Goal: Task Accomplishment & Management: Use online tool/utility

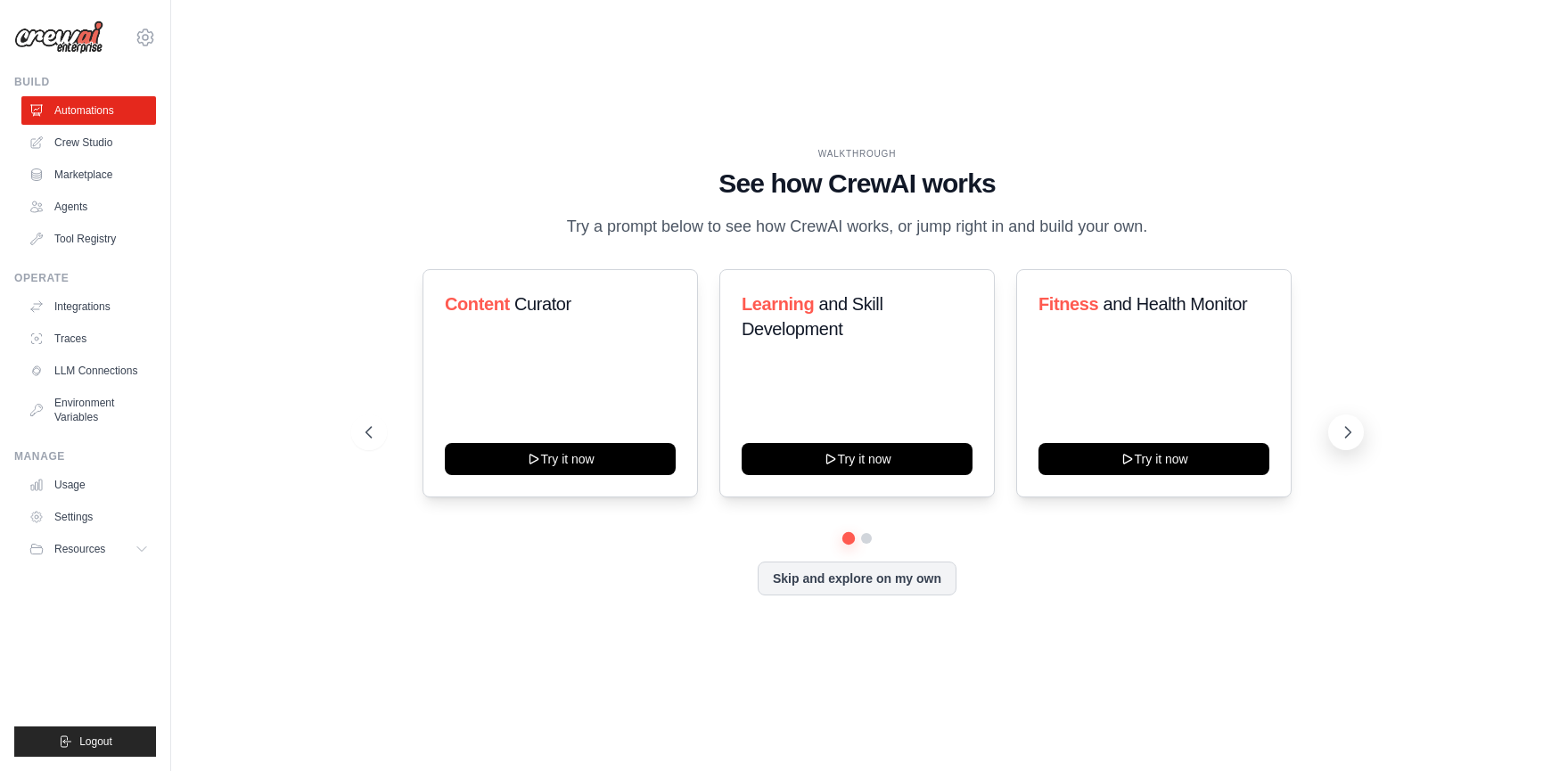
click at [1351, 441] on icon at bounding box center [1348, 432] width 18 height 18
click at [136, 544] on icon at bounding box center [143, 549] width 14 height 14
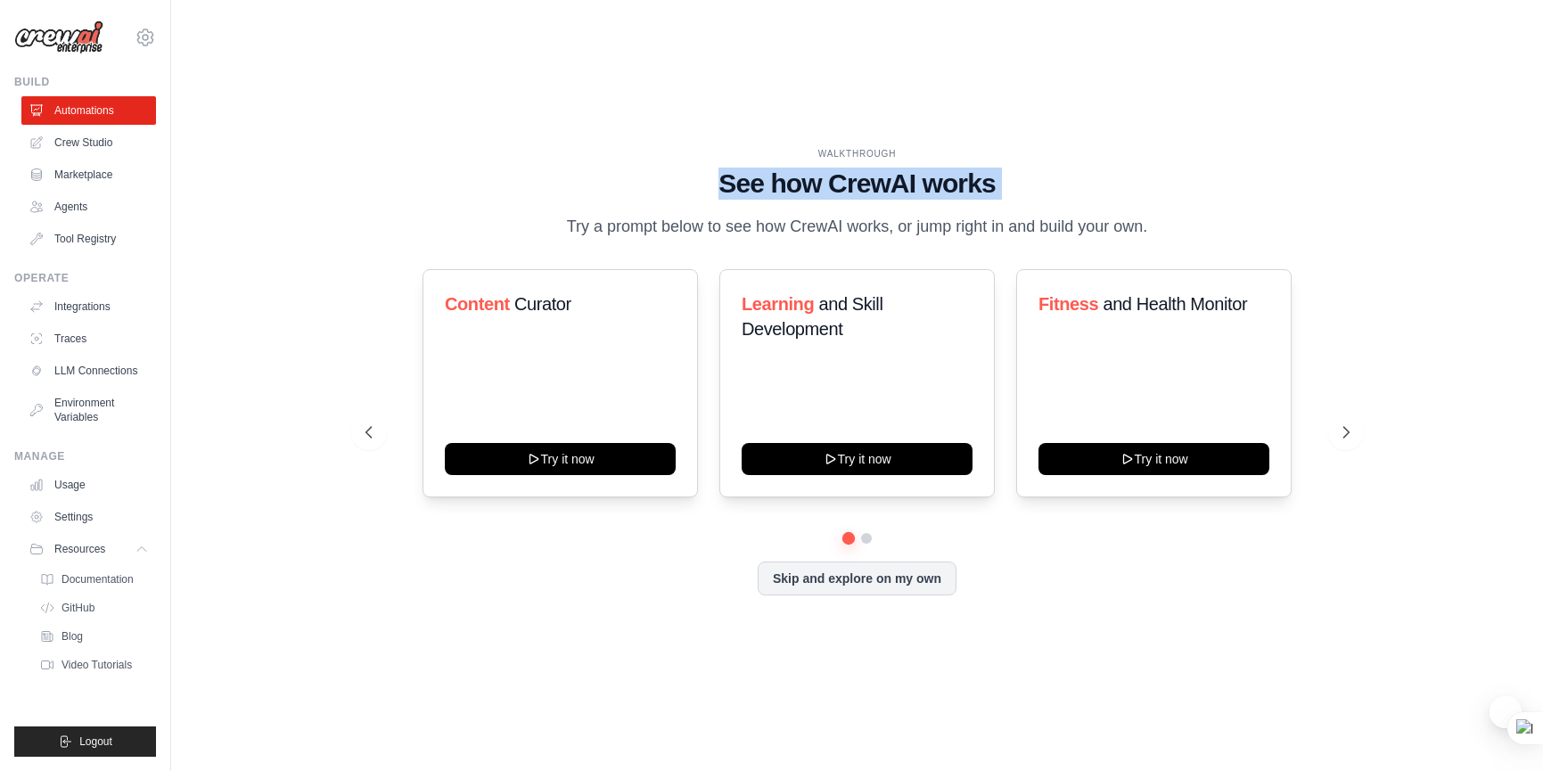
drag, startPoint x: 873, startPoint y: 185, endPoint x: 988, endPoint y: 200, distance: 115.9
click at [988, 200] on div "WALKTHROUGH See how [PERSON_NAME] works Try a prompt below to see how [PERSON_N…" at bounding box center [857, 193] width 984 height 93
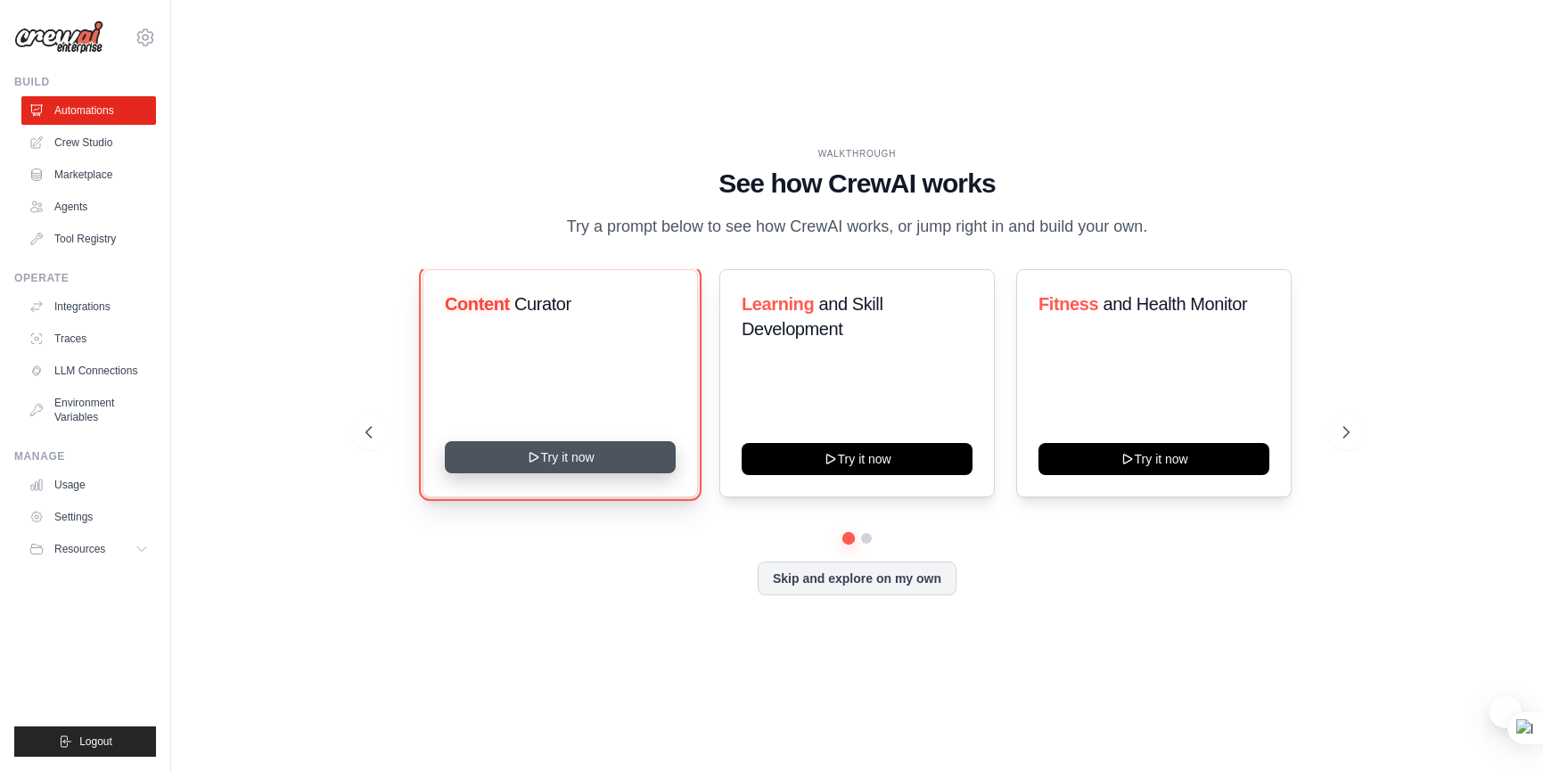
click at [579, 462] on button "Try it now" at bounding box center [560, 457] width 231 height 32
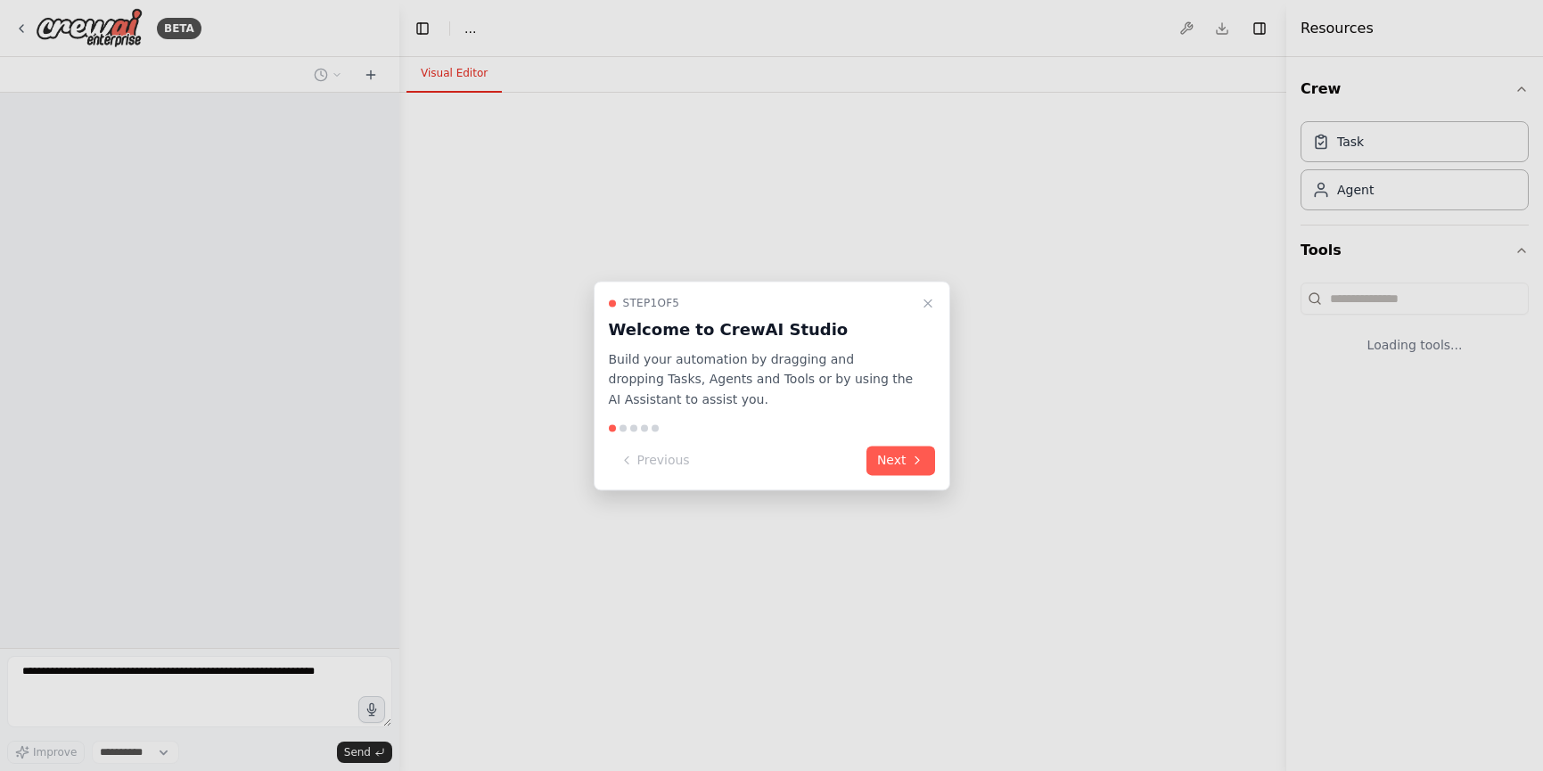
select select "****"
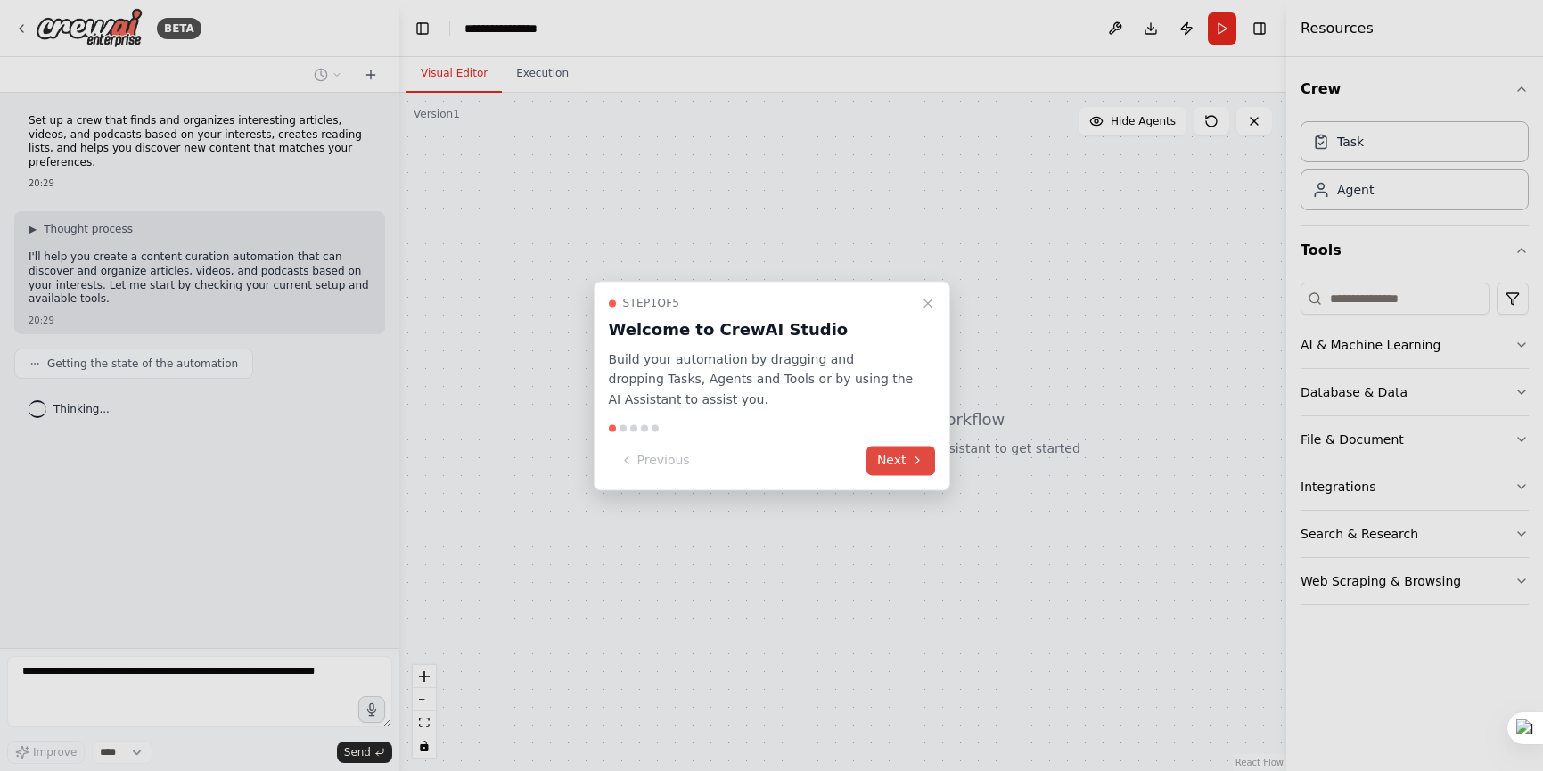
click at [908, 463] on button "Next" at bounding box center [900, 460] width 69 height 29
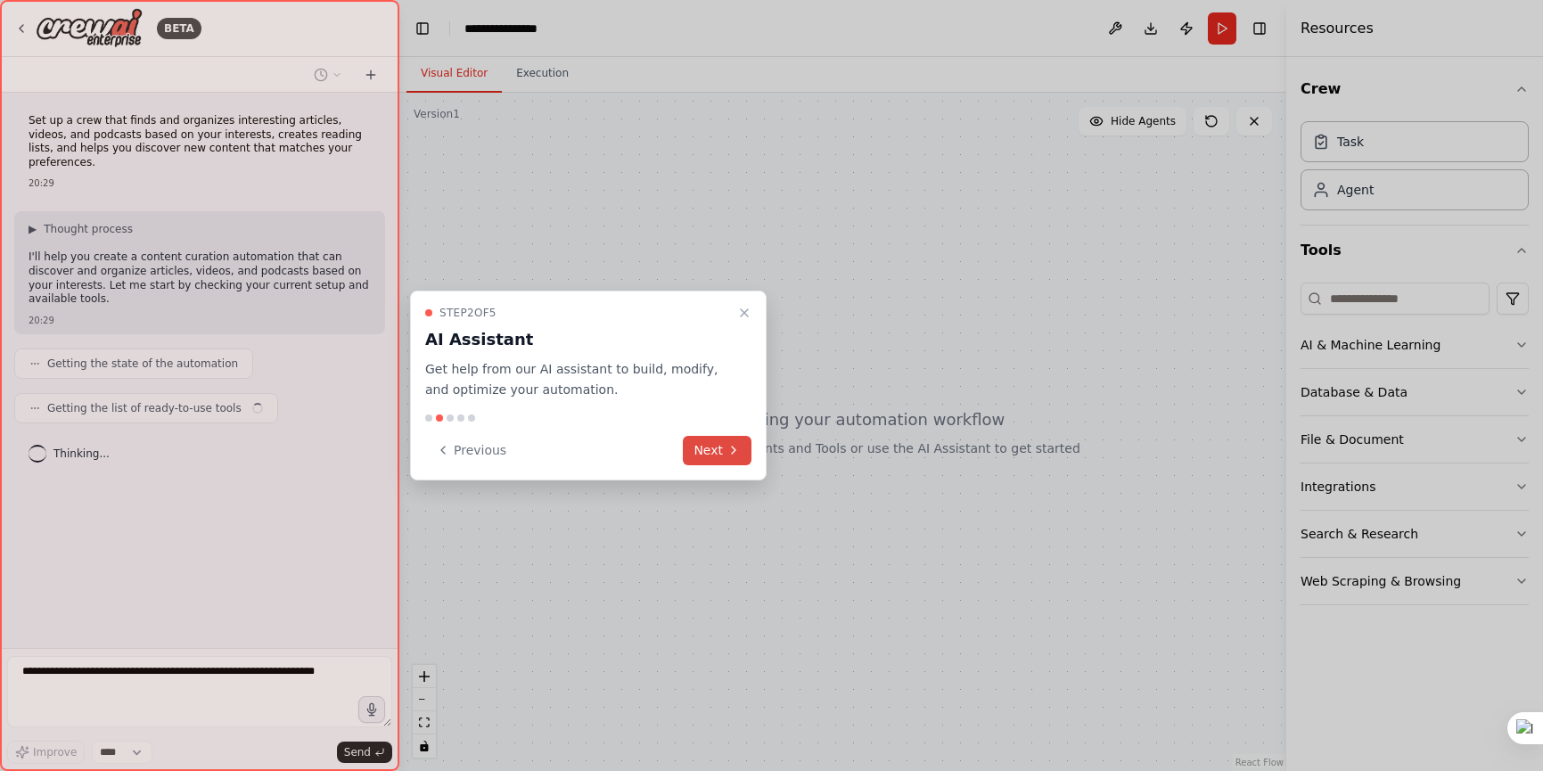
click at [728, 444] on icon at bounding box center [733, 450] width 14 height 14
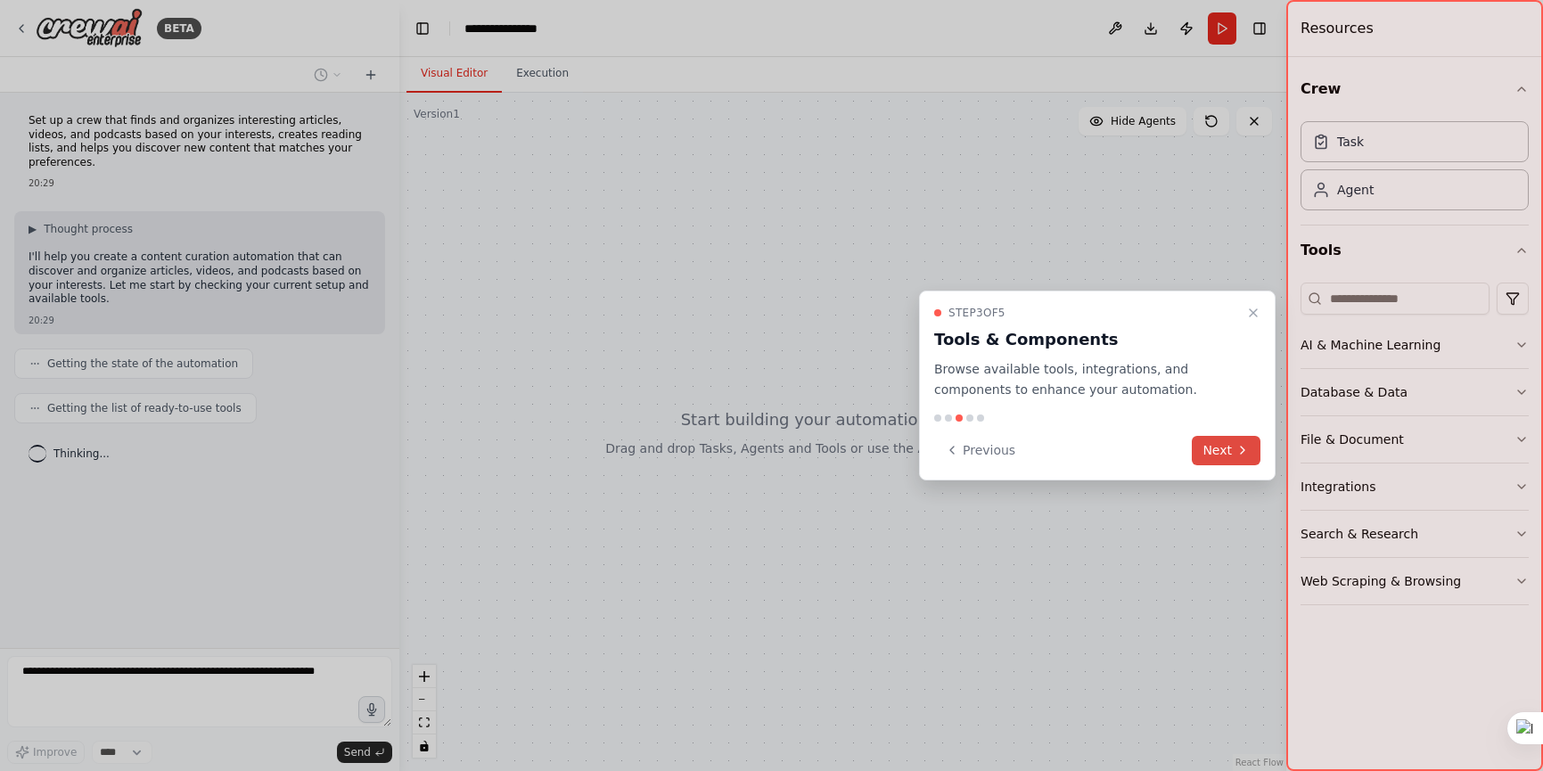
click at [1217, 447] on button "Next" at bounding box center [1226, 450] width 69 height 29
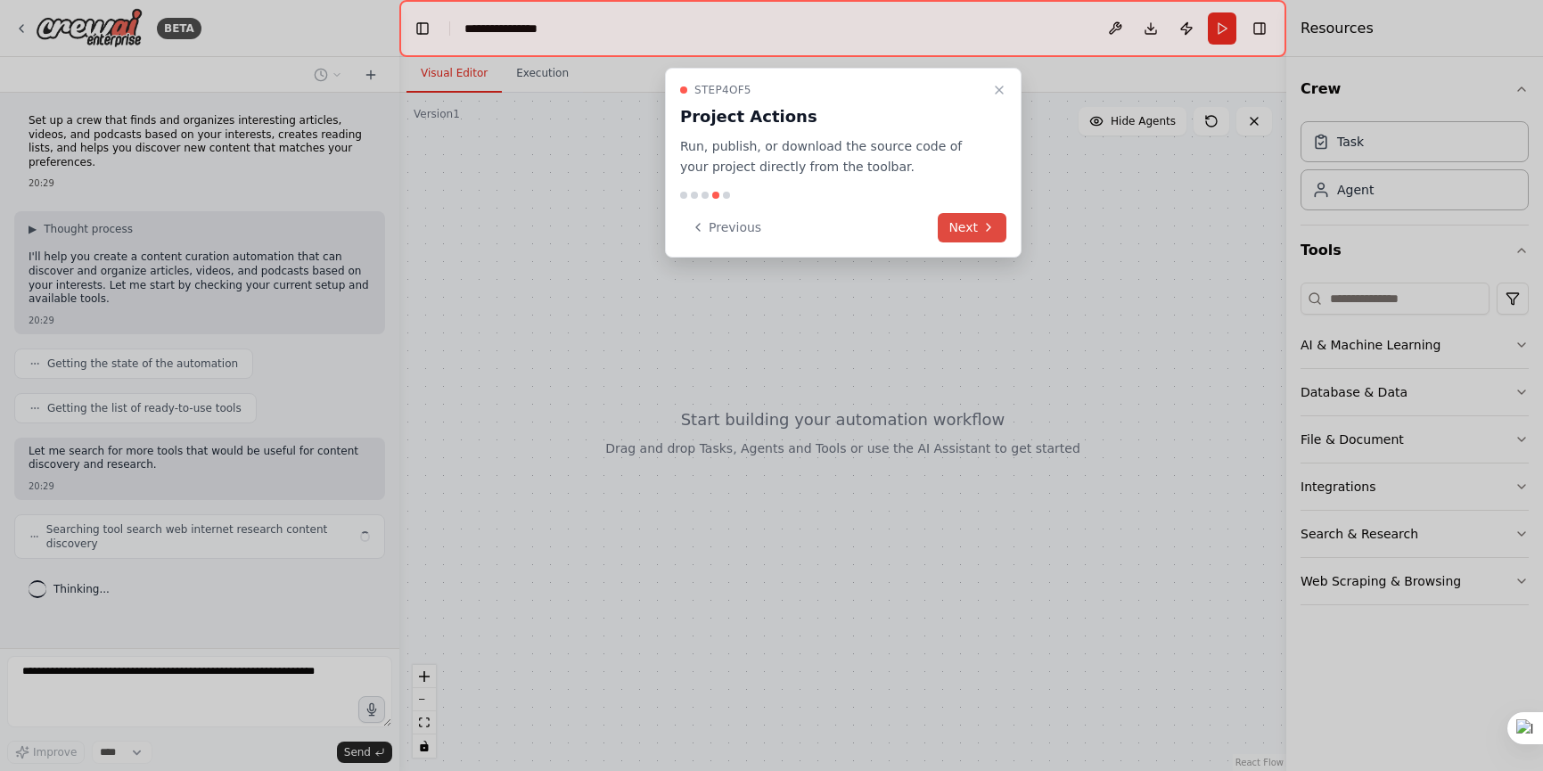
click at [978, 222] on button "Next" at bounding box center [972, 227] width 69 height 29
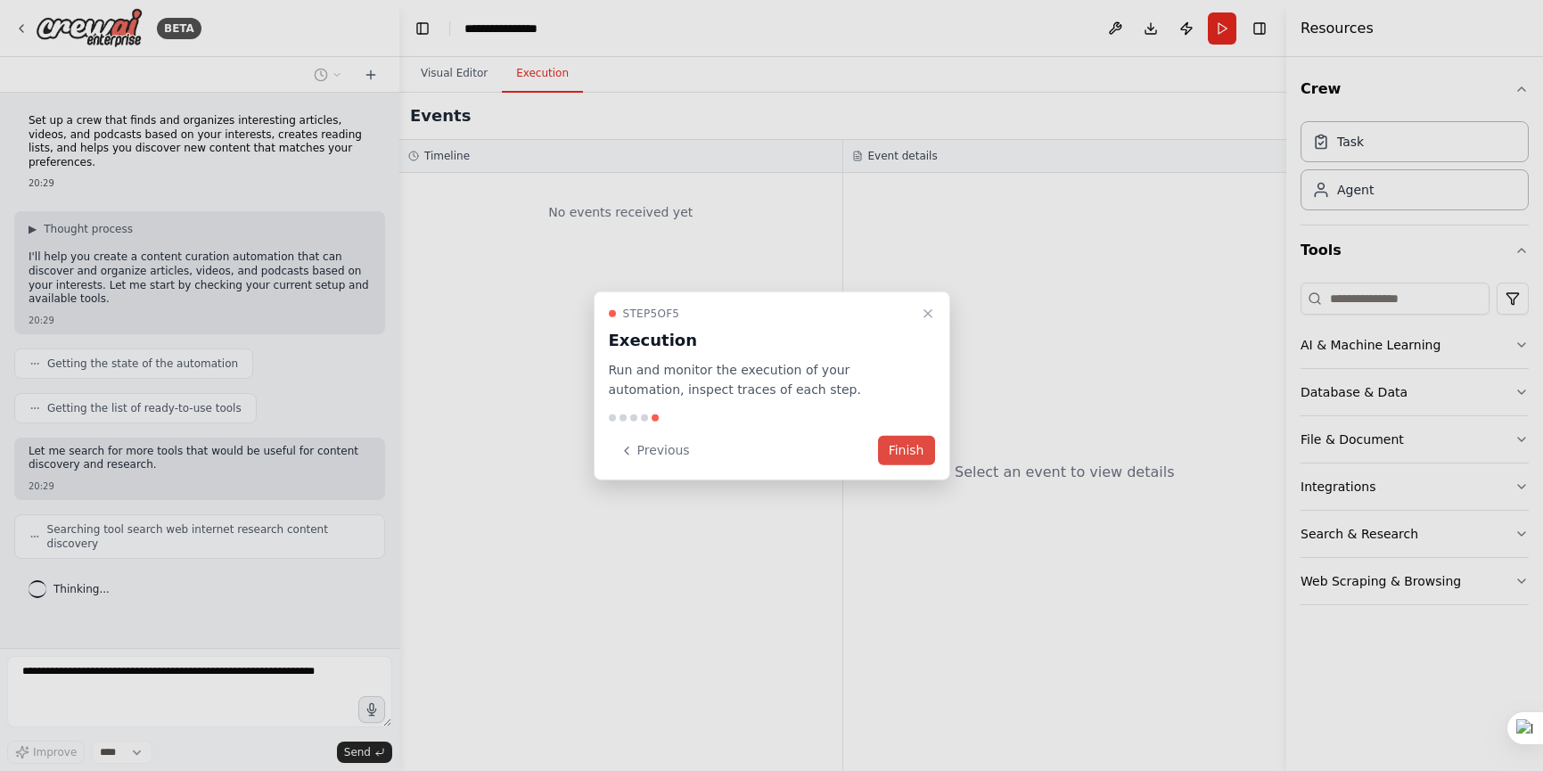
click at [914, 448] on button "Finish" at bounding box center [906, 450] width 57 height 29
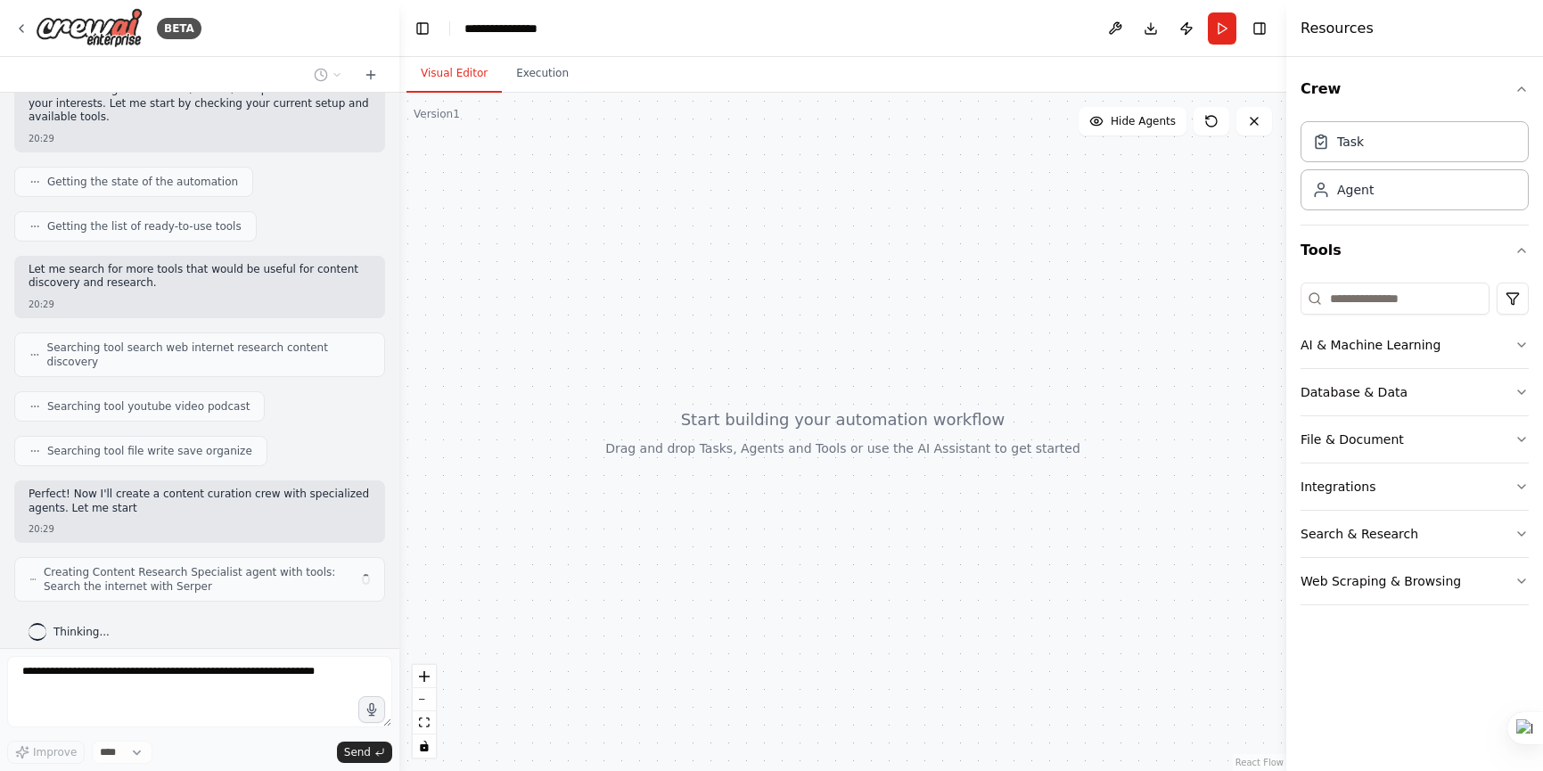
scroll to position [195, 0]
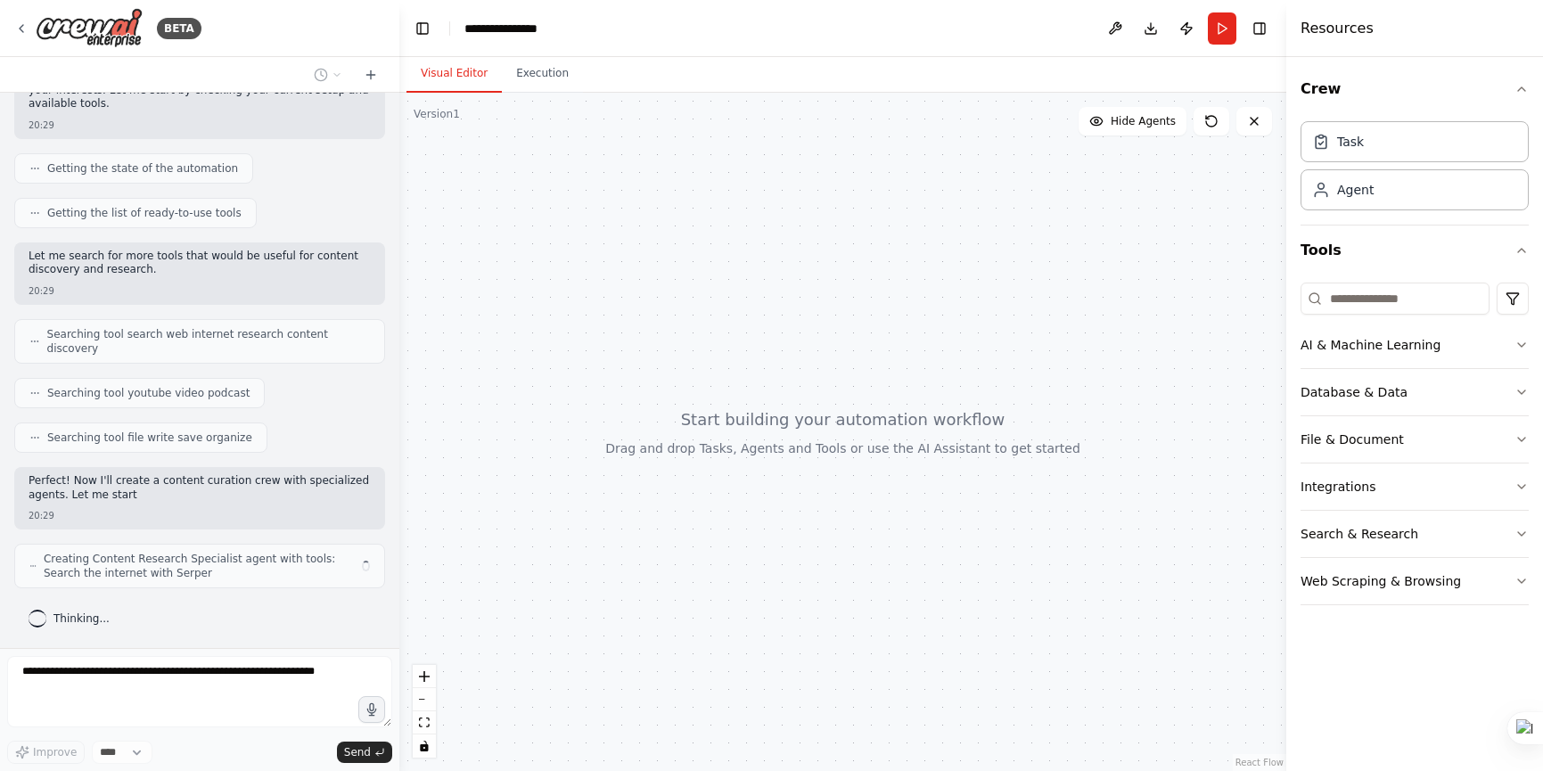
drag, startPoint x: 135, startPoint y: 200, endPoint x: 153, endPoint y: 198, distance: 18.8
click at [153, 198] on div "Set up a crew that finds and organizes interesting articles, videos, and podcas…" at bounding box center [199, 370] width 399 height 555
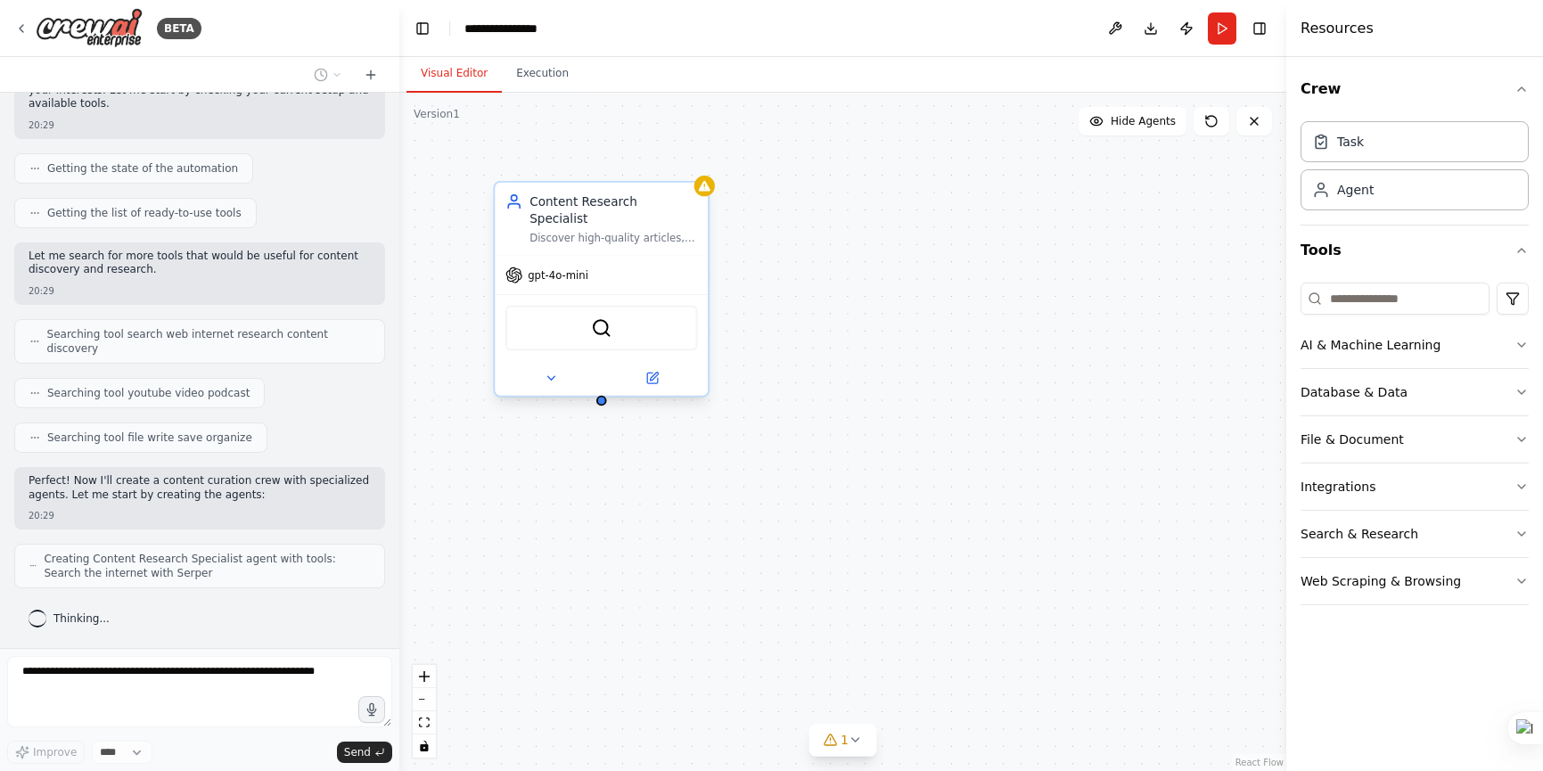
scroll to position [254, 0]
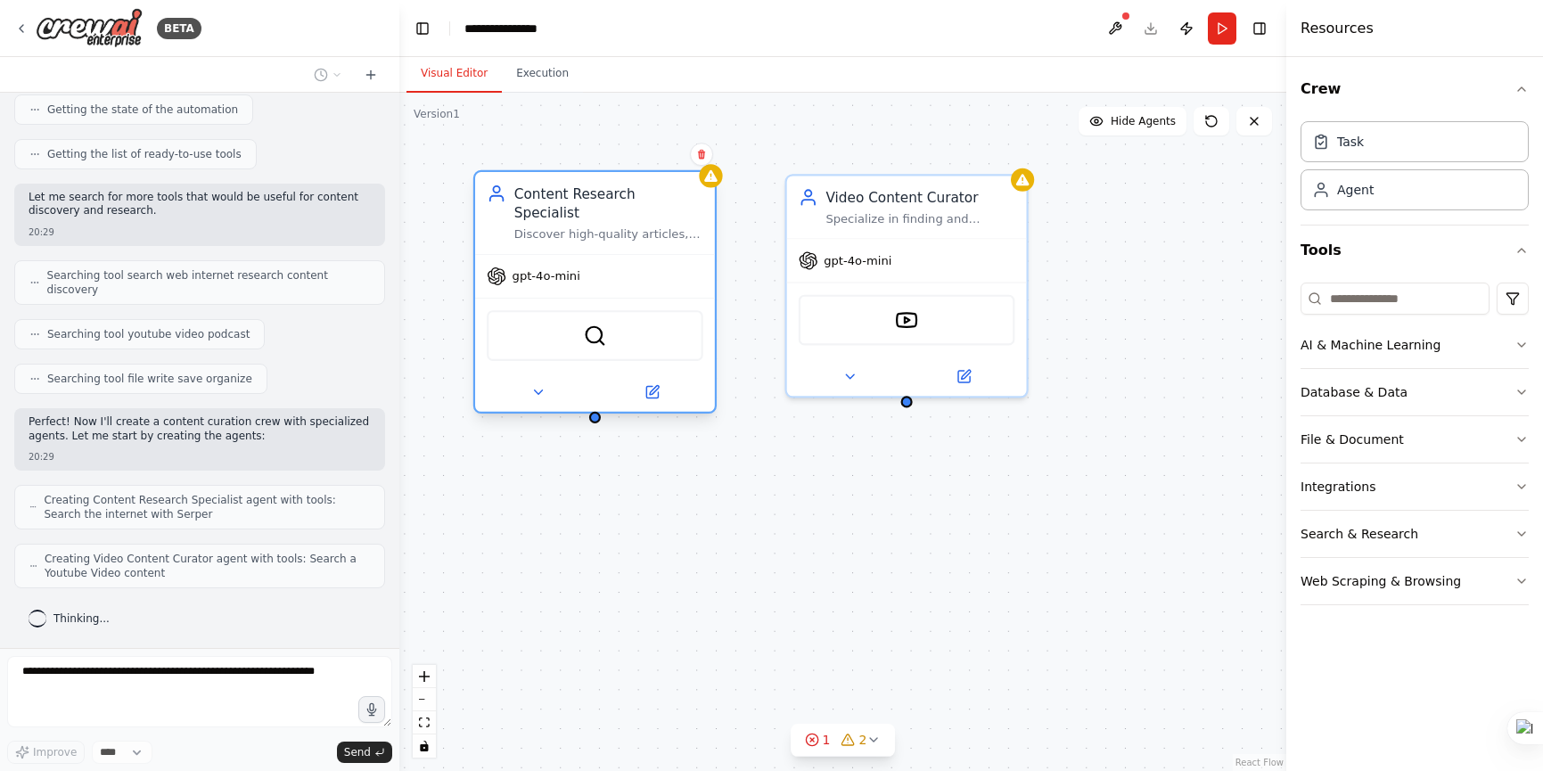
click at [650, 260] on div "gpt-4o-mini" at bounding box center [595, 276] width 240 height 43
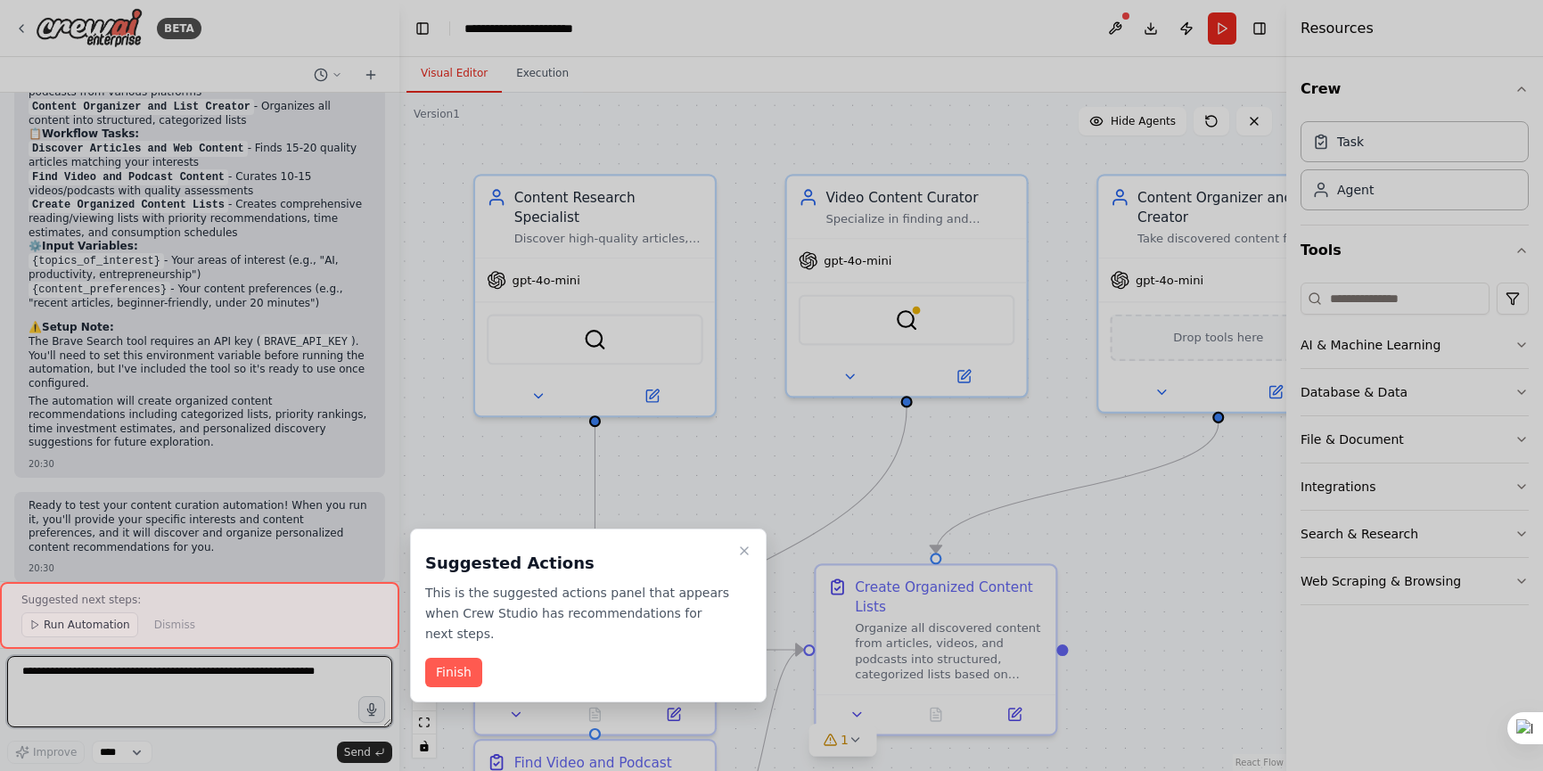
scroll to position [1729, 0]
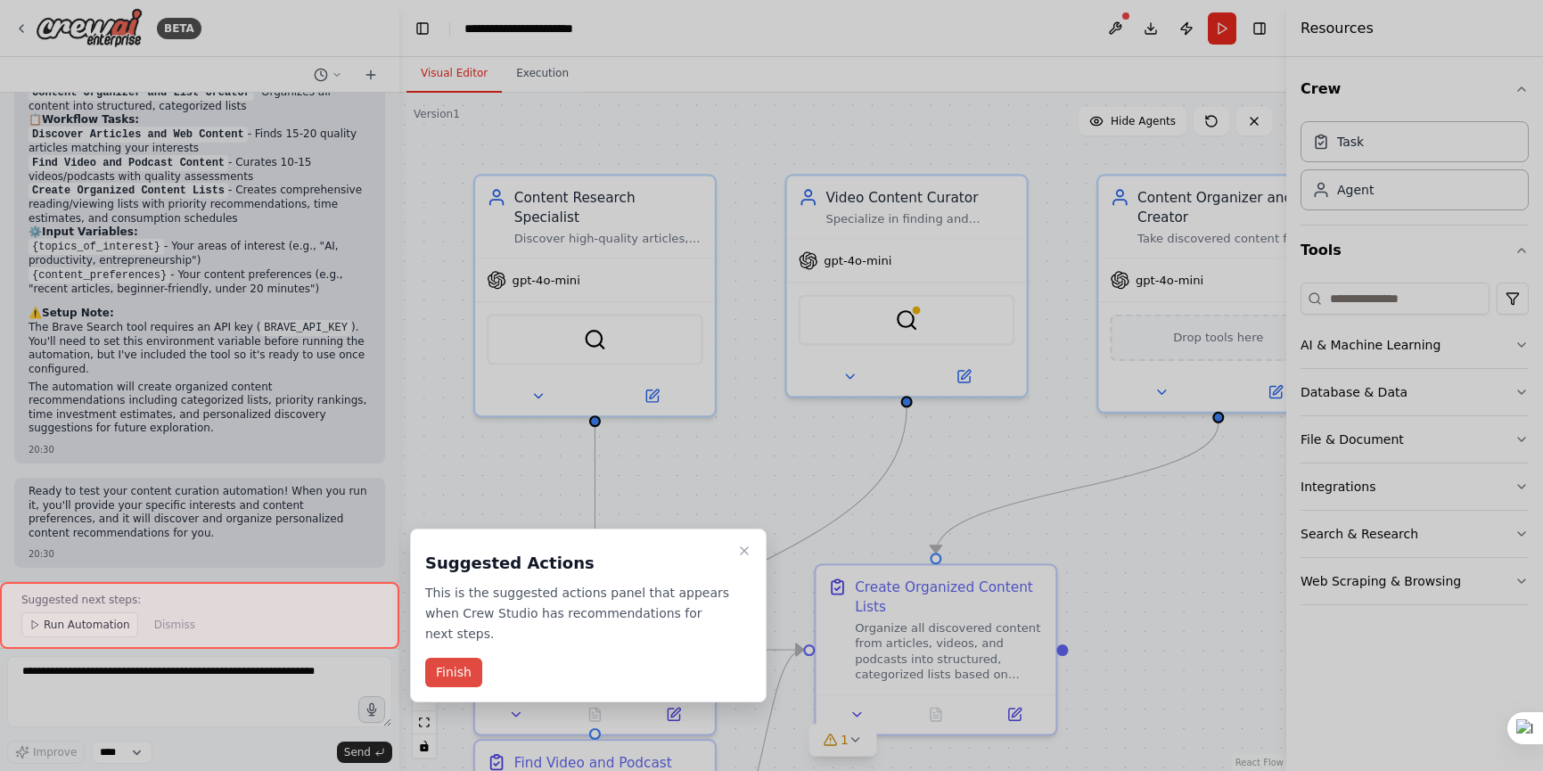
click at [450, 661] on button "Finish" at bounding box center [453, 672] width 57 height 29
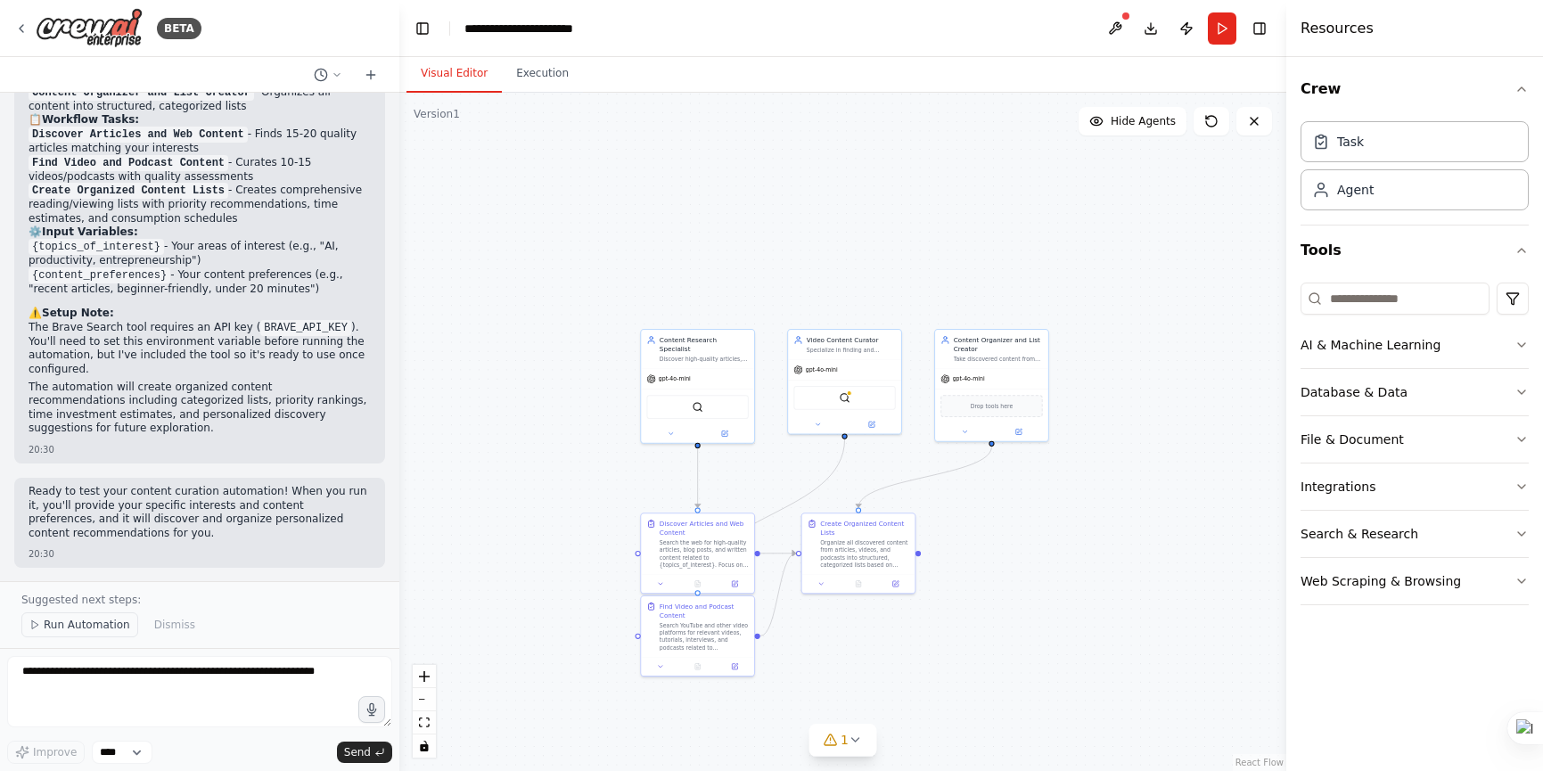
click at [77, 620] on span "Run Automation" at bounding box center [87, 625] width 86 height 14
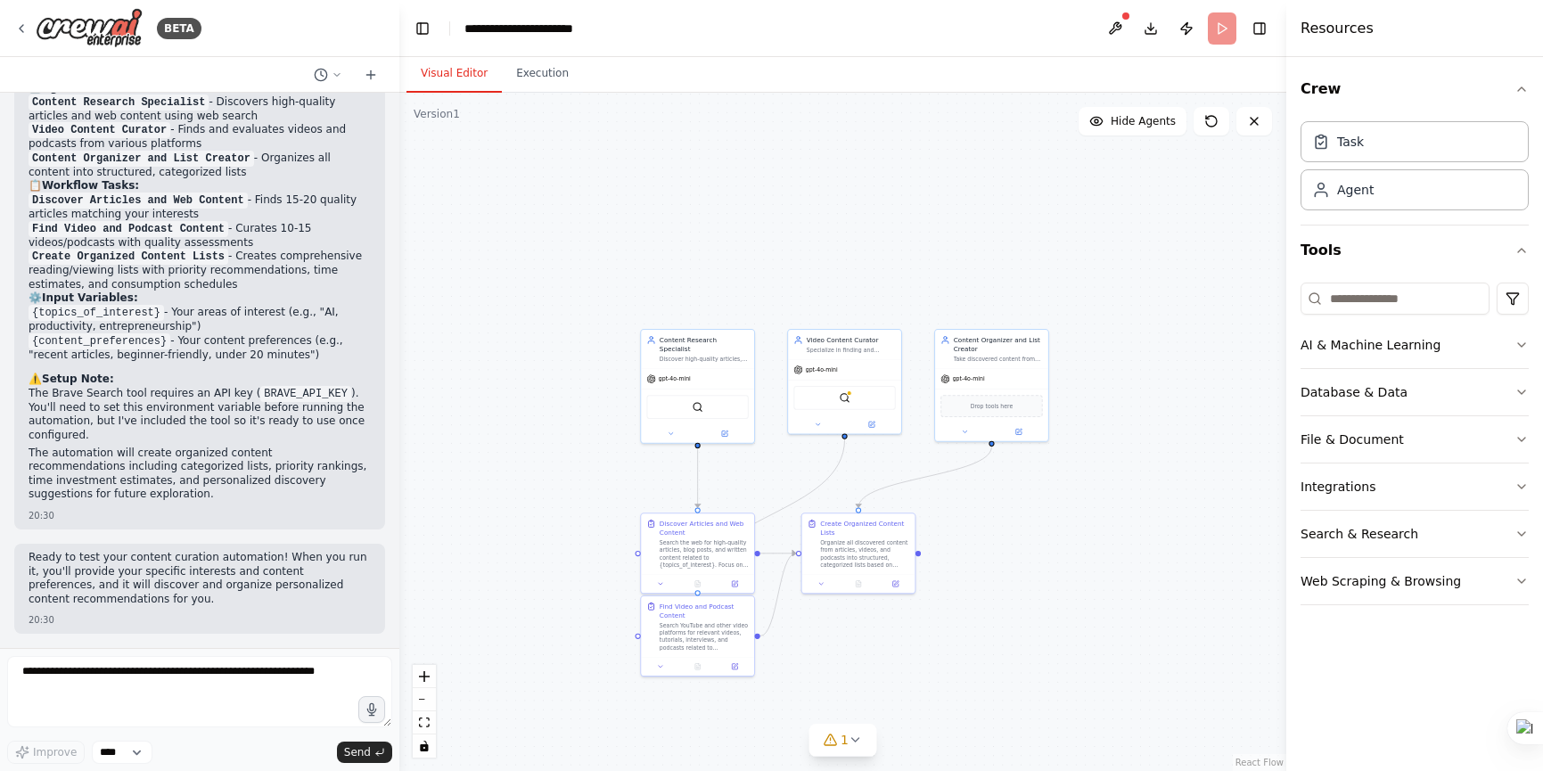
scroll to position [1662, 0]
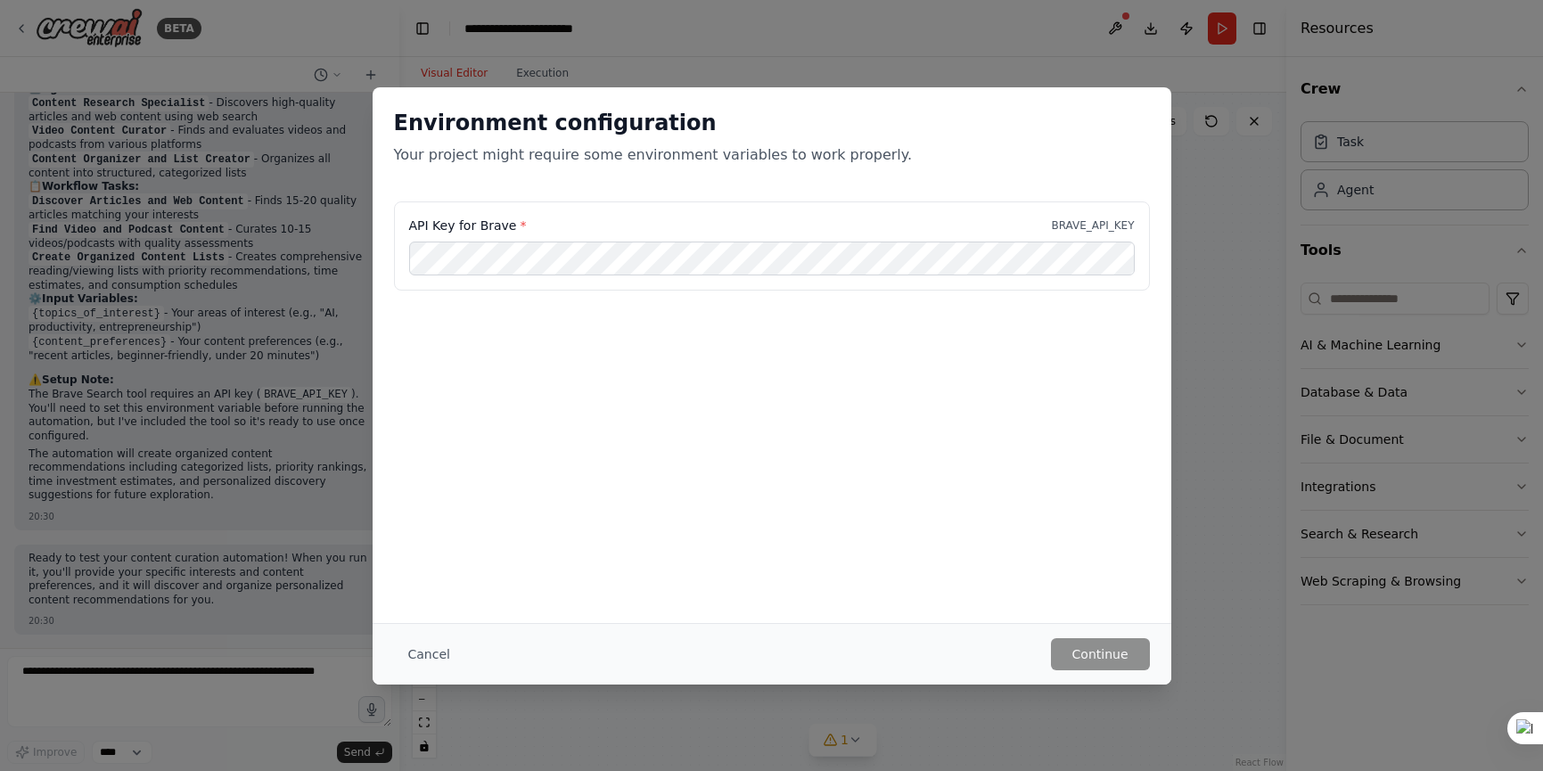
click at [1116, 222] on p "BRAVE_API_KEY" at bounding box center [1092, 225] width 83 height 14
click at [764, 222] on div "API Key for Brave * BRAVE_API_KEY" at bounding box center [771, 226] width 725 height 18
click at [434, 654] on button "Cancel" at bounding box center [429, 654] width 70 height 32
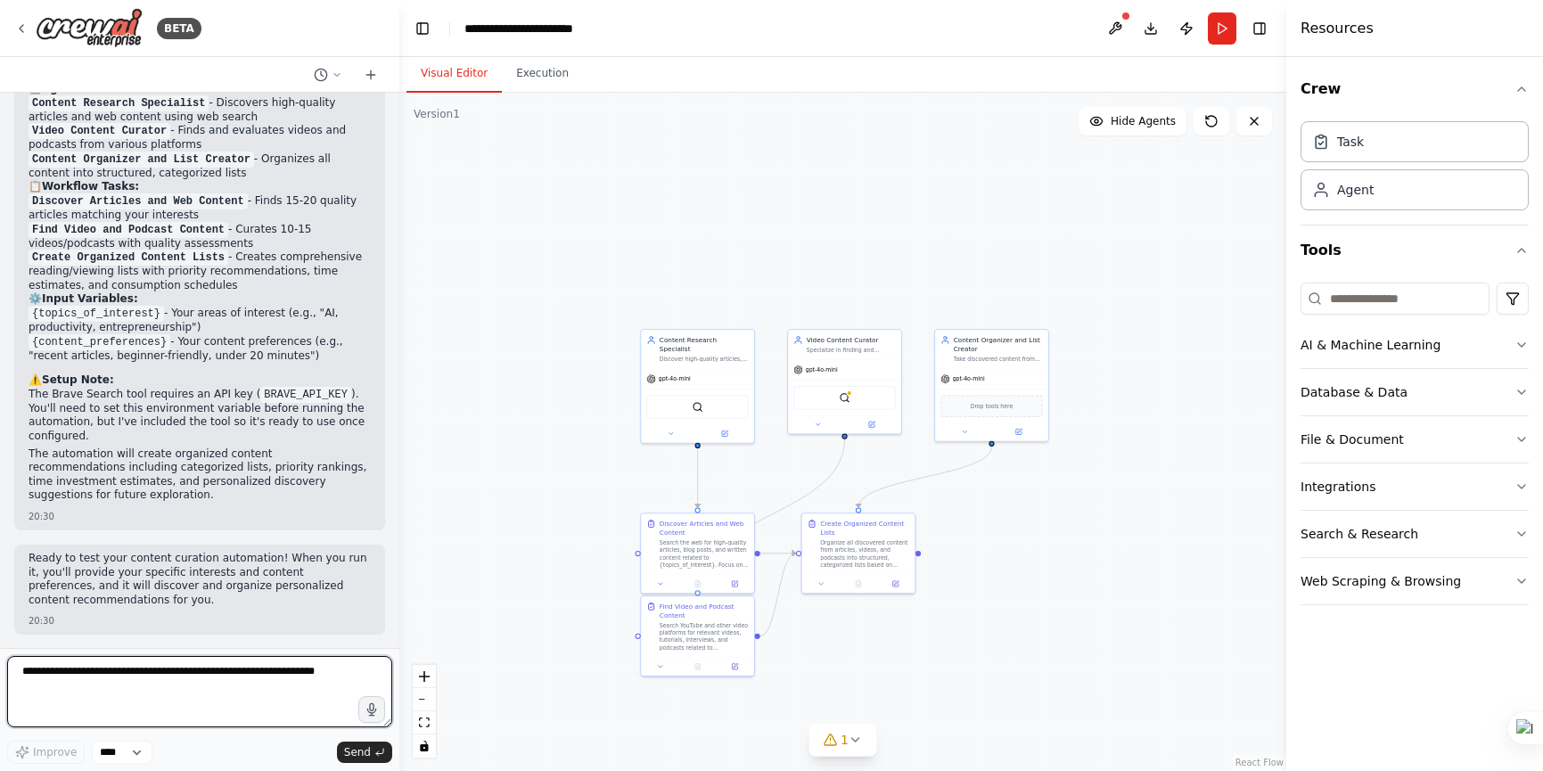
click at [232, 673] on textarea at bounding box center [199, 691] width 385 height 71
click at [138, 748] on select "****" at bounding box center [122, 752] width 61 height 23
click at [899, 187] on div ".deletable-edge-delete-btn { width: 20px; height: 20px; border: 0px solid #ffff…" at bounding box center [842, 432] width 887 height 678
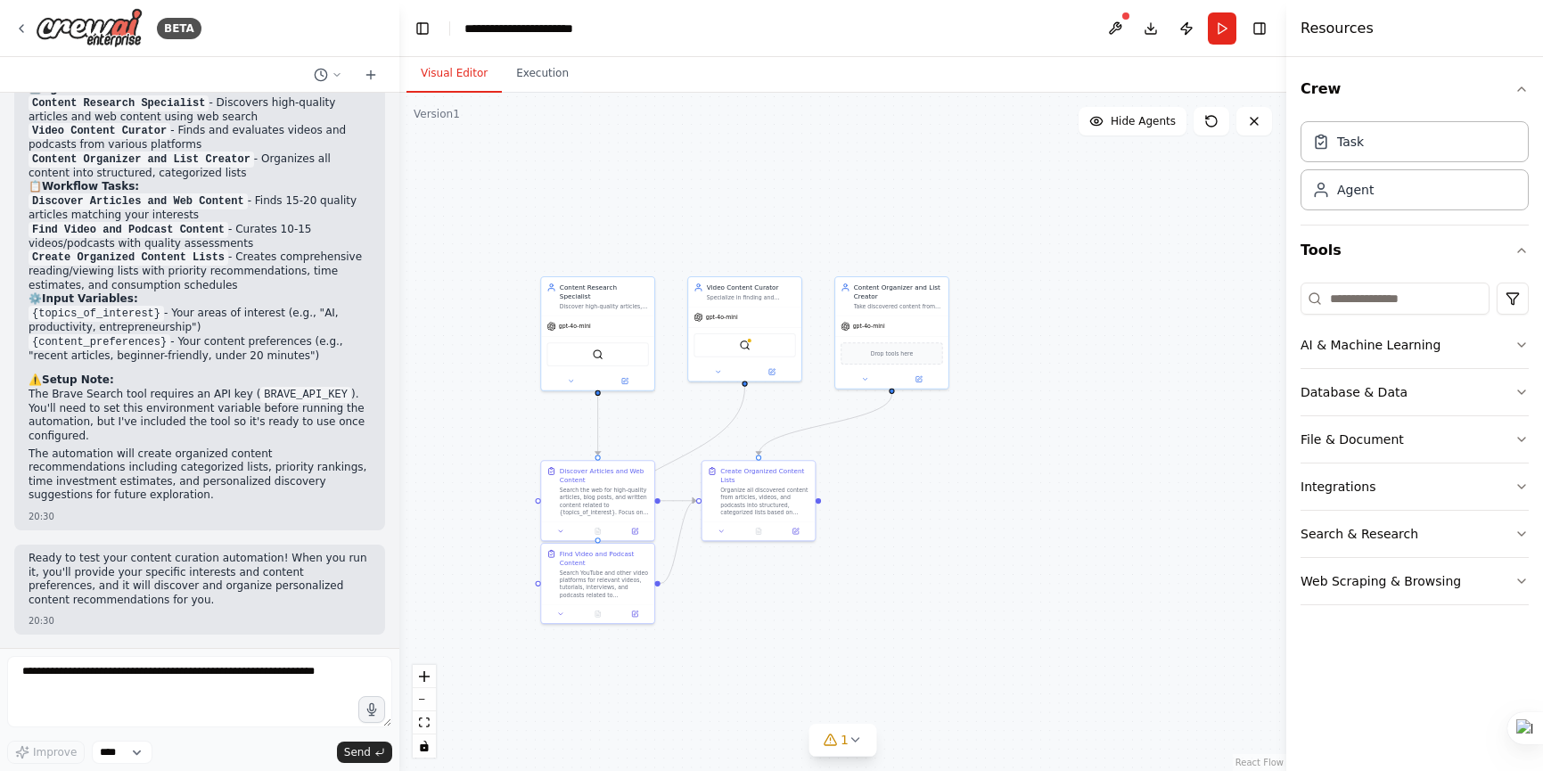
drag, startPoint x: 888, startPoint y: 198, endPoint x: 788, endPoint y: 145, distance: 112.8
click at [788, 145] on div ".deletable-edge-delete-btn { width: 20px; height: 20px; border: 0px solid #ffff…" at bounding box center [842, 432] width 887 height 678
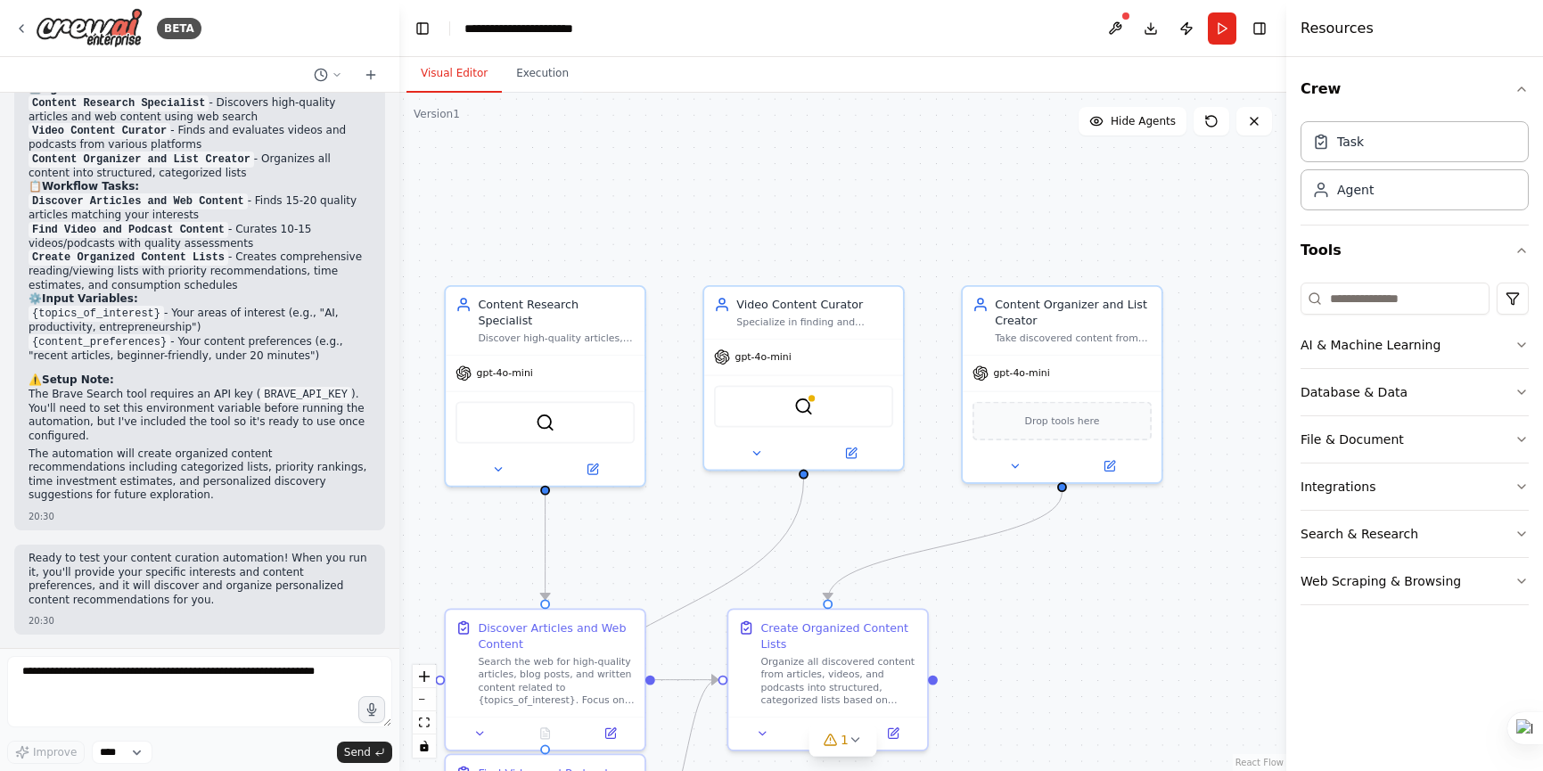
drag, startPoint x: 926, startPoint y: 216, endPoint x: 981, endPoint y: 209, distance: 55.6
click at [981, 209] on div ".deletable-edge-delete-btn { width: 20px; height: 20px; border: 0px solid #ffff…" at bounding box center [842, 432] width 887 height 678
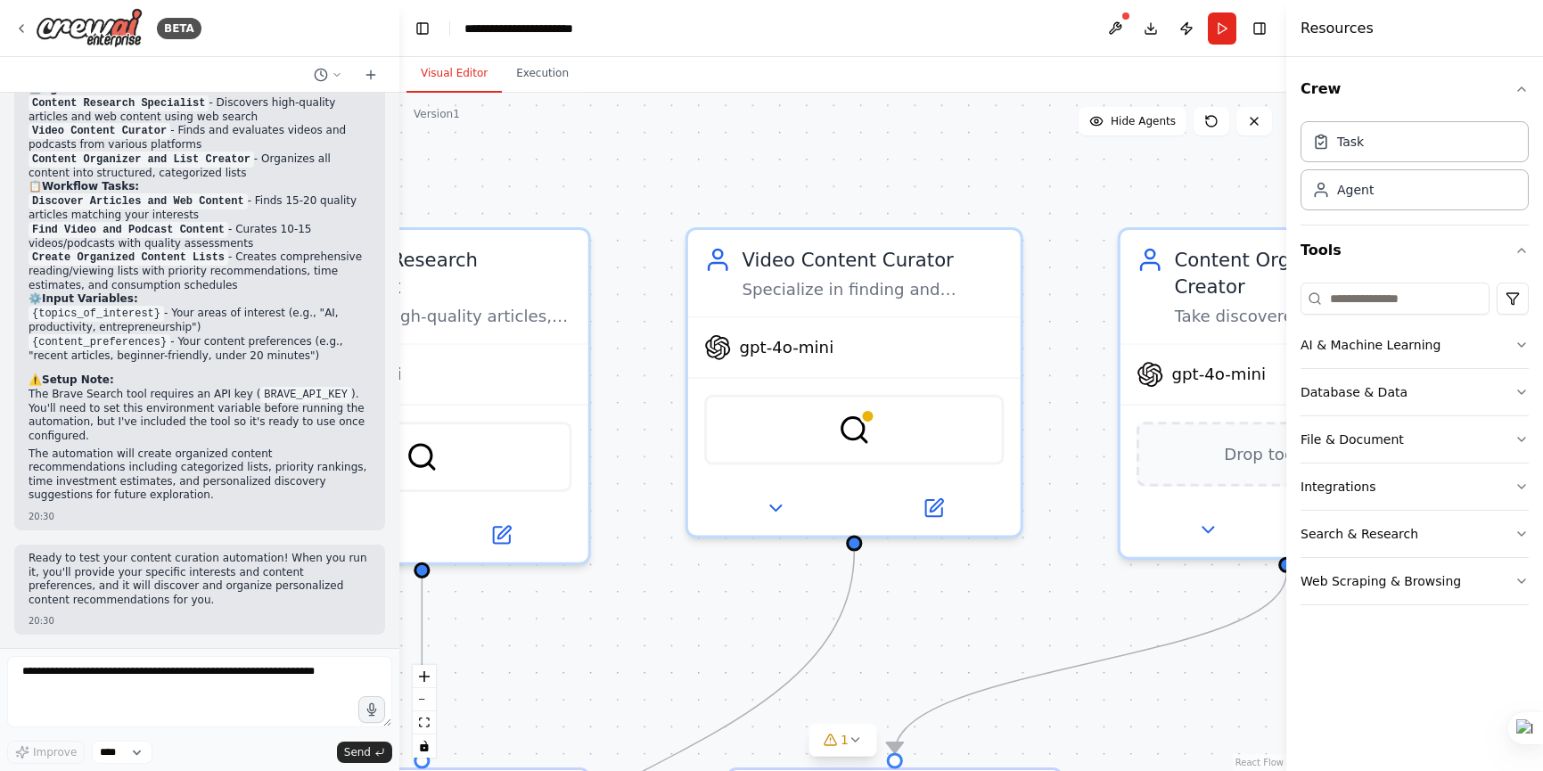
drag, startPoint x: 853, startPoint y: 220, endPoint x: 882, endPoint y: 127, distance: 98.1
click at [882, 127] on div ".deletable-edge-delete-btn { width: 20px; height: 20px; border: 0px solid #ffff…" at bounding box center [842, 432] width 887 height 678
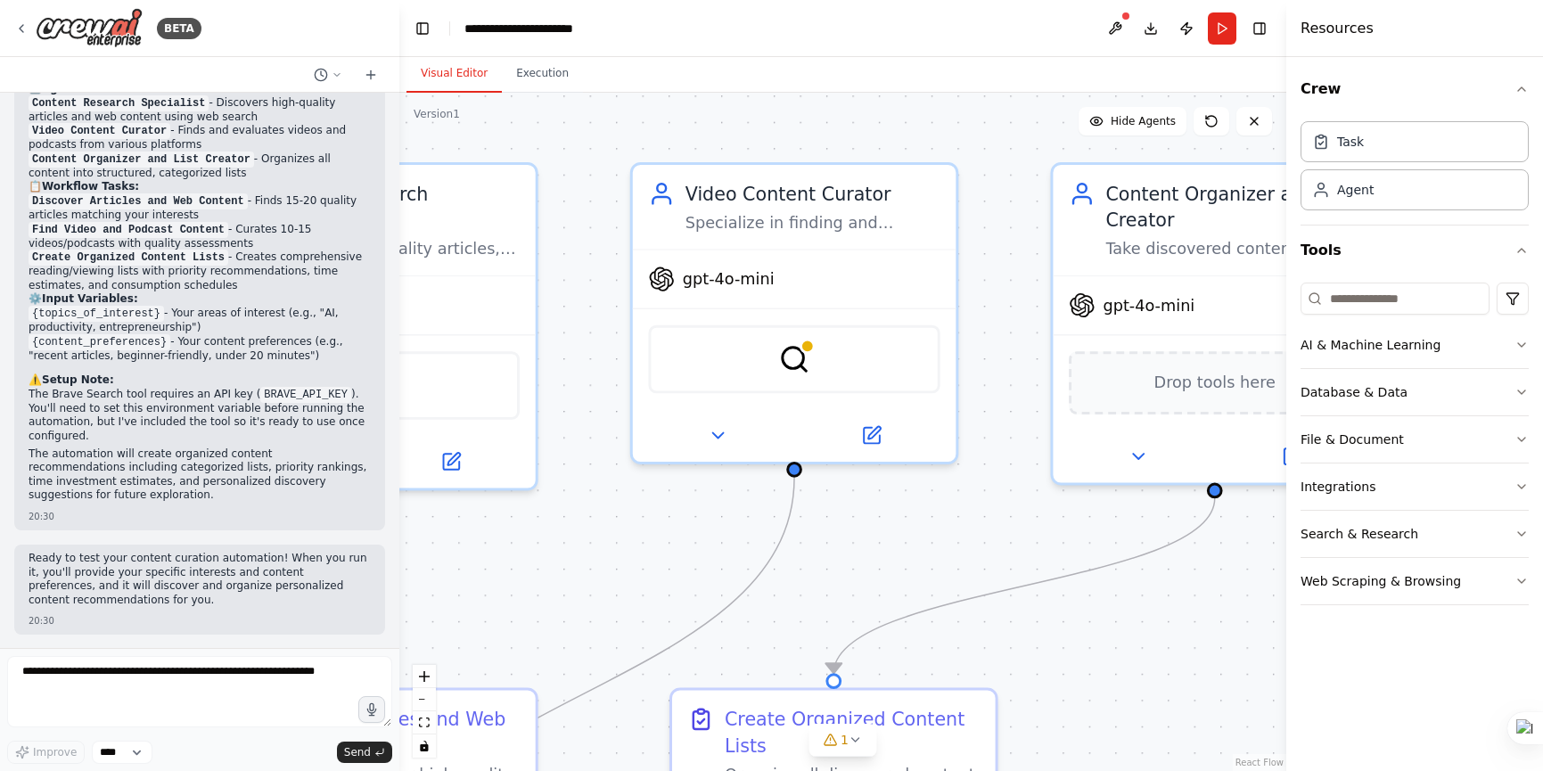
drag, startPoint x: 824, startPoint y: 154, endPoint x: 643, endPoint y: 106, distance: 188.1
click at [643, 106] on div ".deletable-edge-delete-btn { width: 20px; height: 20px; border: 0px solid #ffff…" at bounding box center [842, 432] width 887 height 678
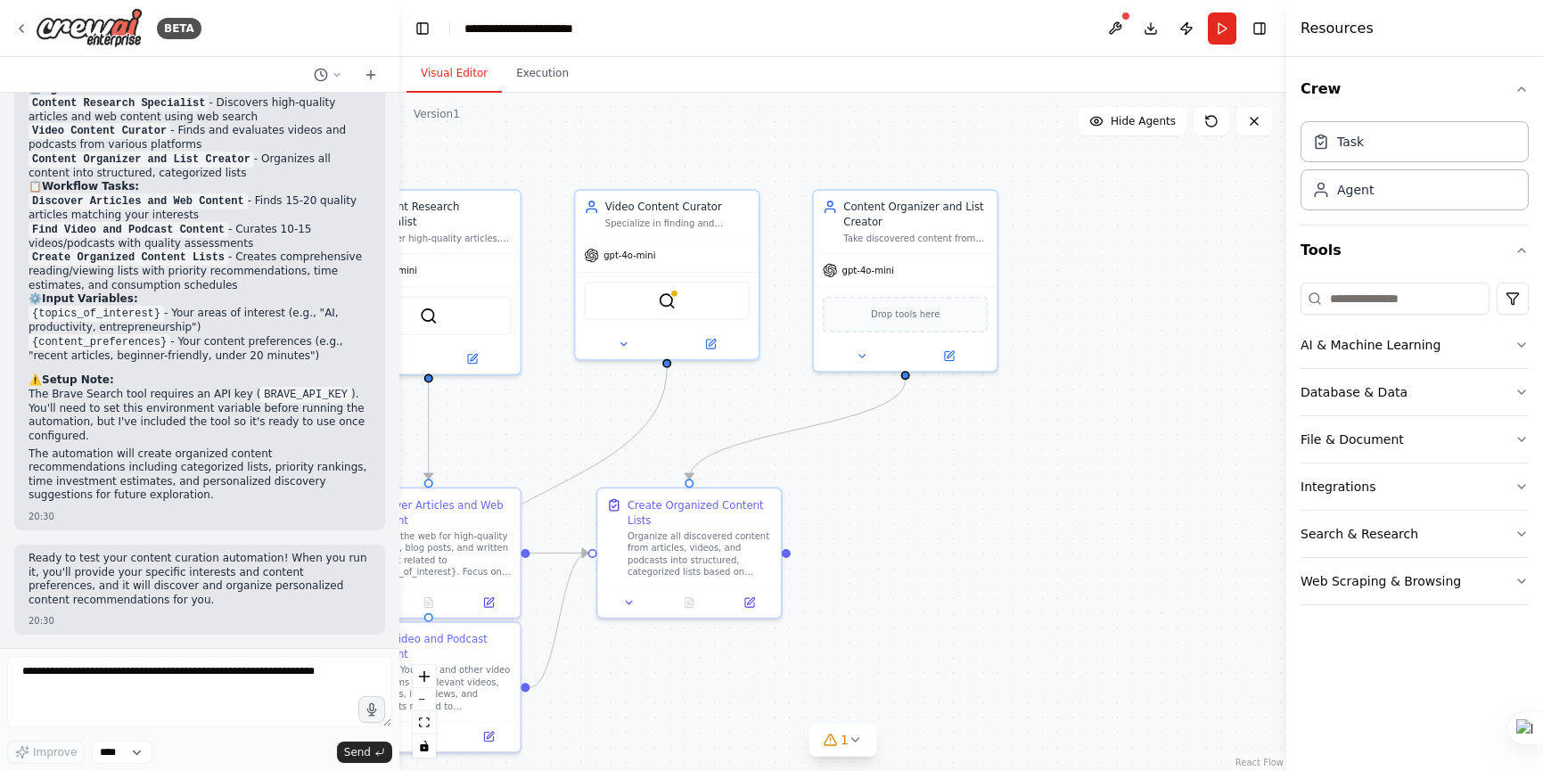
drag, startPoint x: 1017, startPoint y: 147, endPoint x: 850, endPoint y: 101, distance: 173.0
click at [850, 101] on div ".deletable-edge-delete-btn { width: 20px; height: 20px; border: 0px solid #ffff…" at bounding box center [842, 432] width 887 height 678
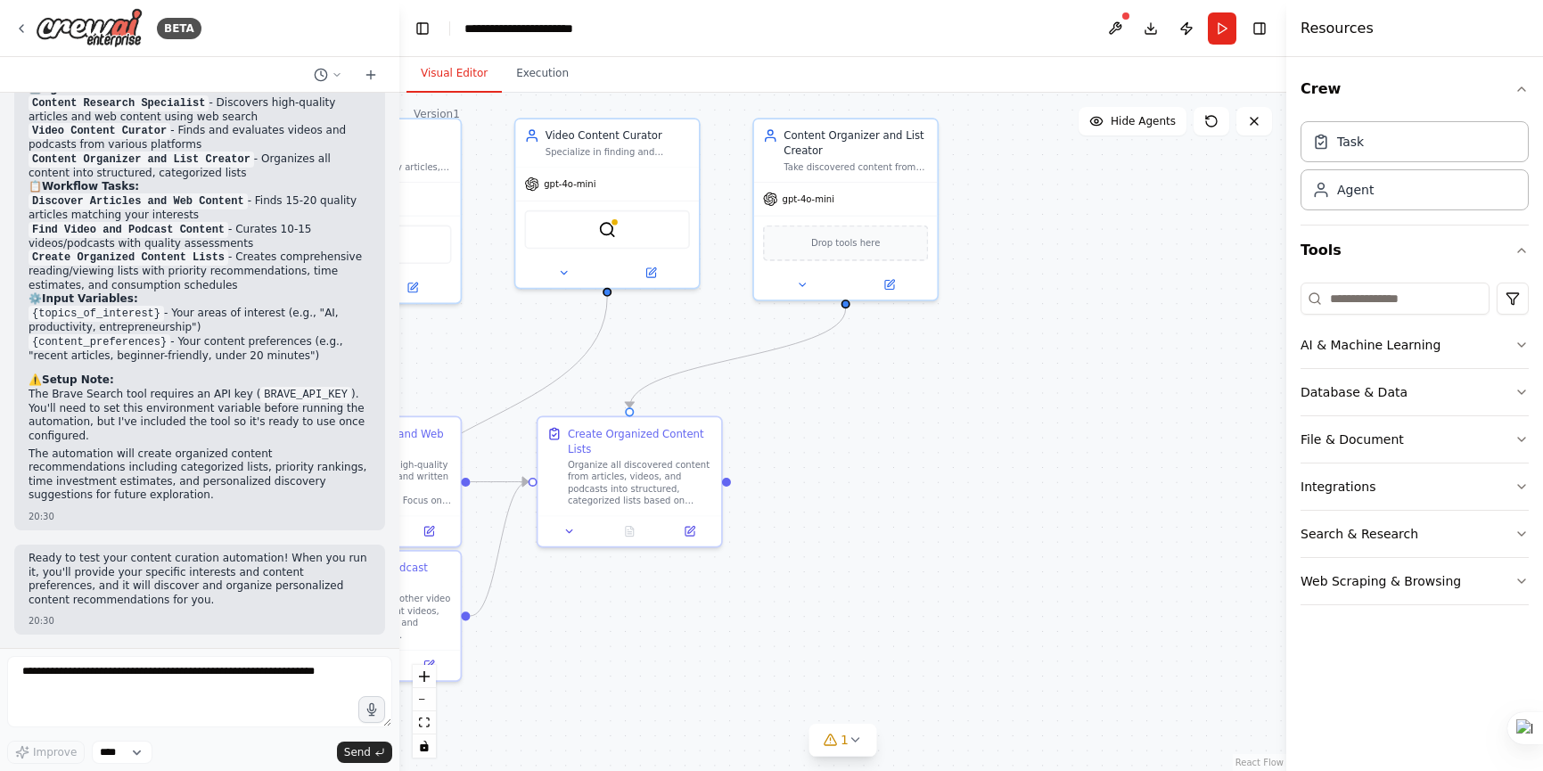
drag, startPoint x: 1091, startPoint y: 440, endPoint x: 1031, endPoint y: 369, distance: 93.0
click at [1031, 369] on div ".deletable-edge-delete-btn { width: 20px; height: 20px; border: 0px solid #ffff…" at bounding box center [842, 432] width 887 height 678
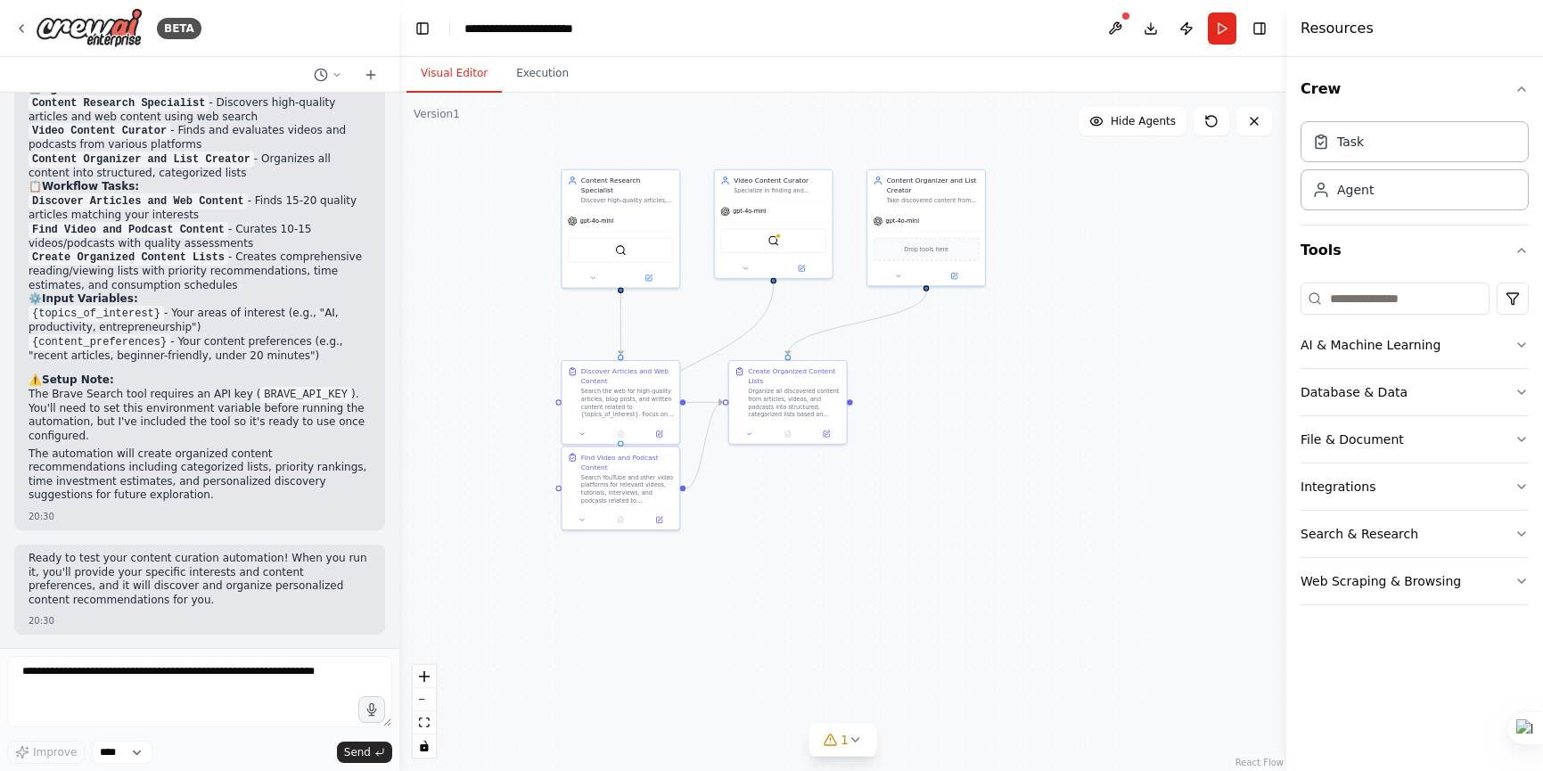
drag, startPoint x: 944, startPoint y: 497, endPoint x: 963, endPoint y: 437, distance: 63.7
click at [963, 437] on div ".deletable-edge-delete-btn { width: 20px; height: 20px; border: 0px solid #ffff…" at bounding box center [842, 432] width 887 height 678
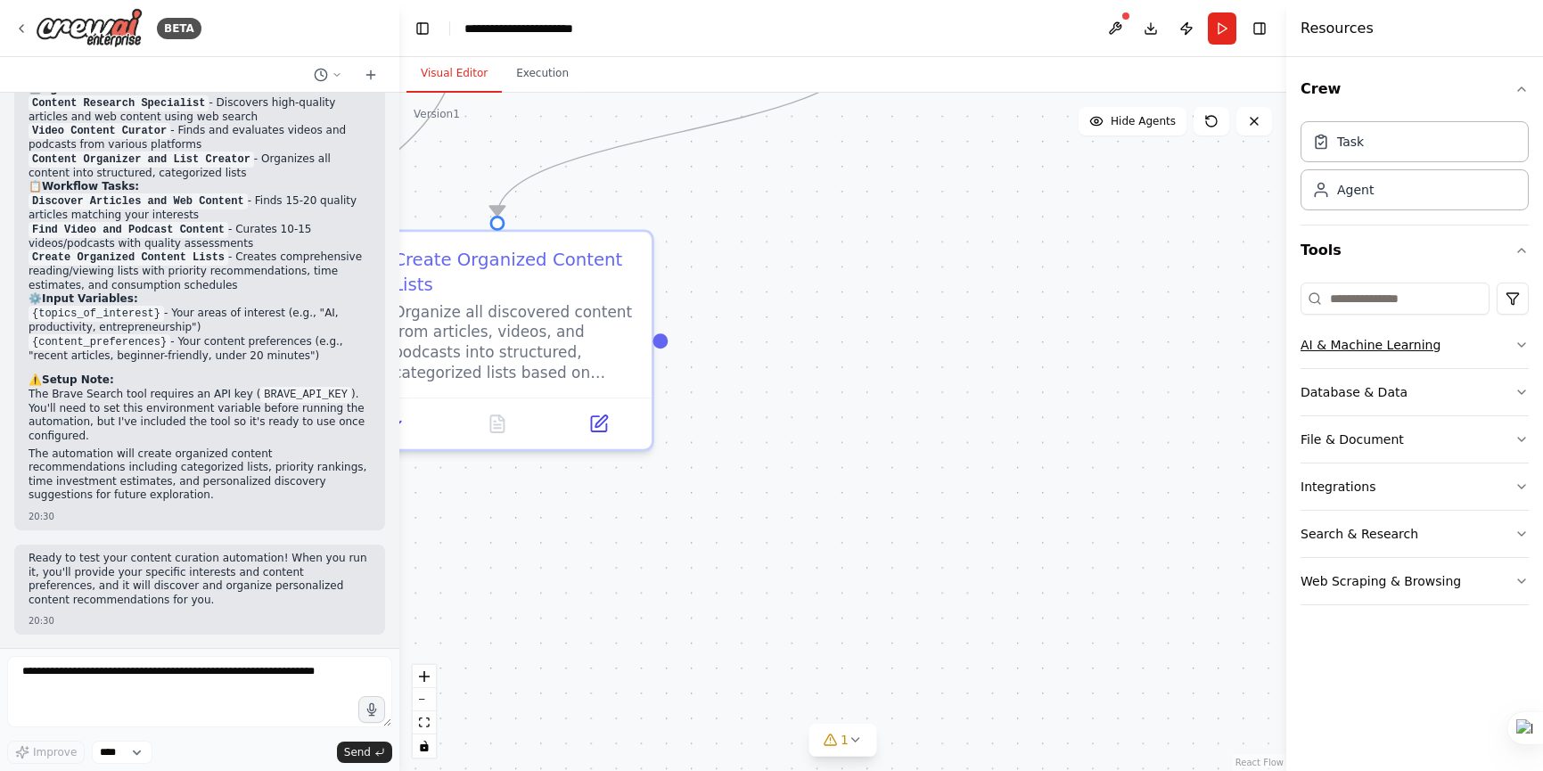
click at [1523, 344] on icon "button" at bounding box center [1521, 345] width 7 height 4
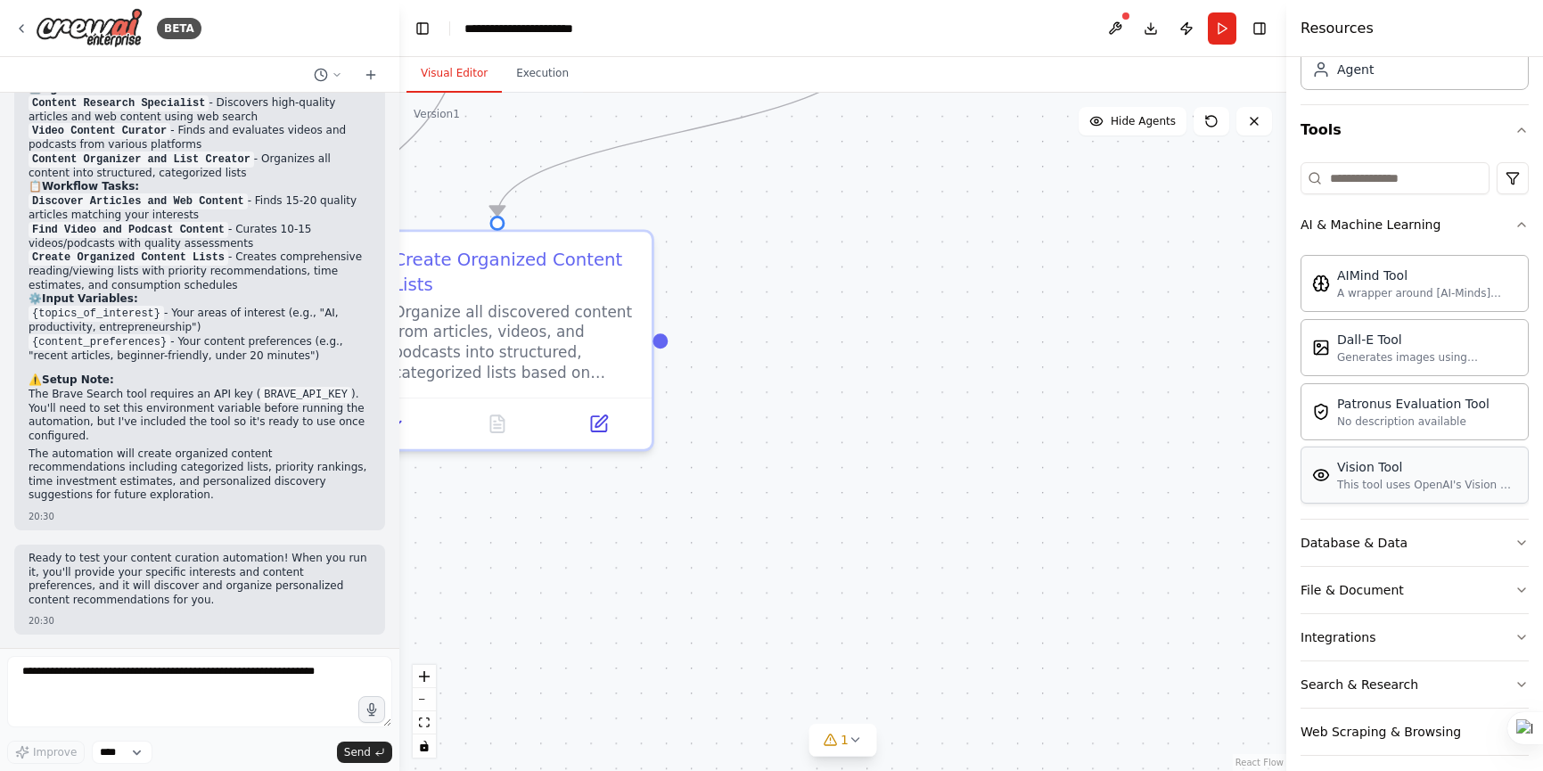
scroll to position [134, 0]
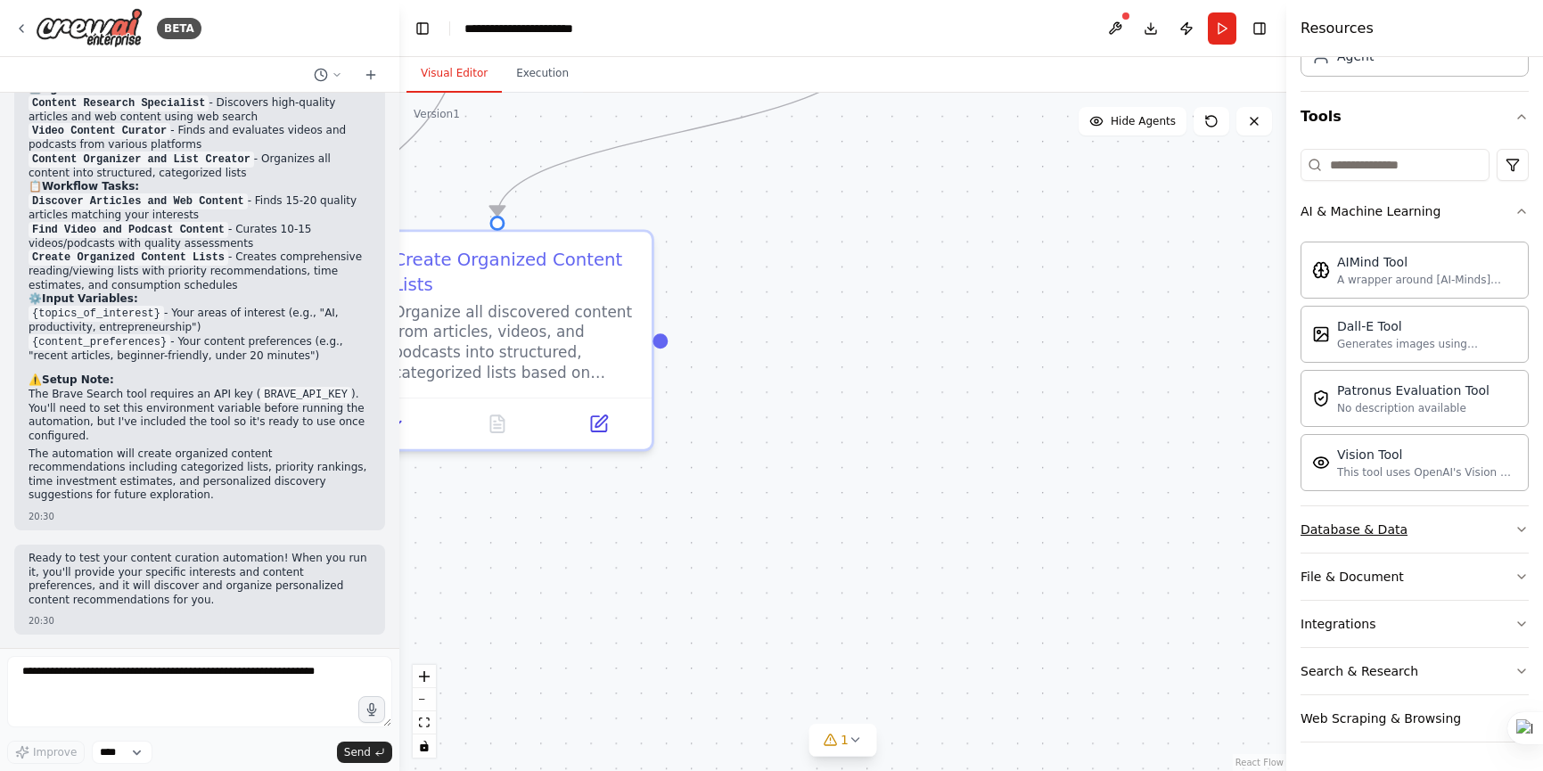
click at [1514, 522] on icon "button" at bounding box center [1521, 529] width 14 height 14
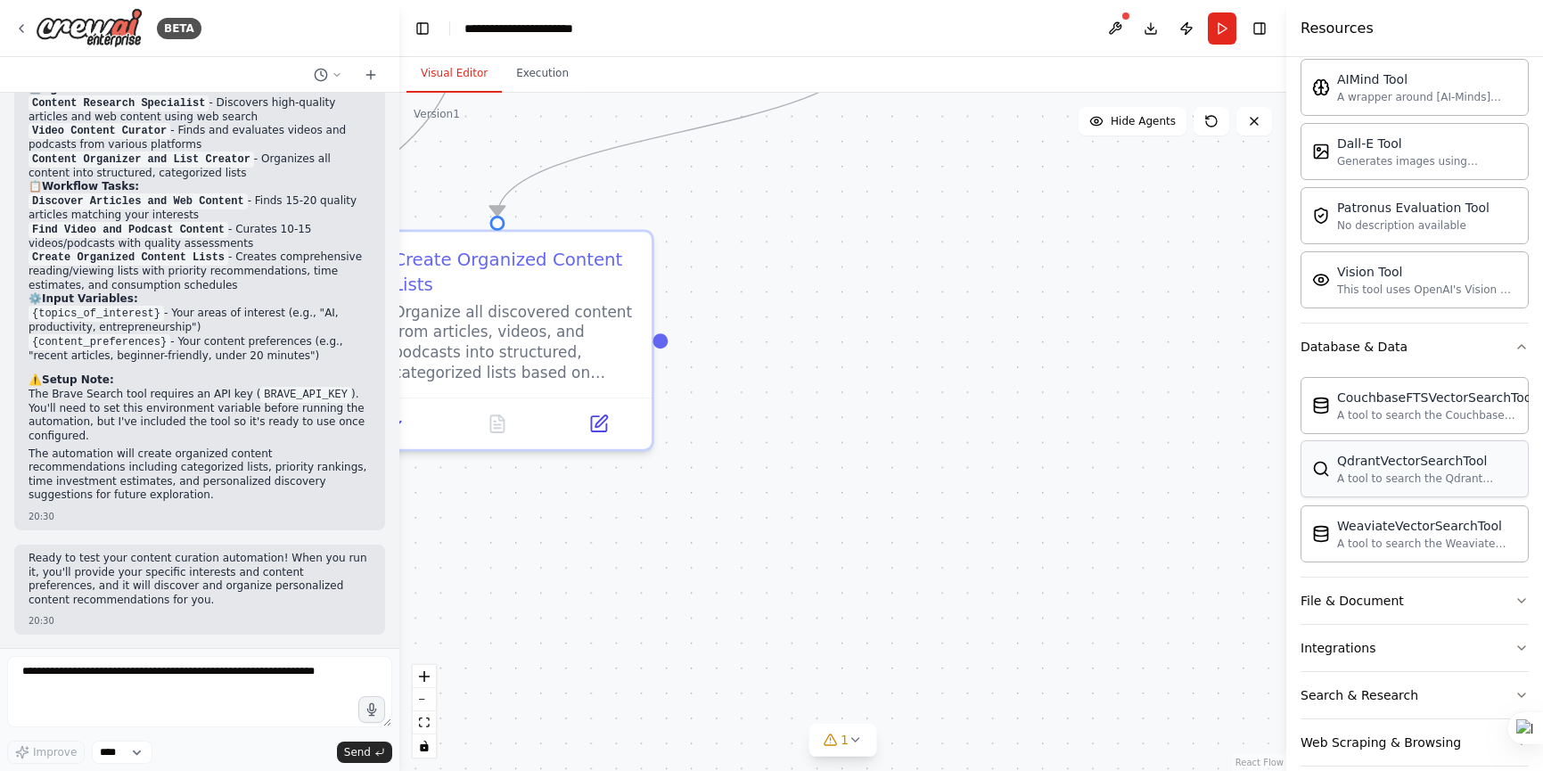
scroll to position [340, 0]
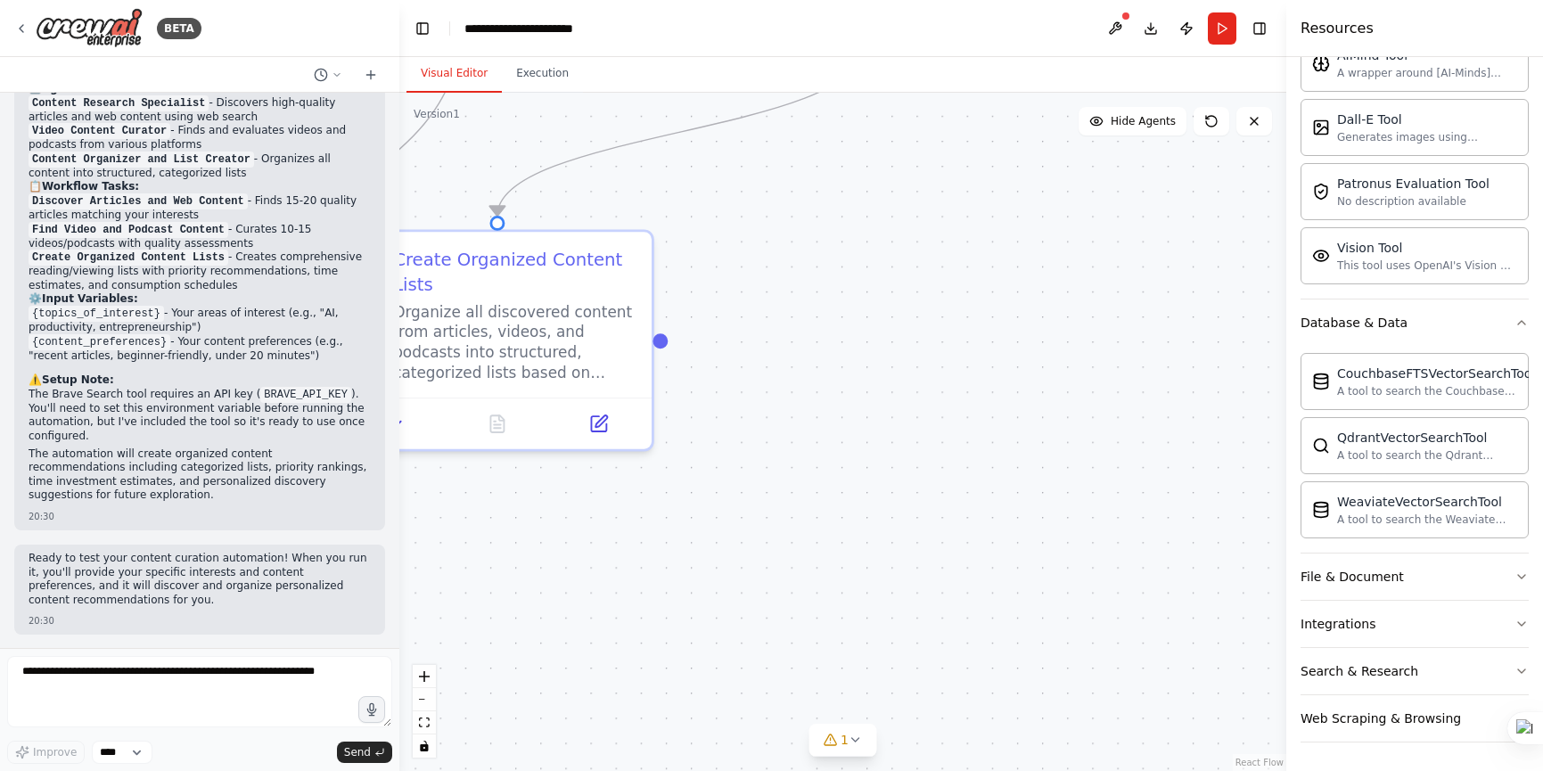
drag, startPoint x: 1515, startPoint y: 556, endPoint x: 1532, endPoint y: 418, distance: 139.2
click at [1532, 418] on div "button" at bounding box center [1535, 404] width 23 height 32
click at [1514, 570] on icon "button" at bounding box center [1521, 577] width 14 height 14
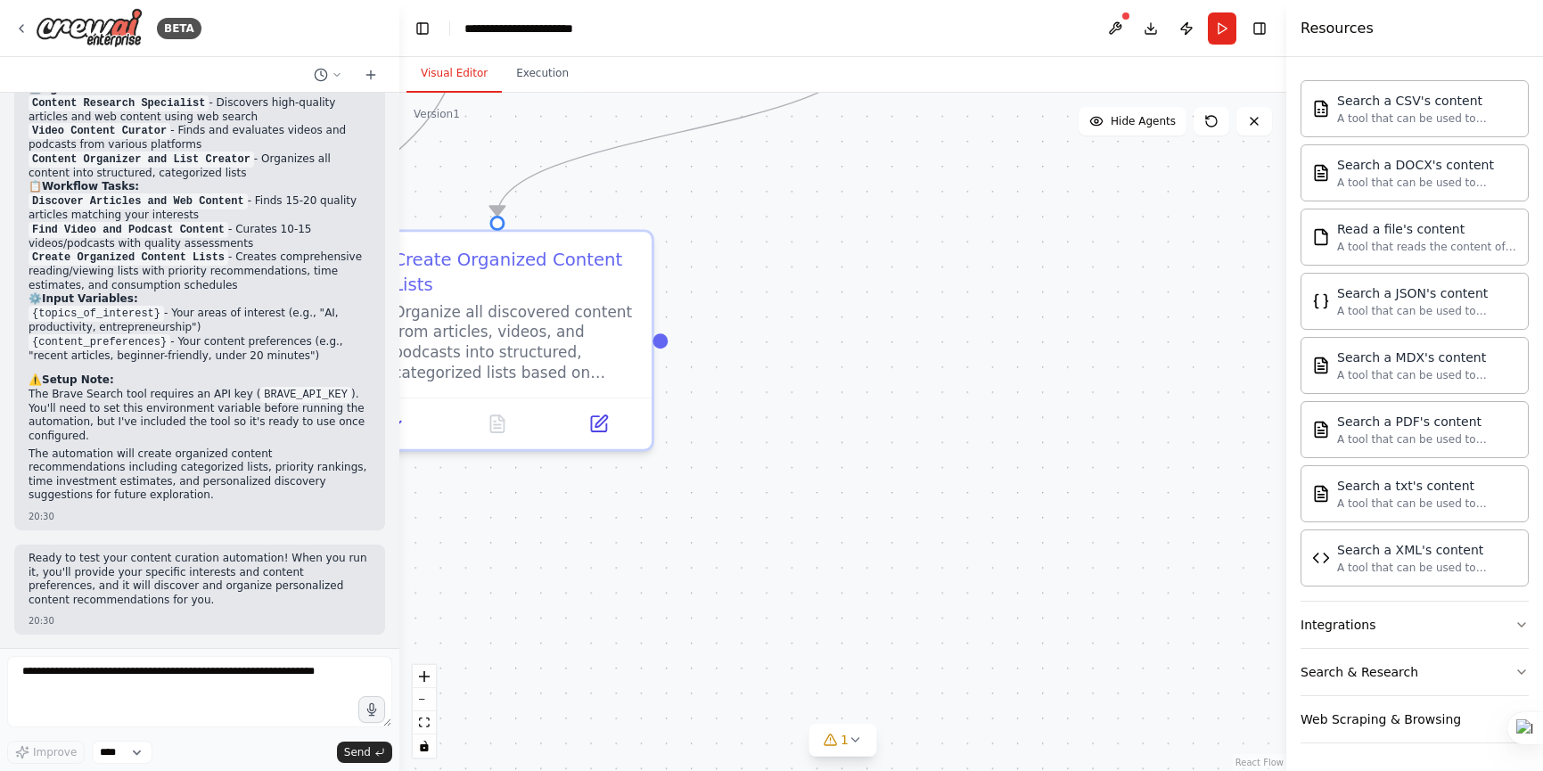
scroll to position [868, 0]
click at [1514, 617] on icon "button" at bounding box center [1521, 624] width 14 height 14
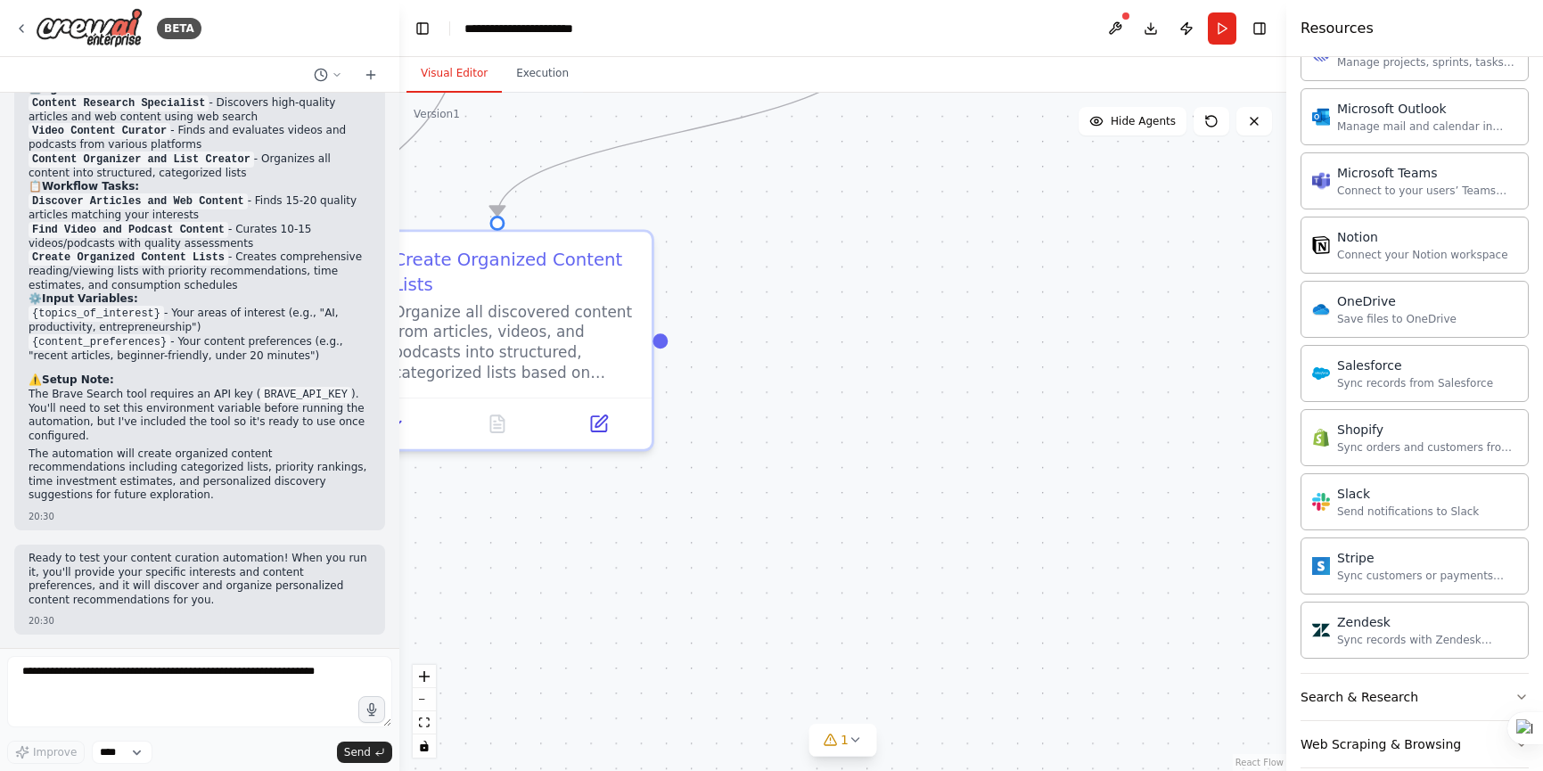
scroll to position [2230, 0]
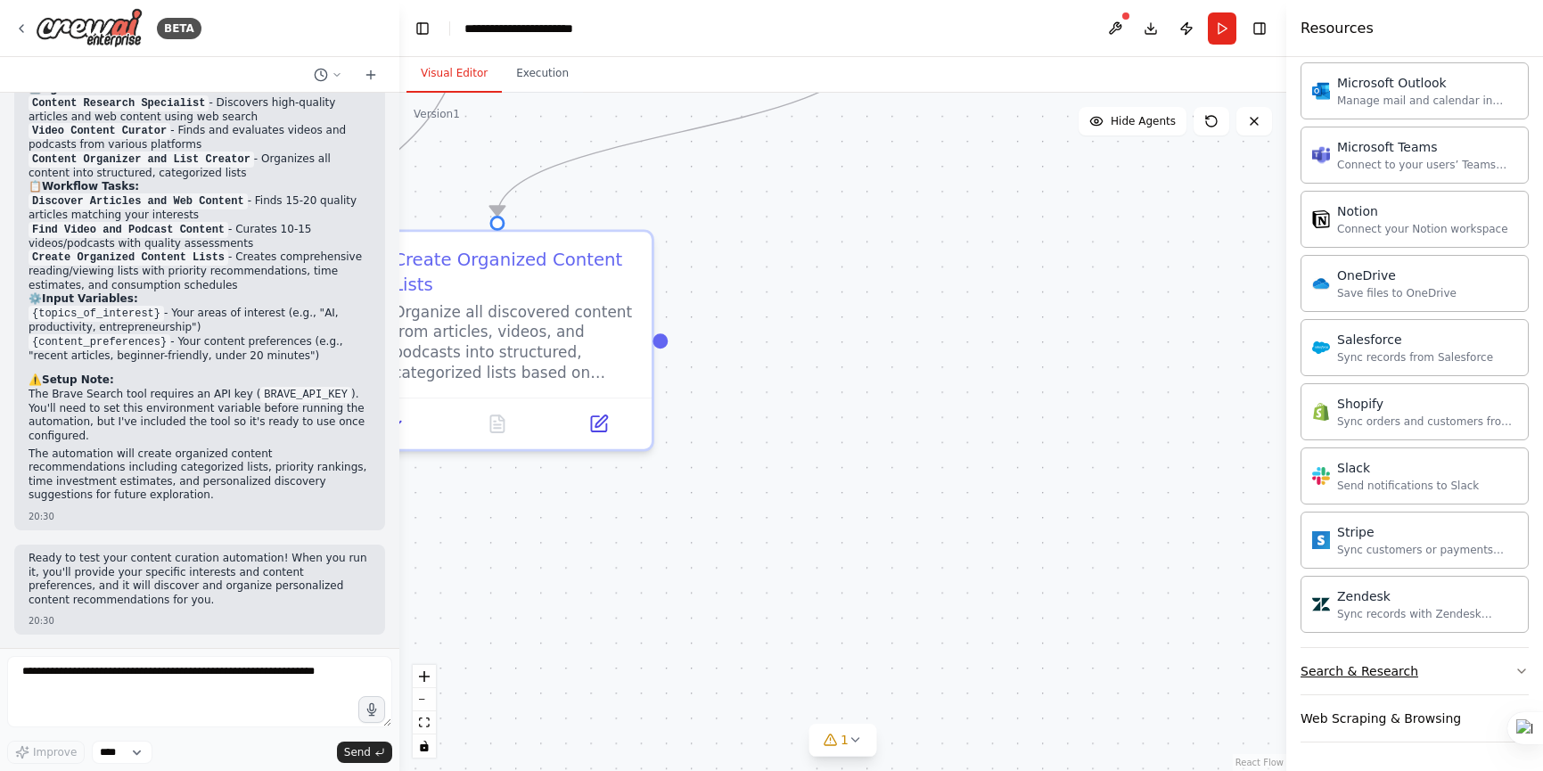
click at [1514, 674] on icon "button" at bounding box center [1521, 671] width 14 height 14
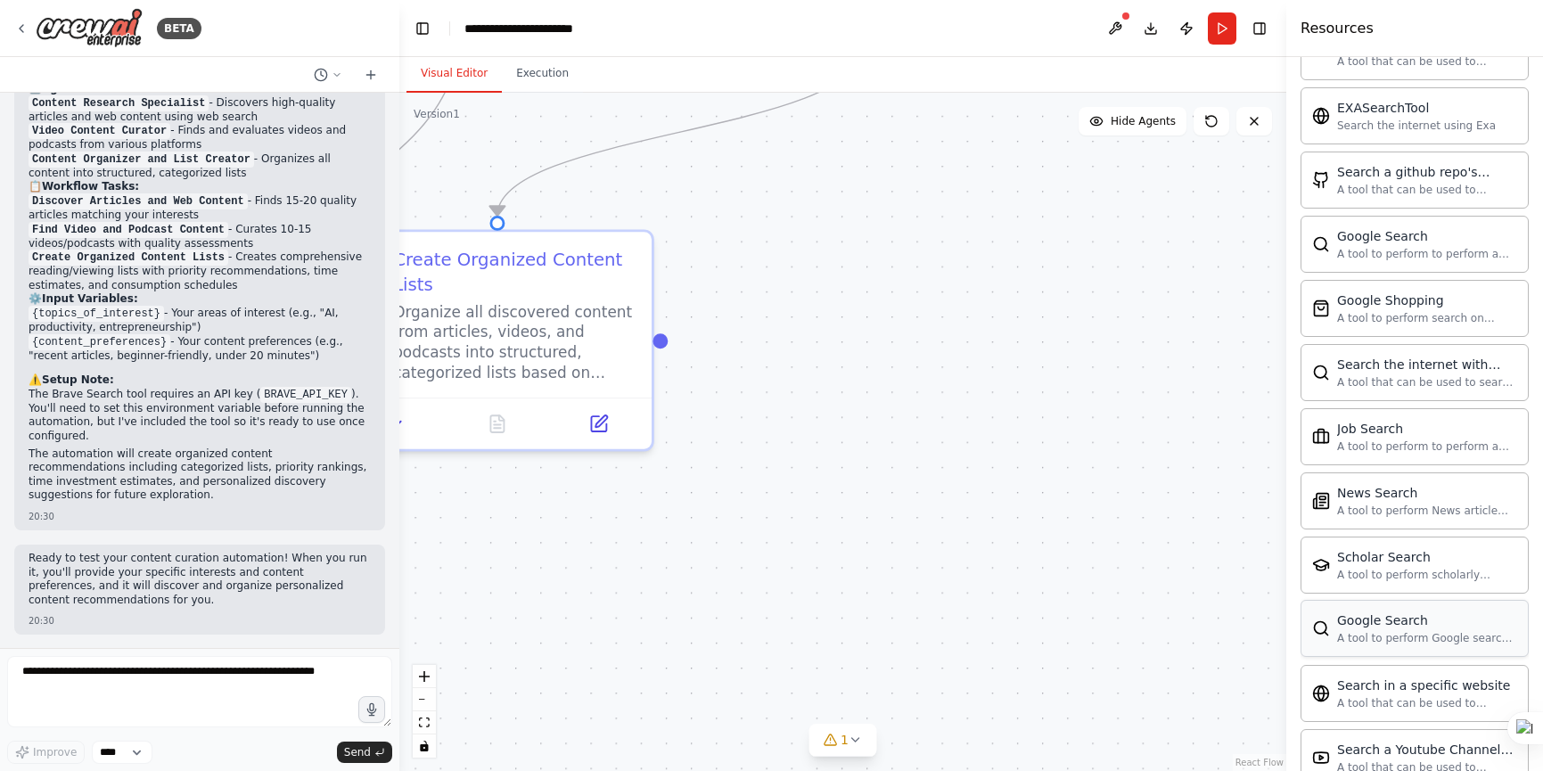
scroll to position [3143, 0]
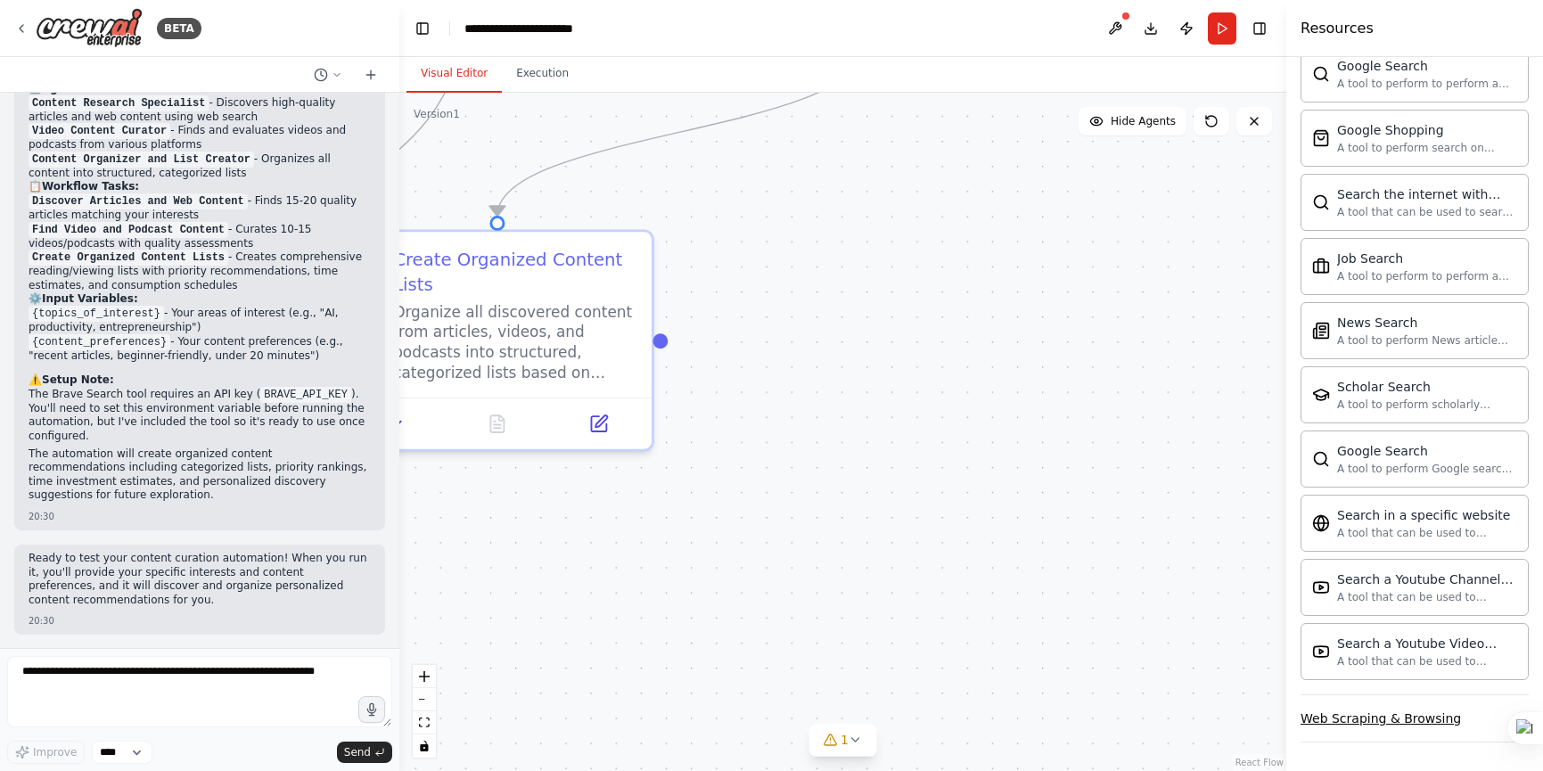
click at [1514, 713] on icon "button" at bounding box center [1521, 718] width 14 height 14
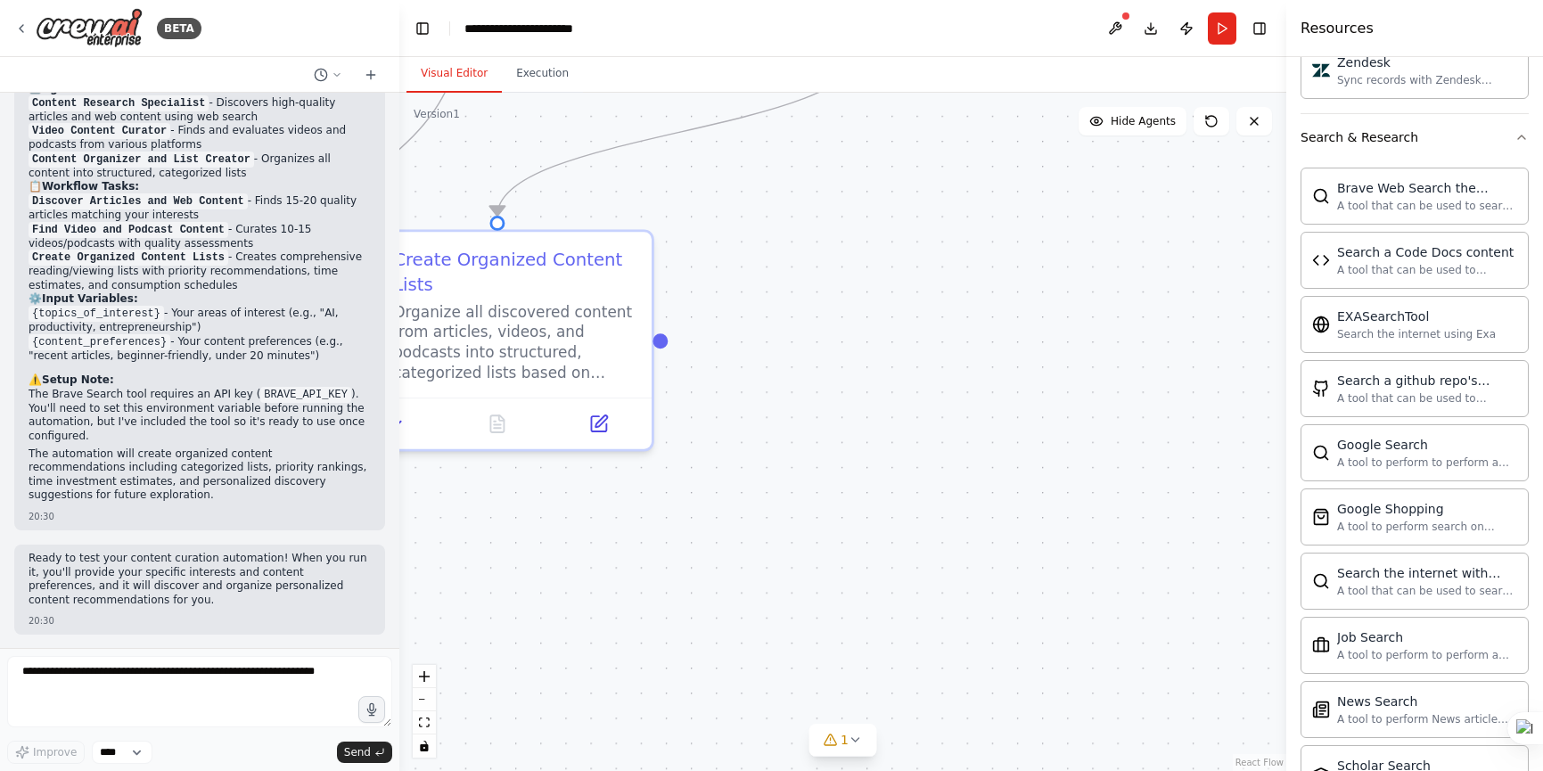
scroll to position [2406, 0]
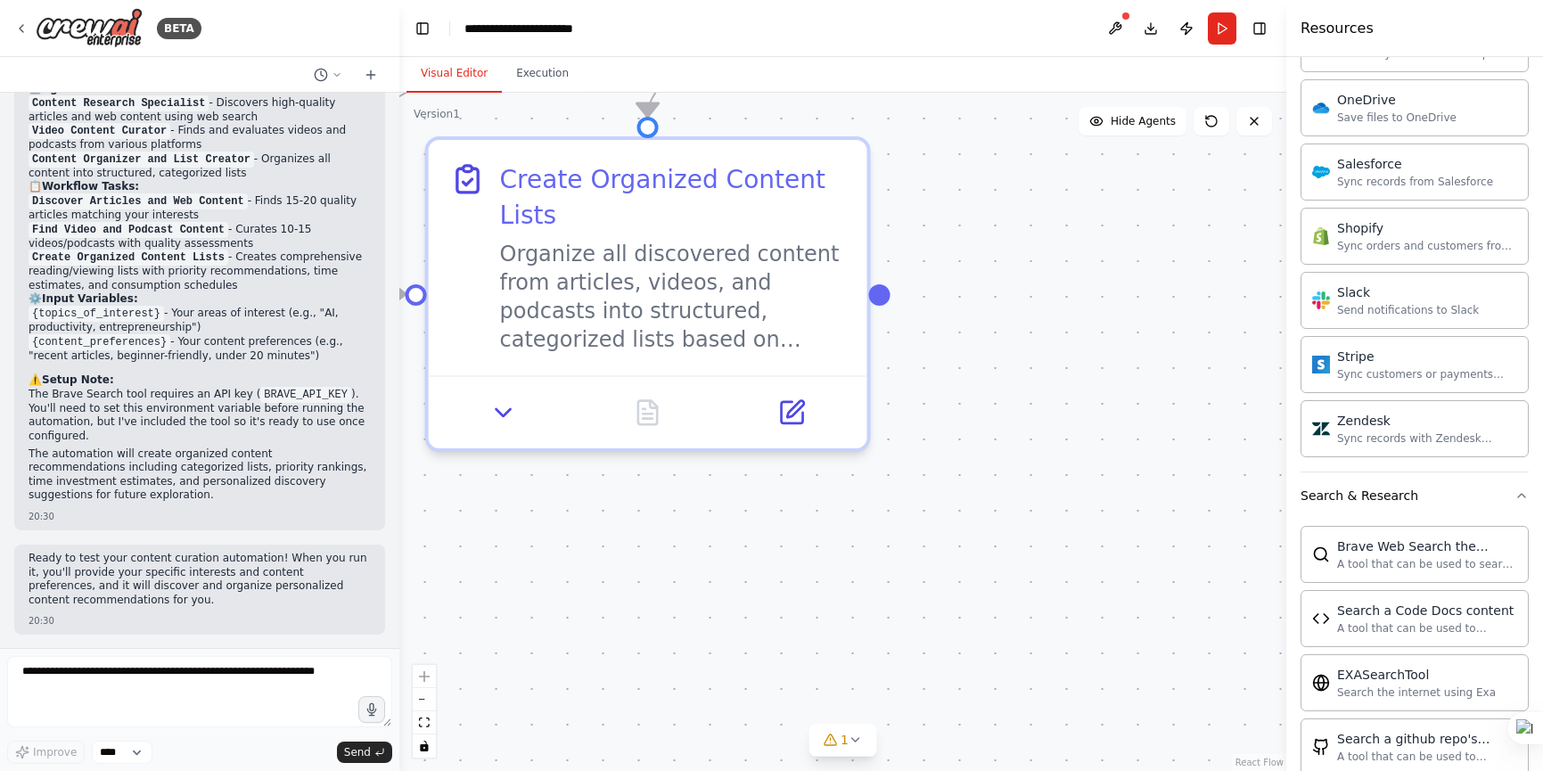
drag, startPoint x: 903, startPoint y: 288, endPoint x: 1167, endPoint y: 328, distance: 266.8
click at [1168, 329] on div ".deletable-edge-delete-btn { width: 20px; height: 20px; border: 0px solid #ffff…" at bounding box center [842, 432] width 887 height 678
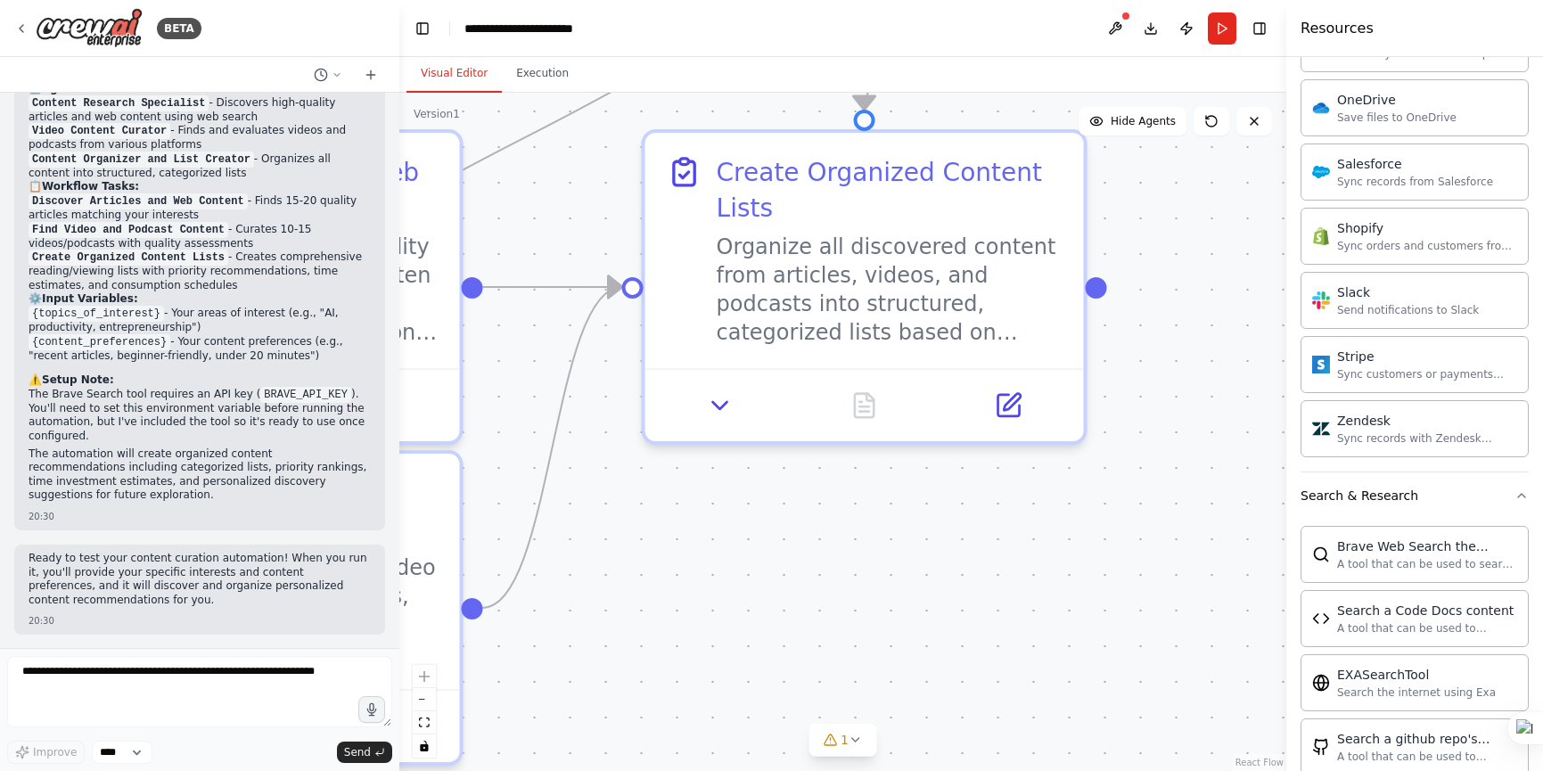
drag, startPoint x: 1007, startPoint y: 358, endPoint x: 1139, endPoint y: 332, distance: 134.4
click at [1139, 332] on div ".deletable-edge-delete-btn { width: 20px; height: 20px; border: 0px solid #ffff…" at bounding box center [842, 432] width 887 height 678
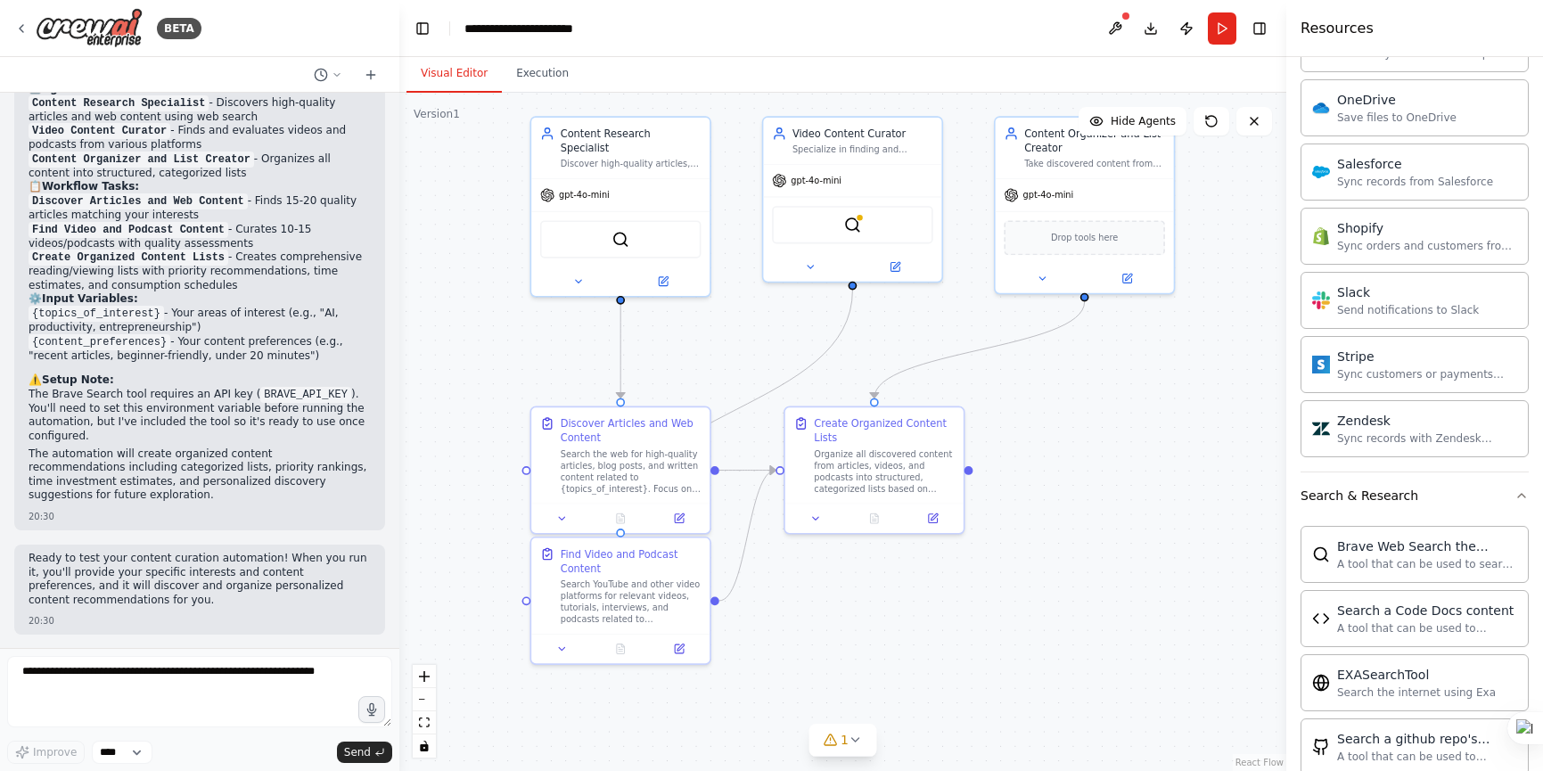
drag, startPoint x: 755, startPoint y: 564, endPoint x: 1159, endPoint y: 407, distance: 433.2
click at [729, 610] on div ".deletable-edge-delete-btn { width: 20px; height: 20px; border: 0px solid #ffff…" at bounding box center [842, 432] width 887 height 678
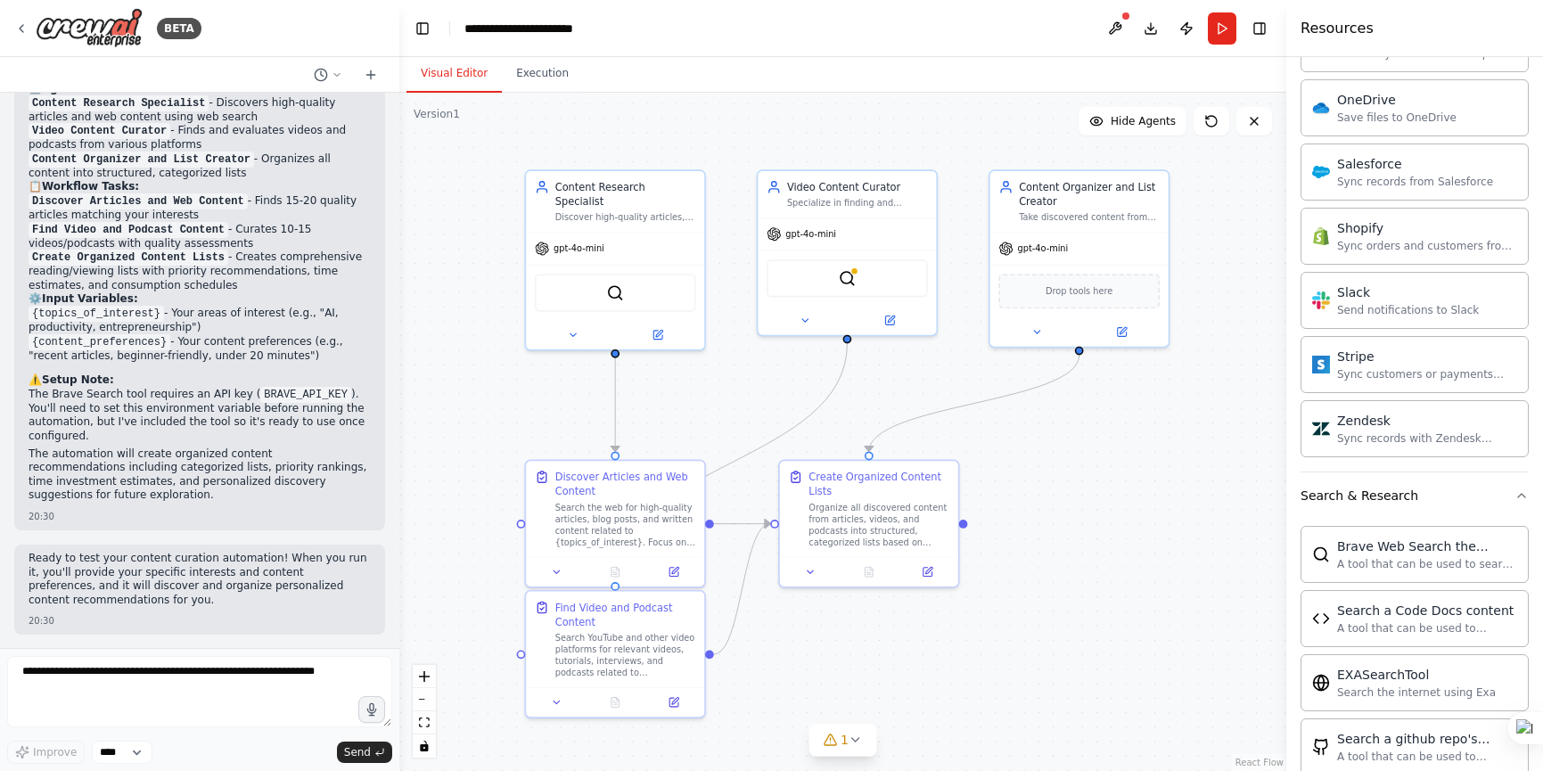
drag, startPoint x: 1138, startPoint y: 365, endPoint x: 1132, endPoint y: 415, distance: 50.3
click at [1132, 415] on div ".deletable-edge-delete-btn { width: 20px; height: 20px; border: 0px solid #ffff…" at bounding box center [842, 432] width 887 height 678
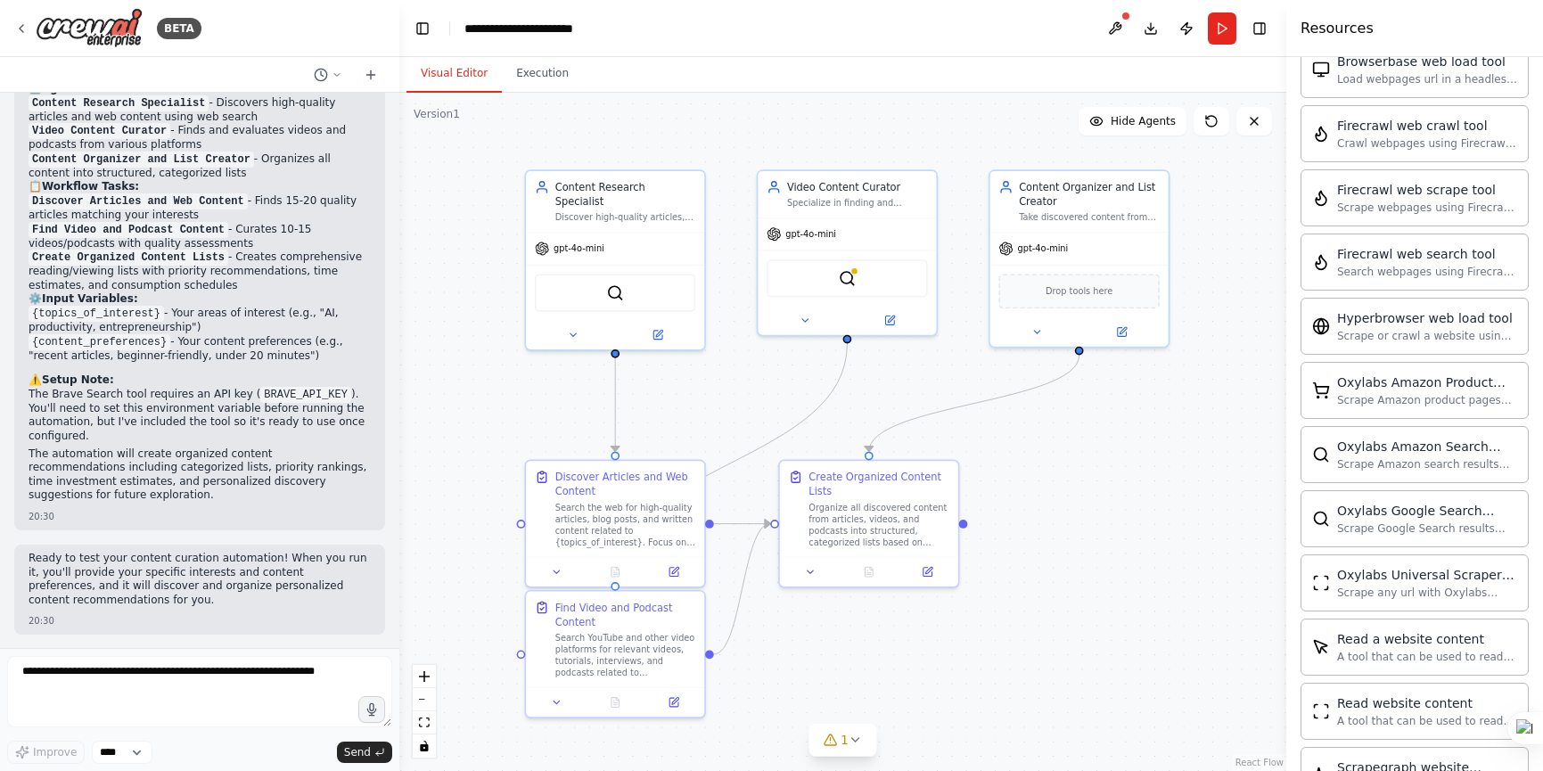
scroll to position [4013, 0]
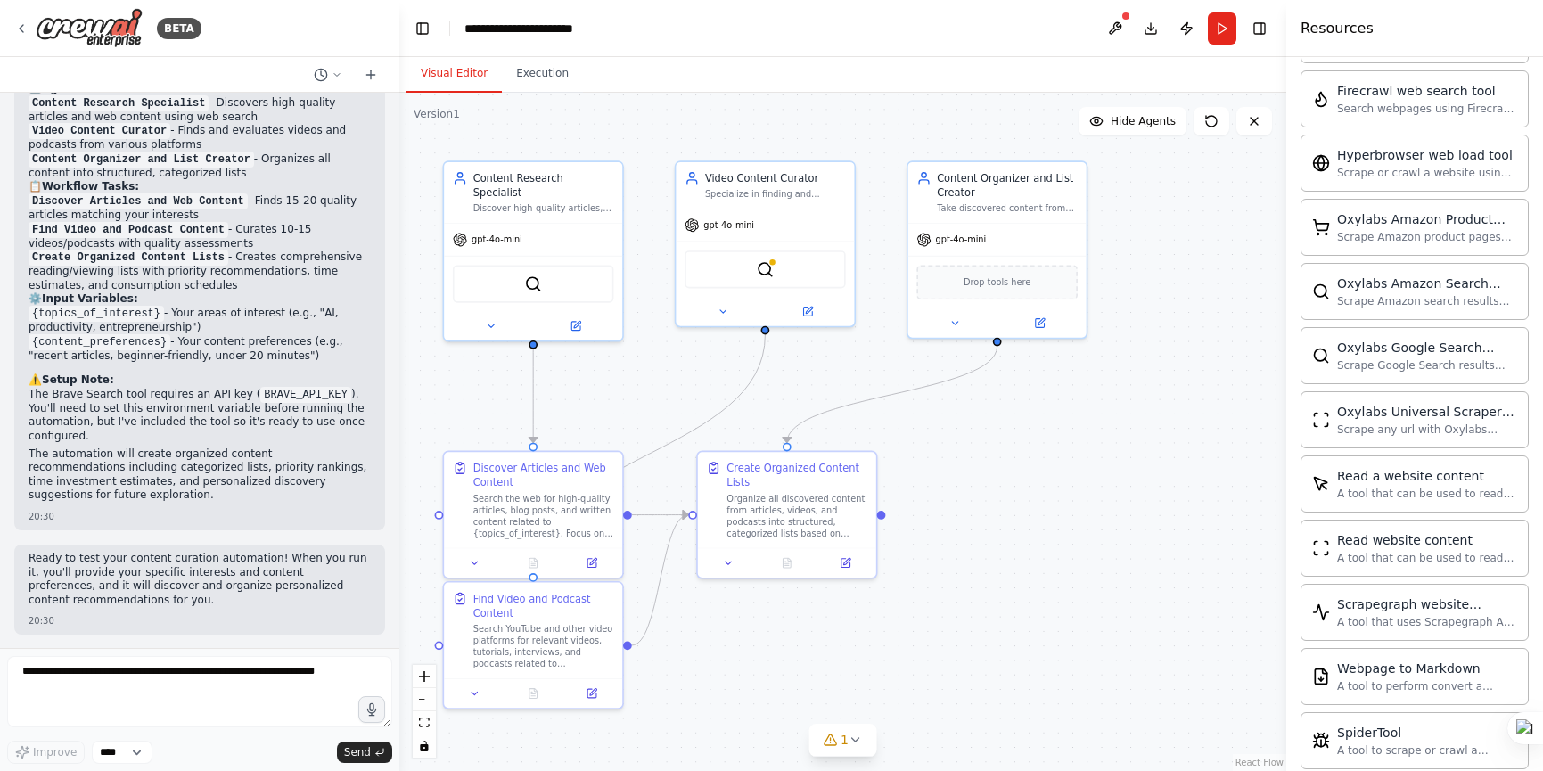
drag, startPoint x: 1123, startPoint y: 429, endPoint x: 1041, endPoint y: 420, distance: 82.5
click at [1041, 420] on div ".deletable-edge-delete-btn { width: 20px; height: 20px; border: 0px solid #ffff…" at bounding box center [842, 432] width 887 height 678
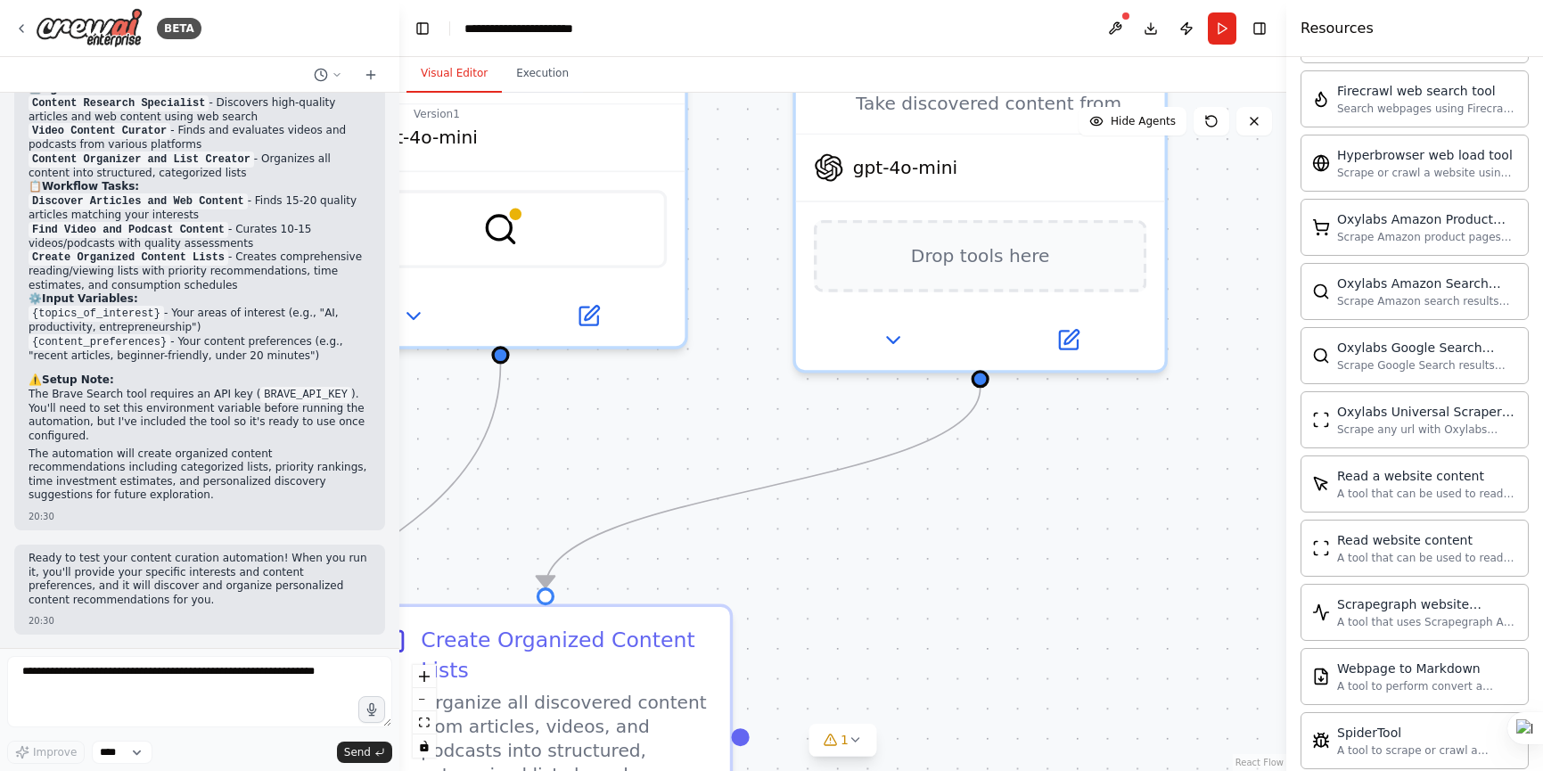
drag, startPoint x: 1085, startPoint y: 533, endPoint x: 1084, endPoint y: 594, distance: 60.6
click at [1098, 616] on div ".deletable-edge-delete-btn { width: 20px; height: 20px; border: 0px solid #ffff…" at bounding box center [842, 432] width 887 height 678
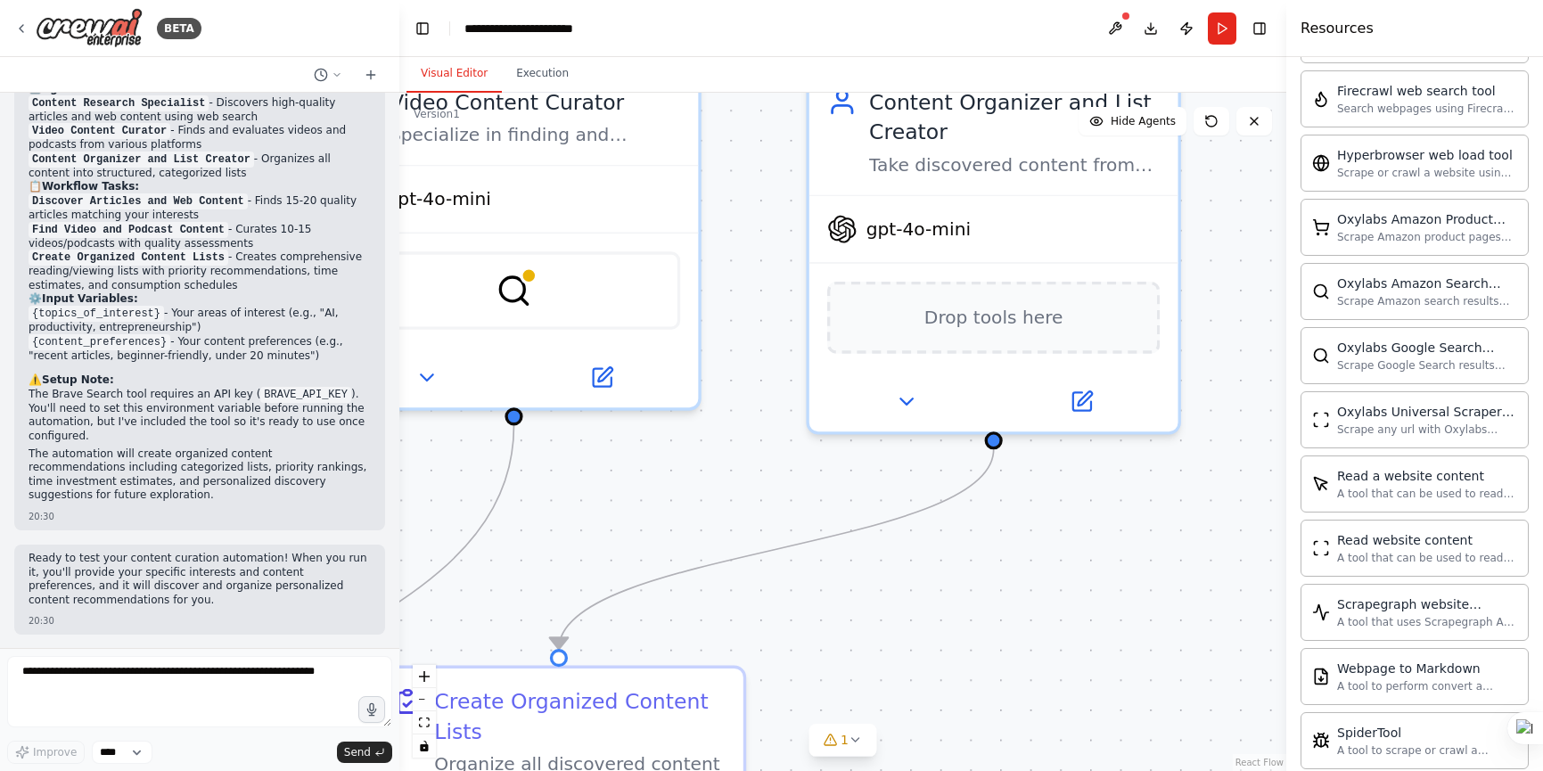
click at [1078, 533] on div ".deletable-edge-delete-btn { width: 20px; height: 20px; border: 0px solid #ffff…" at bounding box center [842, 432] width 887 height 678
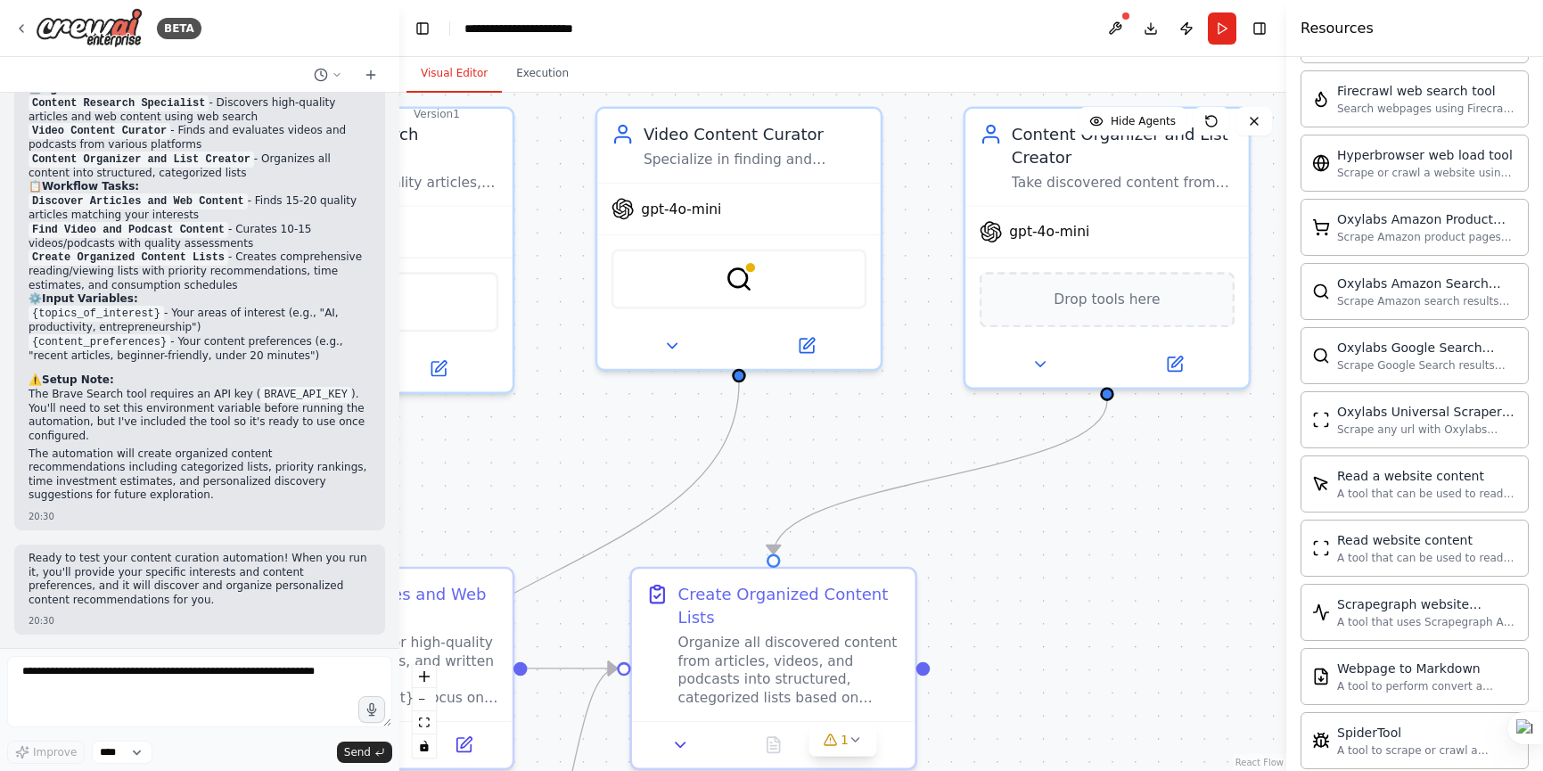
drag, startPoint x: 1061, startPoint y: 550, endPoint x: 1155, endPoint y: 471, distance: 123.4
click at [1155, 471] on div ".deletable-edge-delete-btn { width: 20px; height: 20px; border: 0px solid #ffff…" at bounding box center [842, 432] width 887 height 678
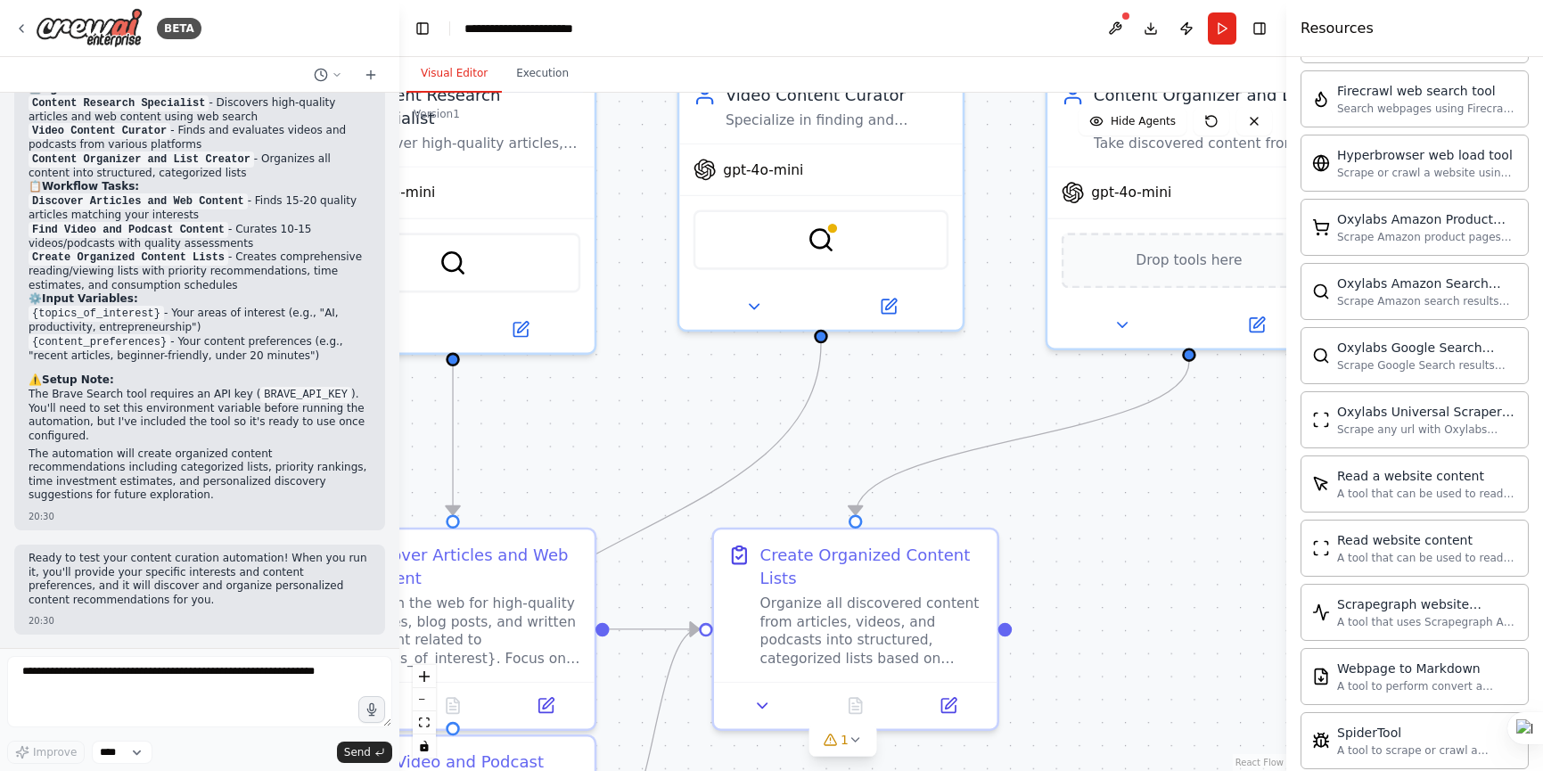
drag, startPoint x: 1167, startPoint y: 495, endPoint x: 1207, endPoint y: 479, distance: 43.2
click at [1207, 479] on div ".deletable-edge-delete-btn { width: 20px; height: 20px; border: 0px solid #ffff…" at bounding box center [842, 432] width 887 height 678
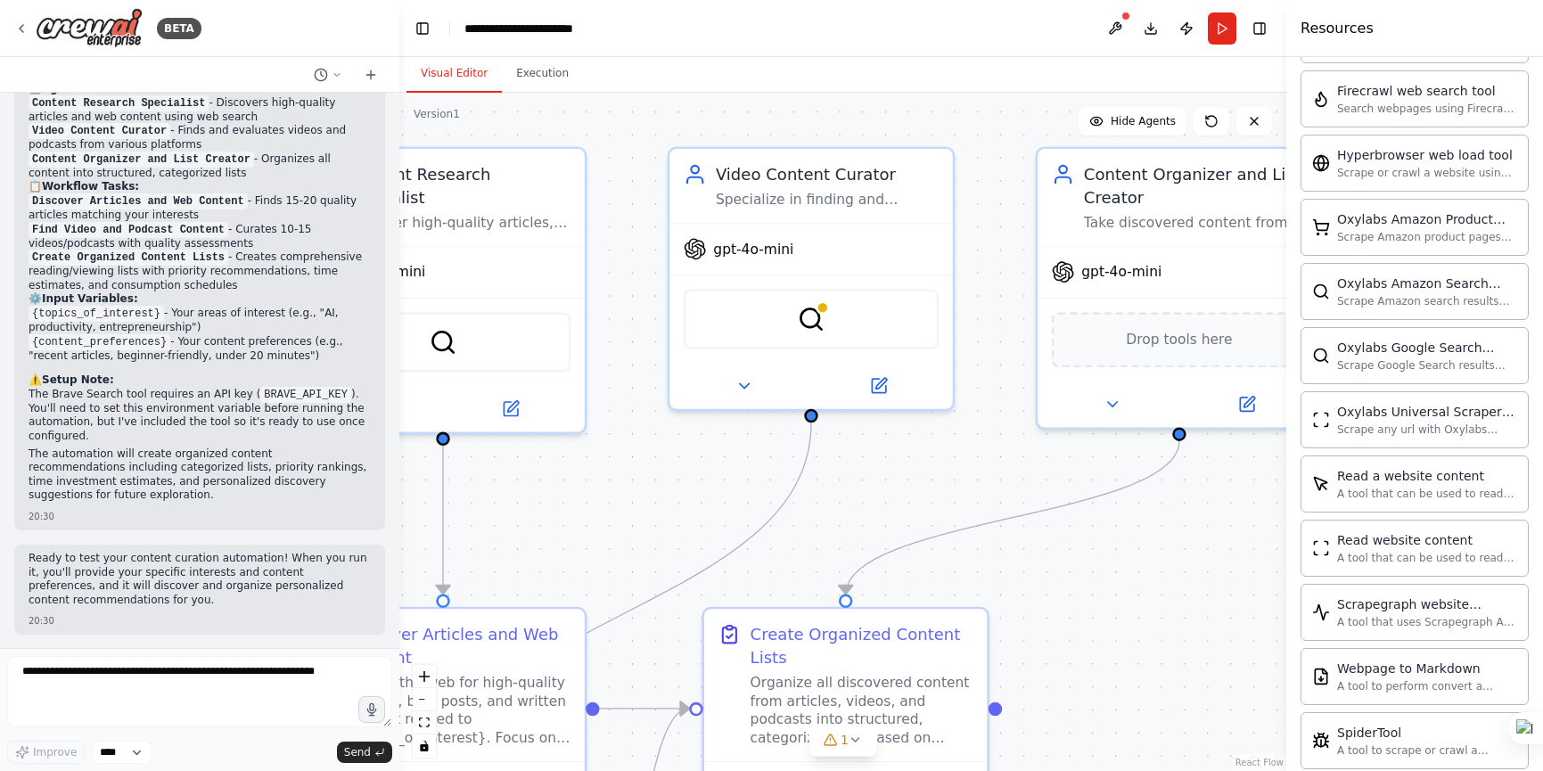
drag, startPoint x: 1193, startPoint y: 484, endPoint x: 1183, endPoint y: 563, distance: 79.9
click at [1183, 563] on div ".deletable-edge-delete-btn { width: 20px; height: 20px; border: 0px solid #ffff…" at bounding box center [842, 432] width 887 height 678
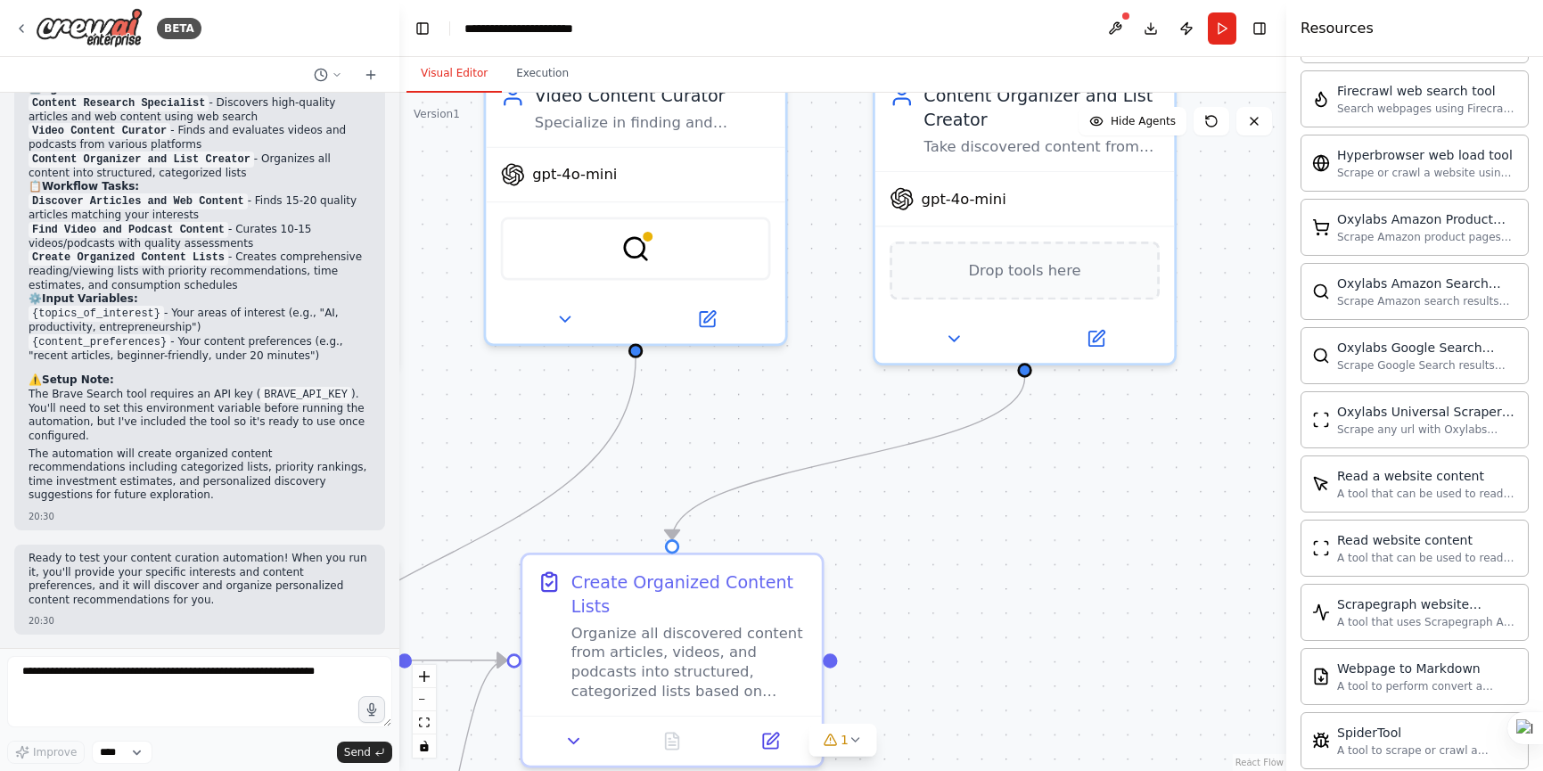
drag, startPoint x: 1103, startPoint y: 589, endPoint x: 958, endPoint y: 532, distance: 156.1
click at [958, 532] on div ".deletable-edge-delete-btn { width: 20px; height: 20px; border: 0px solid #ffff…" at bounding box center [842, 432] width 887 height 678
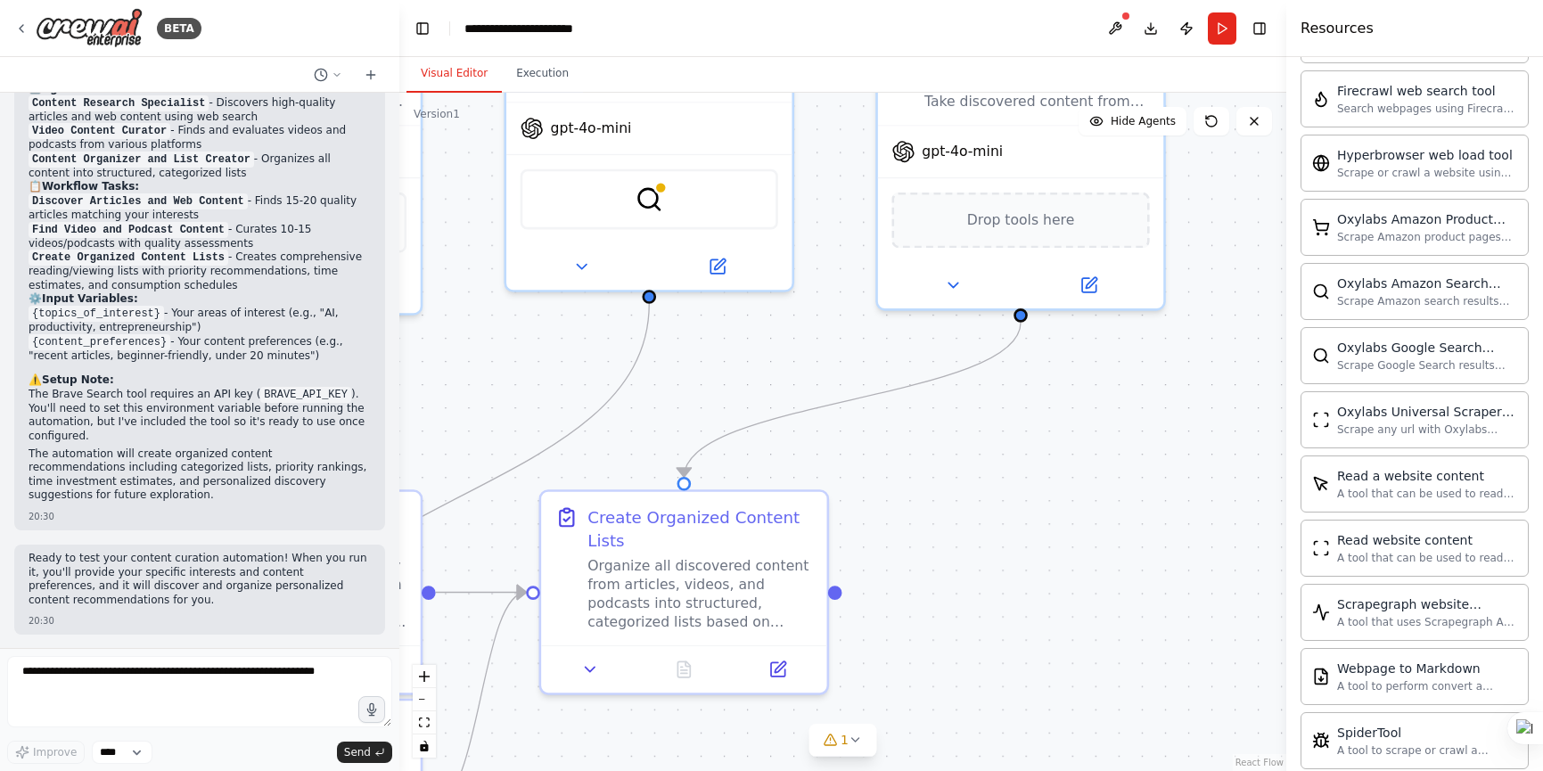
drag, startPoint x: 1075, startPoint y: 515, endPoint x: 1108, endPoint y: 470, distance: 56.2
click at [1108, 470] on div ".deletable-edge-delete-btn { width: 20px; height: 20px; border: 0px solid #ffff…" at bounding box center [842, 432] width 887 height 678
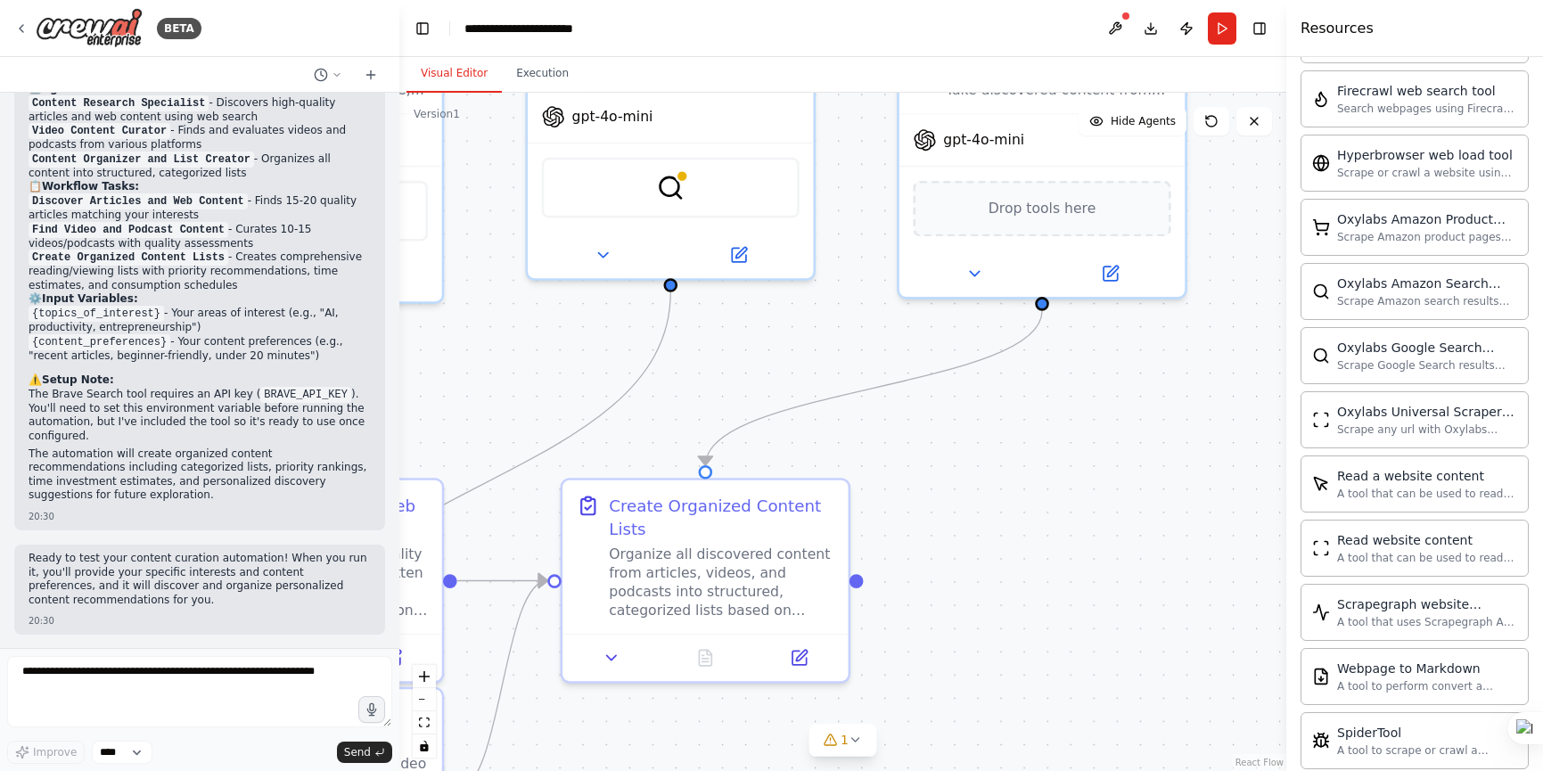
drag, startPoint x: 1078, startPoint y: 466, endPoint x: 1090, endPoint y: 460, distance: 13.2
click at [1090, 460] on div ".deletable-edge-delete-btn { width: 20px; height: 20px; border: 0px solid #ffff…" at bounding box center [842, 432] width 887 height 678
click at [962, 61] on div "Visual Editor Execution" at bounding box center [842, 75] width 887 height 36
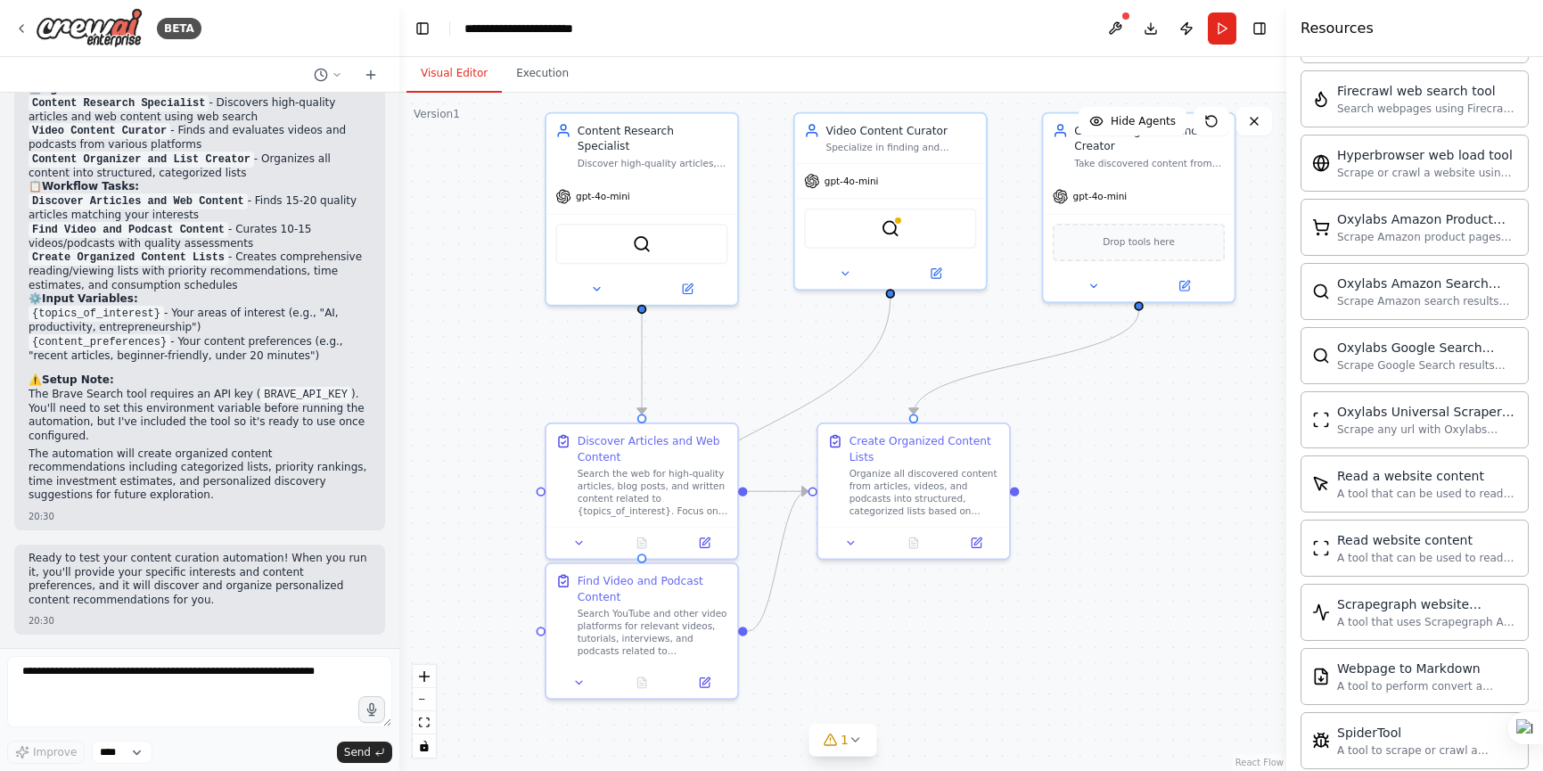
drag, startPoint x: 956, startPoint y: 335, endPoint x: 997, endPoint y: 330, distance: 41.3
click at [997, 330] on div ".deletable-edge-delete-btn { width: 20px; height: 20px; border: 0px solid #ffff…" at bounding box center [842, 432] width 887 height 678
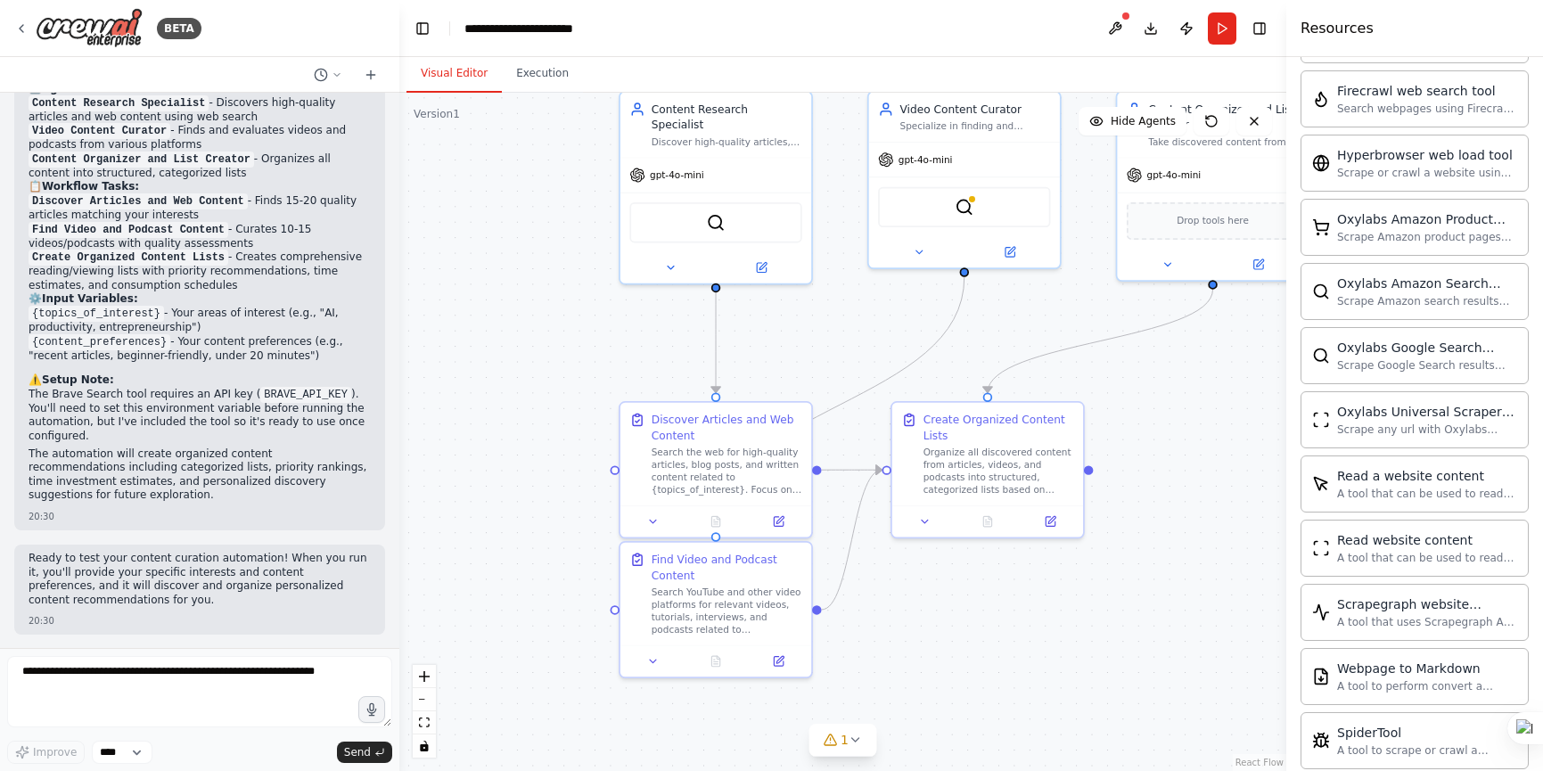
click at [920, 332] on div ".deletable-edge-delete-btn { width: 20px; height: 20px; border: 0px solid #ffff…" at bounding box center [842, 432] width 887 height 678
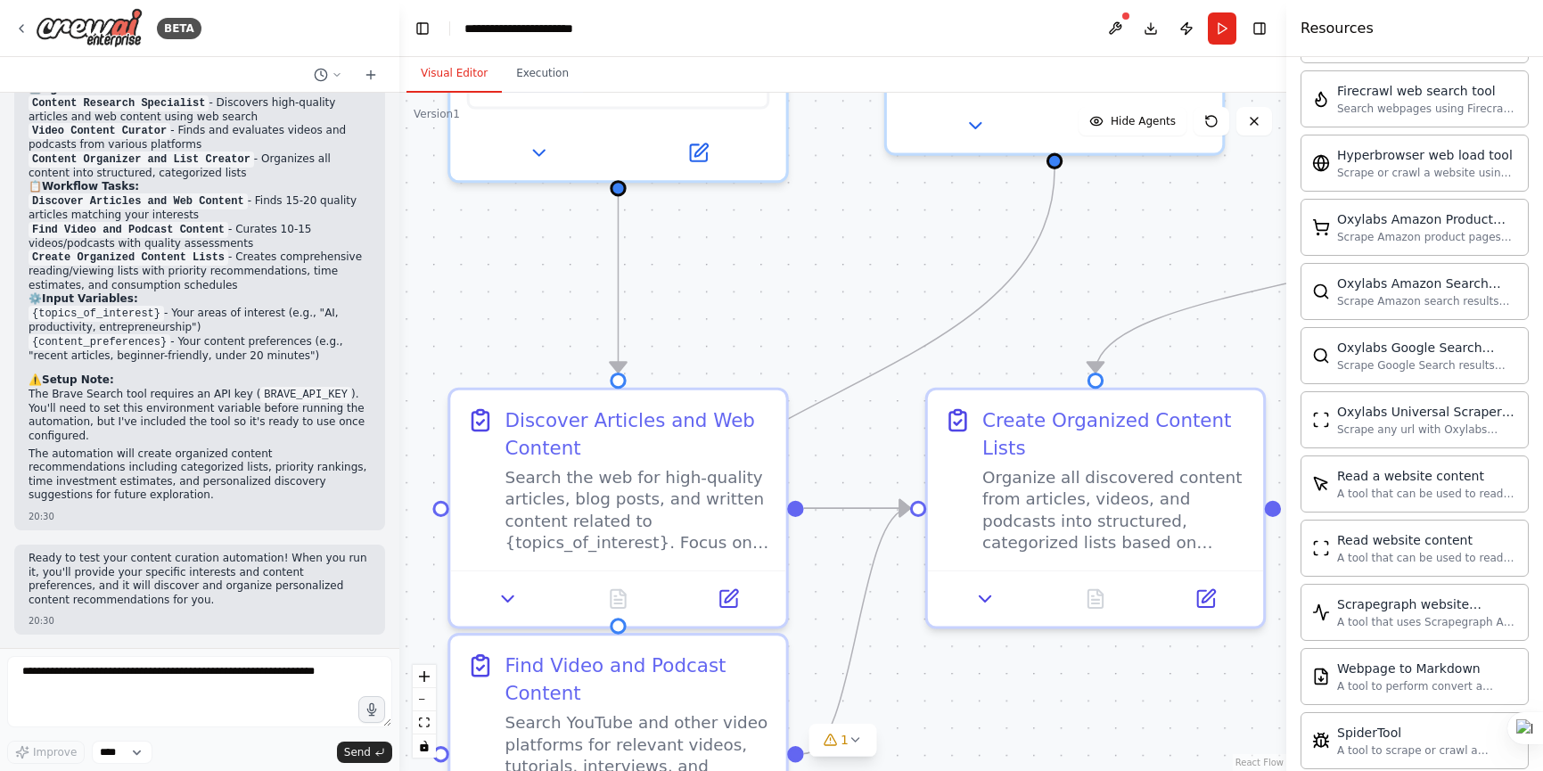
drag, startPoint x: 833, startPoint y: 340, endPoint x: 816, endPoint y: 258, distance: 83.9
click at [816, 258] on div ".deletable-edge-delete-btn { width: 20px; height: 20px; border: 0px solid #ffff…" at bounding box center [842, 432] width 887 height 678
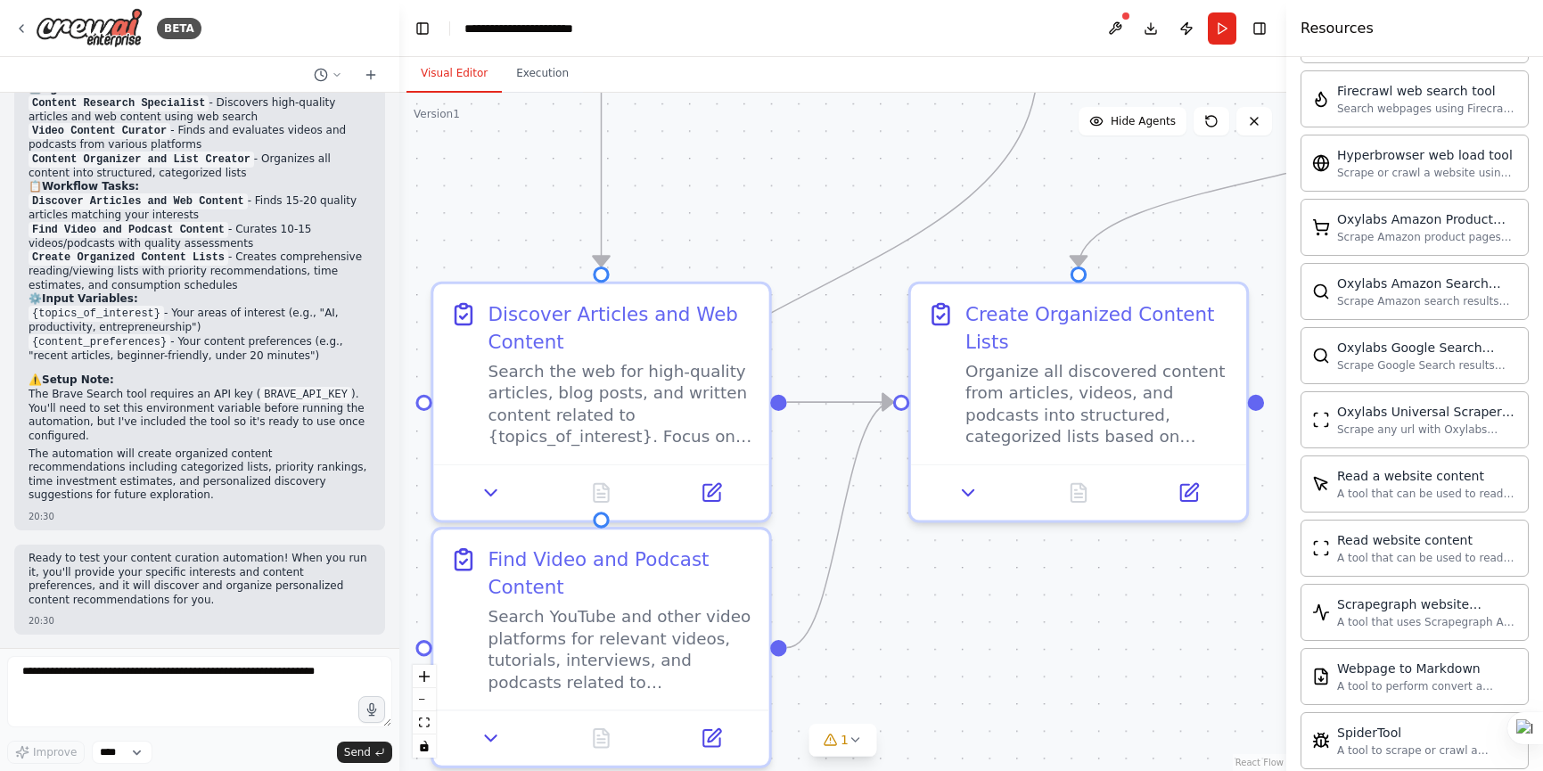
drag, startPoint x: 865, startPoint y: 348, endPoint x: 884, endPoint y: 273, distance: 78.3
click at [884, 273] on div ".deletable-edge-delete-btn { width: 20px; height: 20px; border: 0px solid #ffff…" at bounding box center [842, 432] width 887 height 678
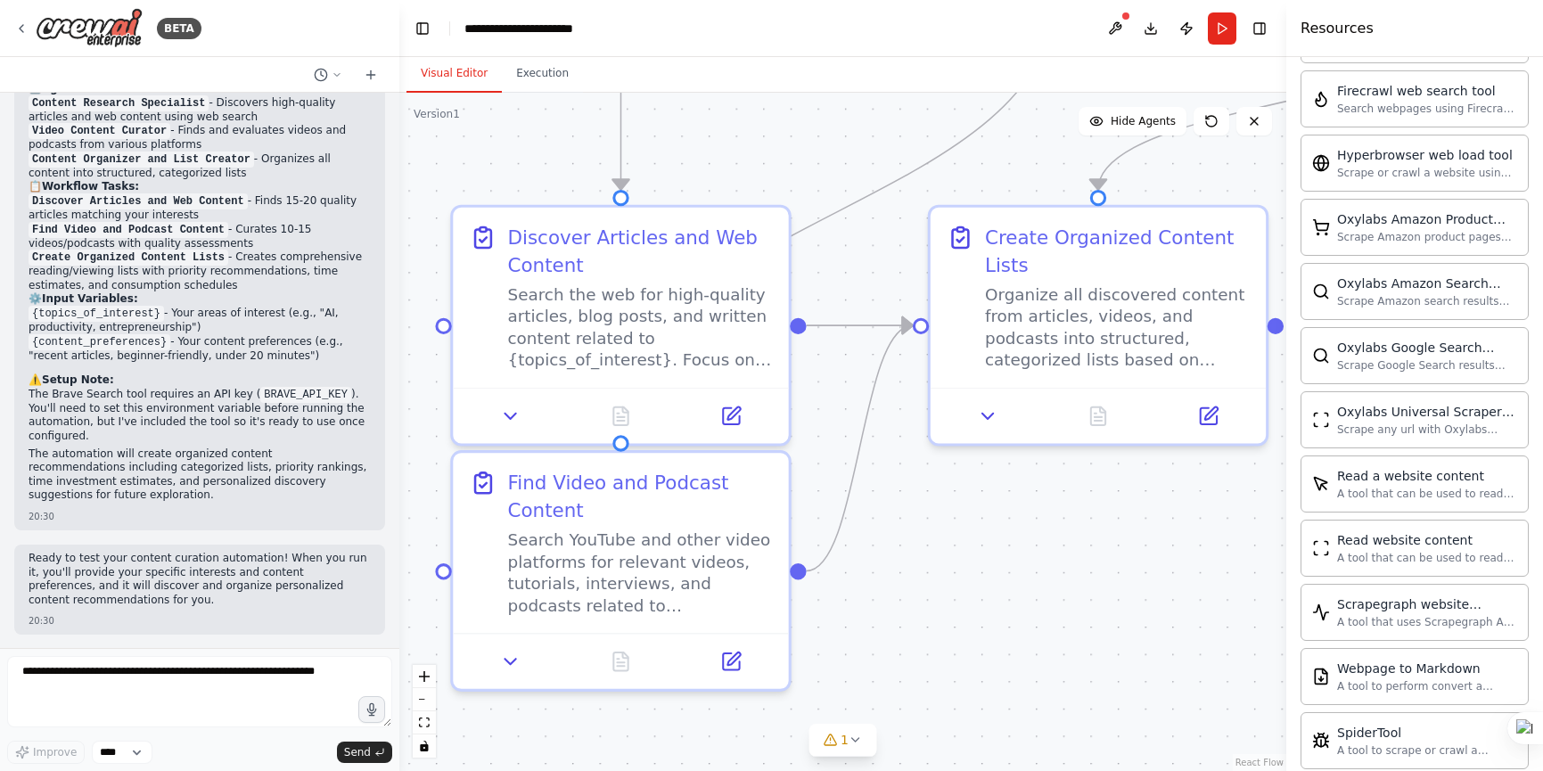
drag, startPoint x: 858, startPoint y: 354, endPoint x: 914, endPoint y: 260, distance: 108.7
click at [914, 260] on div ".deletable-edge-delete-btn { width: 20px; height: 20px; border: 0px solid #ffff…" at bounding box center [842, 432] width 887 height 678
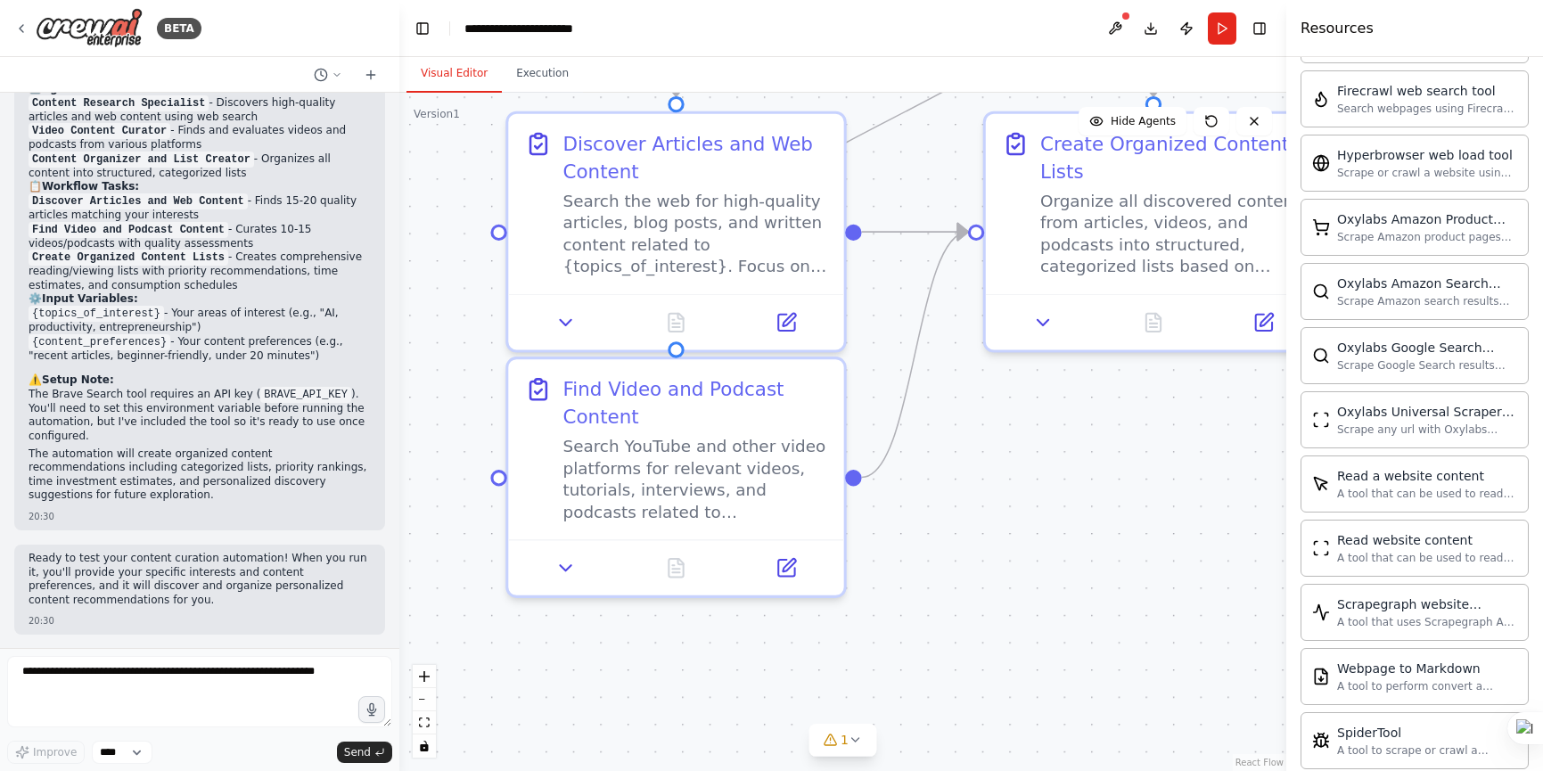
drag, startPoint x: 906, startPoint y: 392, endPoint x: 953, endPoint y: 343, distance: 67.5
click at [953, 343] on div ".deletable-edge-delete-btn { width: 20px; height: 20px; border: 0px solid #ffff…" at bounding box center [842, 432] width 887 height 678
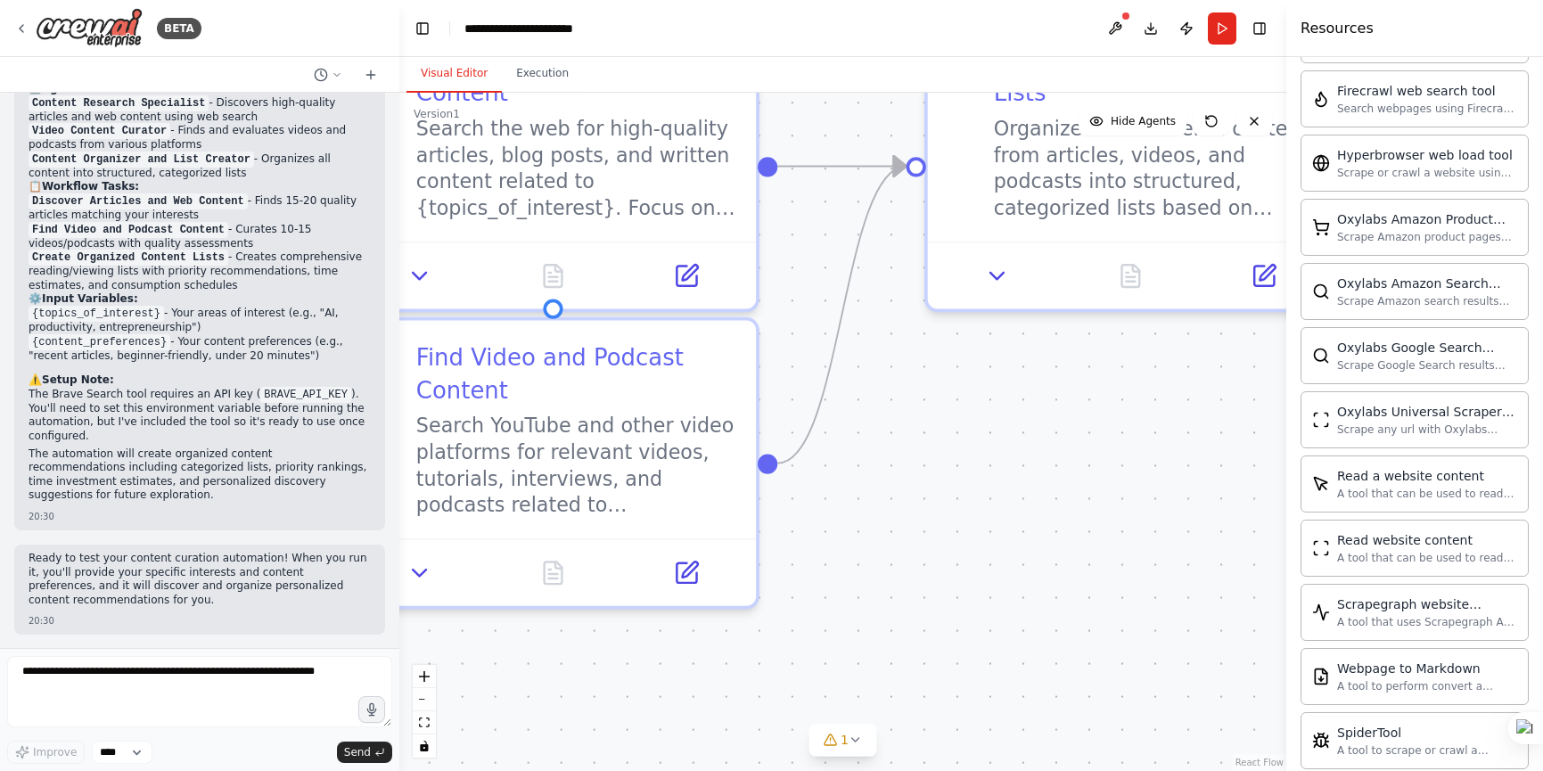
click at [931, 394] on div ".deletable-edge-delete-btn { width: 20px; height: 20px; border: 0px solid #ffff…" at bounding box center [842, 432] width 887 height 678
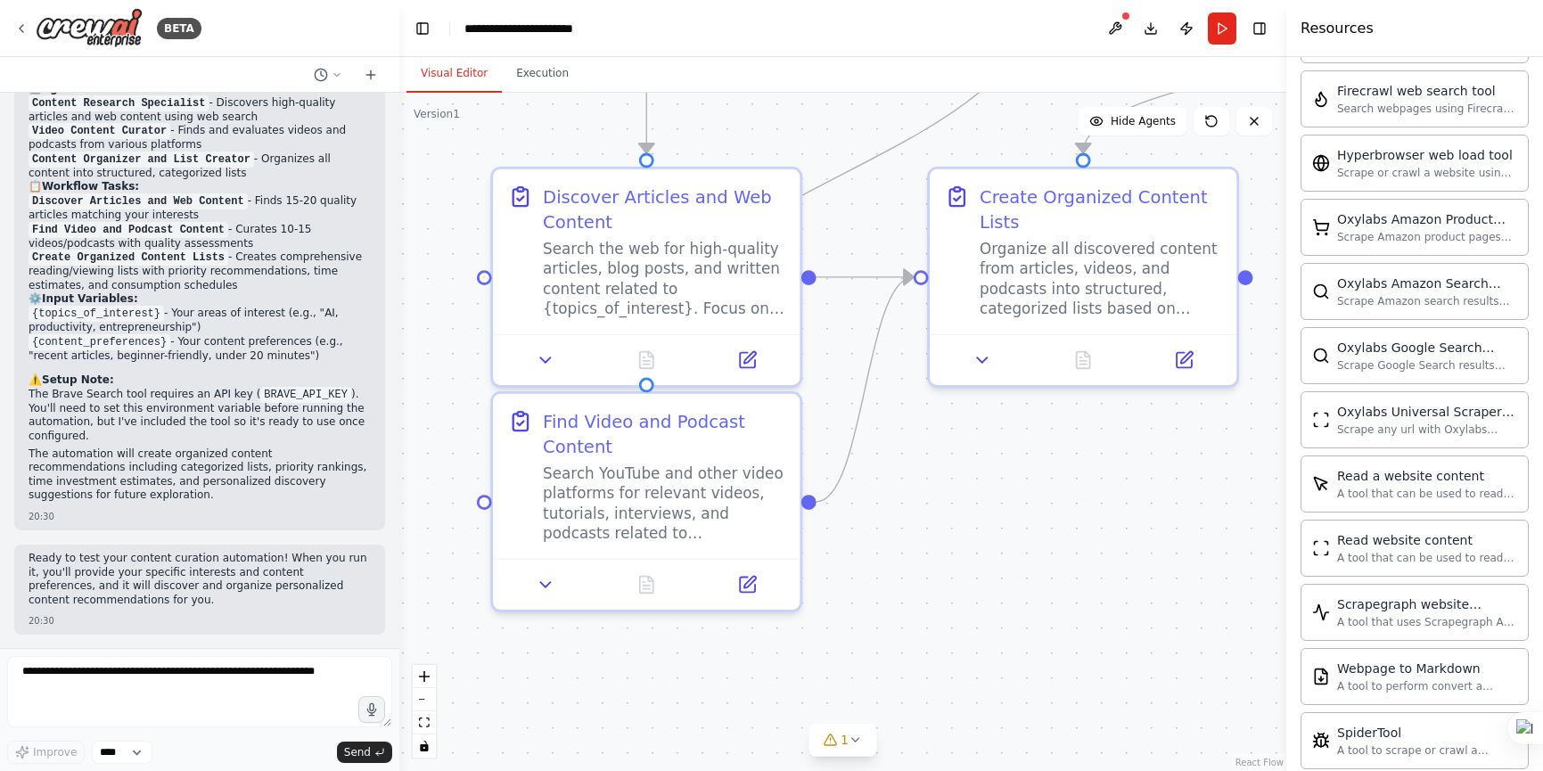
drag, startPoint x: 1002, startPoint y: 447, endPoint x: 988, endPoint y: 509, distance: 64.0
click at [988, 509] on div ".deletable-edge-delete-btn { width: 20px; height: 20px; border: 0px solid #ffff…" at bounding box center [842, 432] width 887 height 678
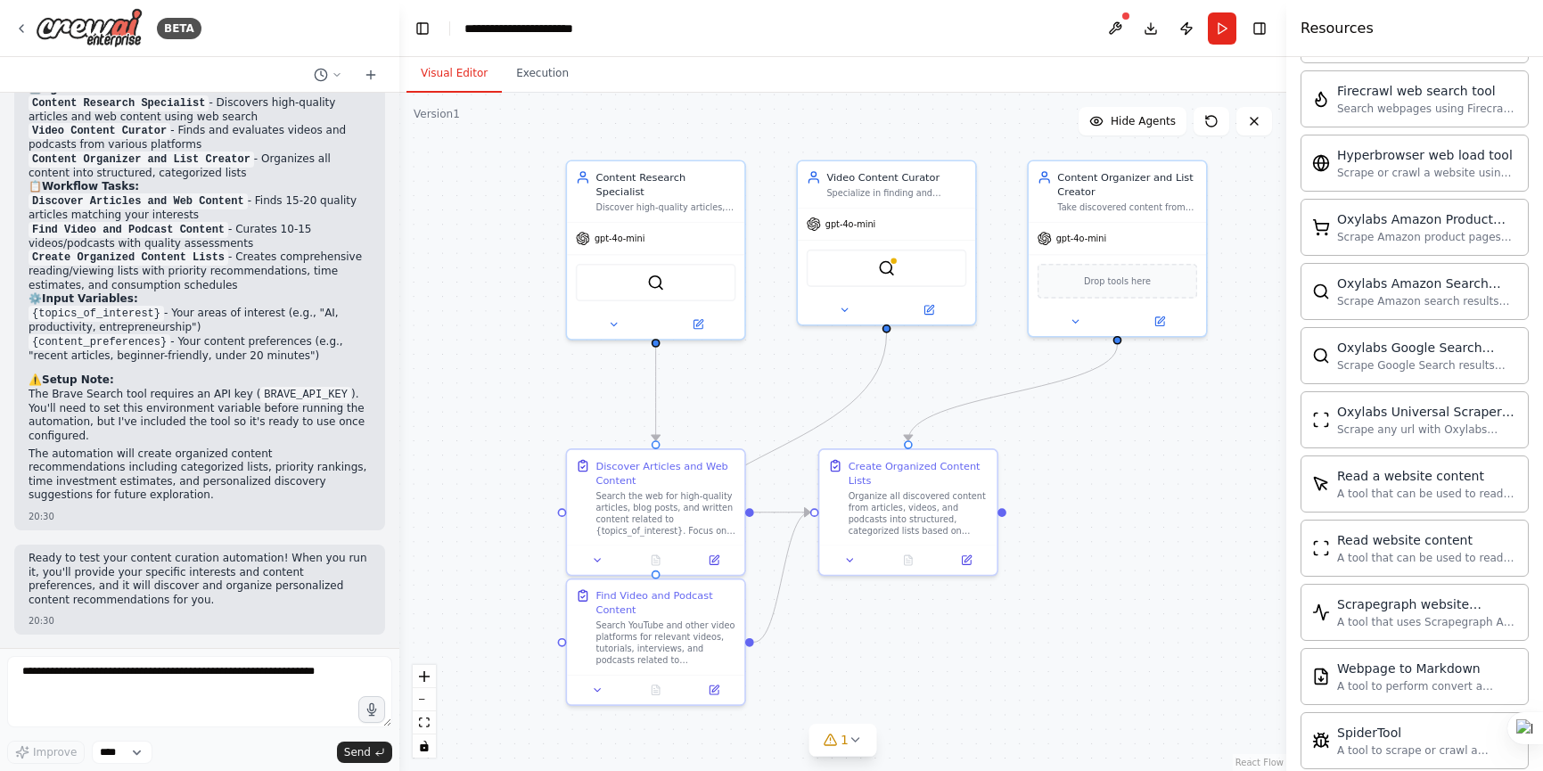
drag, startPoint x: 940, startPoint y: 320, endPoint x: 886, endPoint y: 394, distance: 91.8
click at [886, 394] on div ".deletable-edge-delete-btn { width: 20px; height: 20px; border: 0px solid #ffff…" at bounding box center [842, 432] width 887 height 678
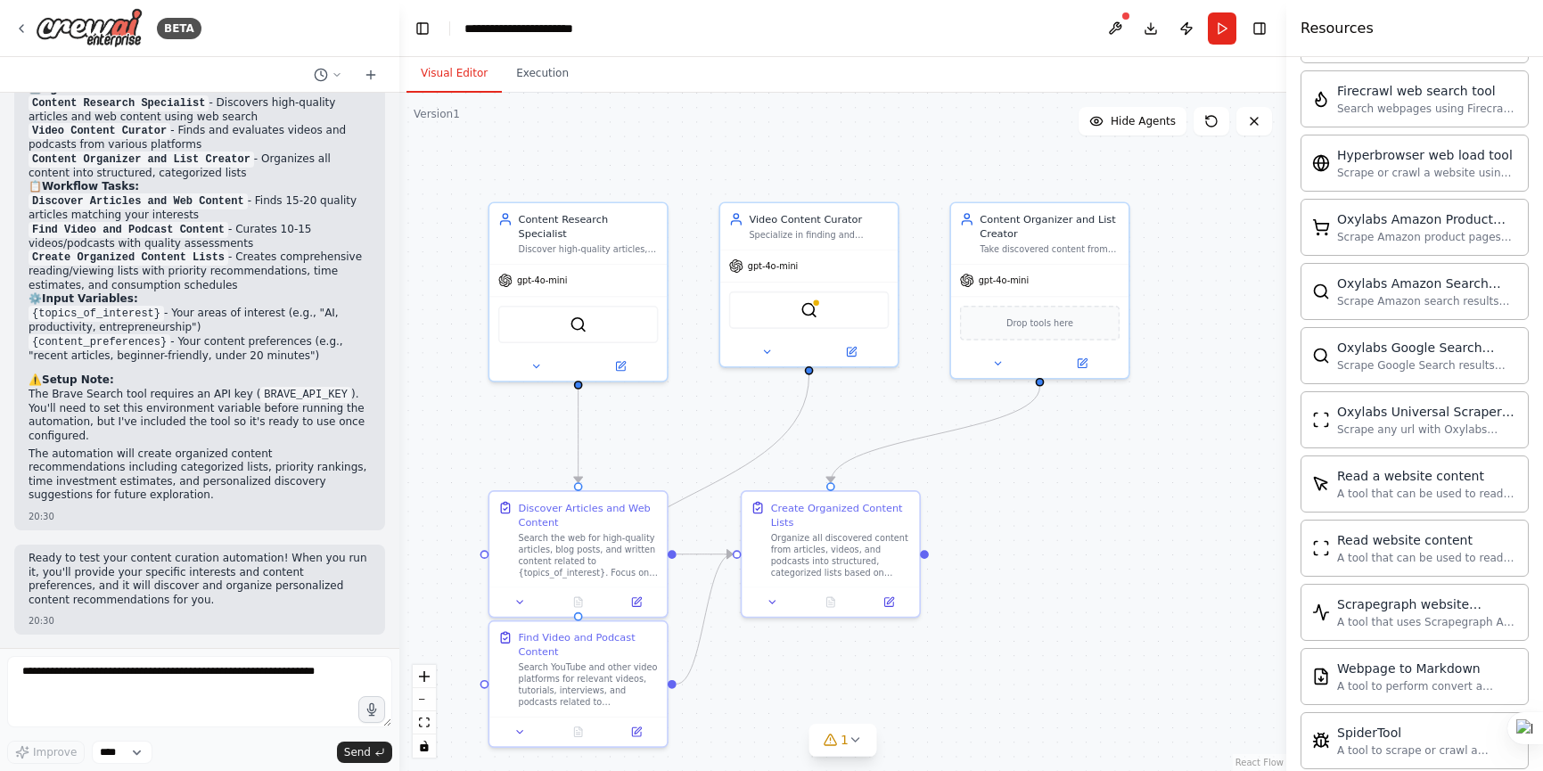
click at [919, 390] on div ".deletable-edge-delete-btn { width: 20px; height: 20px; border: 0px solid #ffff…" at bounding box center [842, 432] width 887 height 678
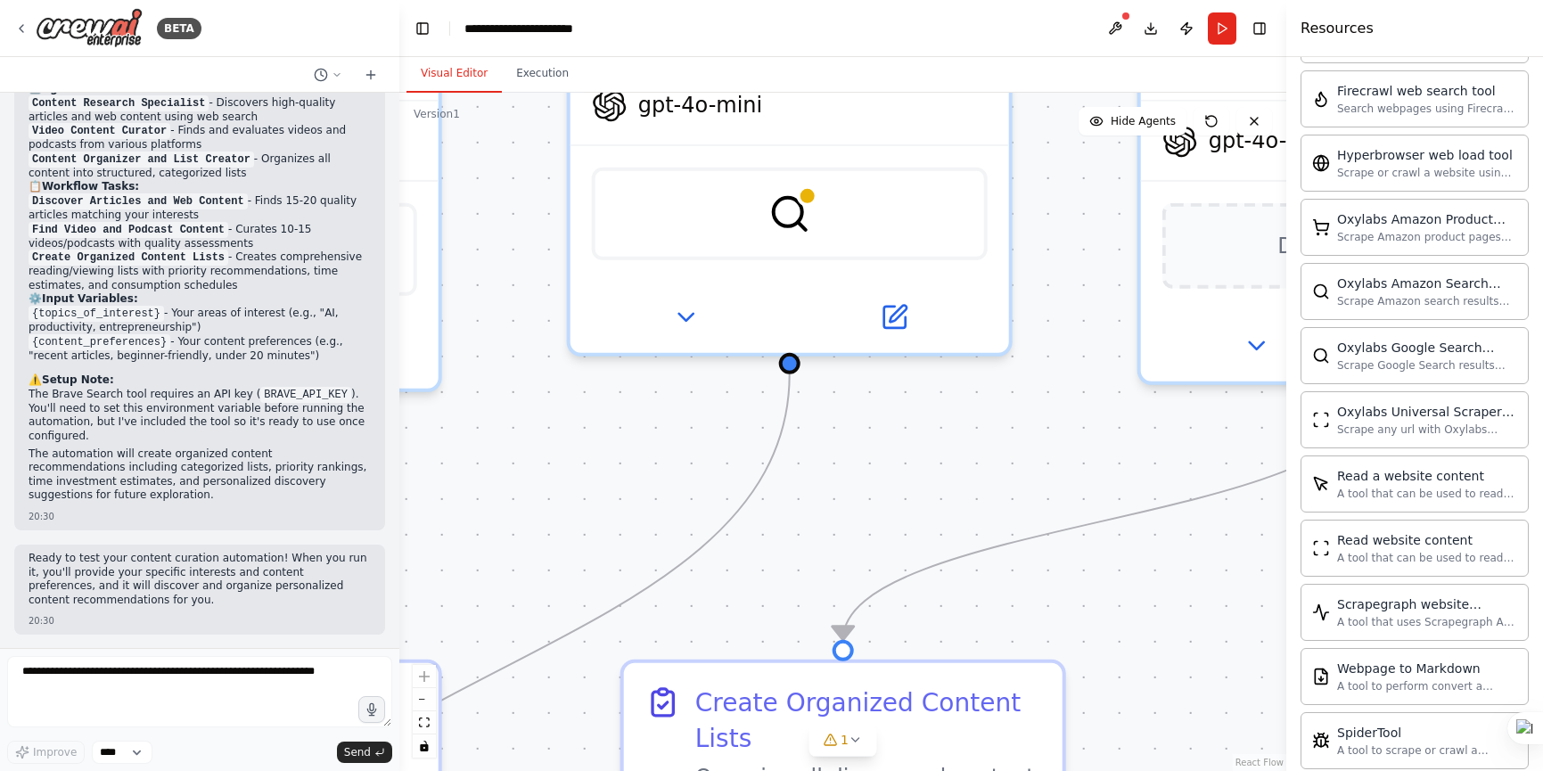
drag, startPoint x: 906, startPoint y: 381, endPoint x: 1007, endPoint y: 390, distance: 101.2
click at [1007, 390] on div ".deletable-edge-delete-btn { width: 20px; height: 20px; border: 0px solid #ffff…" at bounding box center [842, 432] width 887 height 678
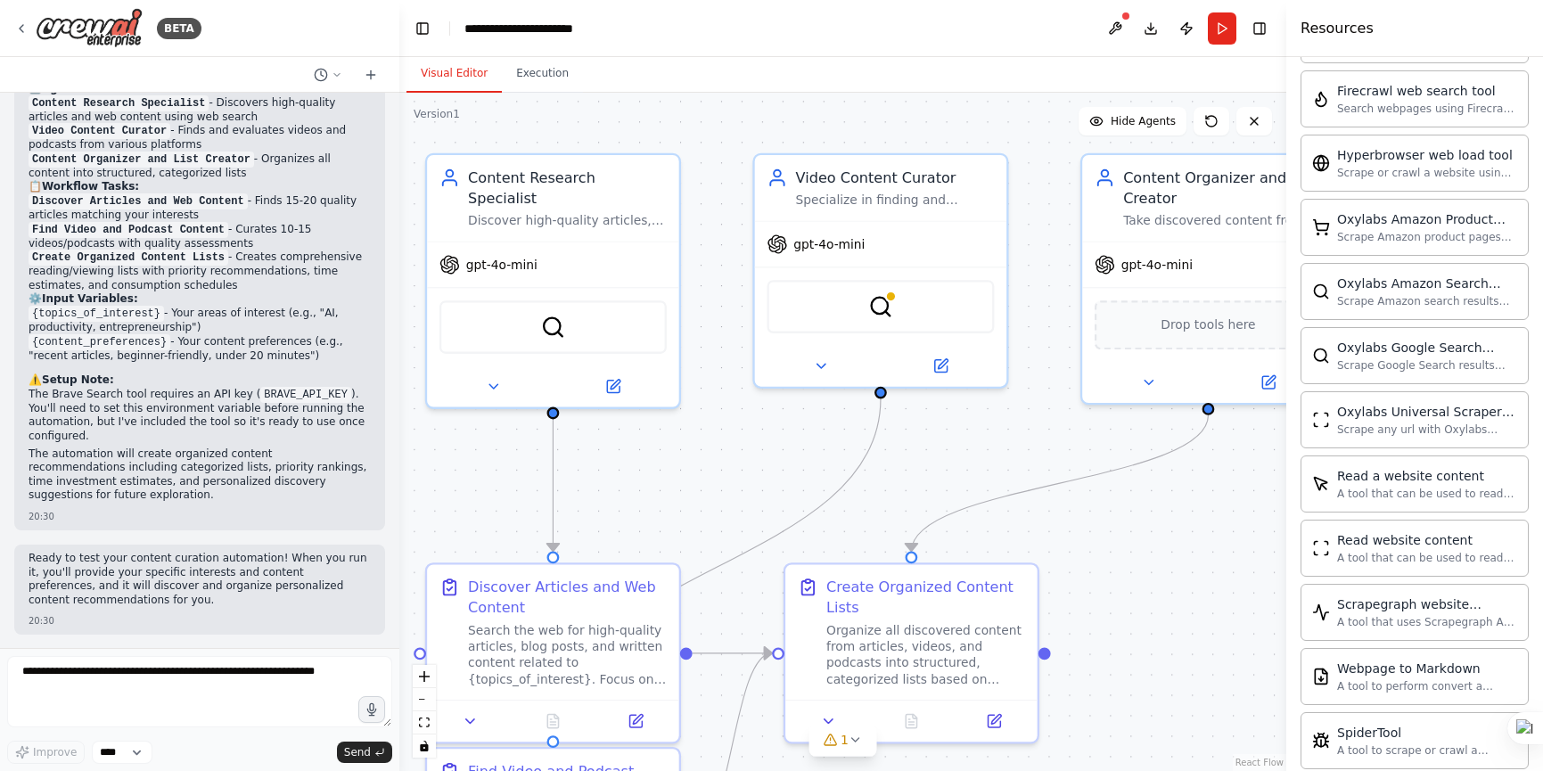
drag, startPoint x: 914, startPoint y: 415, endPoint x: 1030, endPoint y: 272, distance: 184.4
click at [1030, 272] on div ".deletable-edge-delete-btn { width: 20px; height: 20px; border: 0px solid #ffff…" at bounding box center [842, 432] width 887 height 678
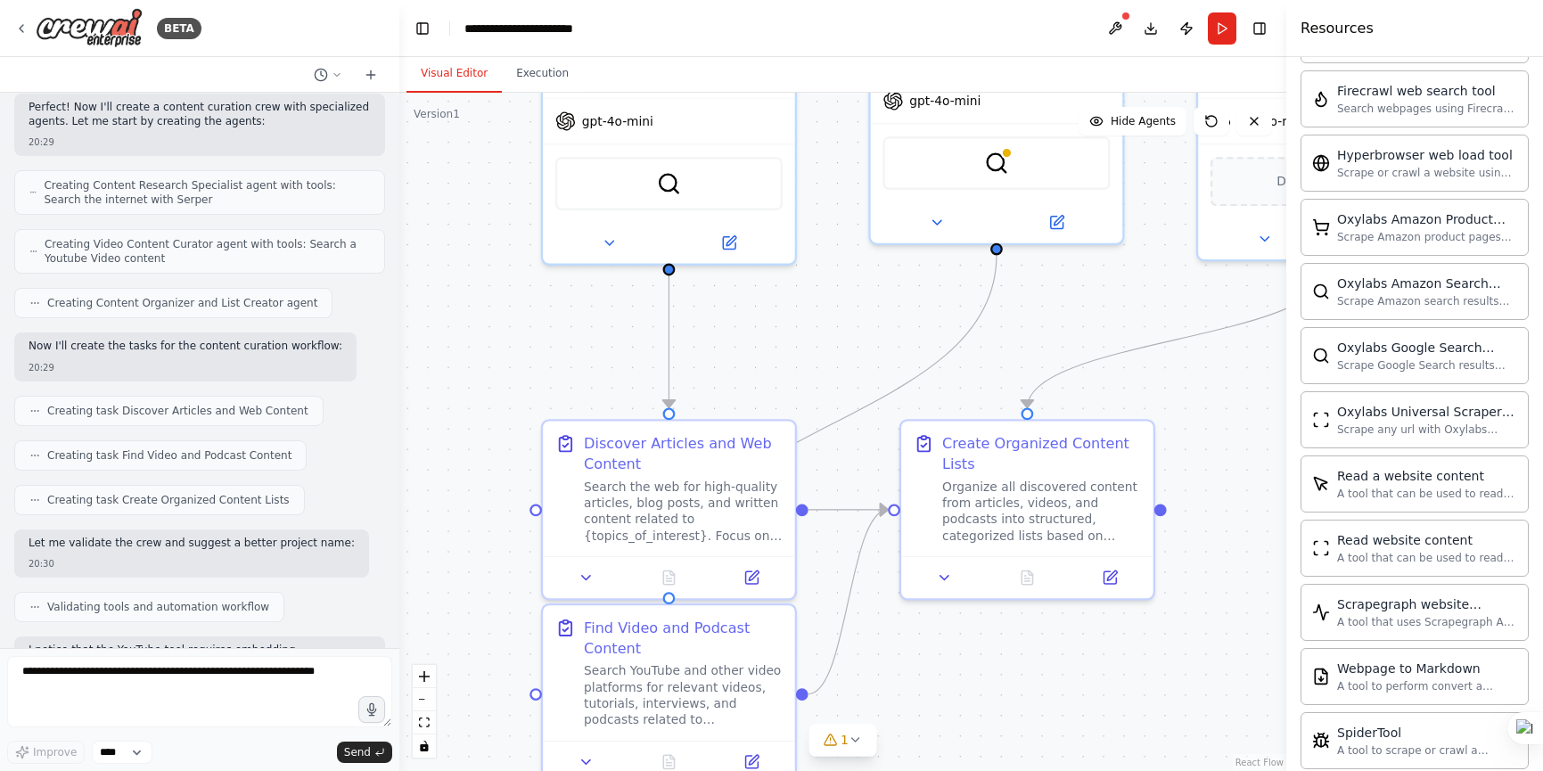
scroll to position [567, 0]
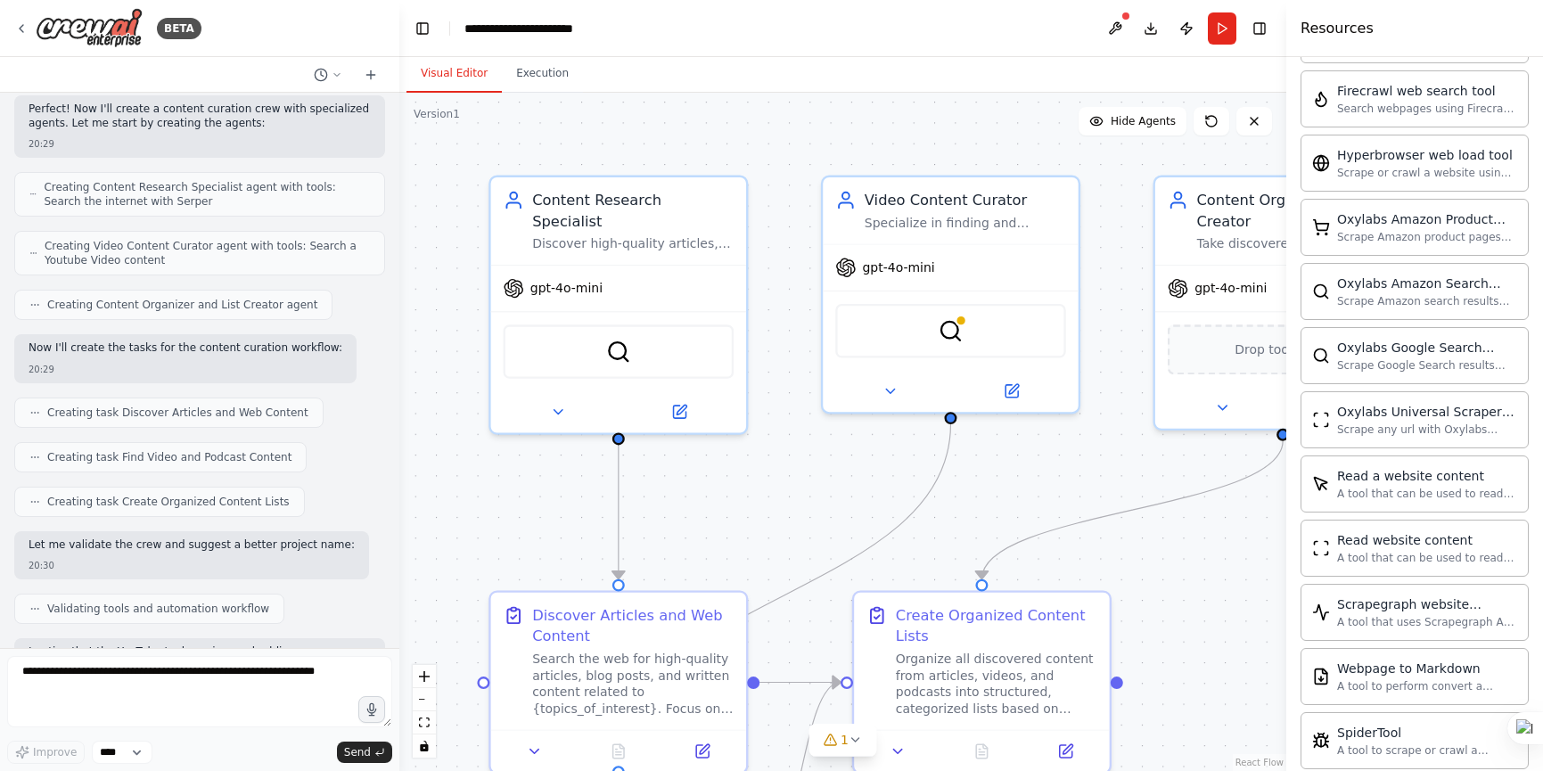
drag, startPoint x: 743, startPoint y: 331, endPoint x: 749, endPoint y: 501, distance: 170.3
click at [749, 501] on div ".deletable-edge-delete-btn { width: 20px; height: 20px; border: 0px solid #ffff…" at bounding box center [842, 432] width 887 height 678
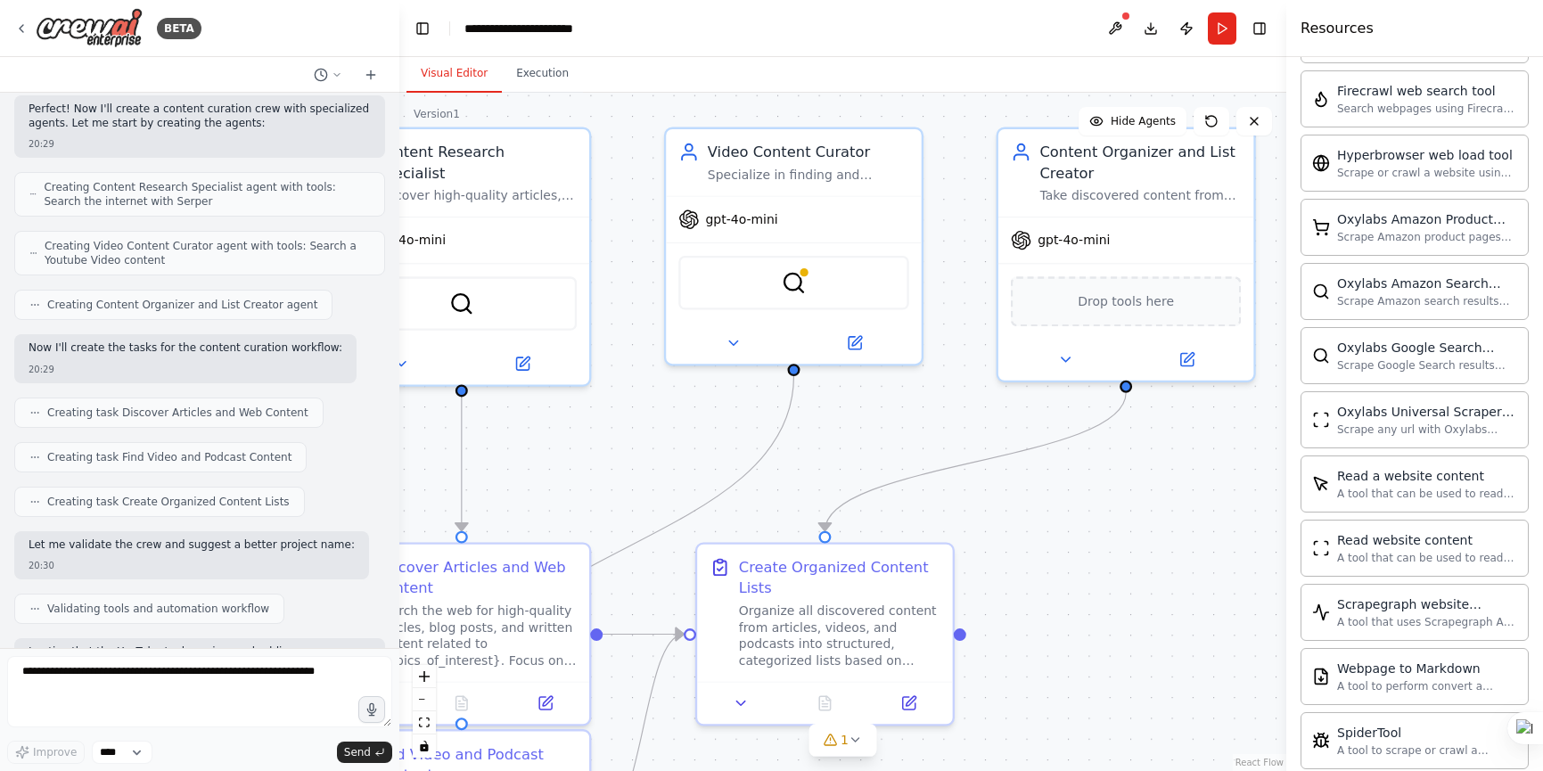
drag, startPoint x: 786, startPoint y: 487, endPoint x: 652, endPoint y: 444, distance: 141.2
click at [652, 444] on div ".deletable-edge-delete-btn { width: 20px; height: 20px; border: 0px solid #ffff…" at bounding box center [842, 432] width 887 height 678
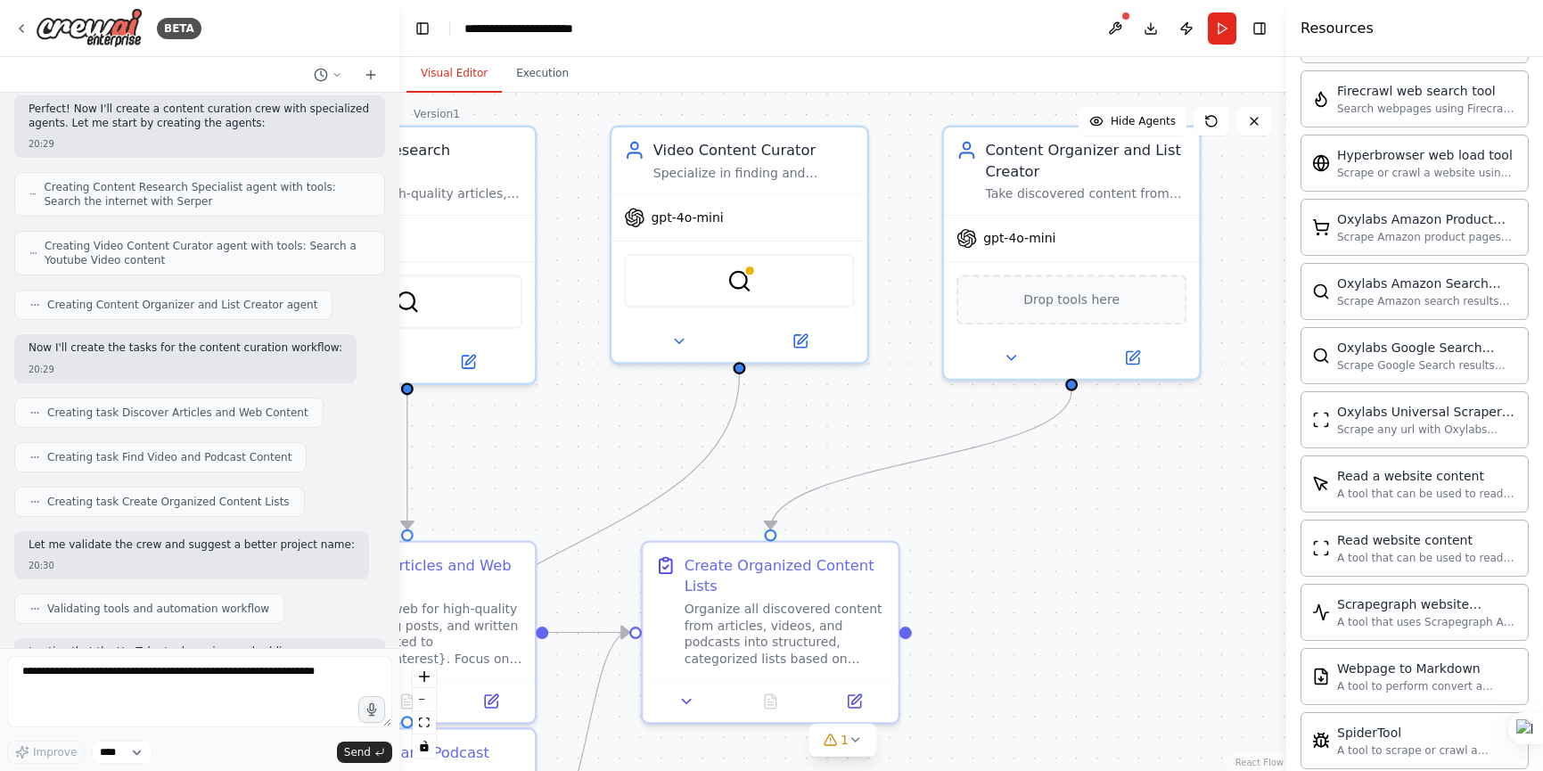
drag, startPoint x: 1114, startPoint y: 471, endPoint x: 1072, endPoint y: 470, distance: 41.9
click at [1072, 470] on div ".deletable-edge-delete-btn { width: 20px; height: 20px; border: 0px solid #ffff…" at bounding box center [842, 432] width 887 height 678
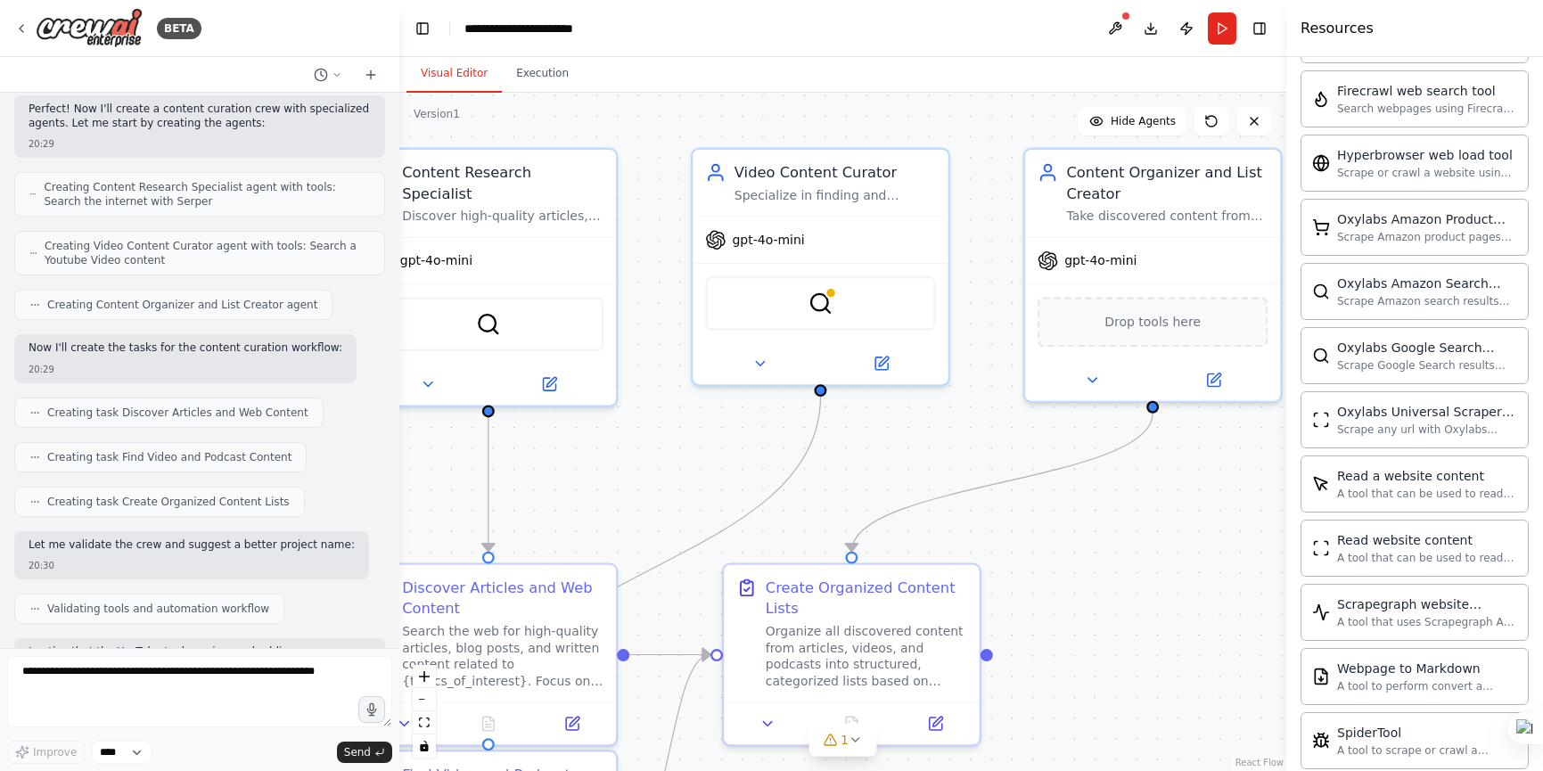
drag, startPoint x: 1037, startPoint y: 499, endPoint x: 1145, endPoint y: 487, distance: 108.6
click at [1172, 480] on div ".deletable-edge-delete-btn { width: 20px; height: 20px; border: 0px solid #ffff…" at bounding box center [842, 432] width 887 height 678
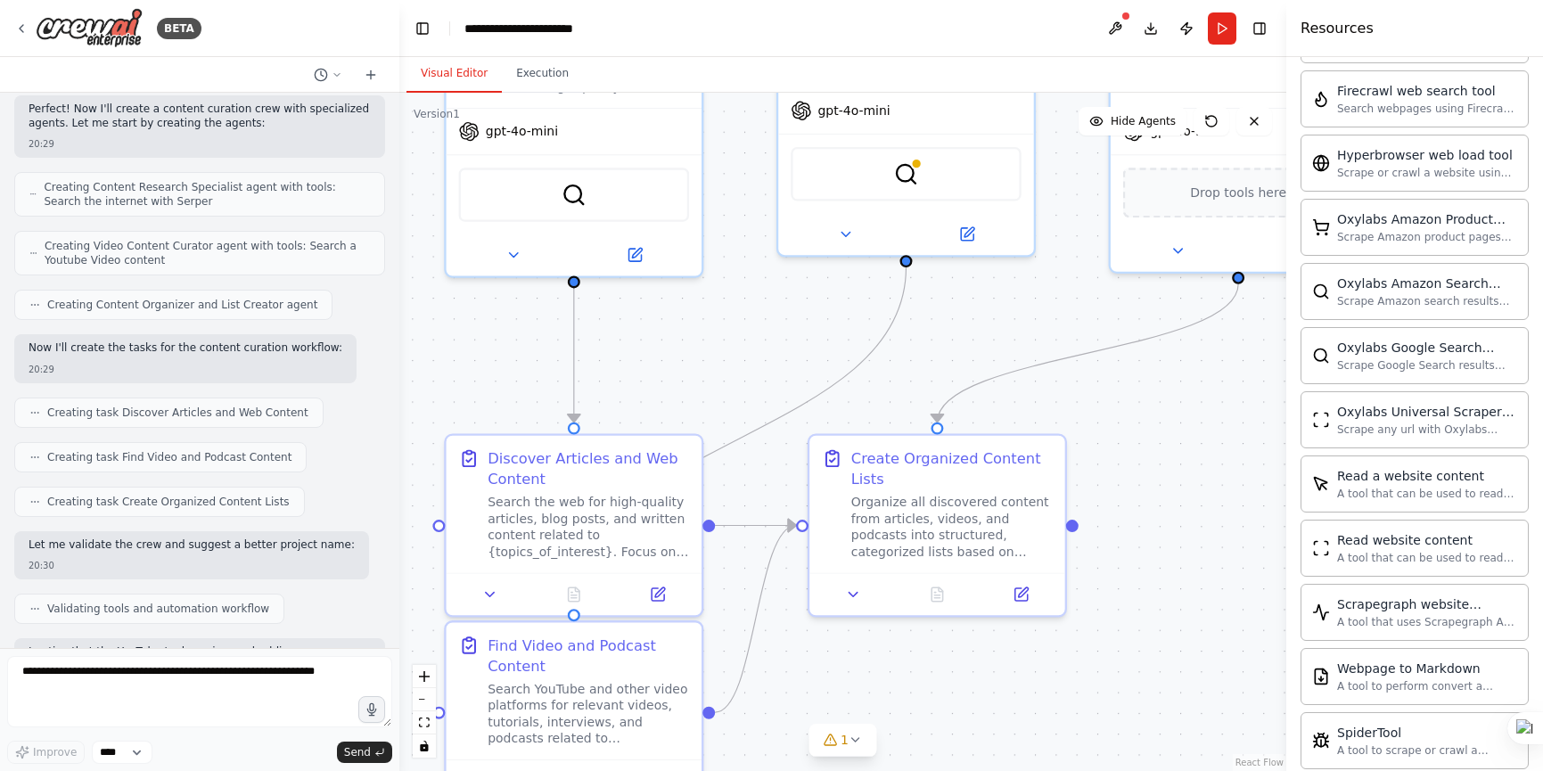
drag, startPoint x: 1053, startPoint y: 521, endPoint x: 1106, endPoint y: 368, distance: 161.5
click at [1106, 365] on div ".deletable-edge-delete-btn { width: 20px; height: 20px; border: 0px solid #ffff…" at bounding box center [842, 432] width 887 height 678
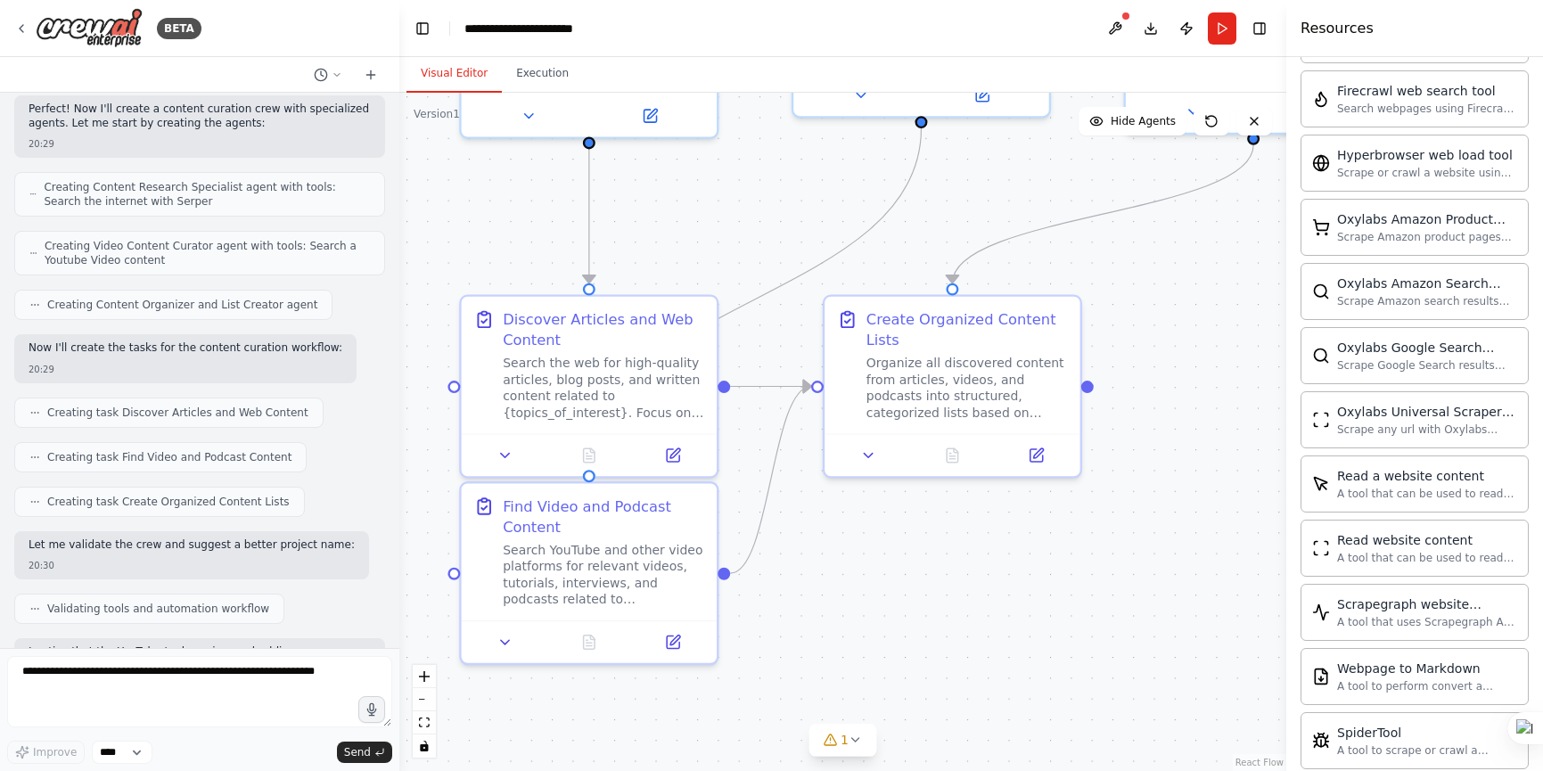
drag, startPoint x: 1132, startPoint y: 512, endPoint x: 1154, endPoint y: 415, distance: 98.8
click at [1154, 415] on div ".deletable-edge-delete-btn { width: 20px; height: 20px; border: 0px solid #ffff…" at bounding box center [842, 432] width 887 height 678
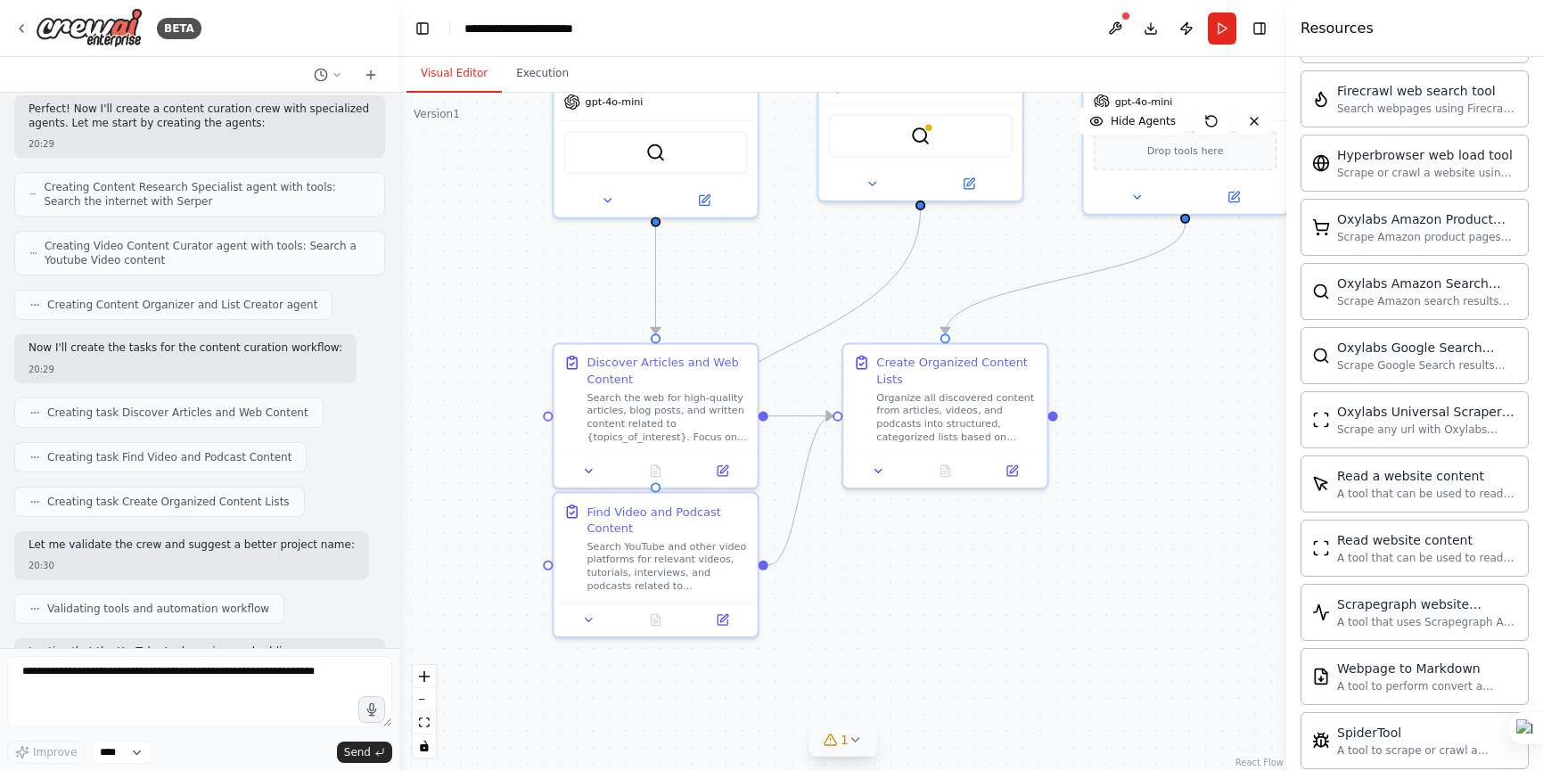
click at [850, 742] on icon at bounding box center [855, 740] width 14 height 14
drag, startPoint x: 685, startPoint y: 728, endPoint x: 814, endPoint y: 742, distance: 129.1
click at [814, 742] on span "Tool BraveSearchTool is not configured. Missing environment variables: BRAVE_AP…" at bounding box center [854, 731] width 394 height 29
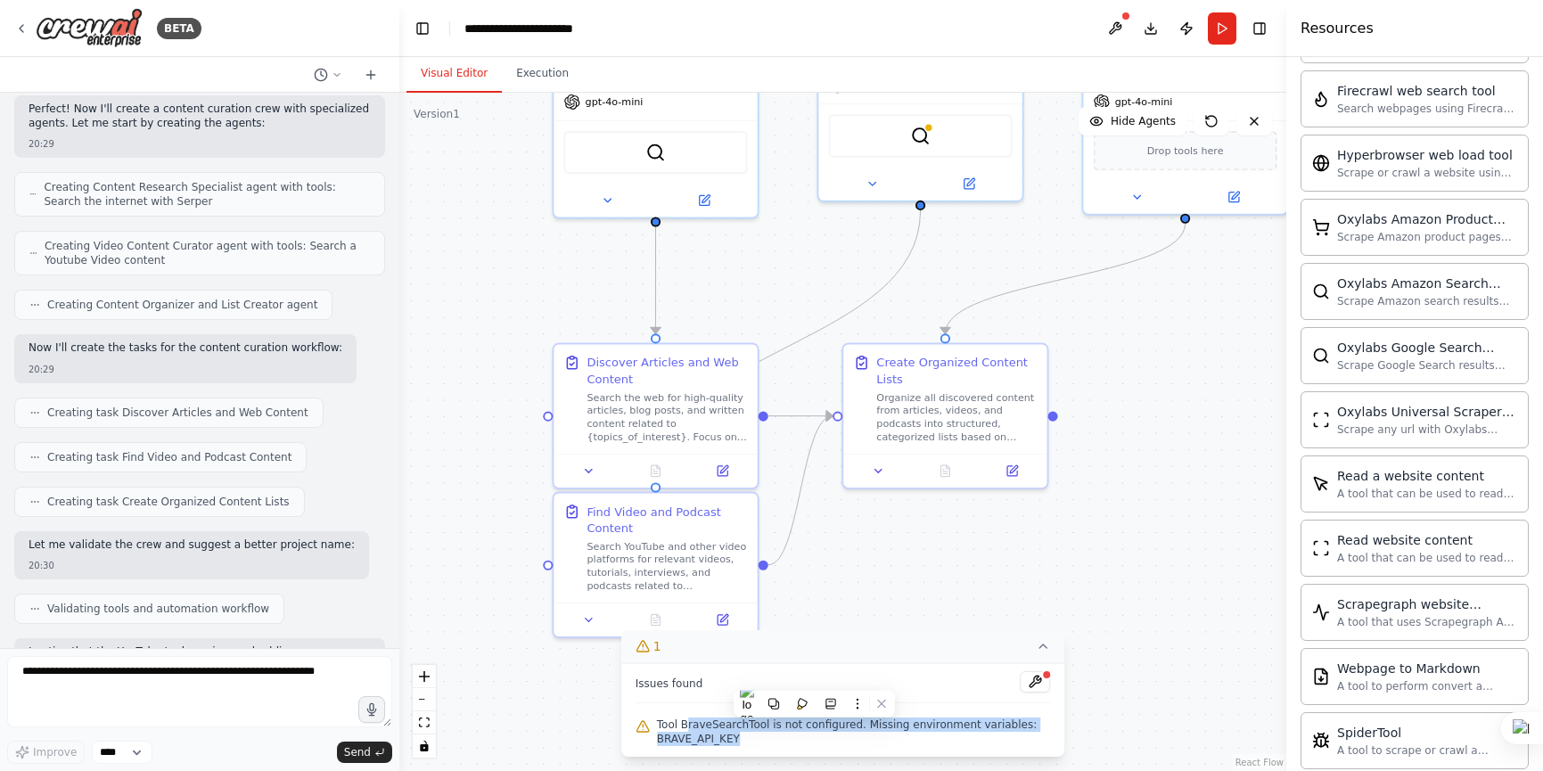
click at [816, 742] on span "Tool BraveSearchTool is not configured. Missing environment variables: BRAVE_AP…" at bounding box center [854, 731] width 394 height 29
click at [845, 728] on span "Tool BraveSearchTool is not configured. Missing environment variables: BRAVE_AP…" at bounding box center [854, 731] width 394 height 29
drag, startPoint x: 871, startPoint y: 724, endPoint x: 766, endPoint y: 741, distance: 106.5
click at [766, 741] on span "Tool BraveSearchTool is not configured. Missing environment variables: BRAVE_AP…" at bounding box center [854, 731] width 394 height 29
click at [766, 740] on span "Tool BraveSearchTool is not configured. Missing environment variables: BRAVE_AP…" at bounding box center [854, 731] width 394 height 29
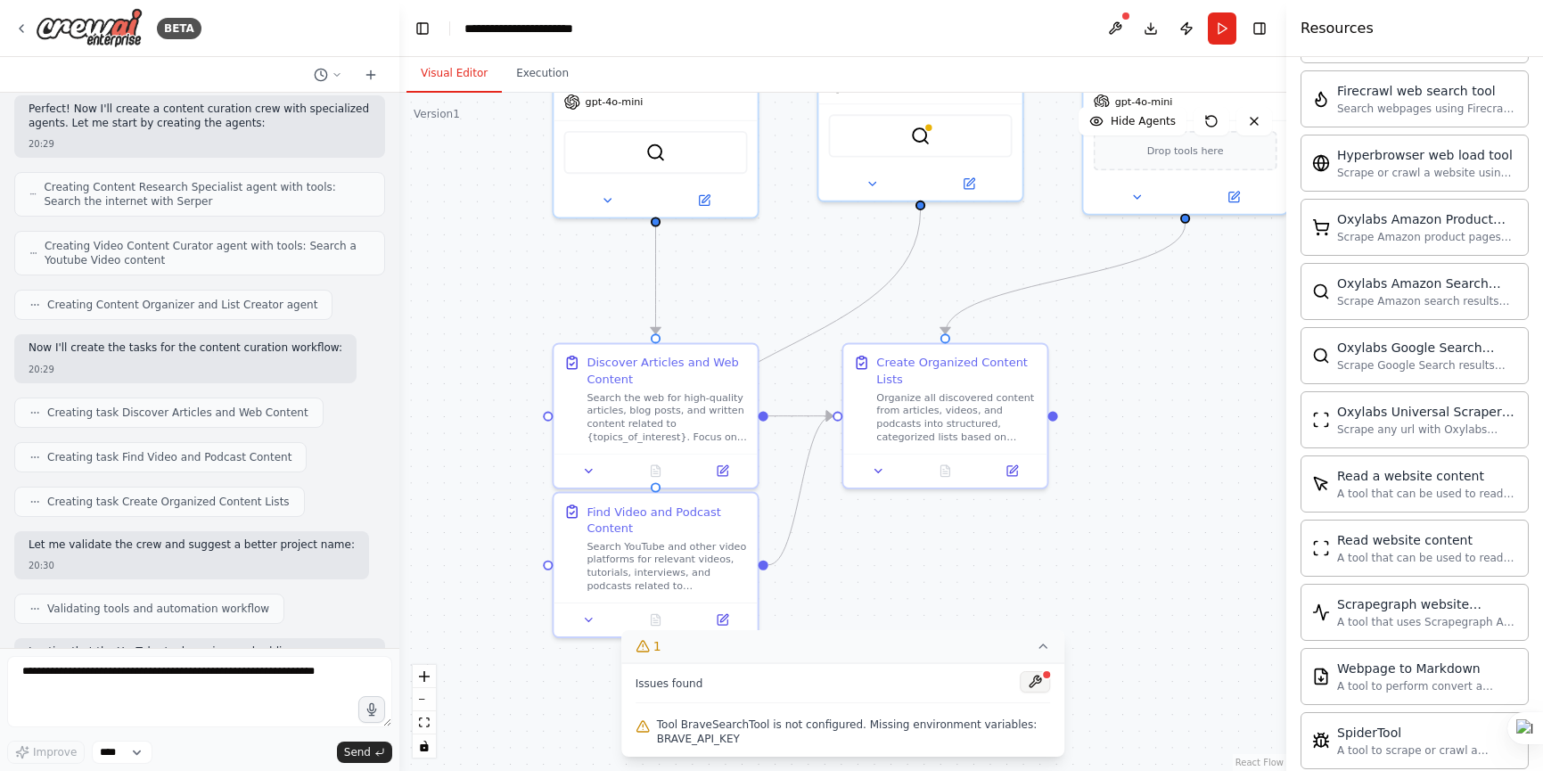
click at [1037, 685] on button at bounding box center [1035, 681] width 30 height 21
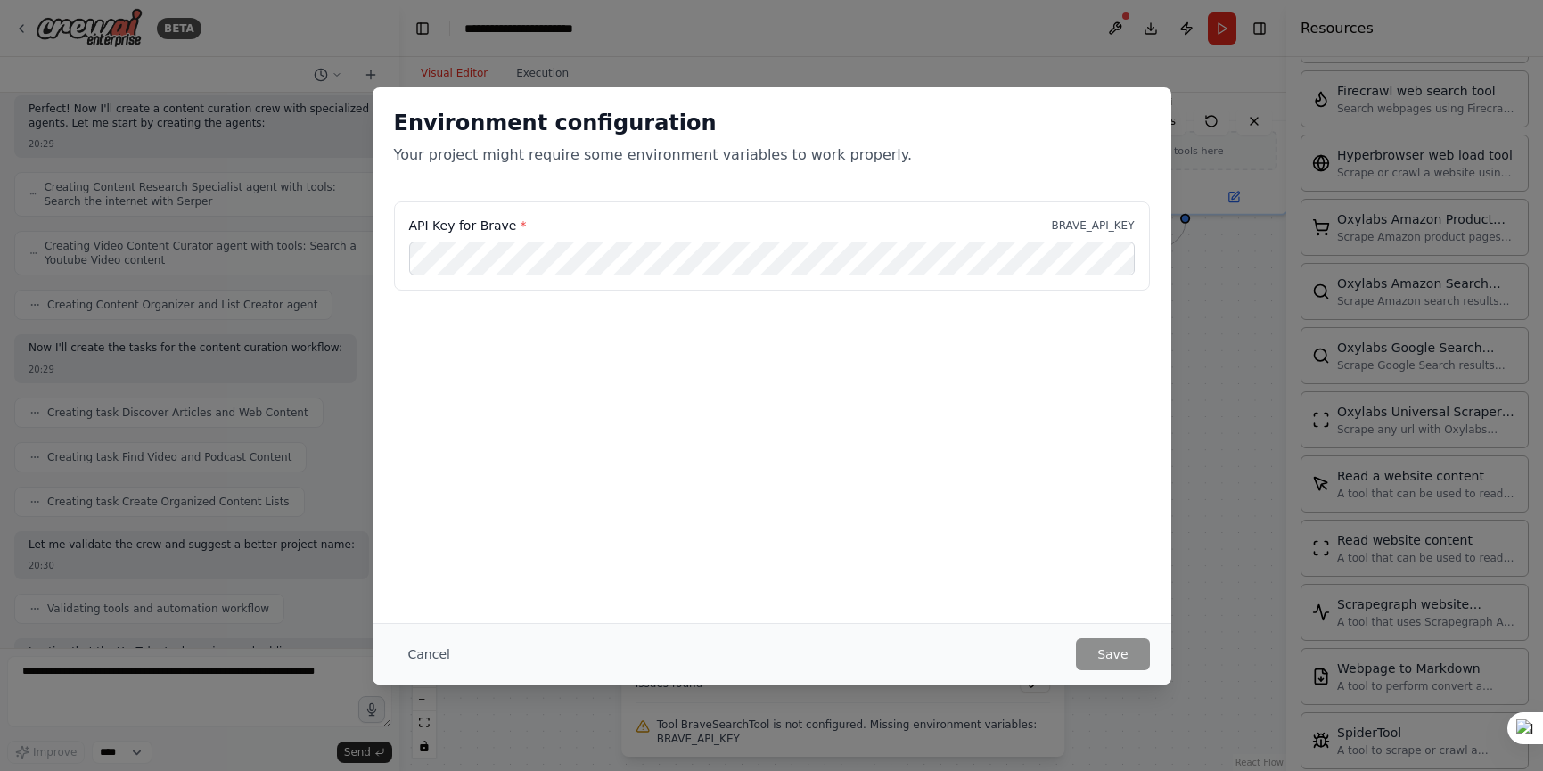
click at [1098, 225] on p "BRAVE_API_KEY" at bounding box center [1092, 225] width 83 height 14
click at [907, 166] on div "Environment configuration Your project might require some environment variables…" at bounding box center [772, 144] width 799 height 114
click at [444, 657] on button "Cancel" at bounding box center [429, 654] width 70 height 32
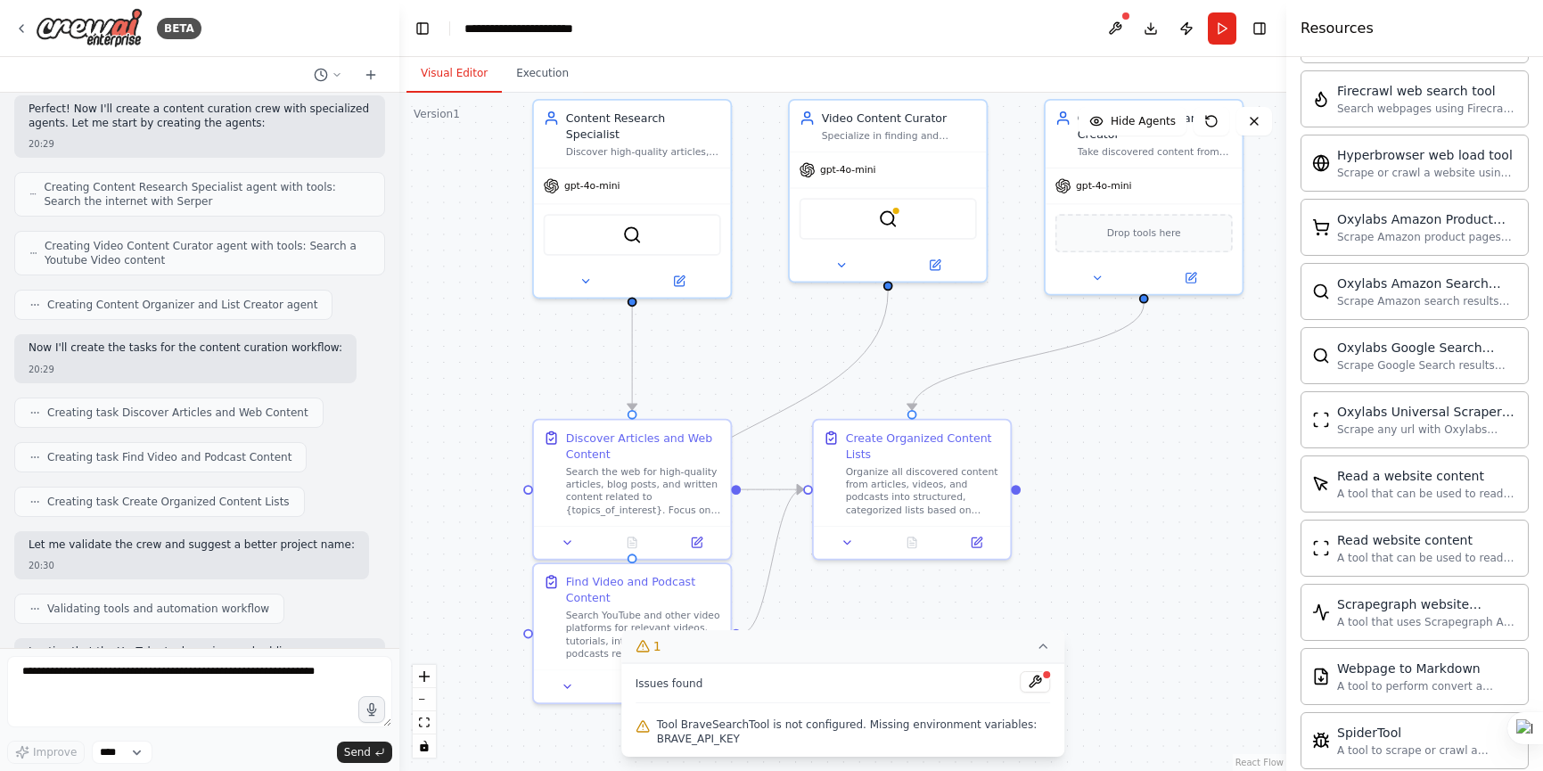
drag, startPoint x: 804, startPoint y: 293, endPoint x: 805, endPoint y: 378, distance: 84.7
click at [805, 378] on div ".deletable-edge-delete-btn { width: 20px; height: 20px; border: 0px solid #ffff…" at bounding box center [842, 432] width 887 height 678
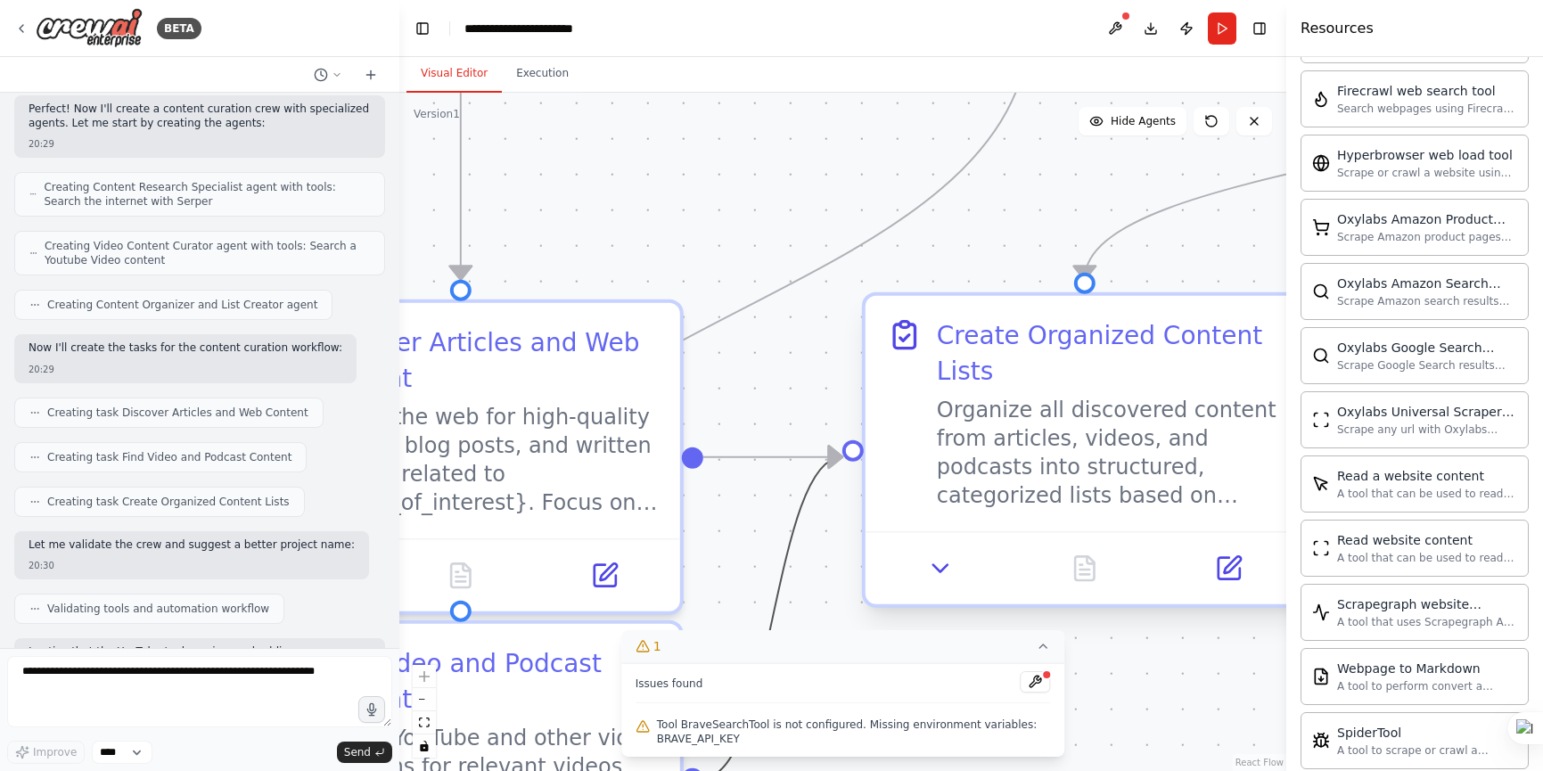
drag, startPoint x: 806, startPoint y: 501, endPoint x: 939, endPoint y: 379, distance: 181.1
click at [939, 379] on div ".deletable-edge-delete-btn { width: 20px; height: 20px; border: 0px solid #ffff…" at bounding box center [947, 86] width 1774 height 1357
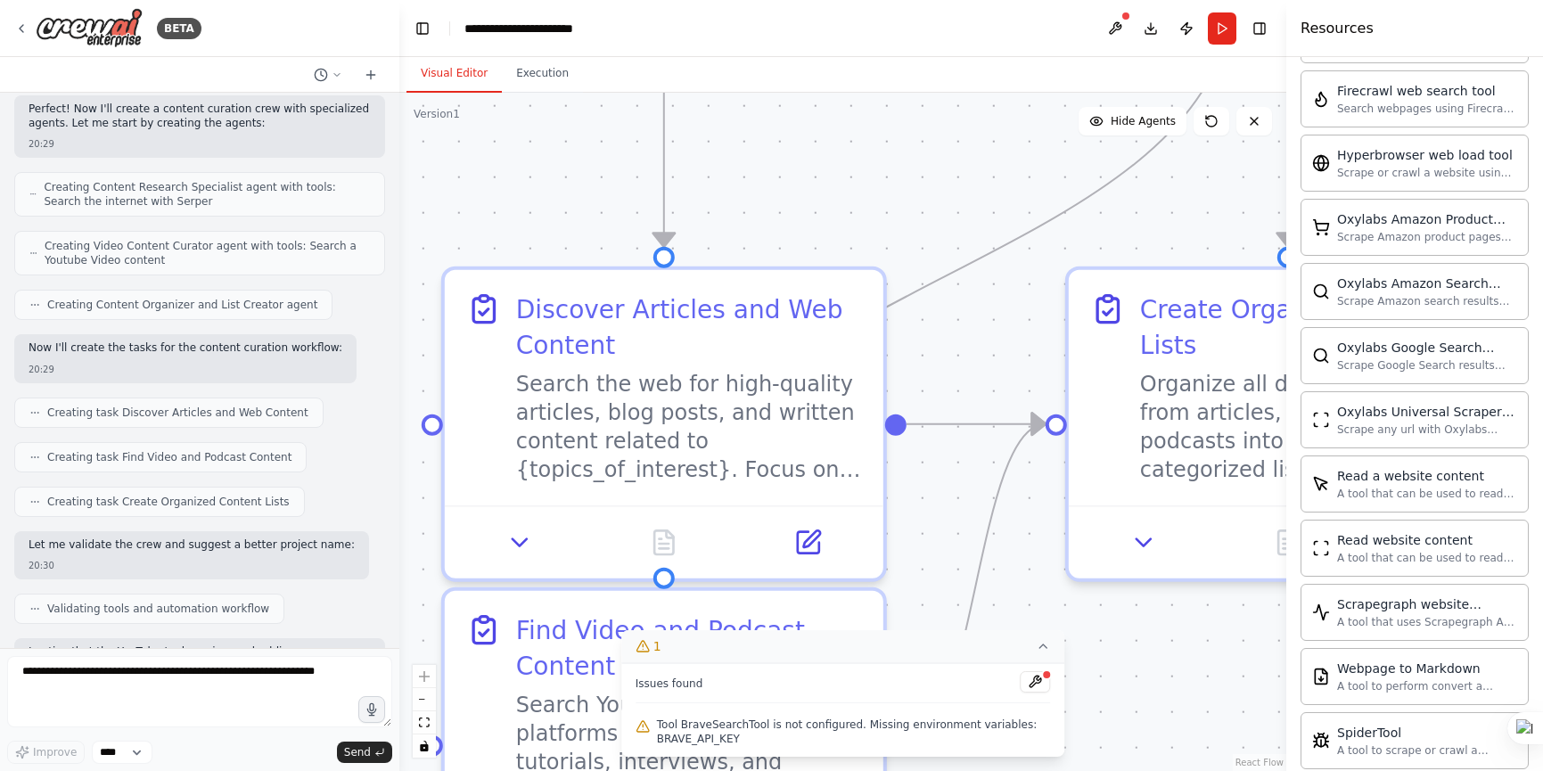
drag, startPoint x: 784, startPoint y: 263, endPoint x: 1103, endPoint y: 221, distance: 321.8
click at [1103, 221] on div ".deletable-edge-delete-btn { width: 20px; height: 20px; border: 0px solid #ffff…" at bounding box center [842, 432] width 887 height 678
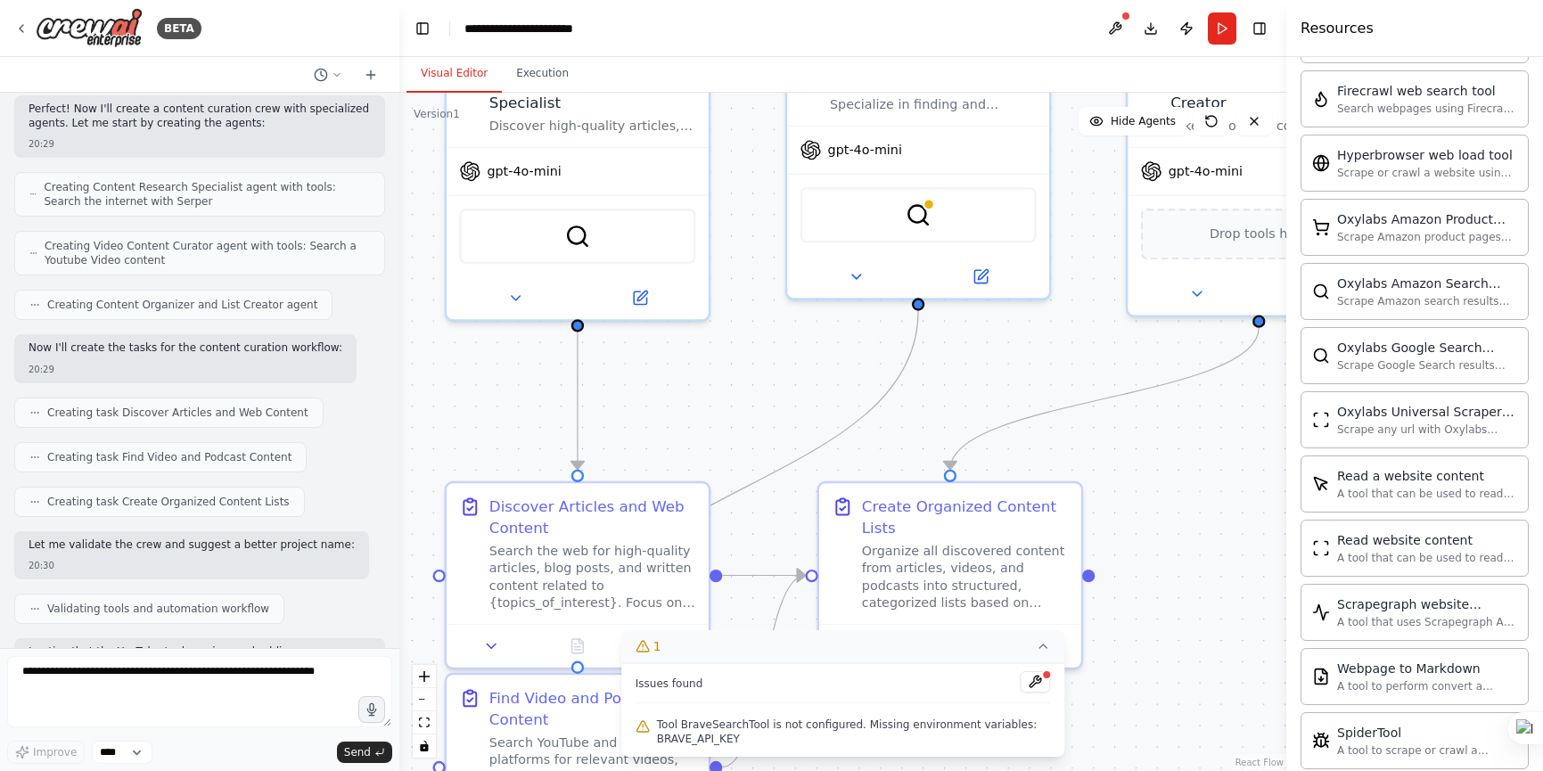
drag, startPoint x: 822, startPoint y: 272, endPoint x: 706, endPoint y: 406, distance: 176.9
click at [705, 406] on div ".deletable-edge-delete-btn { width: 20px; height: 20px; border: 0px solid #ffff…" at bounding box center [842, 432] width 887 height 678
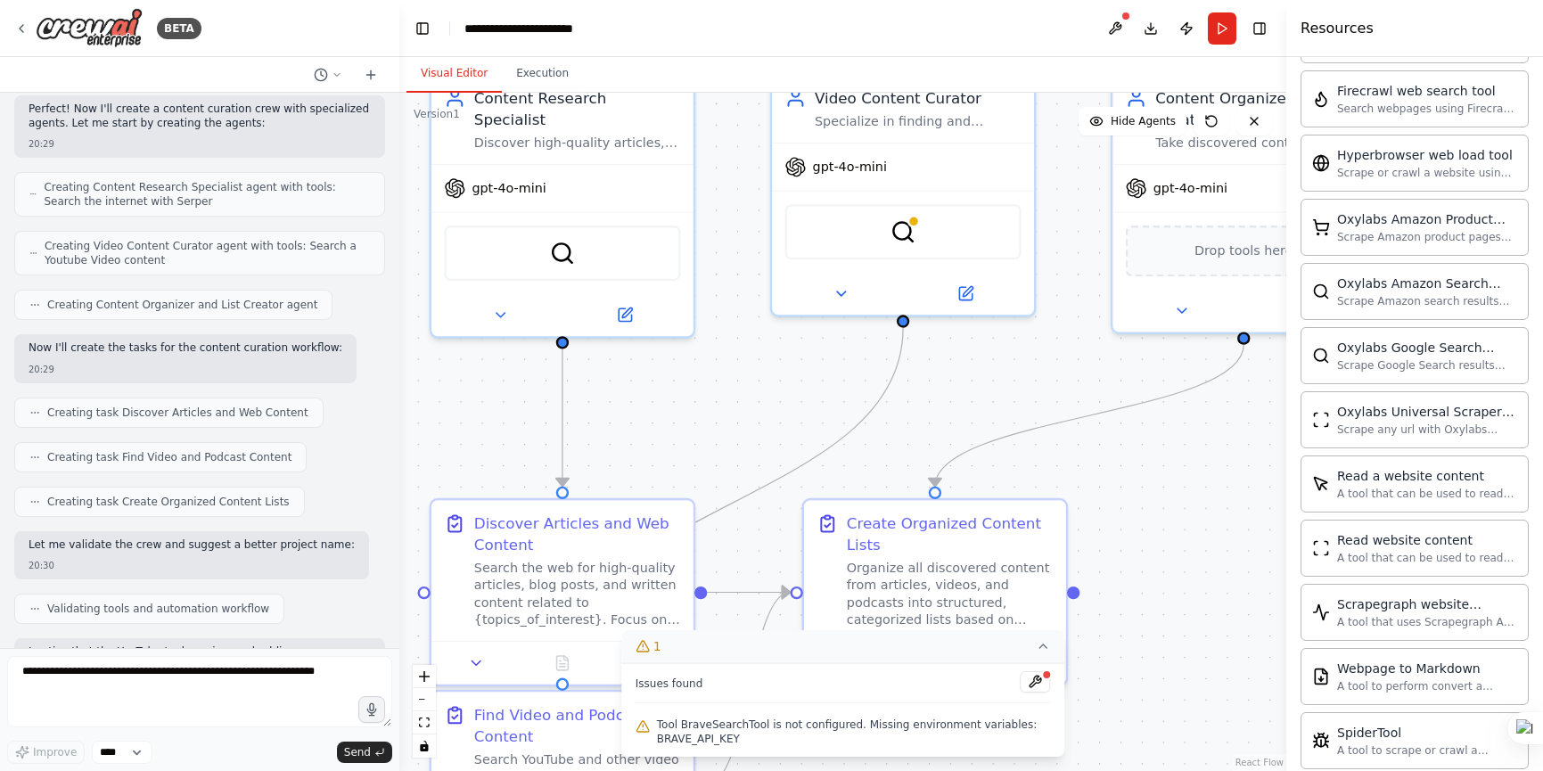
drag, startPoint x: 772, startPoint y: 381, endPoint x: 647, endPoint y: 454, distance: 144.2
click at [647, 454] on div ".deletable-edge-delete-btn { width: 20px; height: 20px; border: 0px solid #ffff…" at bounding box center [842, 432] width 887 height 678
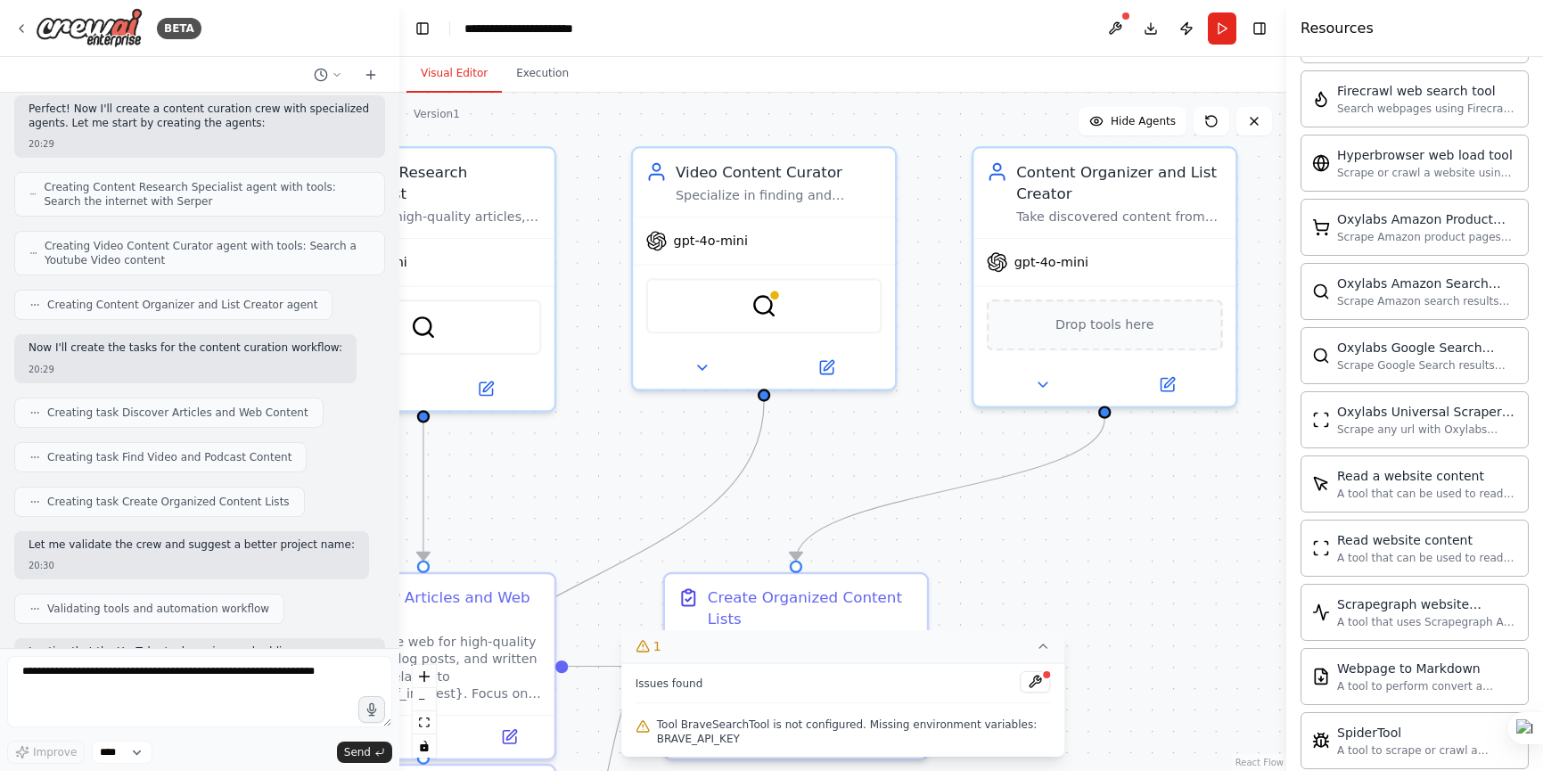
drag, startPoint x: 856, startPoint y: 456, endPoint x: 754, endPoint y: 458, distance: 101.6
click at [754, 458] on div ".deletable-edge-delete-btn { width: 20px; height: 20px; border: 0px solid #ffff…" at bounding box center [842, 432] width 887 height 678
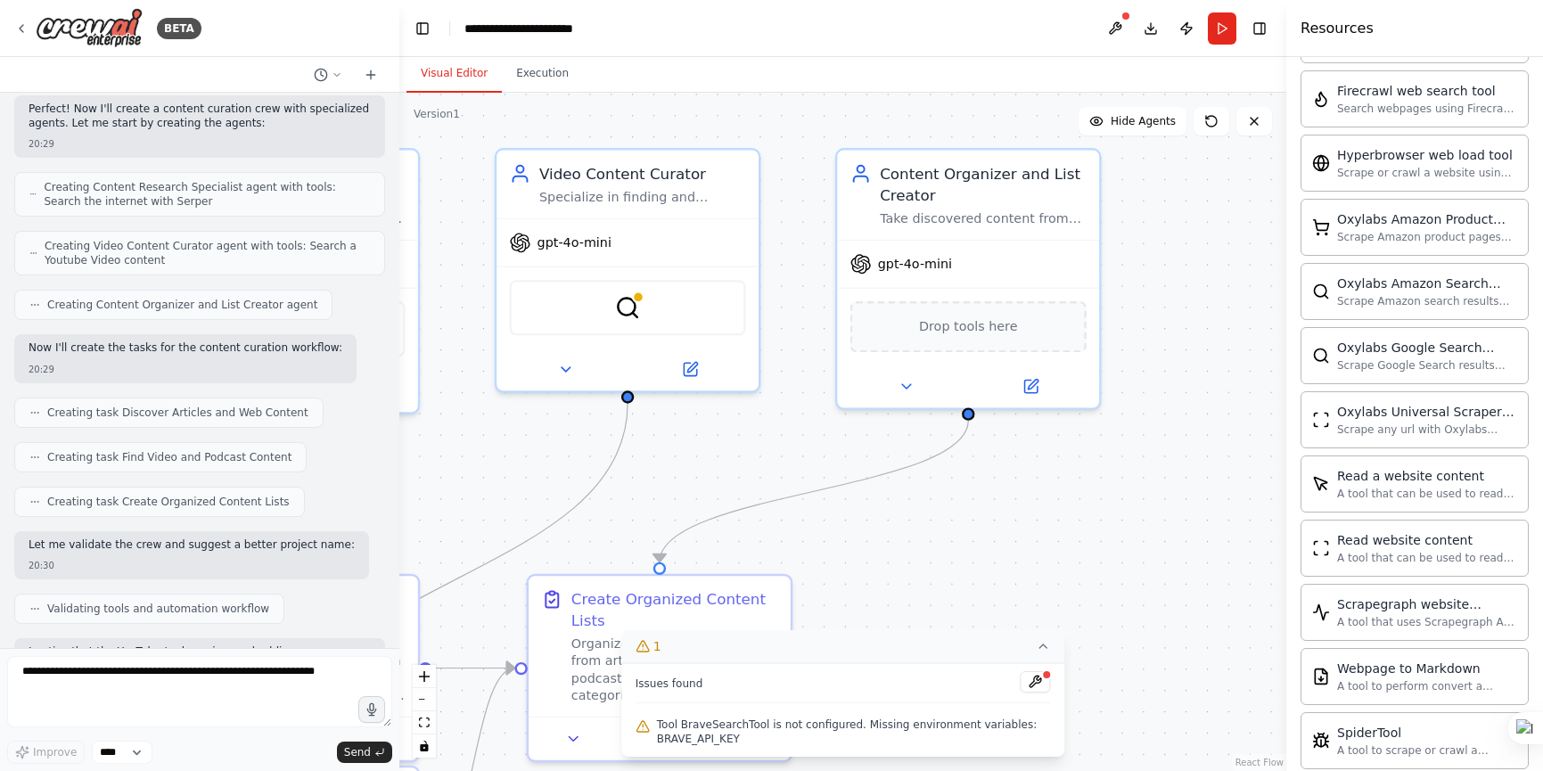
click at [860, 455] on div ".deletable-edge-delete-btn { width: 20px; height: 20px; border: 0px solid #ffff…" at bounding box center [842, 432] width 887 height 678
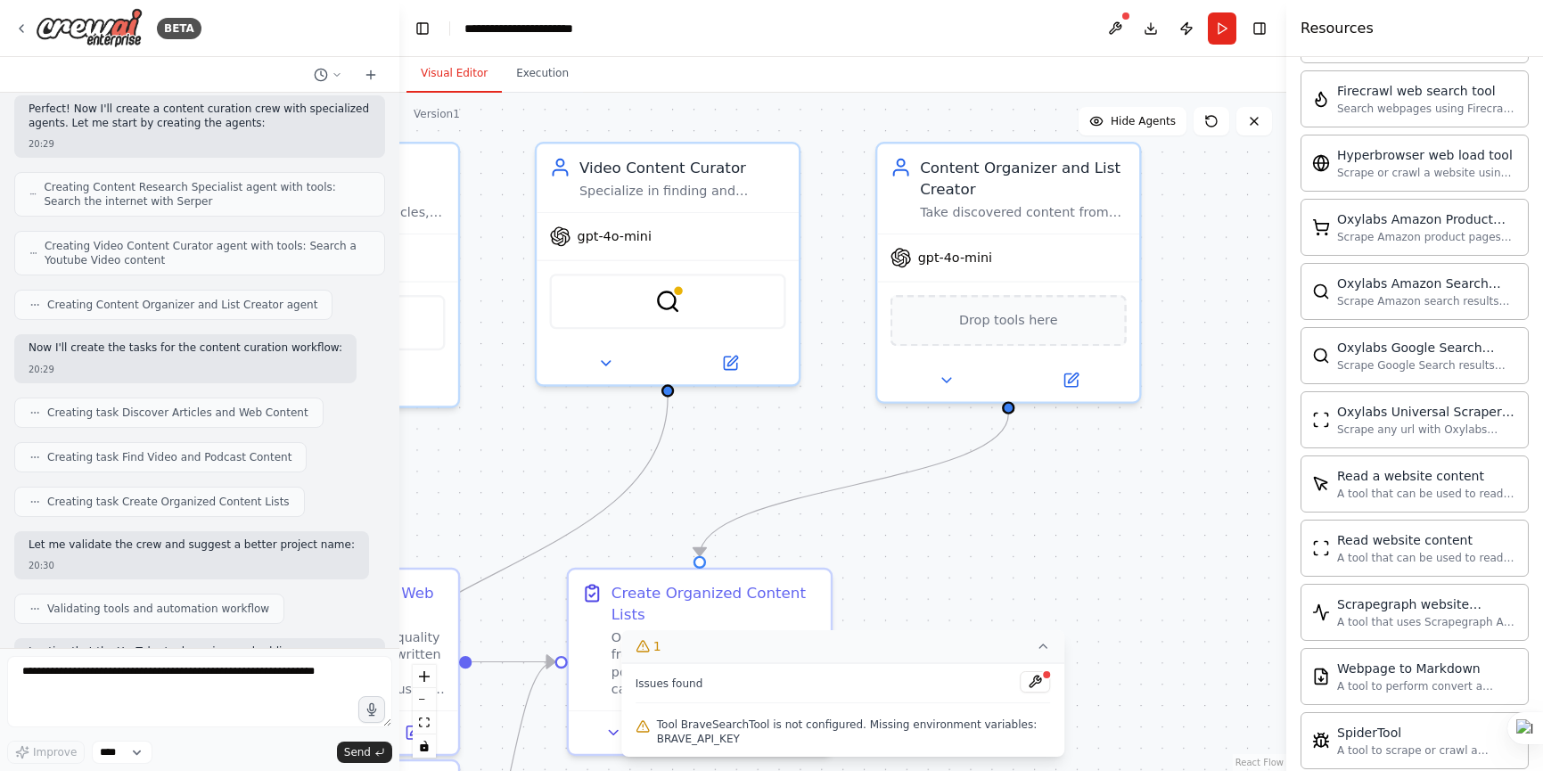
drag, startPoint x: 858, startPoint y: 455, endPoint x: 939, endPoint y: 443, distance: 81.0
click at [939, 443] on div ".deletable-edge-delete-btn { width: 20px; height: 20px; border: 0px solid #ffff…" at bounding box center [842, 432] width 887 height 678
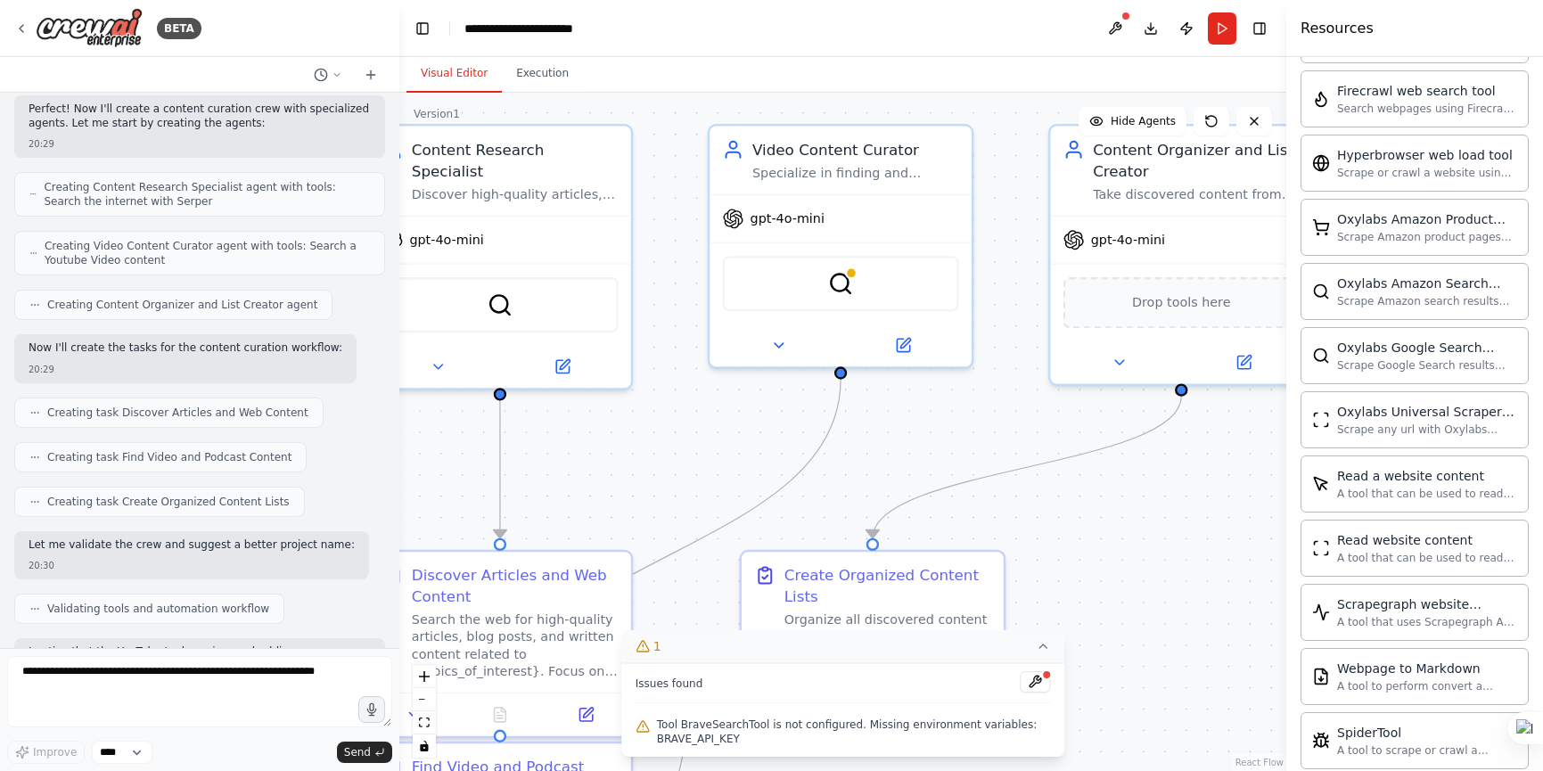
drag, startPoint x: 886, startPoint y: 423, endPoint x: 869, endPoint y: 447, distance: 29.4
click at [869, 447] on div ".deletable-edge-delete-btn { width: 20px; height: 20px; border: 0px solid #ffff…" at bounding box center [842, 432] width 887 height 678
click at [840, 278] on img at bounding box center [841, 279] width 26 height 26
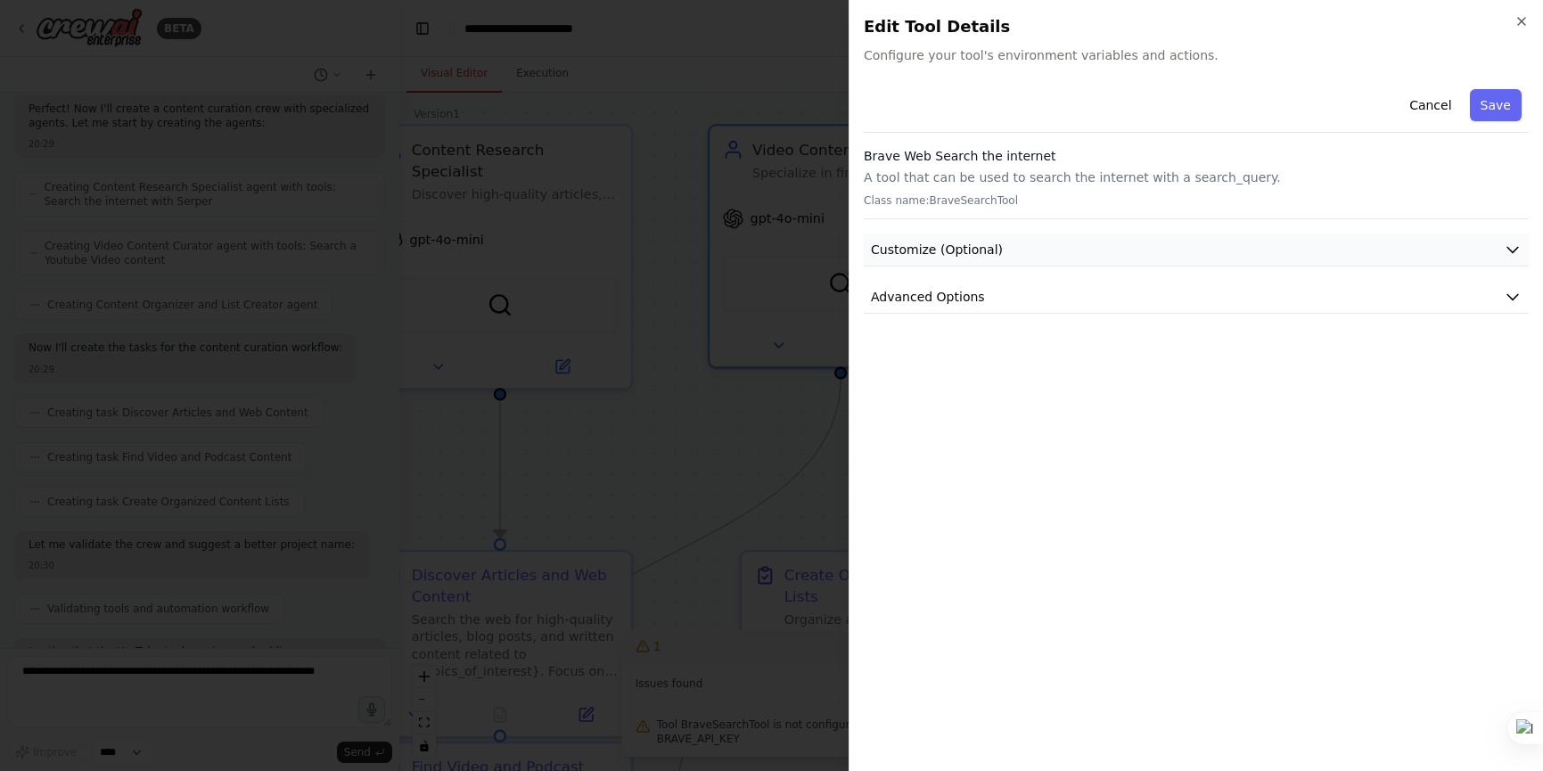
click at [1511, 247] on icon "button" at bounding box center [1513, 250] width 18 height 18
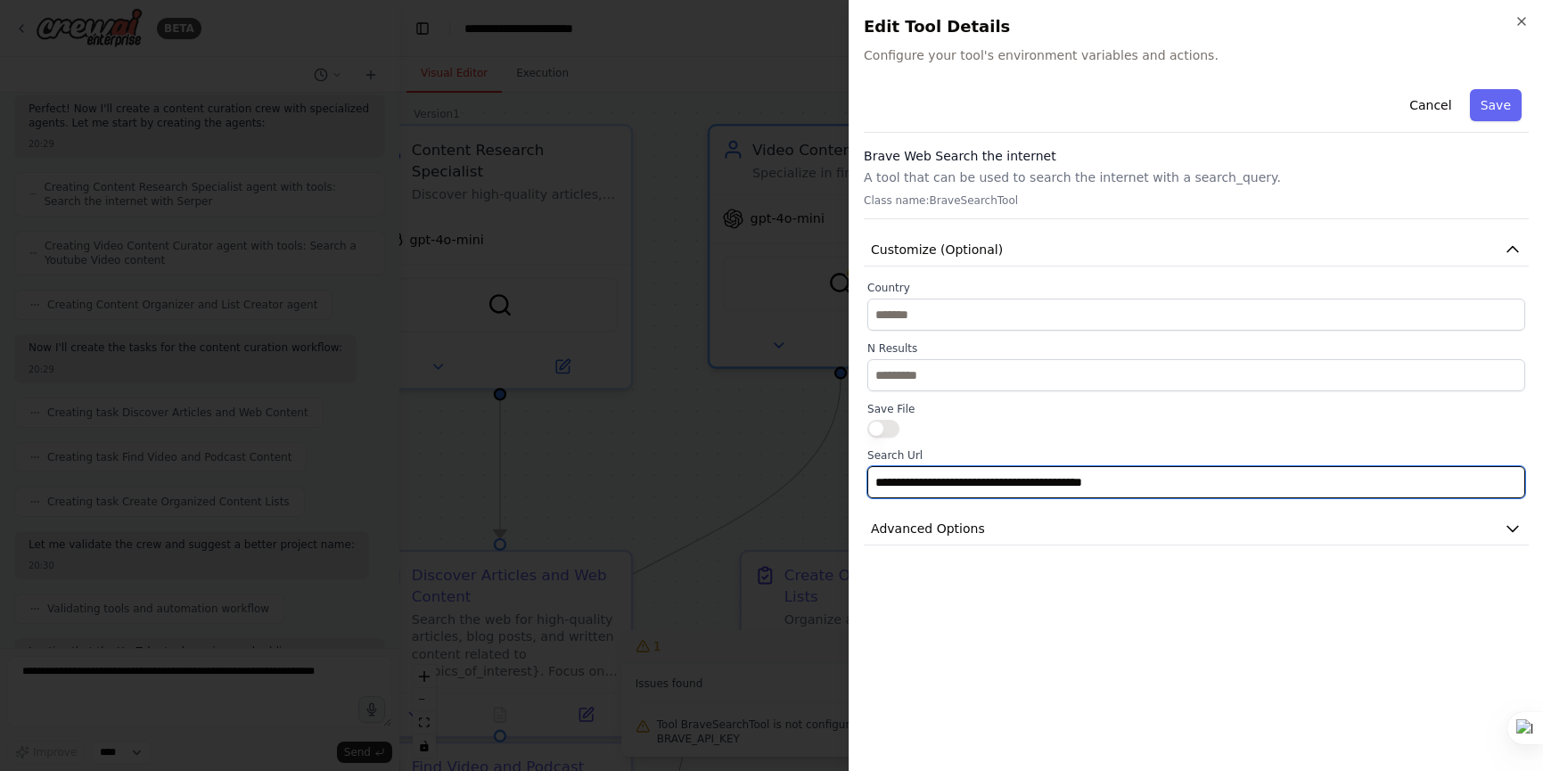
drag, startPoint x: 1035, startPoint y: 485, endPoint x: 947, endPoint y: 484, distance: 88.2
click at [947, 484] on input "**********" at bounding box center [1196, 482] width 658 height 32
click at [958, 486] on input "**********" at bounding box center [1196, 482] width 658 height 32
click at [988, 482] on input "**********" at bounding box center [1196, 482] width 658 height 32
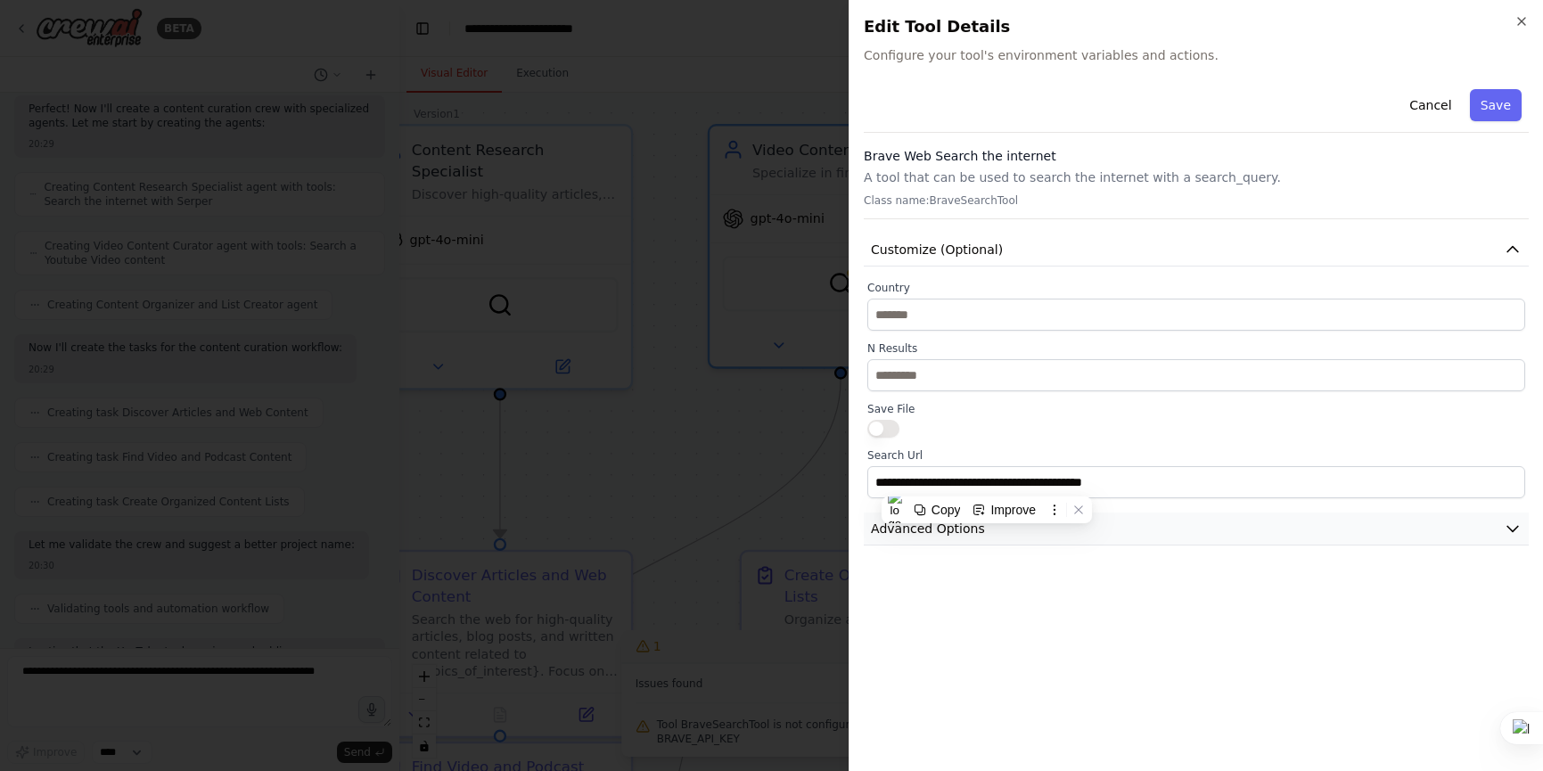
click at [993, 544] on button "Advanced Options" at bounding box center [1196, 528] width 665 height 33
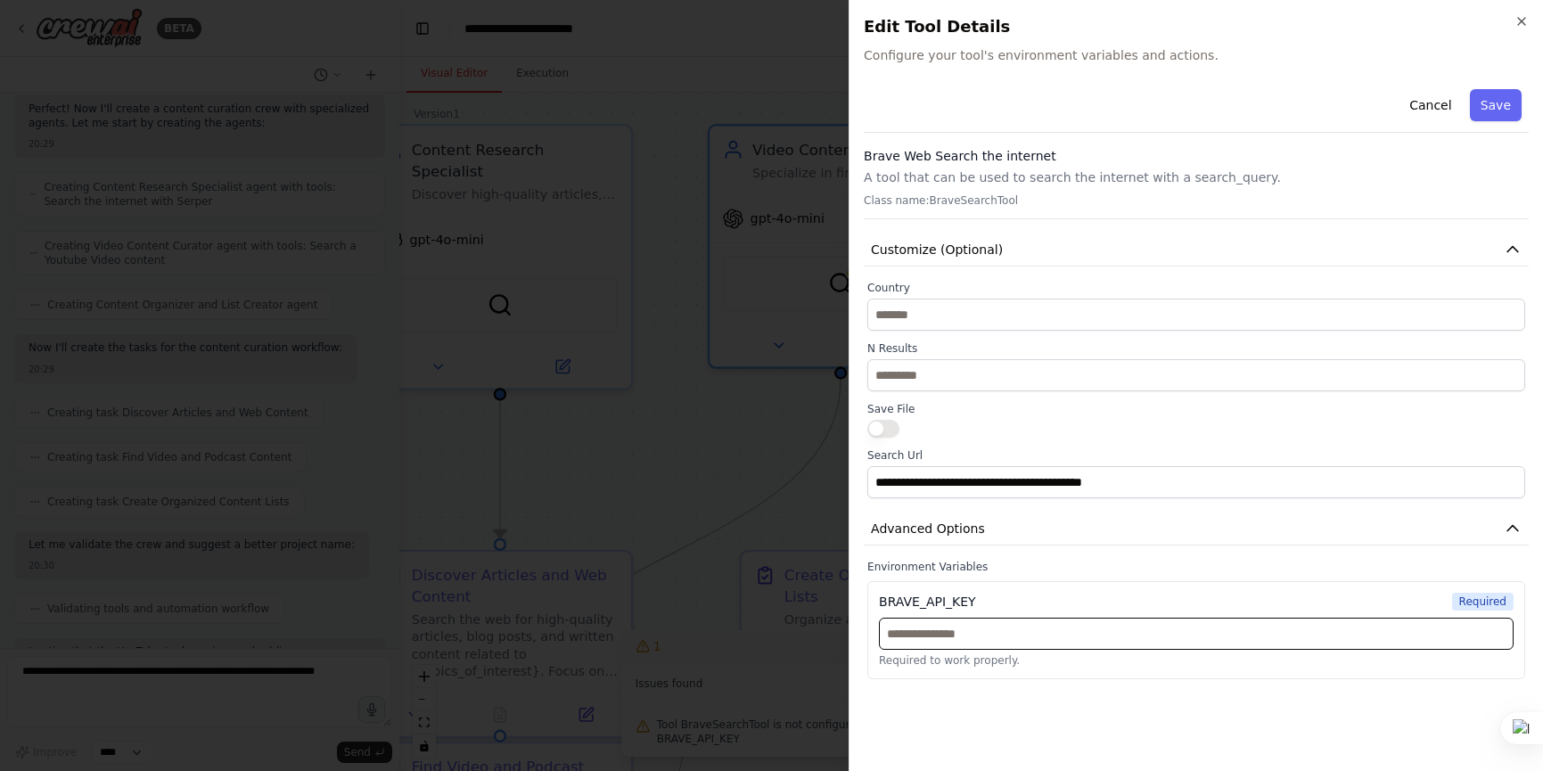
click at [1080, 644] on input "text" at bounding box center [1196, 634] width 635 height 32
click at [1059, 633] on input "text" at bounding box center [1196, 634] width 635 height 32
paste input "**********"
type input "**********"
click at [1502, 102] on button "Save" at bounding box center [1496, 105] width 52 height 32
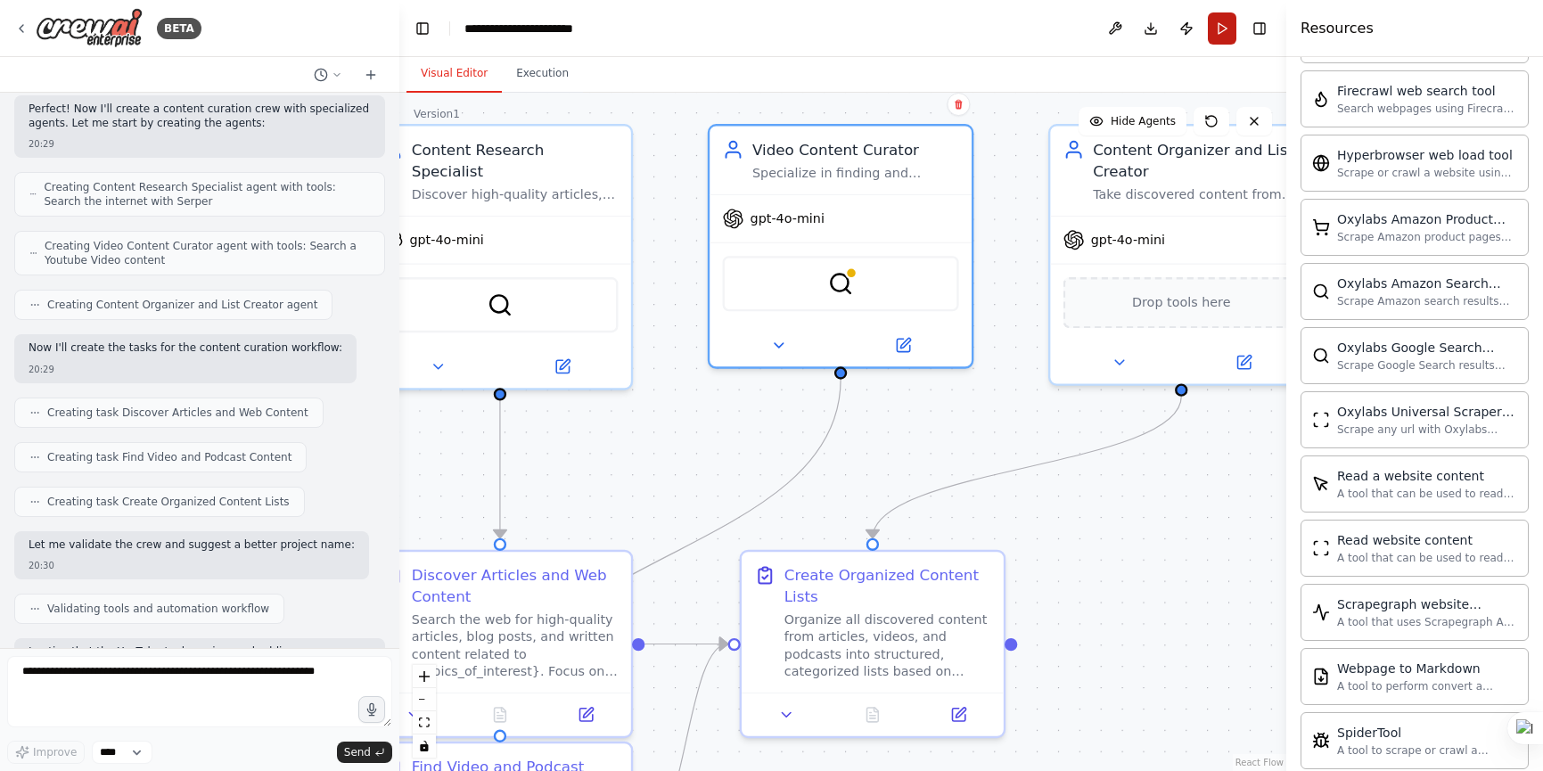
click at [1225, 34] on button "Run" at bounding box center [1222, 28] width 29 height 32
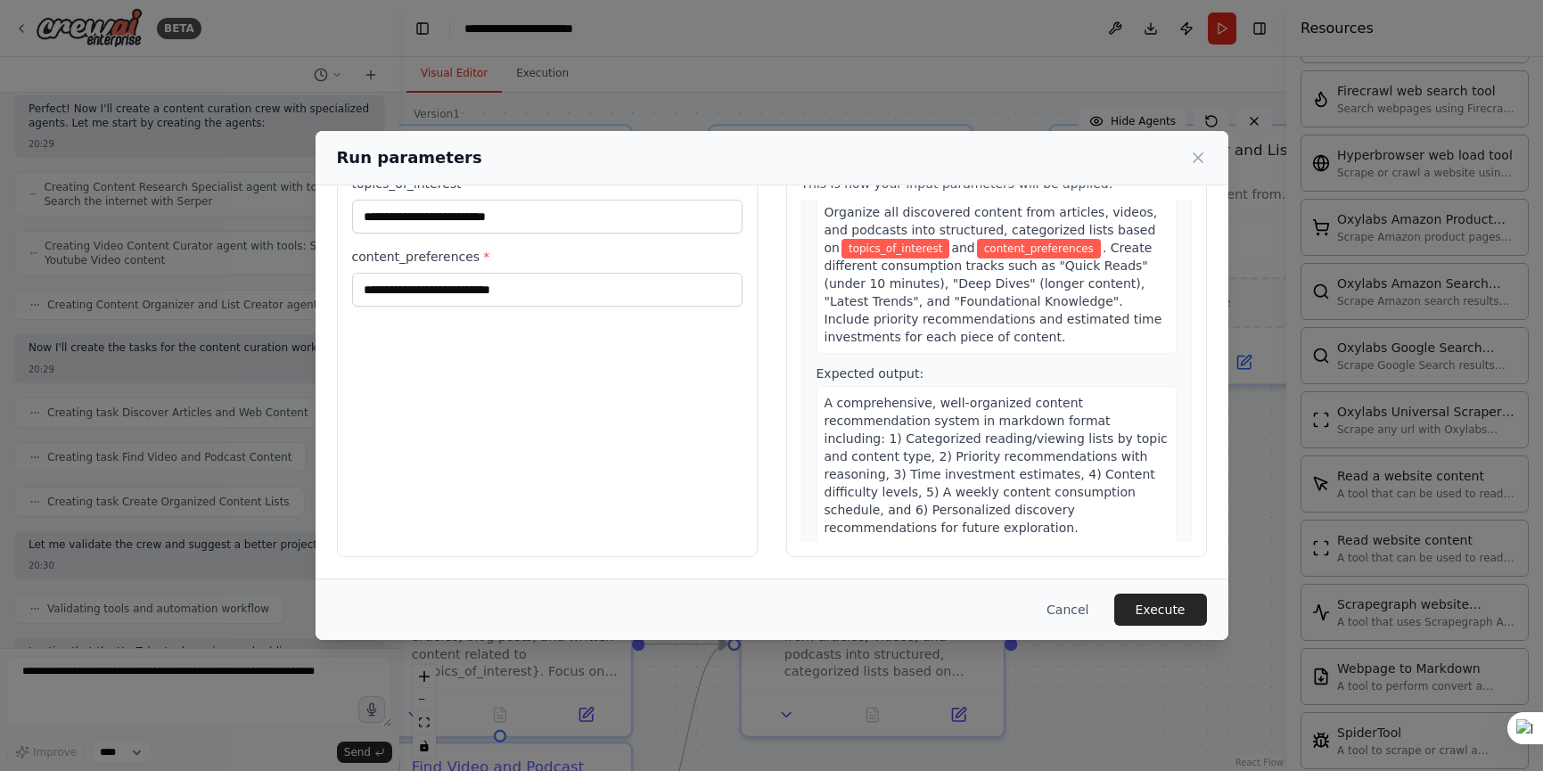
scroll to position [0, 0]
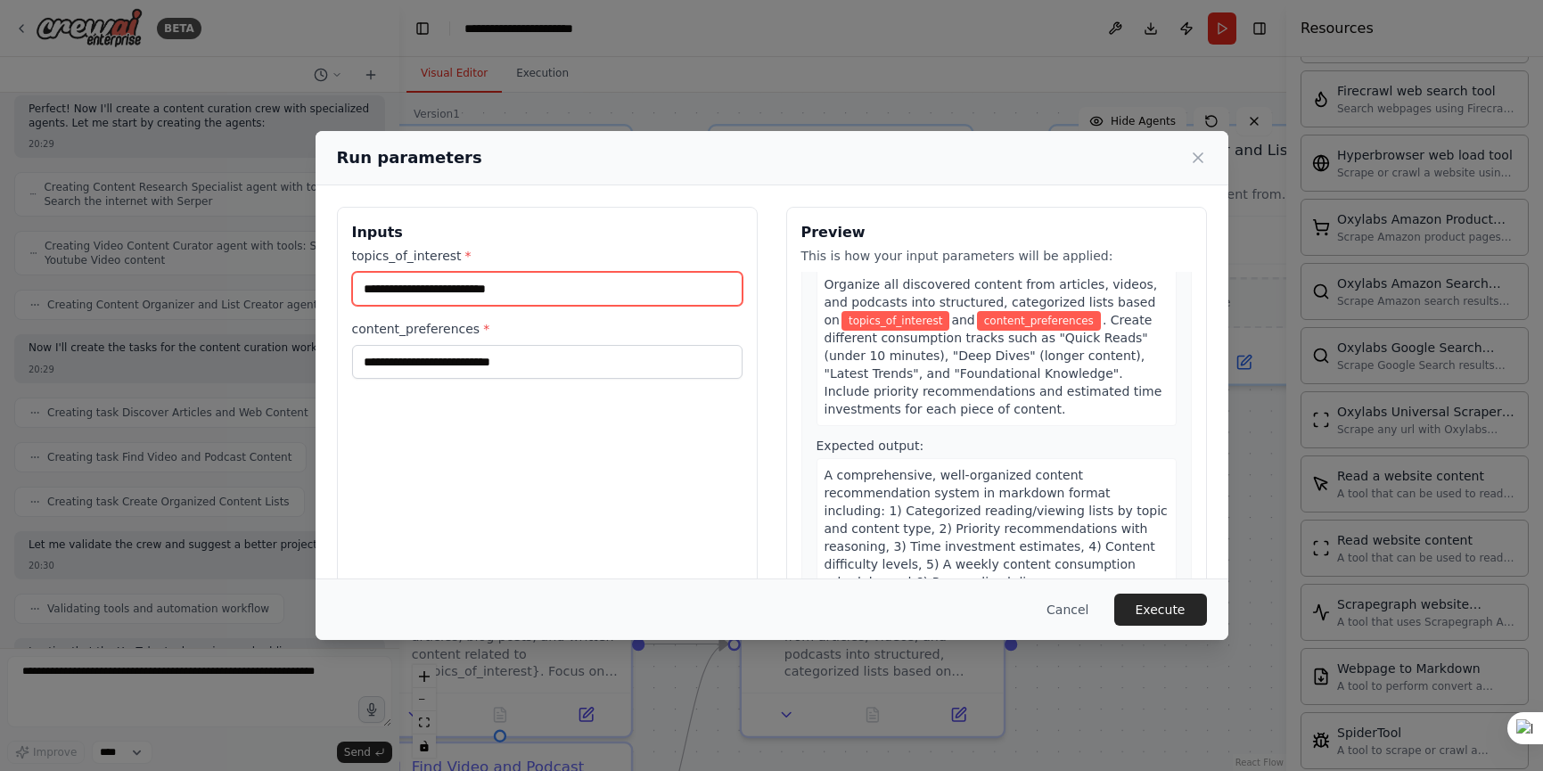
click at [539, 293] on input "topics_of_interest *" at bounding box center [547, 289] width 390 height 34
click at [545, 293] on input "topics_of_interest *" at bounding box center [547, 289] width 390 height 34
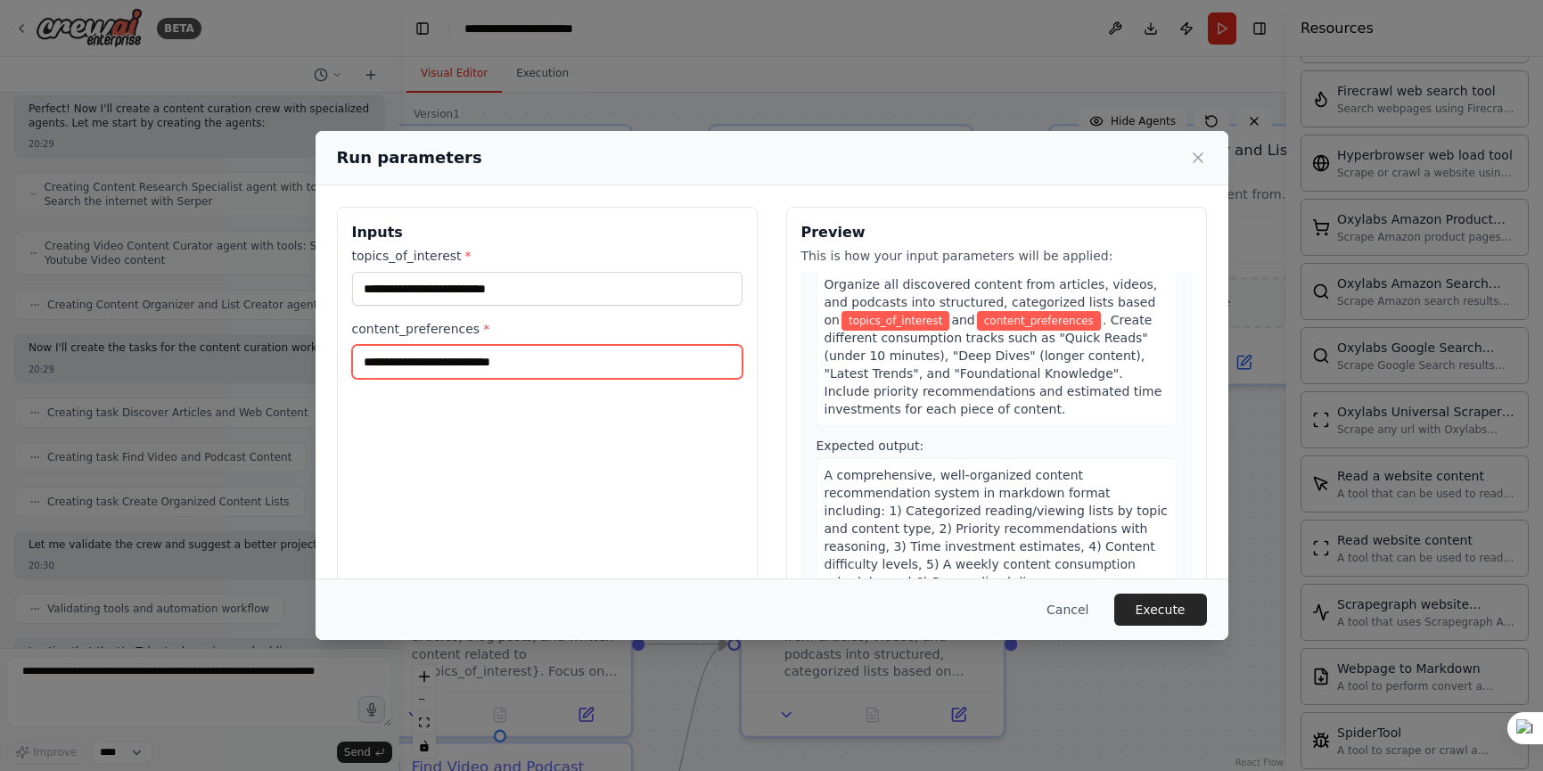
click at [552, 363] on input "content_preferences *" at bounding box center [547, 362] width 390 height 34
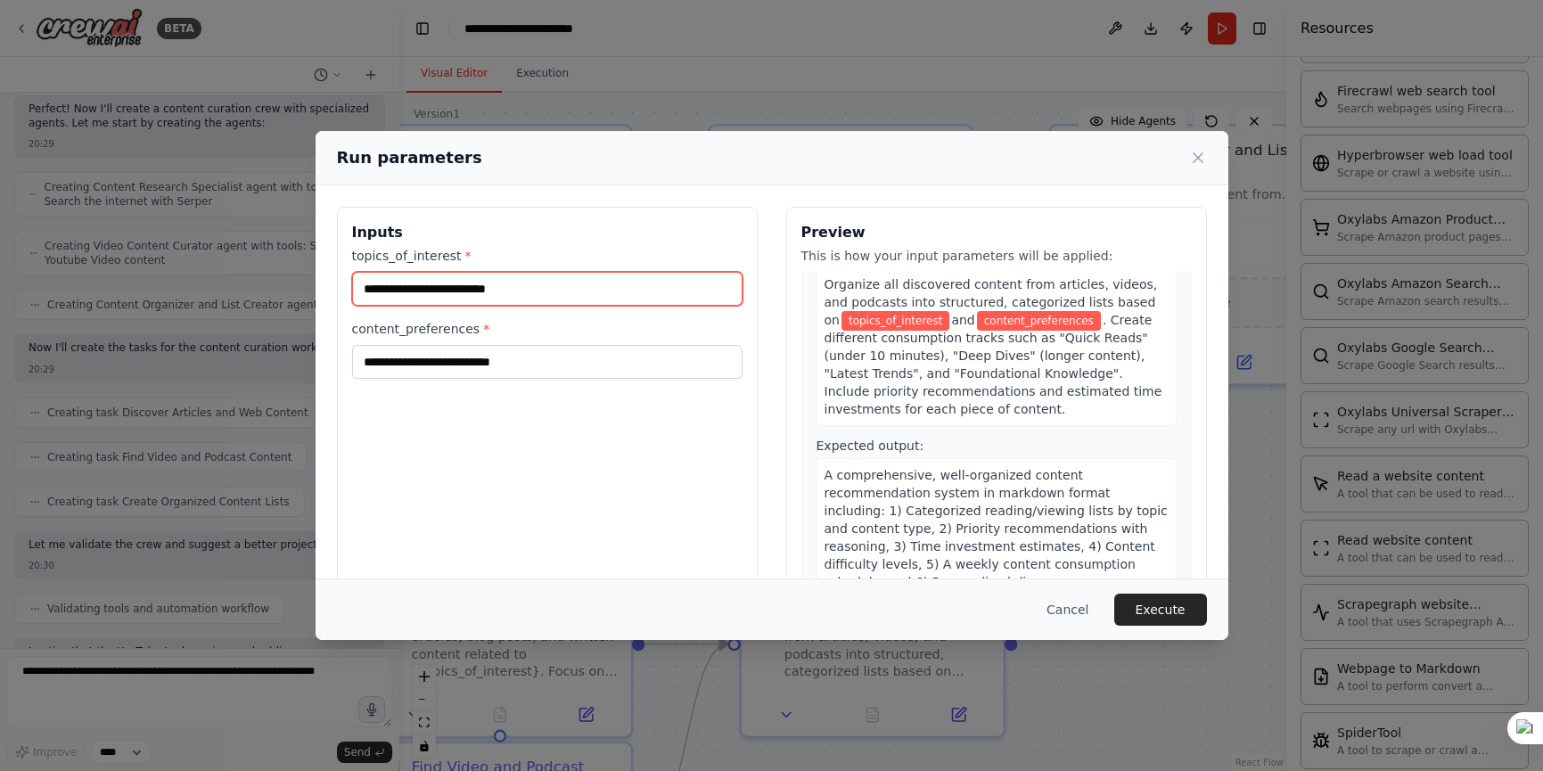
click at [504, 273] on input "topics_of_interest *" at bounding box center [547, 289] width 390 height 34
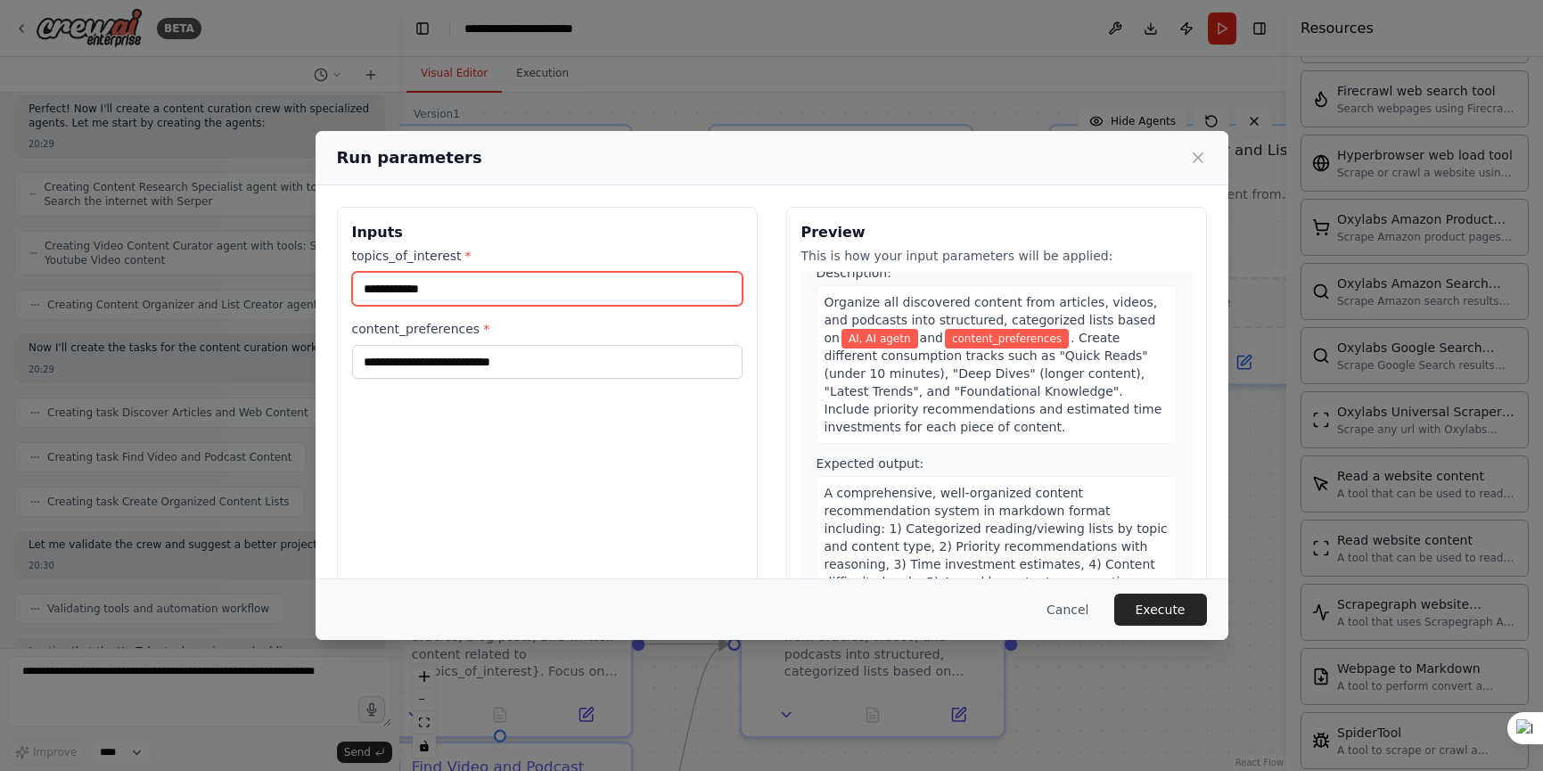
scroll to position [825, 0]
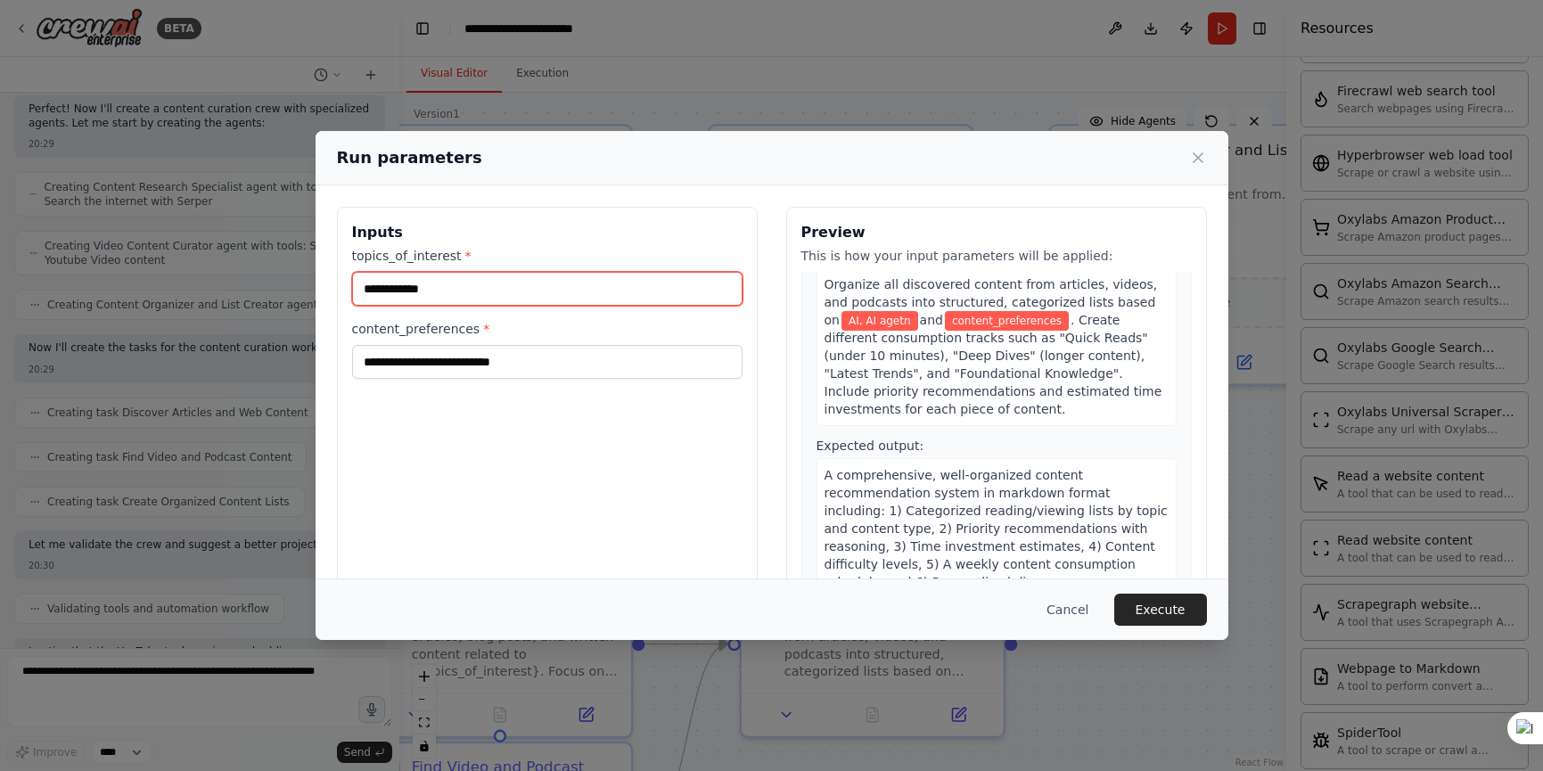
type input "**********"
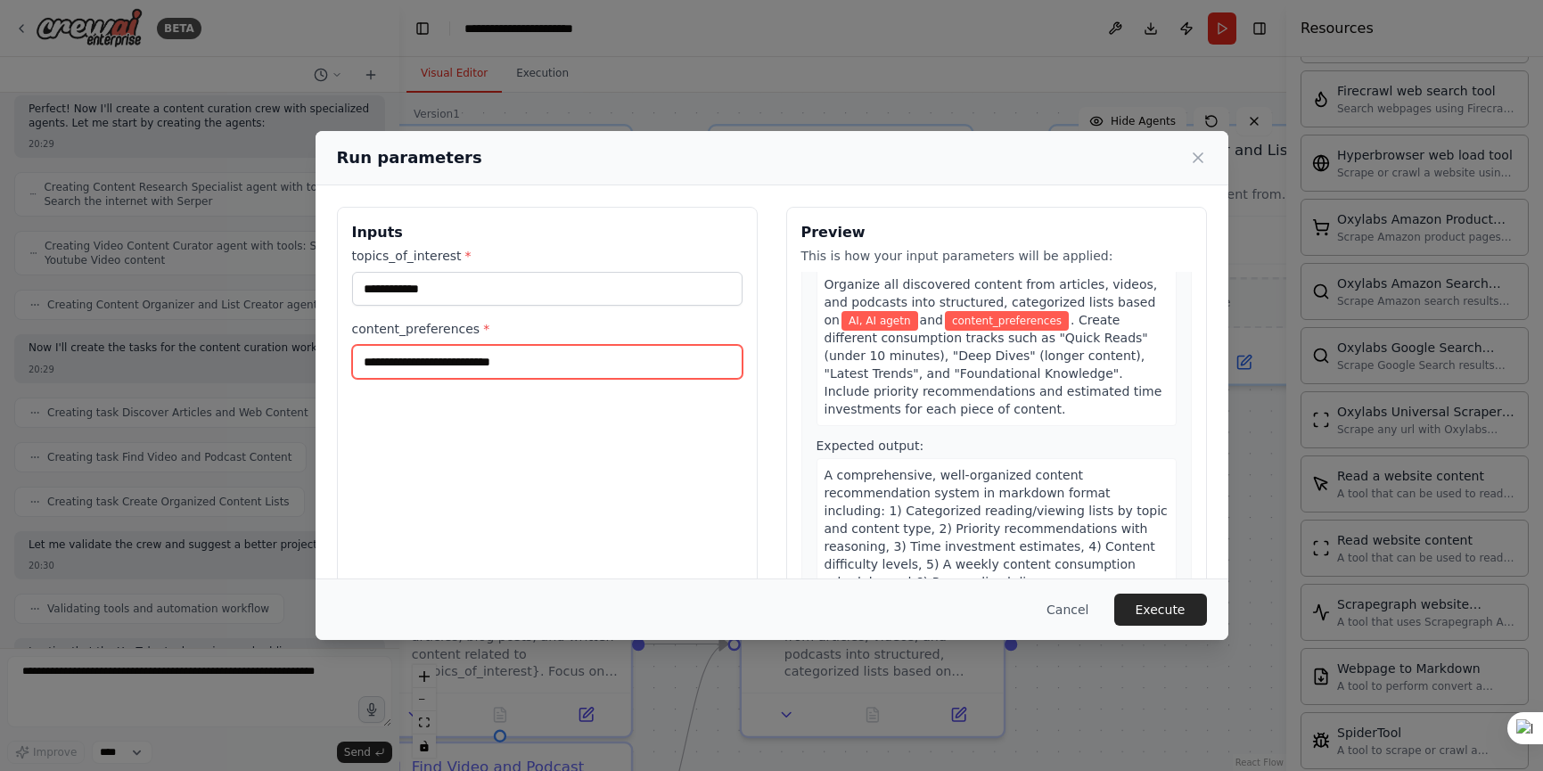
click at [553, 362] on input "content_preferences *" at bounding box center [547, 362] width 390 height 34
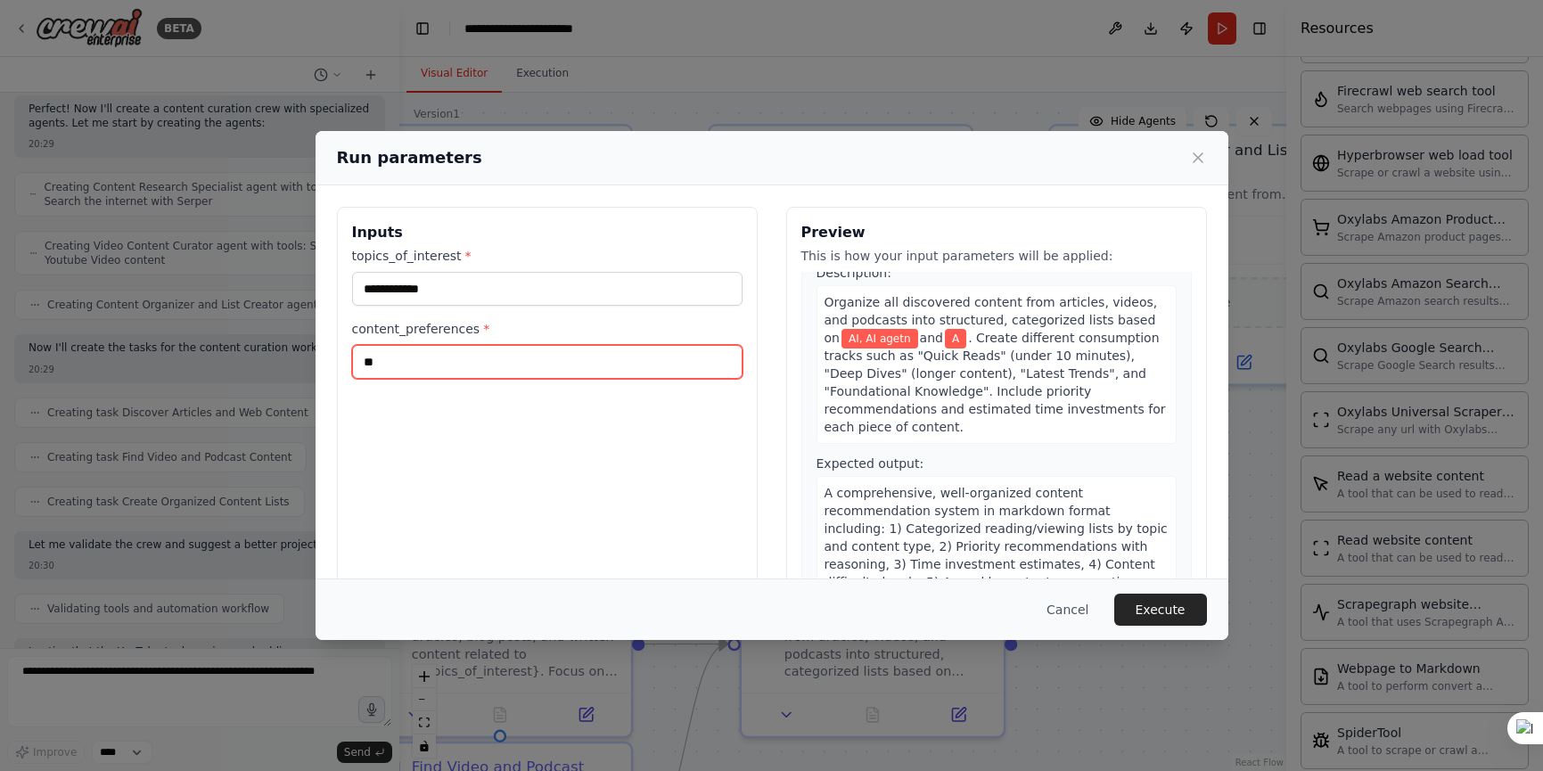
scroll to position [807, 0]
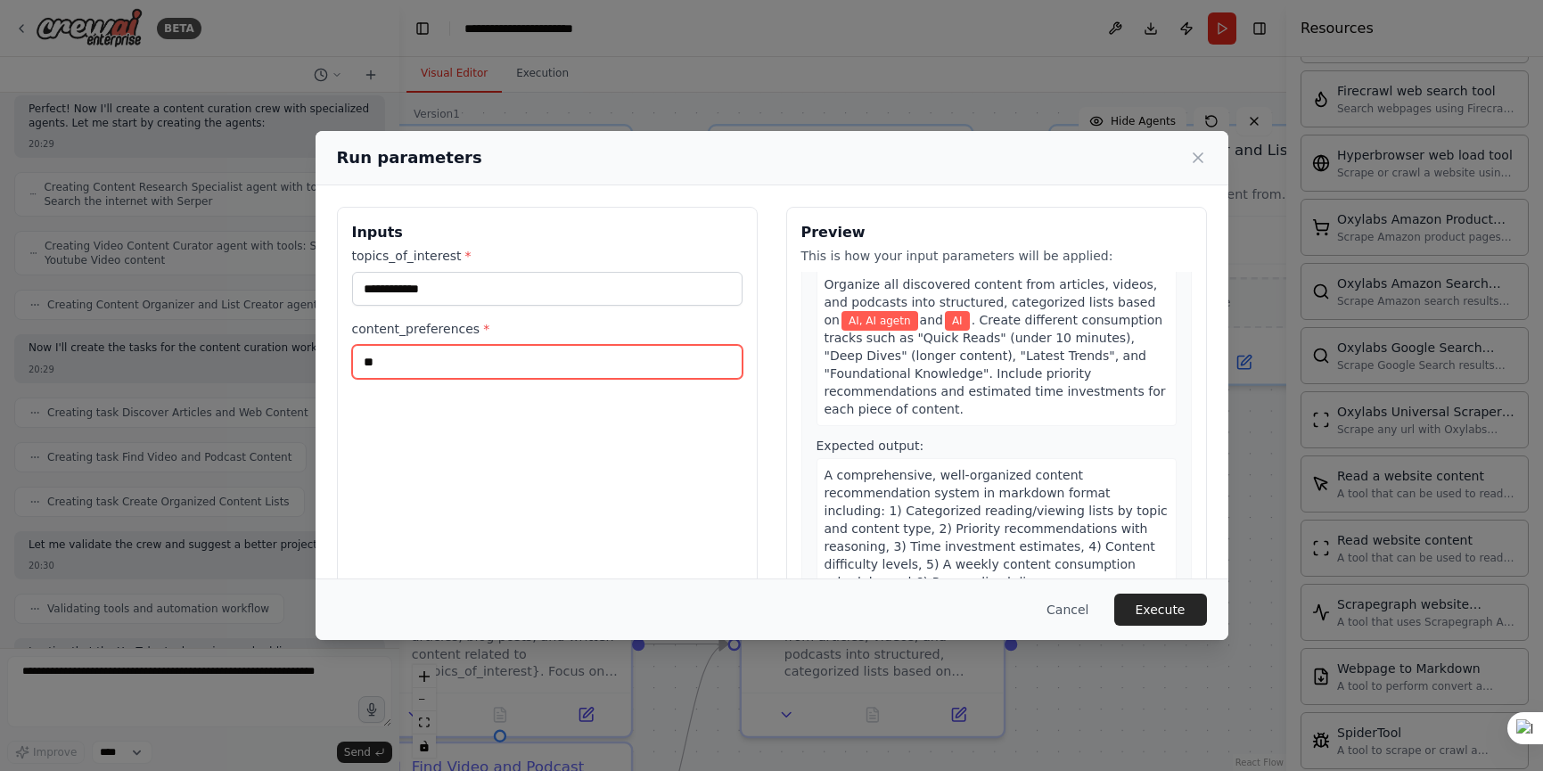
type input "*"
type input "********"
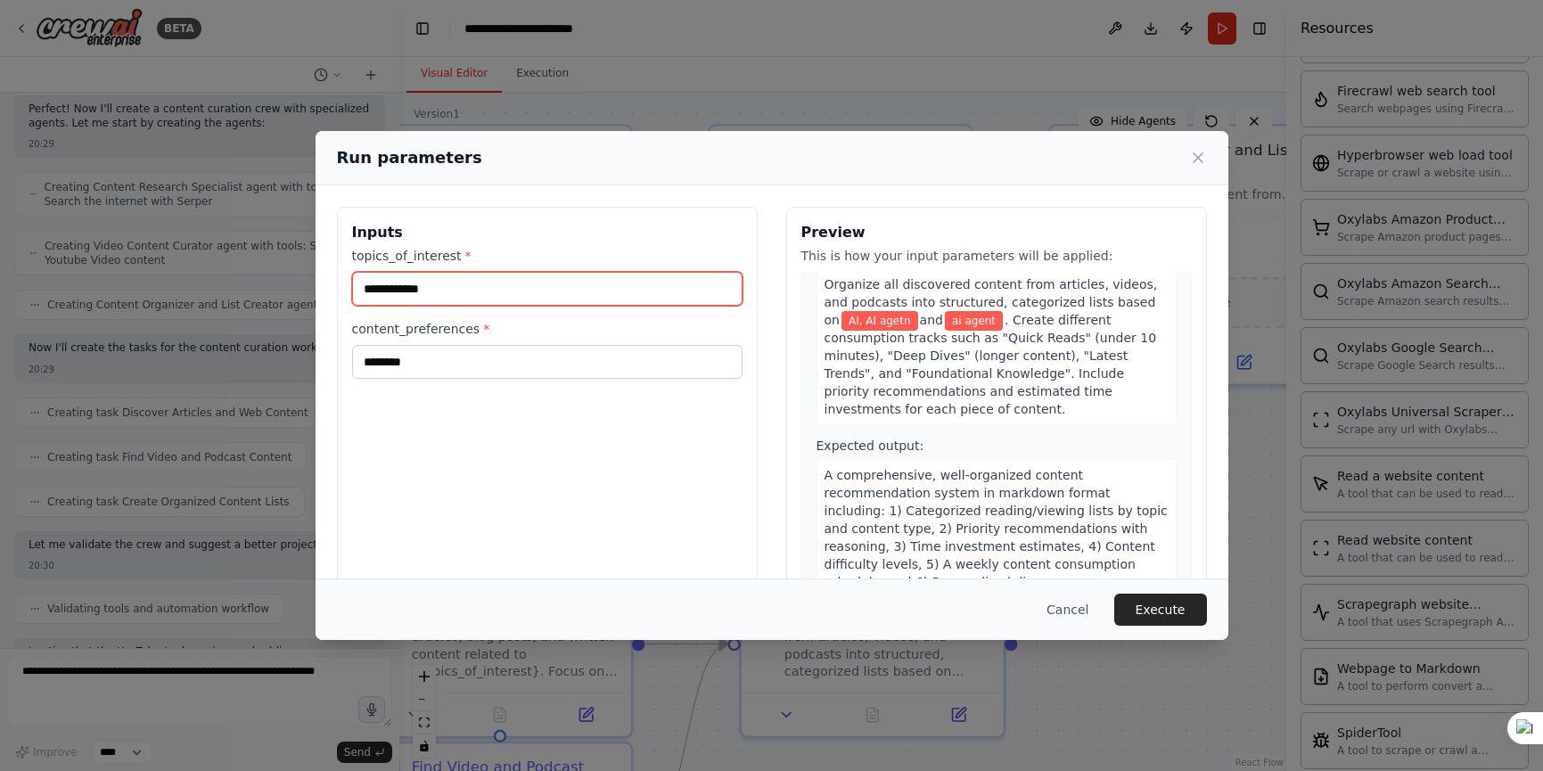
click at [512, 291] on input "**********" at bounding box center [547, 289] width 390 height 34
type input "**********"
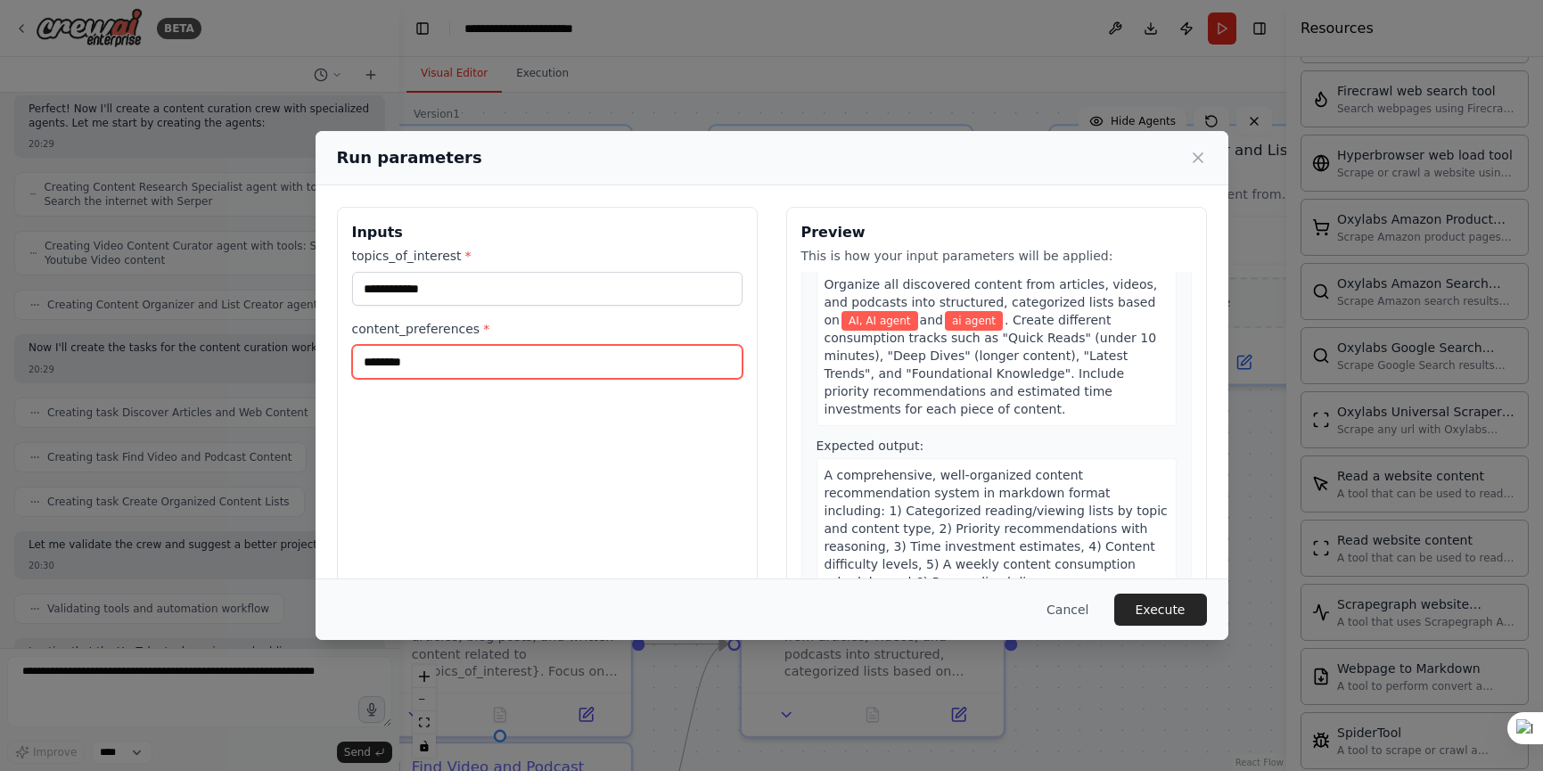
click at [448, 364] on input "********" at bounding box center [547, 362] width 390 height 34
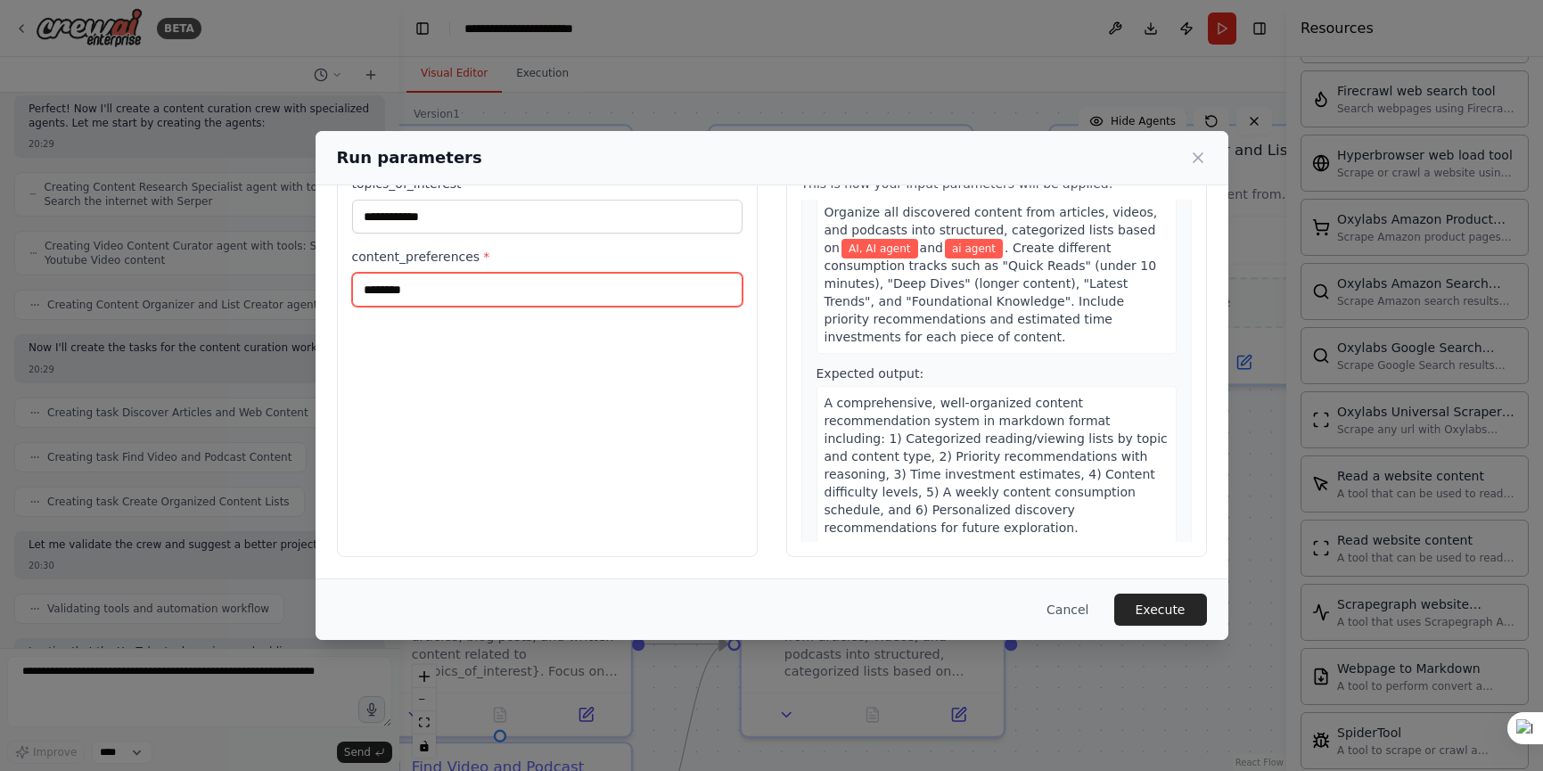
scroll to position [0, 0]
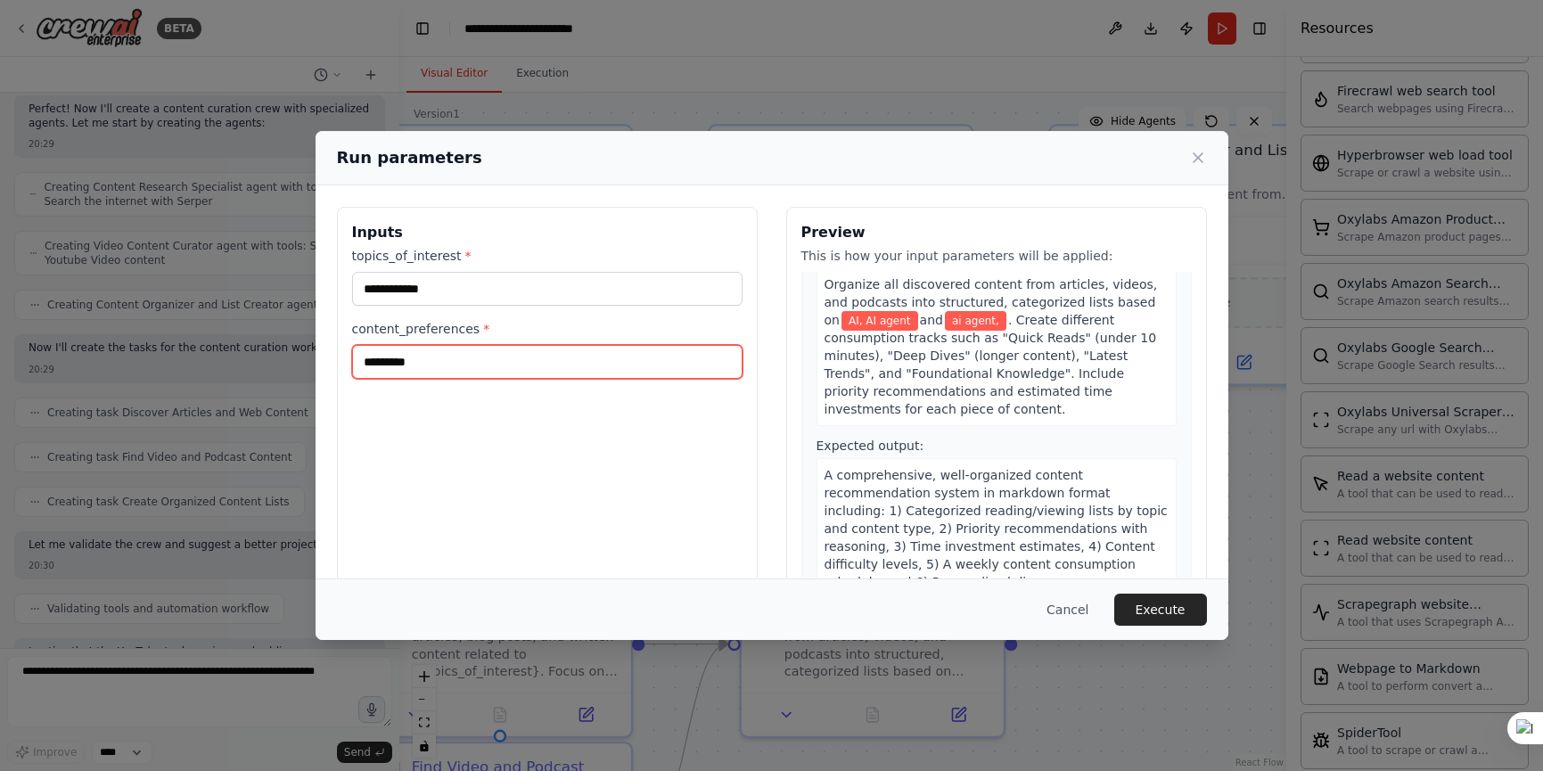
type input "********"
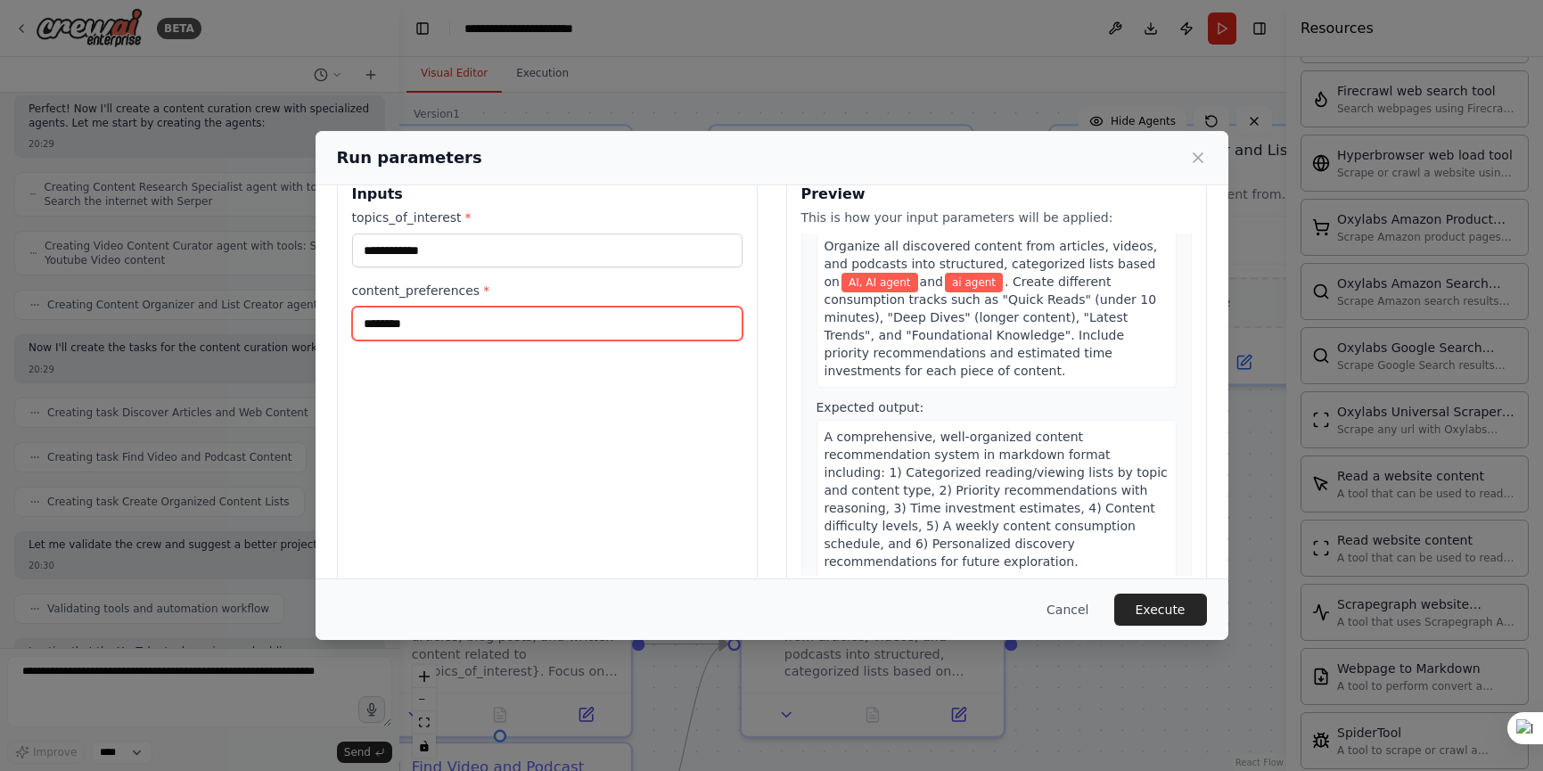
scroll to position [72, 0]
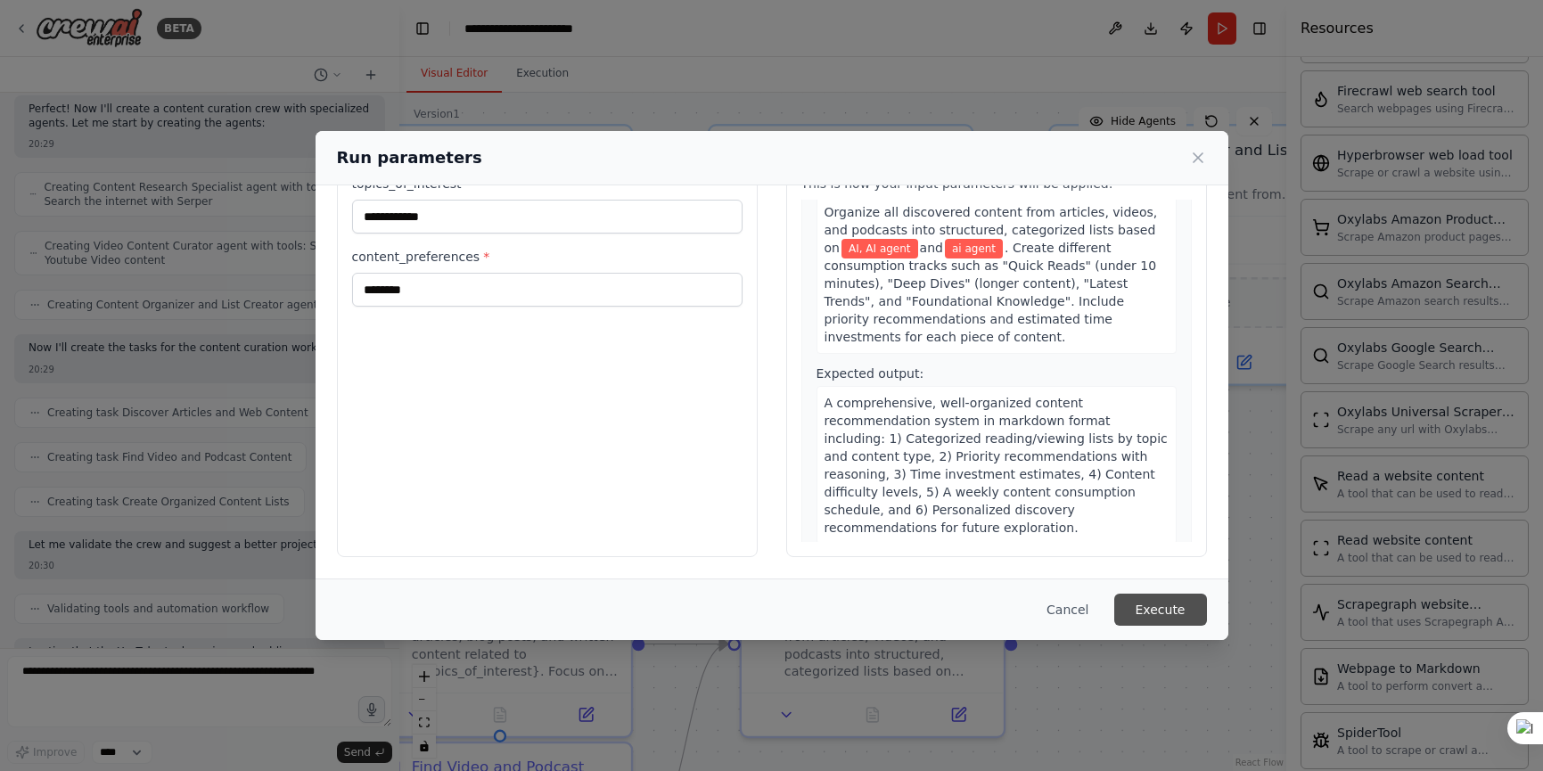
click at [1162, 618] on button "Execute" at bounding box center [1160, 610] width 93 height 32
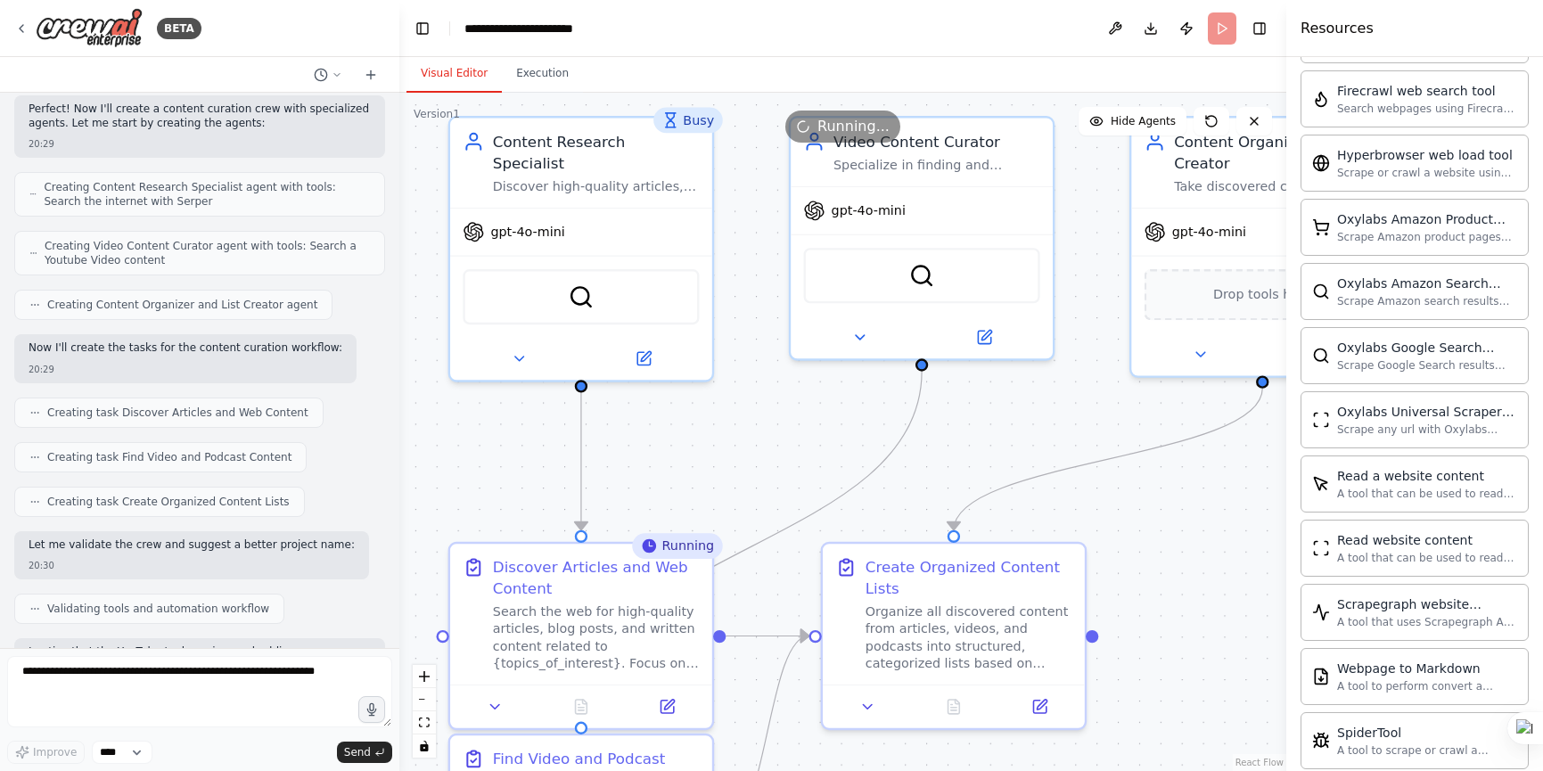
drag, startPoint x: 732, startPoint y: 441, endPoint x: 813, endPoint y: 433, distance: 81.5
click at [813, 433] on div ".deletable-edge-delete-btn { width: 20px; height: 20px; border: 0px solid #ffff…" at bounding box center [842, 432] width 887 height 678
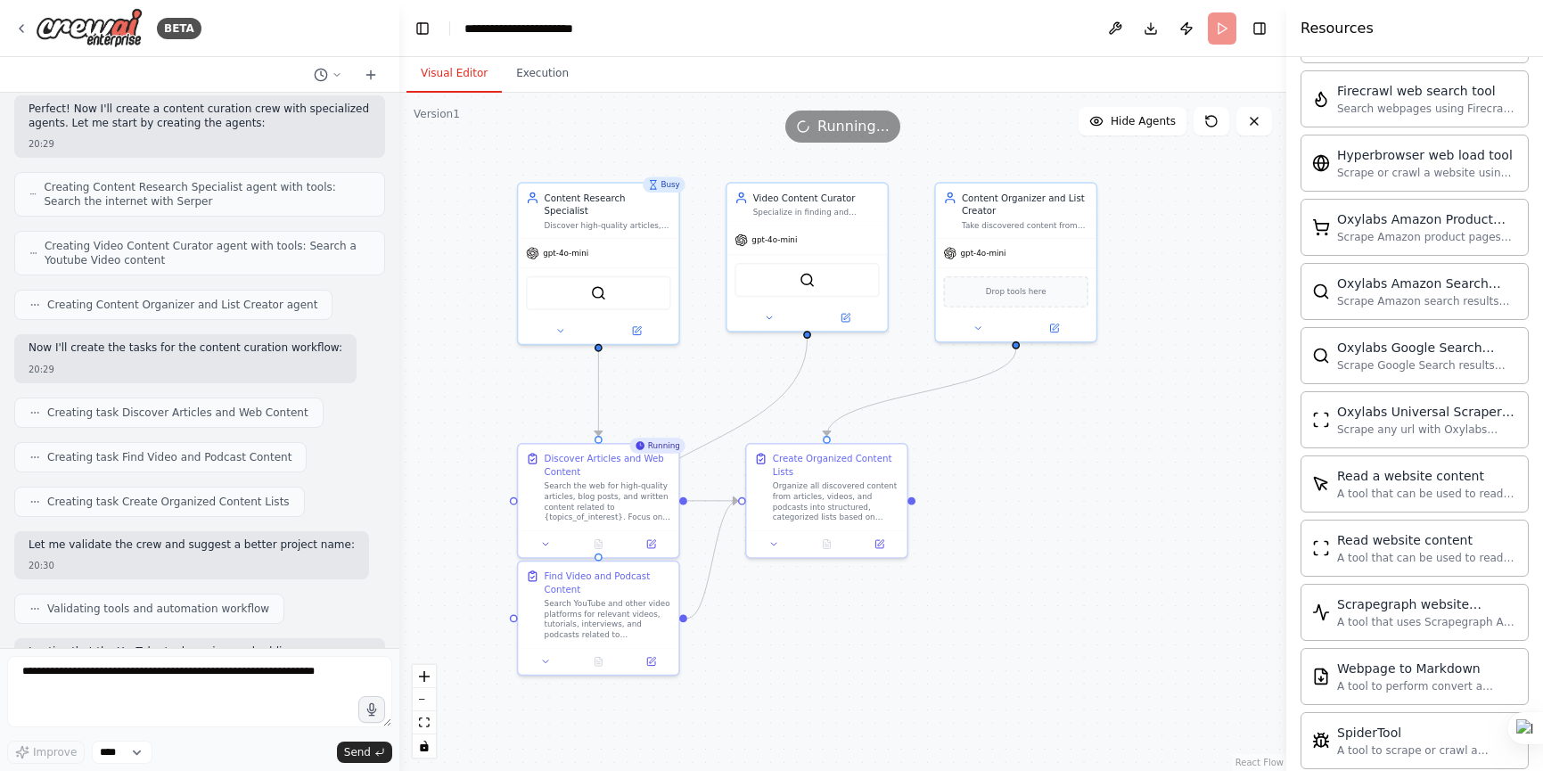
drag, startPoint x: 945, startPoint y: 432, endPoint x: 882, endPoint y: 373, distance: 85.7
click at [882, 373] on div ".deletable-edge-delete-btn { width: 20px; height: 20px; border: 0px solid #ffff…" at bounding box center [842, 432] width 887 height 678
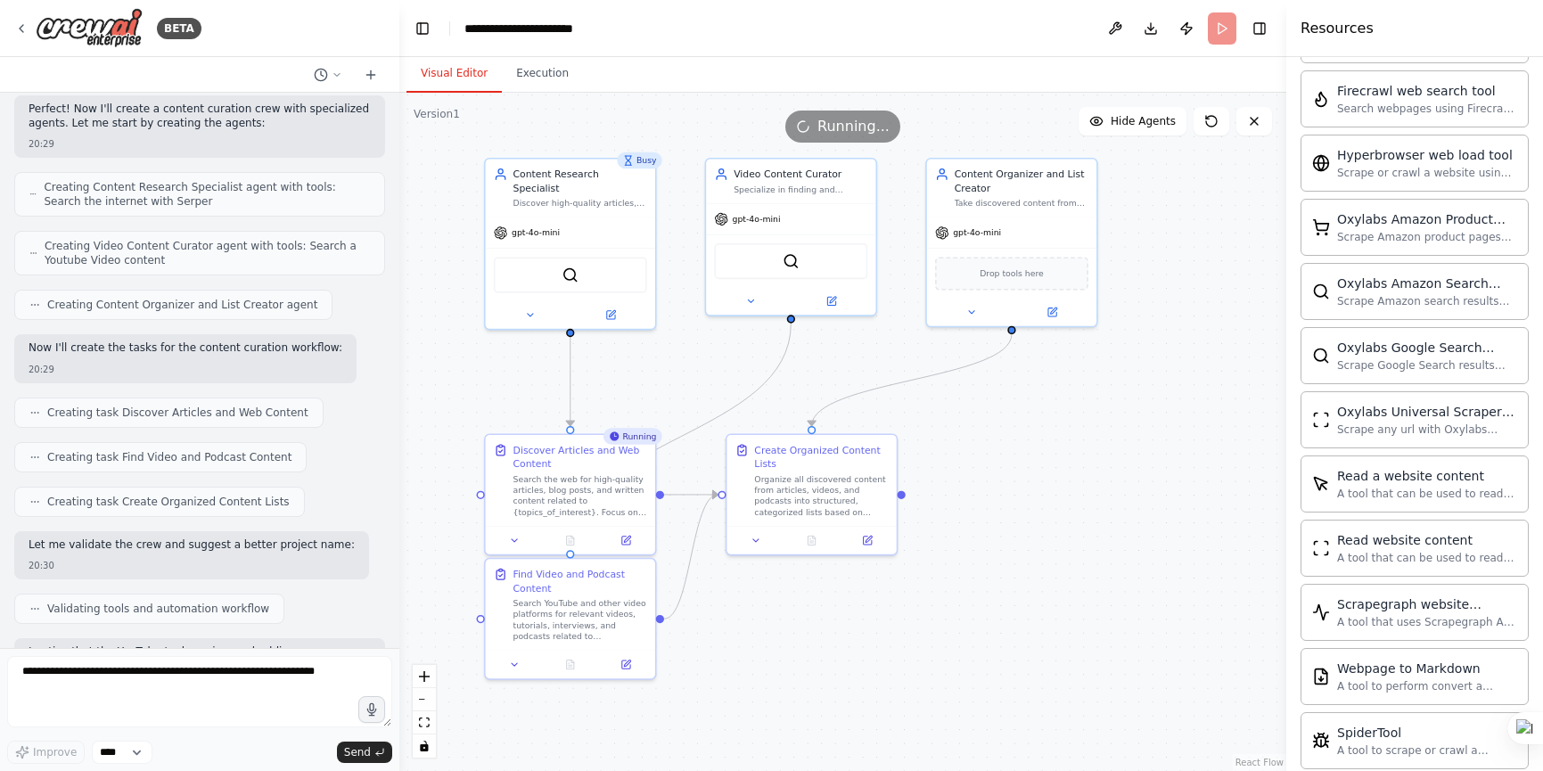
drag, startPoint x: 1012, startPoint y: 455, endPoint x: 1065, endPoint y: 452, distance: 53.6
click at [1065, 452] on div ".deletable-edge-delete-btn { width: 20px; height: 20px; border: 0px solid #ffff…" at bounding box center [842, 432] width 887 height 678
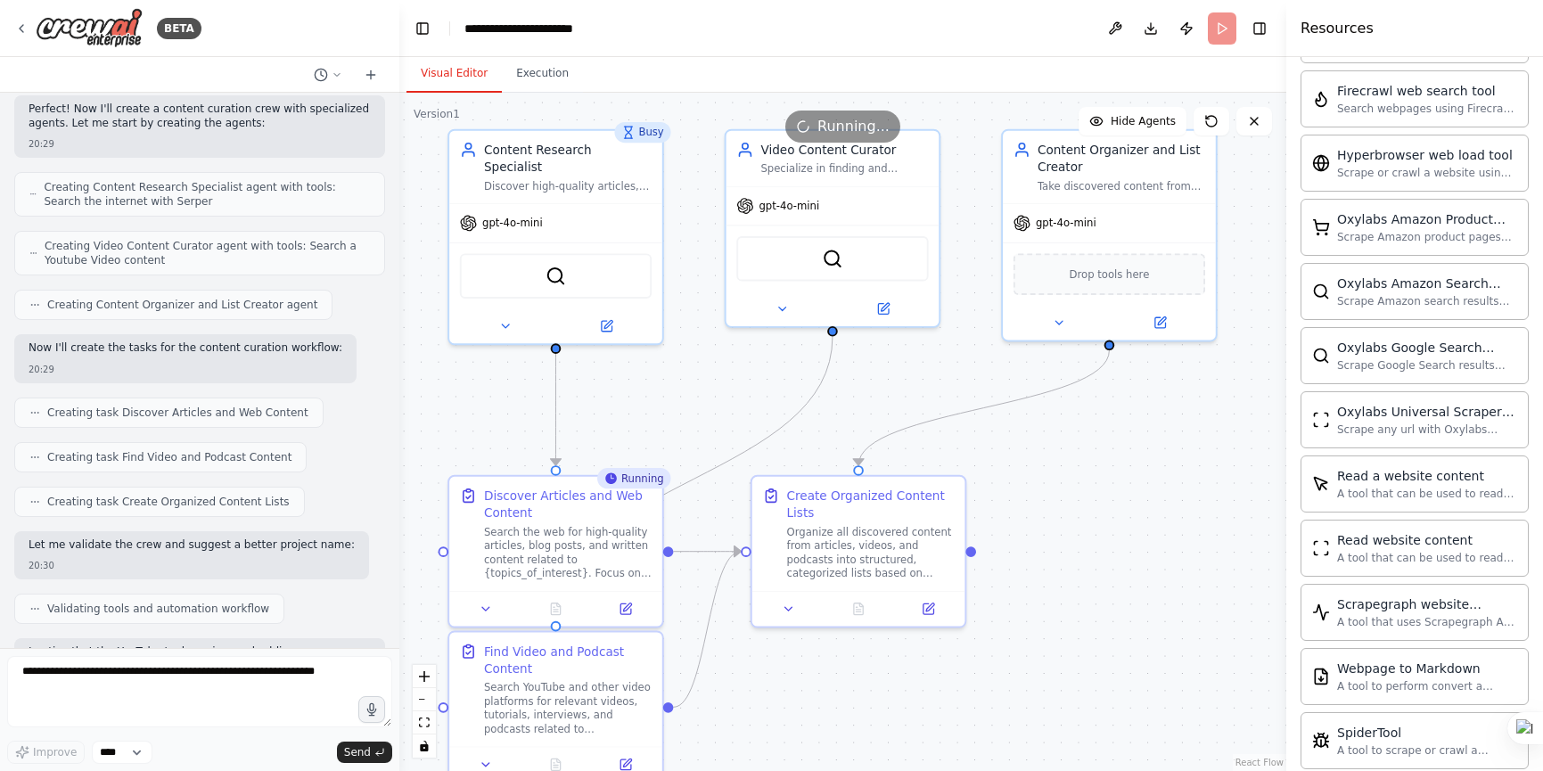
drag, startPoint x: 1033, startPoint y: 452, endPoint x: 1068, endPoint y: 500, distance: 59.4
click at [1068, 500] on div ".deletable-edge-delete-btn { width: 20px; height: 20px; border: 0px solid #ffff…" at bounding box center [842, 432] width 887 height 678
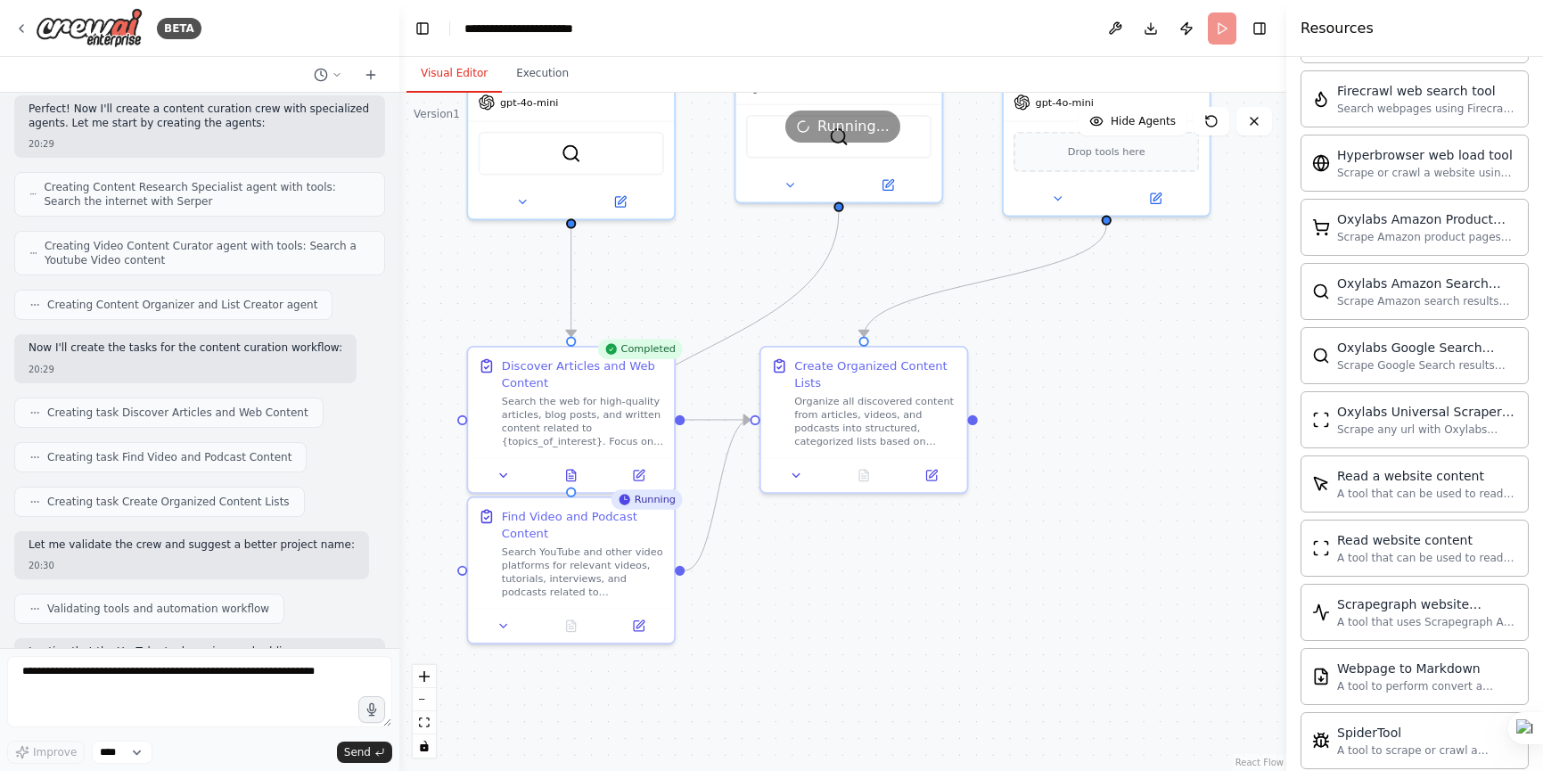
drag, startPoint x: 716, startPoint y: 398, endPoint x: 725, endPoint y: 269, distance: 129.6
click at [725, 269] on div ".deletable-edge-delete-btn { width: 20px; height: 20px; border: 0px solid #ffff…" at bounding box center [842, 432] width 887 height 678
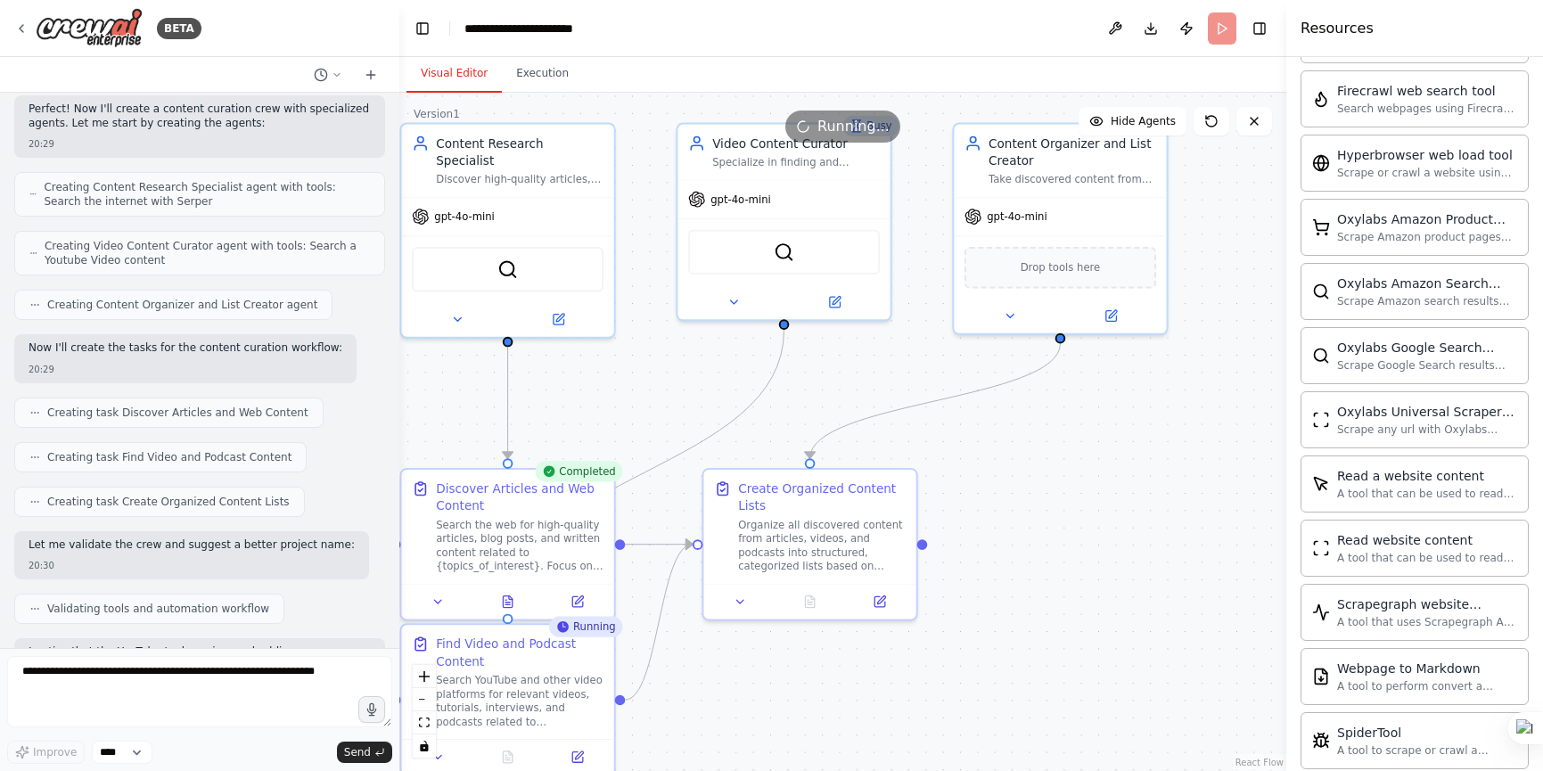
drag, startPoint x: 1063, startPoint y: 319, endPoint x: 1021, endPoint y: 446, distance: 133.6
click at [1021, 446] on div ".deletable-edge-delete-btn { width: 20px; height: 20px; border: 0px solid #ffff…" at bounding box center [842, 432] width 887 height 678
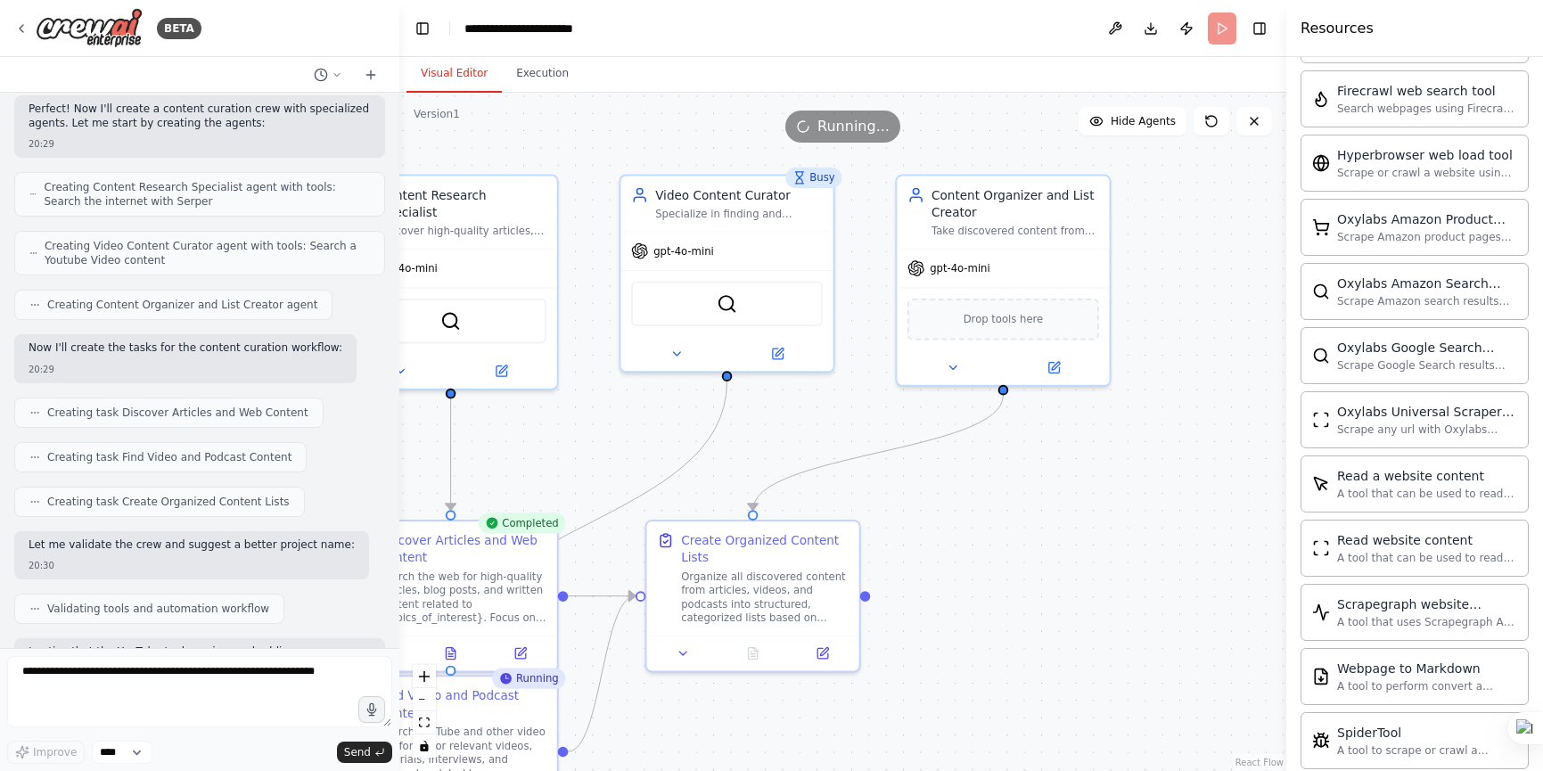
drag, startPoint x: 1036, startPoint y: 511, endPoint x: 979, endPoint y: 559, distance: 74.6
click at [979, 559] on div ".deletable-edge-delete-btn { width: 20px; height: 20px; border: 0px solid #ffff…" at bounding box center [842, 432] width 887 height 678
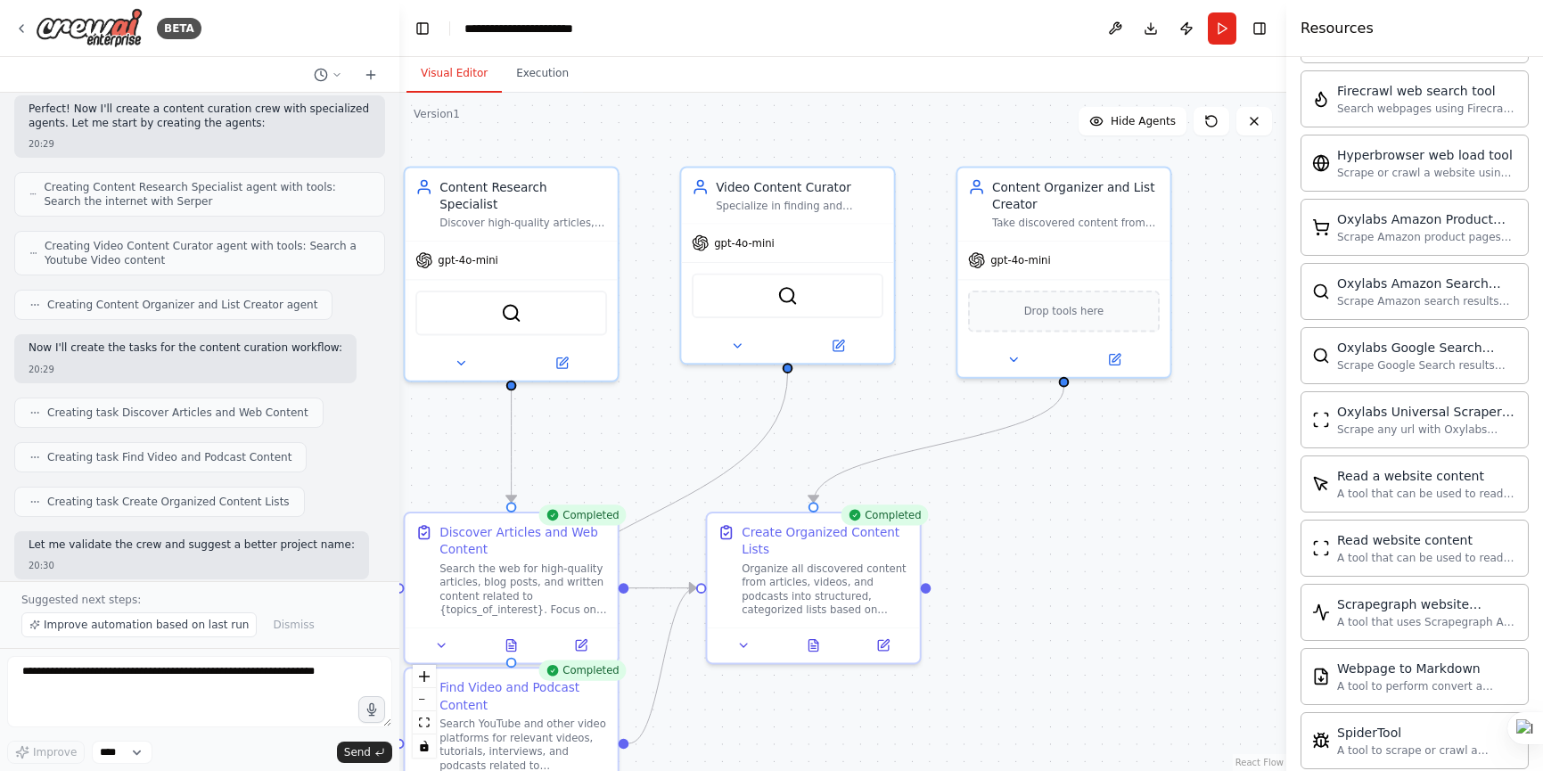
drag, startPoint x: 957, startPoint y: 584, endPoint x: 1018, endPoint y: 576, distance: 61.1
click at [1018, 576] on div ".deletable-edge-delete-btn { width: 20px; height: 20px; border: 0px solid #ffff…" at bounding box center [842, 432] width 887 height 678
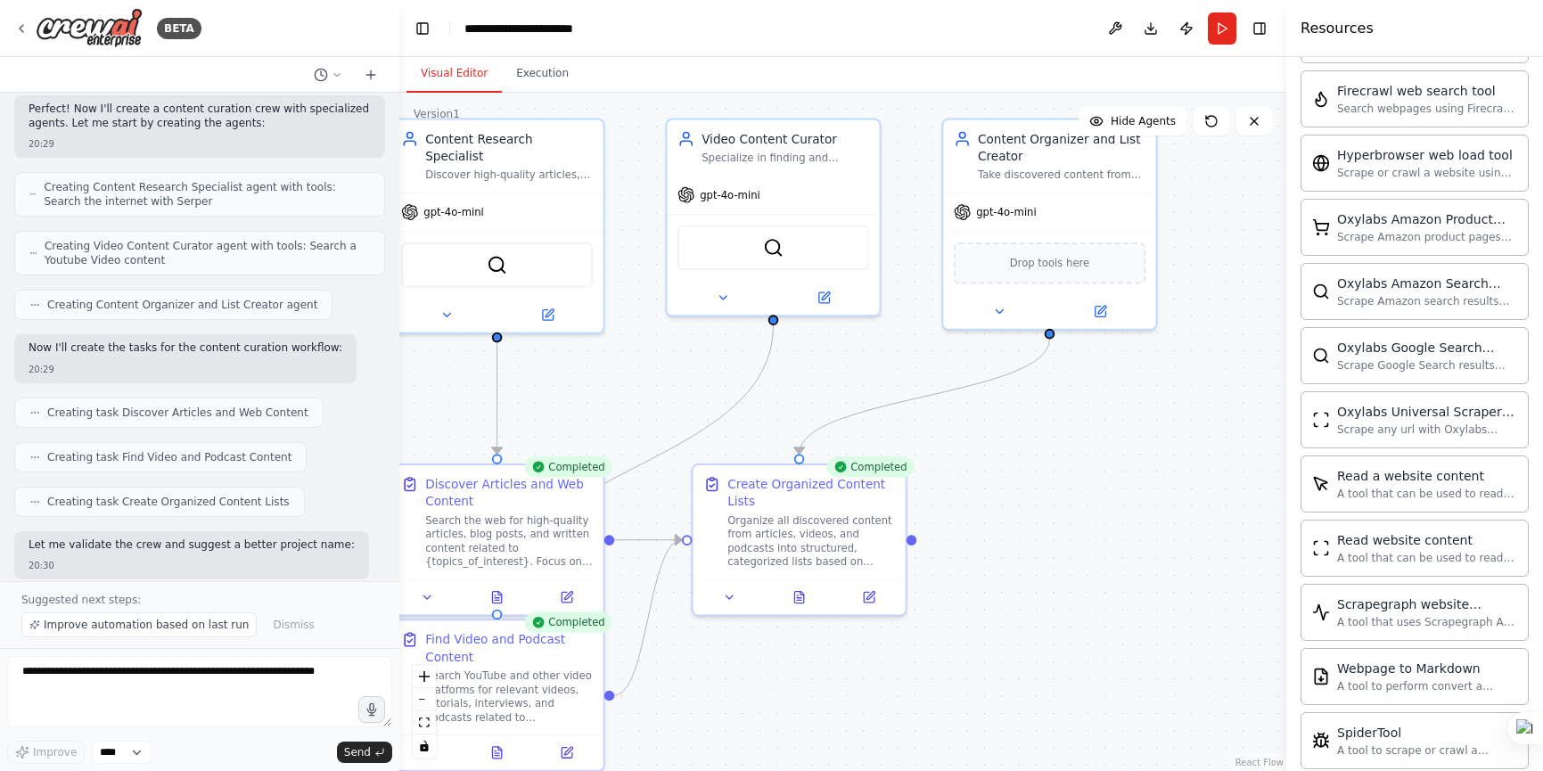
drag, startPoint x: 1135, startPoint y: 558, endPoint x: 1120, endPoint y: 510, distance: 50.2
click at [1120, 510] on div ".deletable-edge-delete-btn { width: 20px; height: 20px; border: 0px solid #ffff…" at bounding box center [842, 432] width 887 height 678
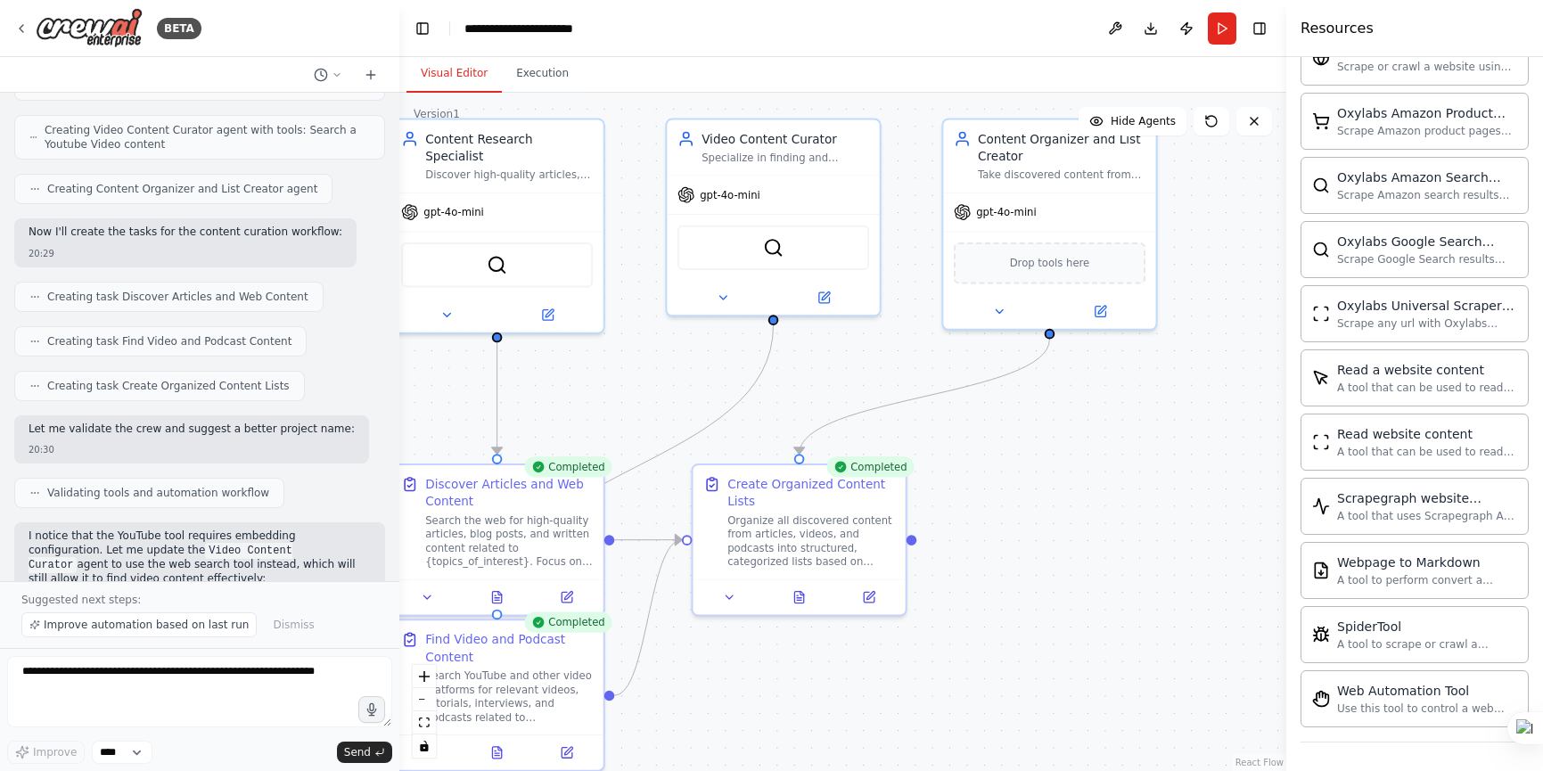
scroll to position [488, 0]
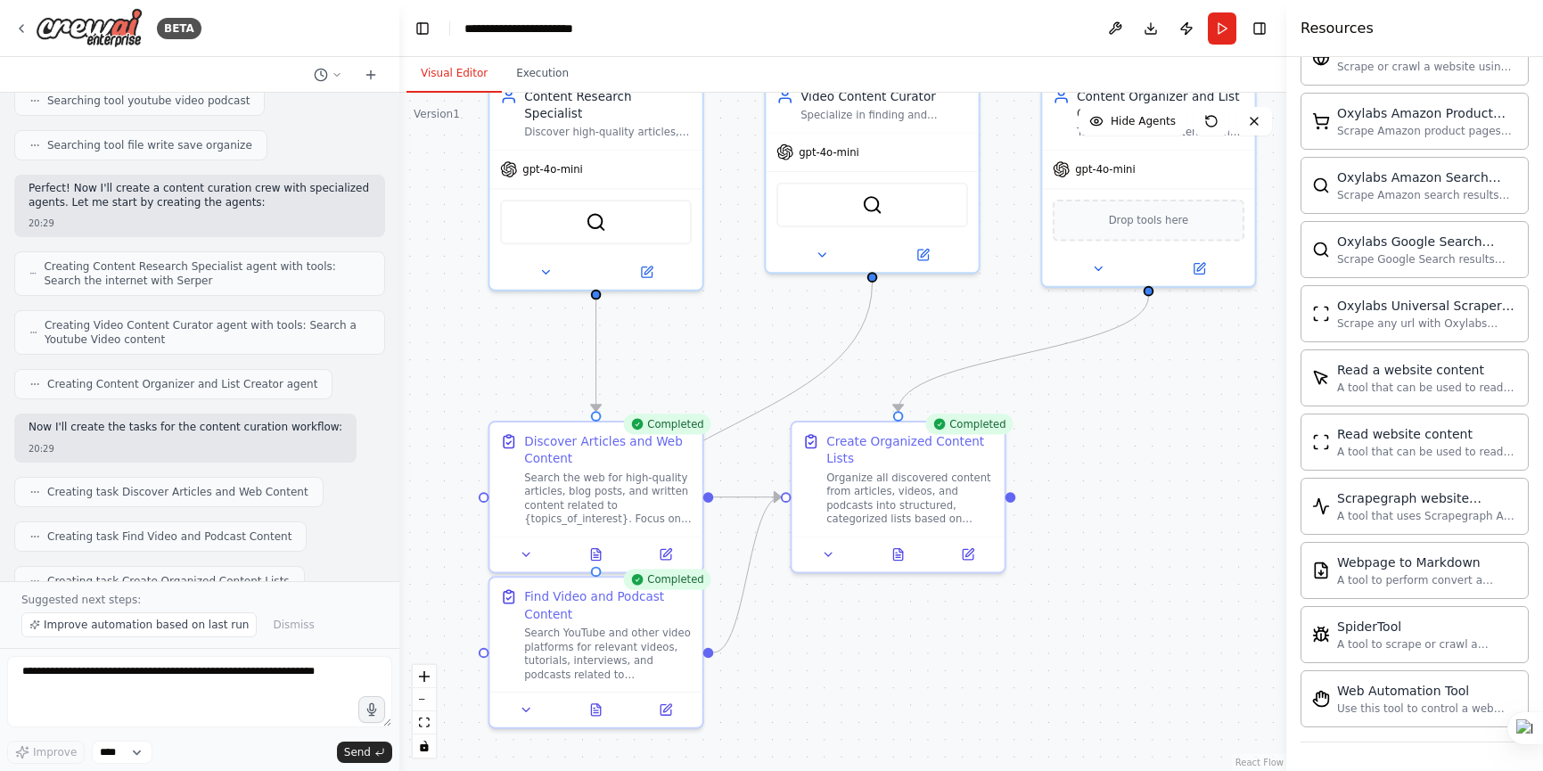
drag, startPoint x: 1070, startPoint y: 430, endPoint x: 1136, endPoint y: 394, distance: 75.0
click at [1136, 394] on div ".deletable-edge-delete-btn { width: 20px; height: 20px; border: 0px solid #ffff…" at bounding box center [842, 432] width 887 height 678
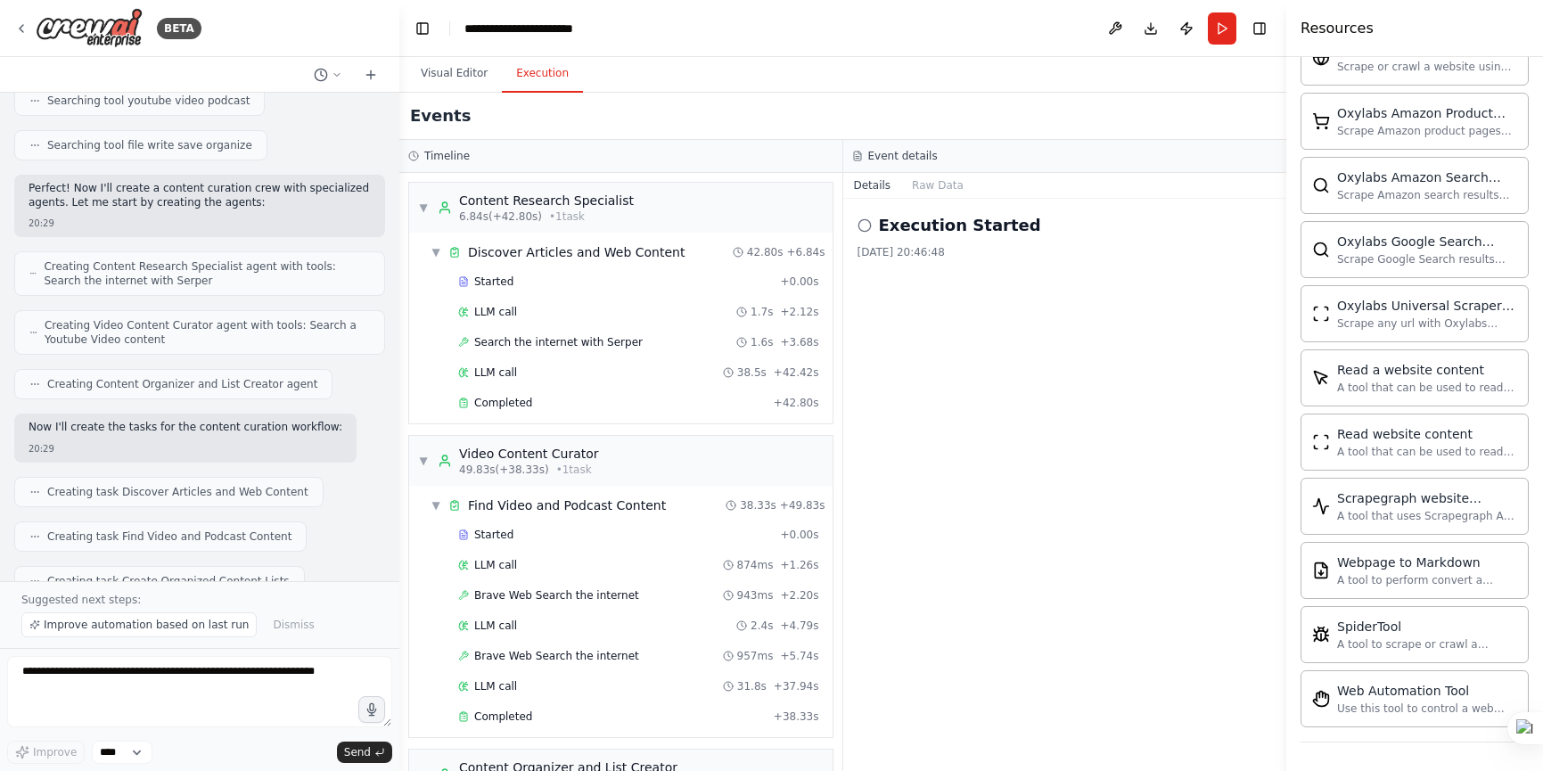
click at [530, 73] on button "Execution" at bounding box center [542, 73] width 81 height 37
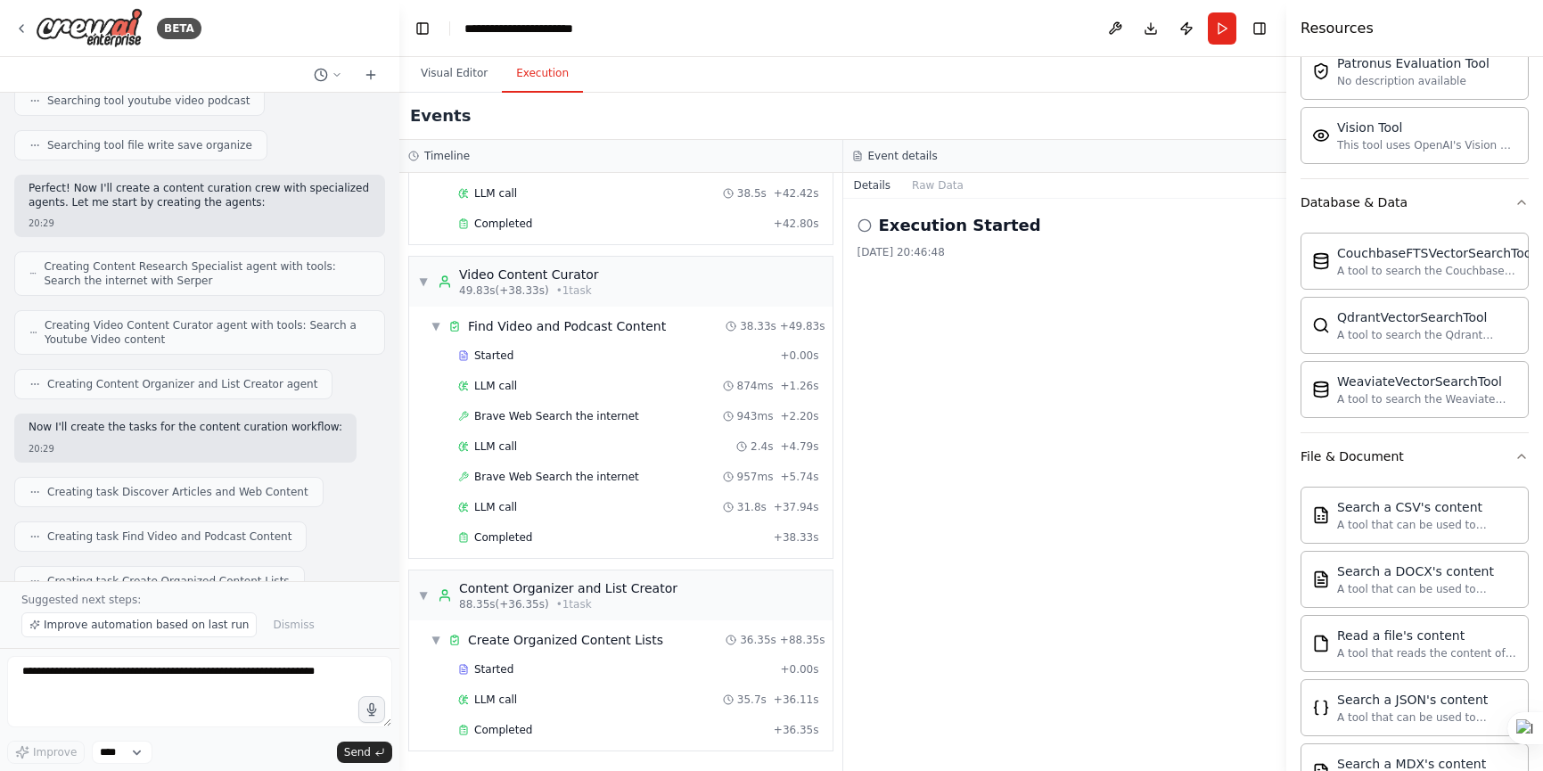
scroll to position [0, 0]
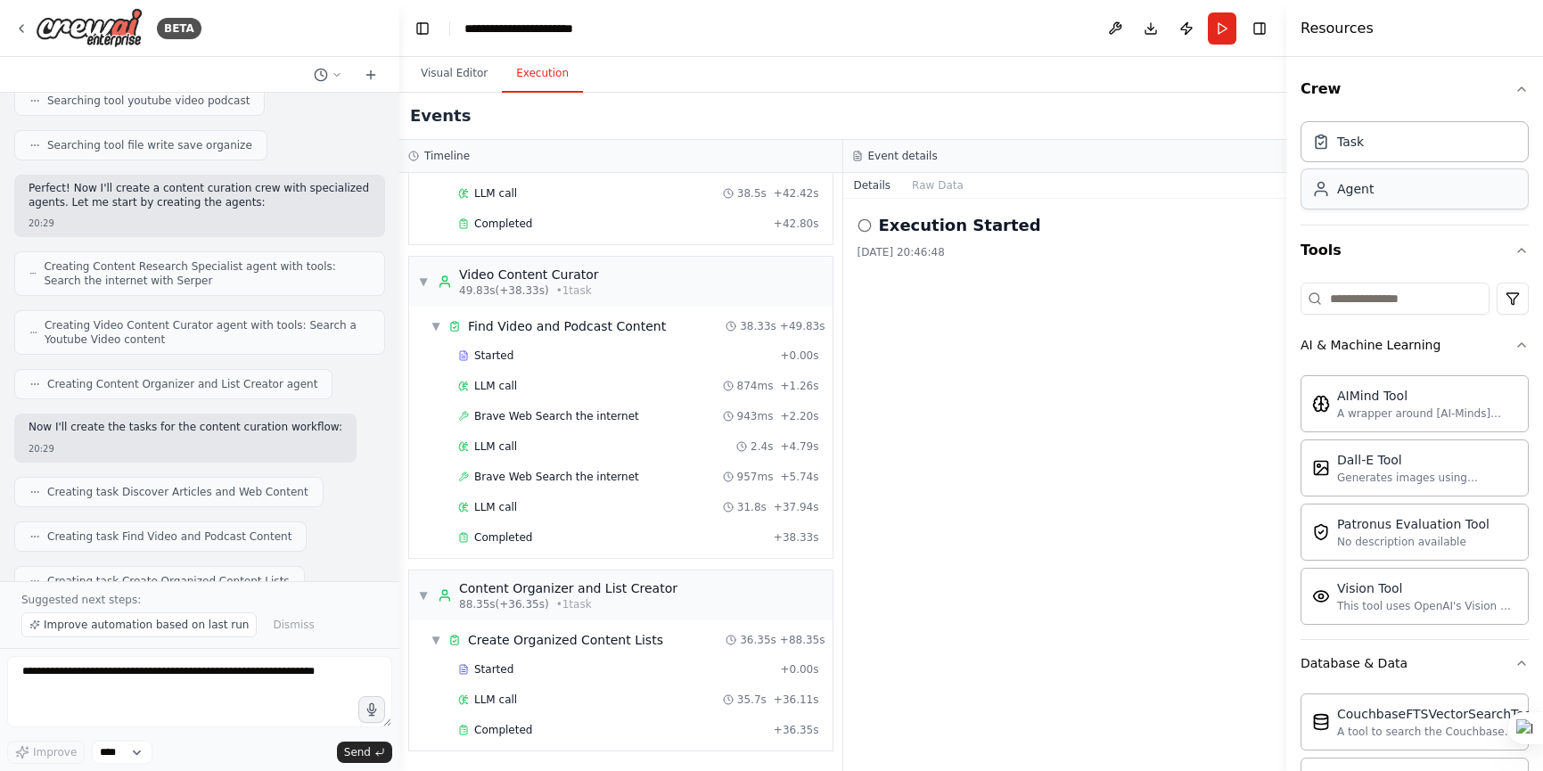
click at [1400, 196] on div "Agent" at bounding box center [1414, 188] width 228 height 41
click at [1354, 201] on div "Agent" at bounding box center [1414, 188] width 228 height 41
click at [1333, 193] on div "Agent" at bounding box center [1342, 189] width 61 height 18
click at [938, 191] on button "Raw Data" at bounding box center [937, 185] width 73 height 25
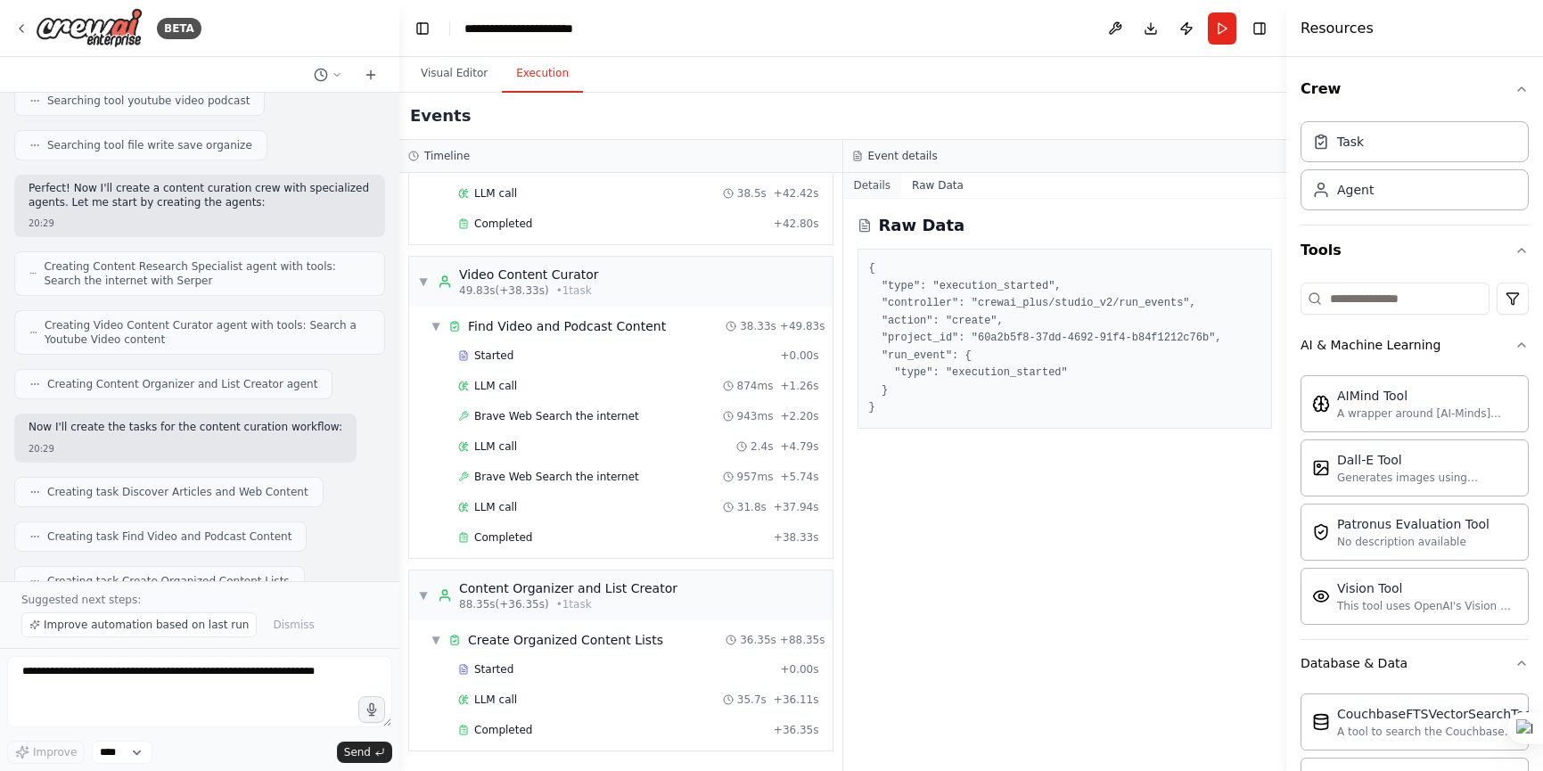
click at [875, 188] on button "Details" at bounding box center [872, 185] width 59 height 25
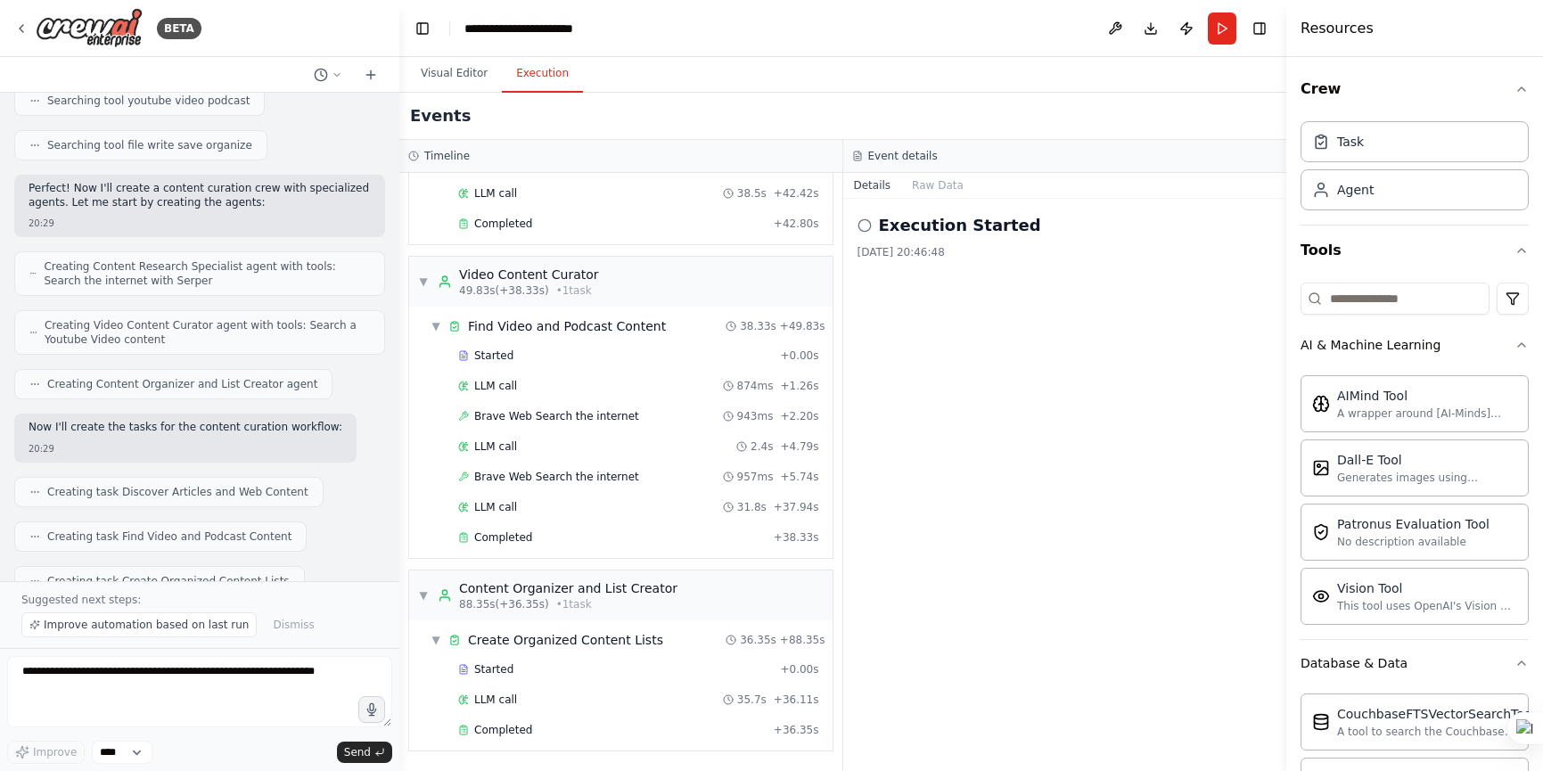
click at [866, 228] on icon at bounding box center [864, 225] width 14 height 14
click at [897, 228] on h2 "Execution Started" at bounding box center [960, 225] width 162 height 25
drag, startPoint x: 1000, startPoint y: 230, endPoint x: 1072, endPoint y: 250, distance: 74.8
click at [1059, 238] on div "Execution Started 2025/9/4 20:46:48" at bounding box center [1064, 236] width 415 height 46
click at [1039, 324] on div "Execution Started 2025/9/4 20:46:48" at bounding box center [1065, 485] width 444 height 572
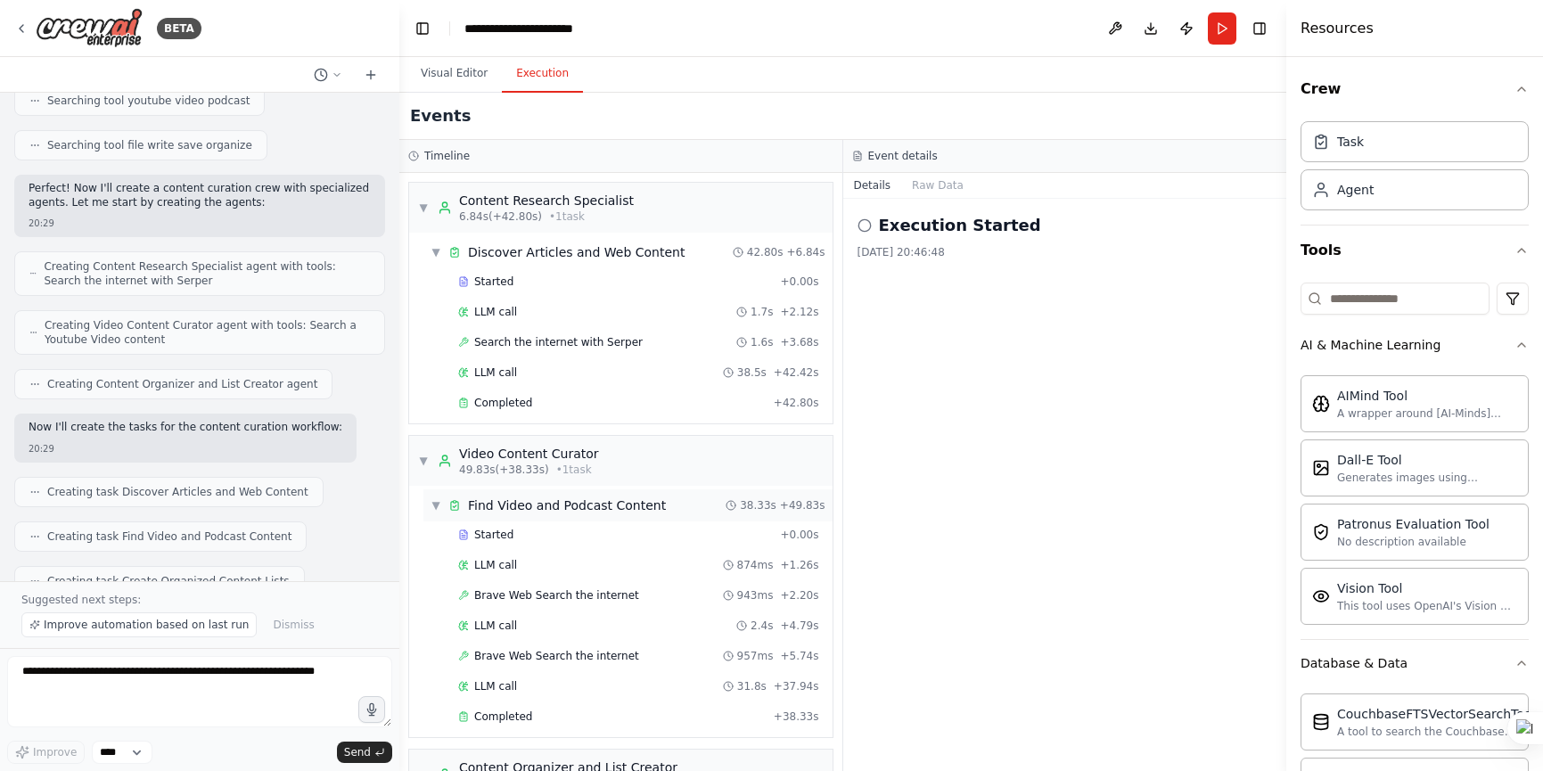
scroll to position [179, 0]
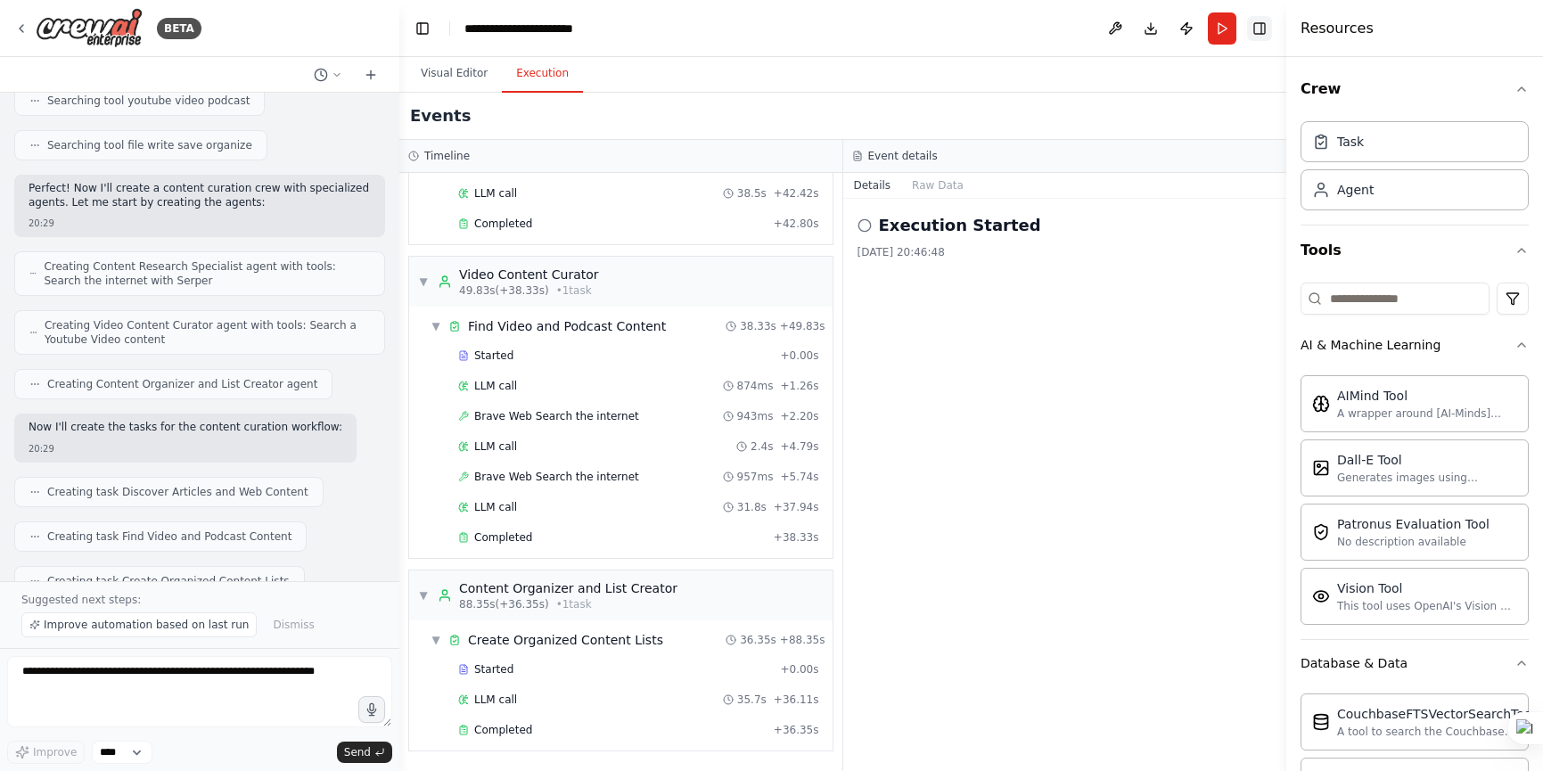
click at [1261, 24] on button "Toggle Right Sidebar" at bounding box center [1259, 28] width 25 height 25
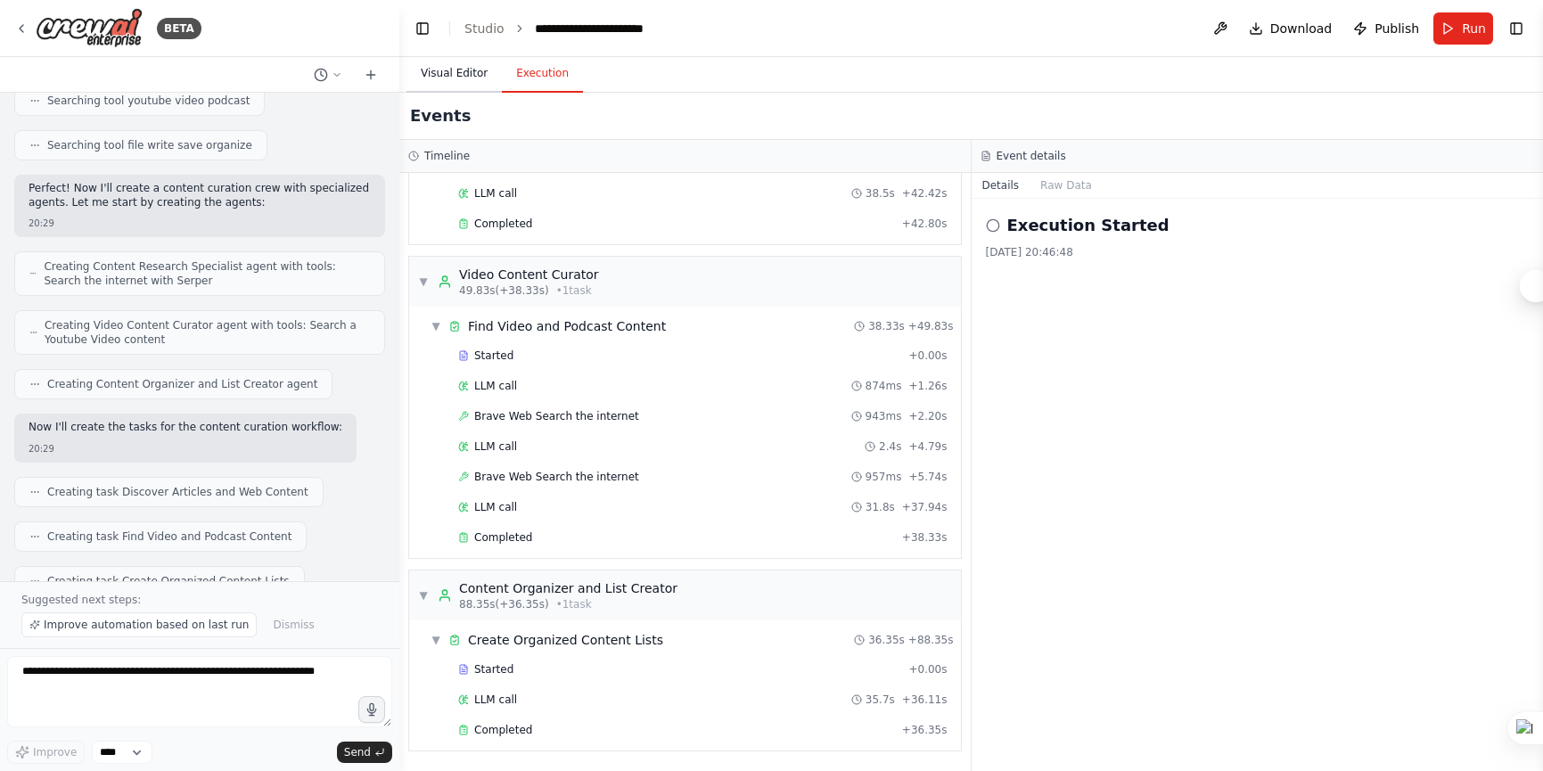
click at [457, 74] on button "Visual Editor" at bounding box center [453, 73] width 95 height 37
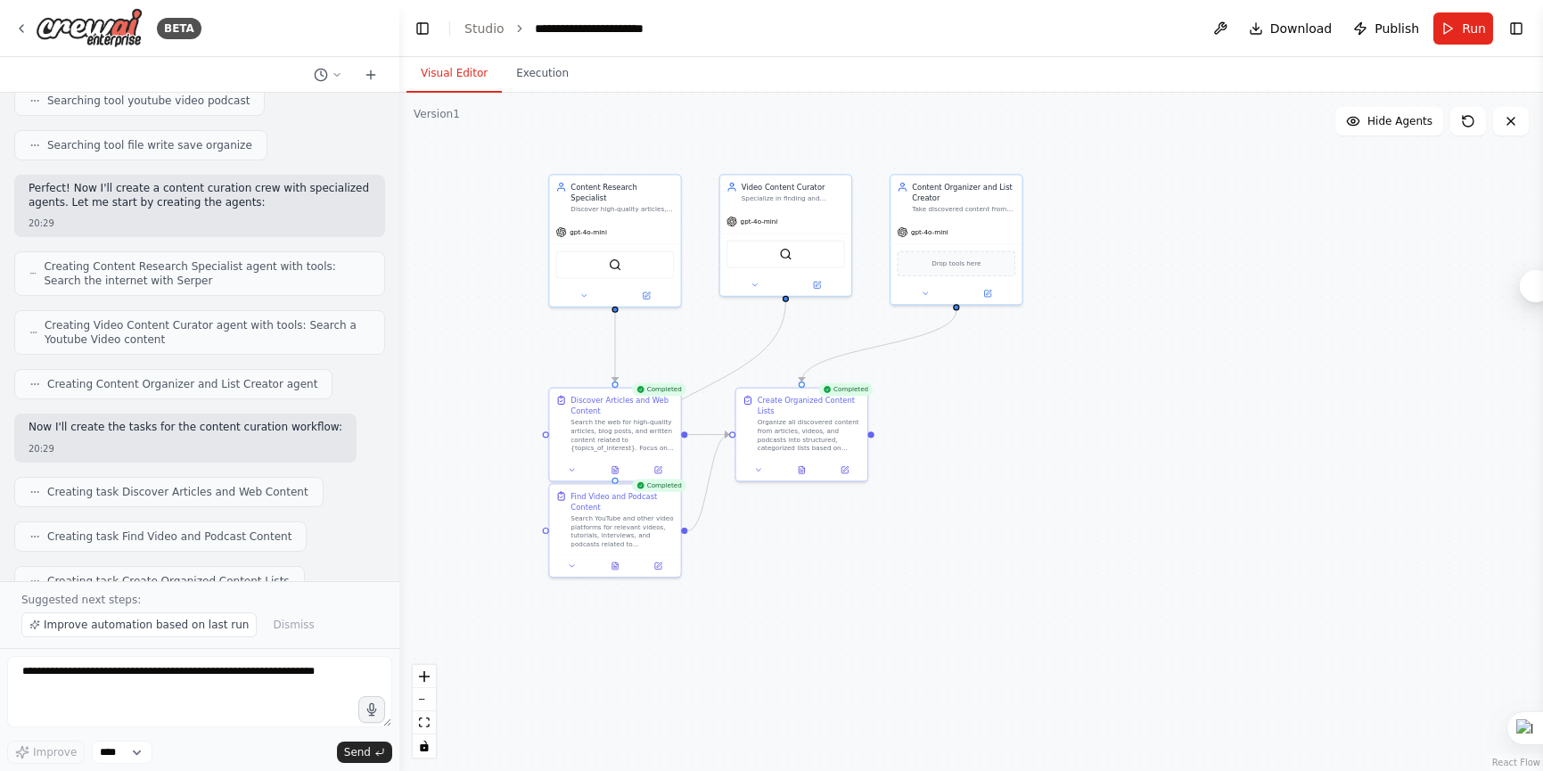
drag, startPoint x: 1141, startPoint y: 499, endPoint x: 952, endPoint y: 431, distance: 200.7
click at [952, 431] on div ".deletable-edge-delete-btn { width: 20px; height: 20px; border: 0px solid #ffff…" at bounding box center [971, 432] width 1144 height 678
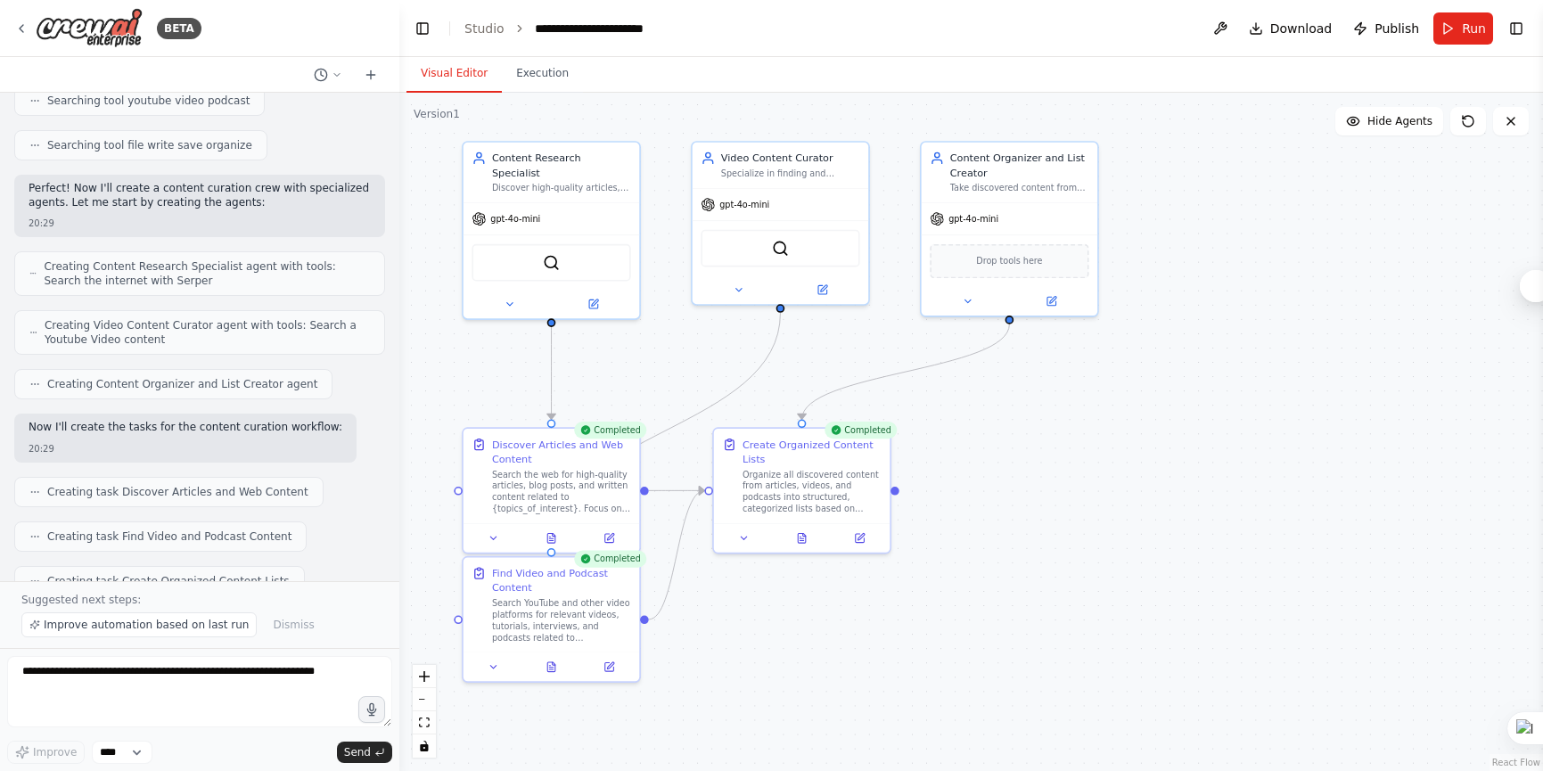
drag, startPoint x: 1053, startPoint y: 516, endPoint x: 1071, endPoint y: 553, distance: 41.5
click at [1071, 553] on div ".deletable-edge-delete-btn { width: 20px; height: 20px; border: 0px solid #ffff…" at bounding box center [971, 432] width 1144 height 678
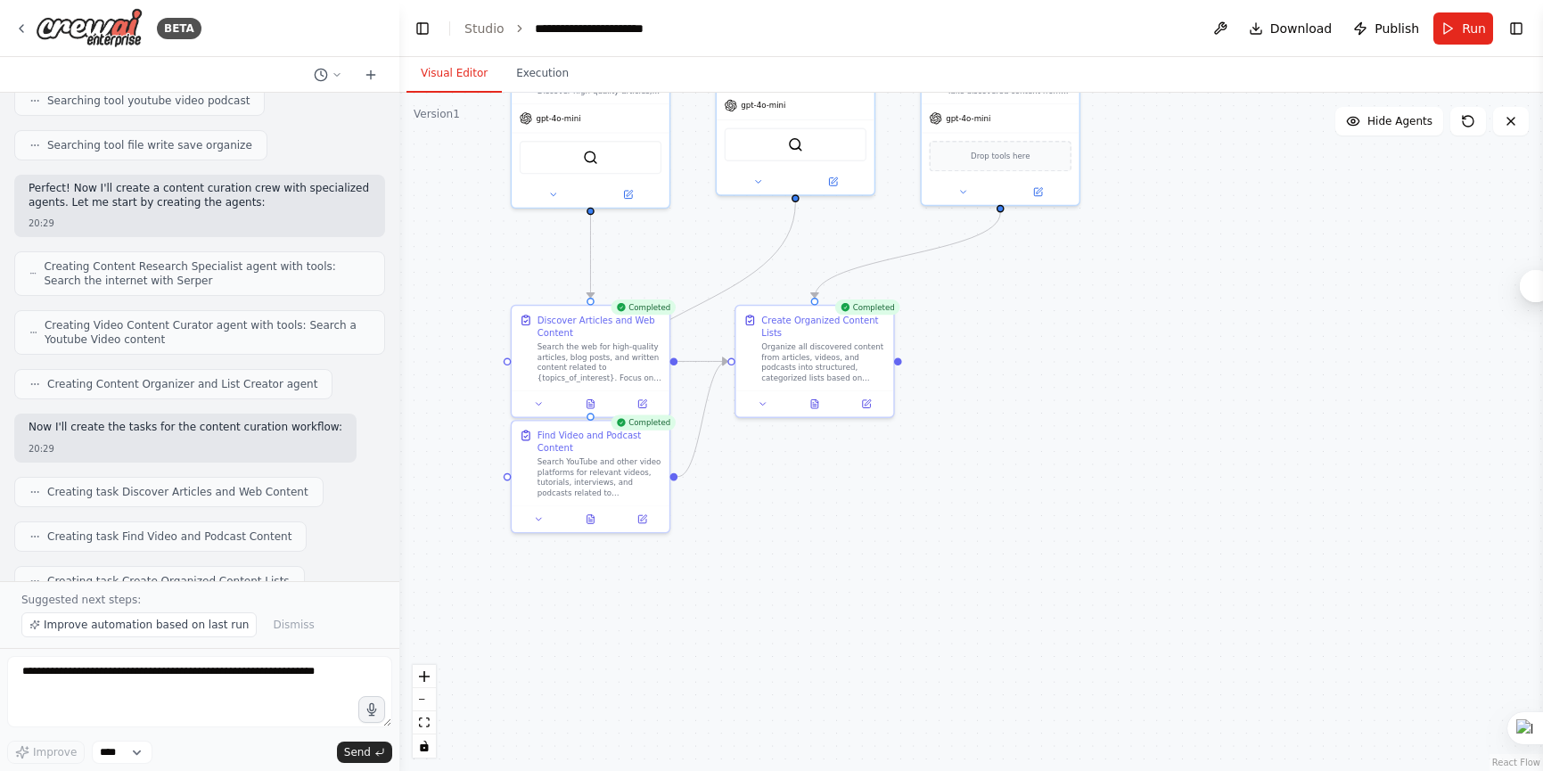
drag, startPoint x: 1045, startPoint y: 488, endPoint x: 1052, endPoint y: 381, distance: 107.1
click at [1052, 381] on div ".deletable-edge-delete-btn { width: 20px; height: 20px; border: 0px solid #ffff…" at bounding box center [971, 432] width 1144 height 678
click at [824, 341] on div "Organize all discovered content from articles, videos, and podcasts into struct…" at bounding box center [823, 360] width 124 height 41
click at [829, 341] on div "Organize all discovered content from articles, videos, and podcasts into struct…" at bounding box center [823, 360] width 124 height 41
click at [1034, 348] on div ".deletable-edge-delete-btn { width: 20px; height: 20px; border: 0px solid #ffff…" at bounding box center [971, 432] width 1144 height 678
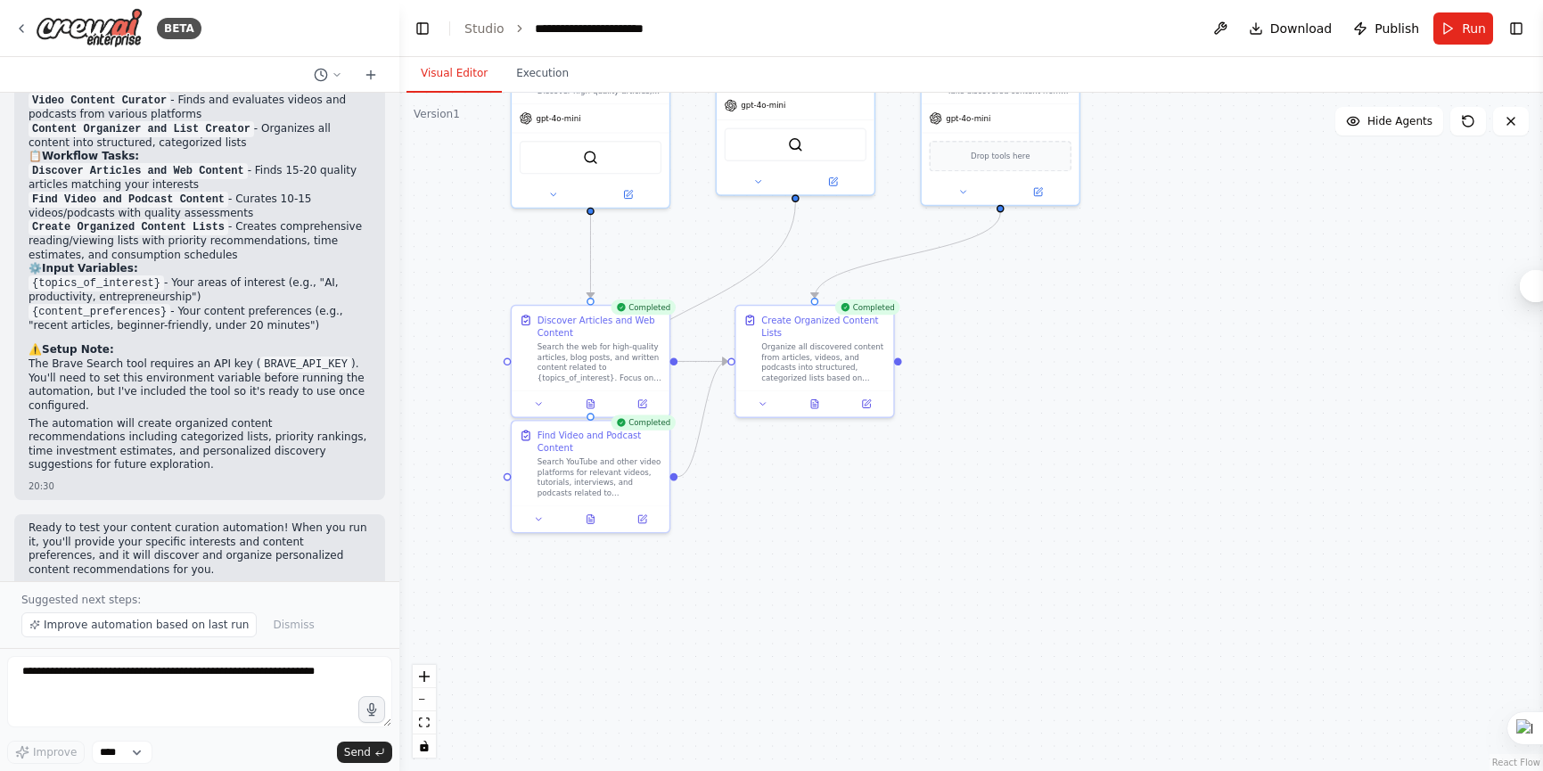
scroll to position [1729, 0]
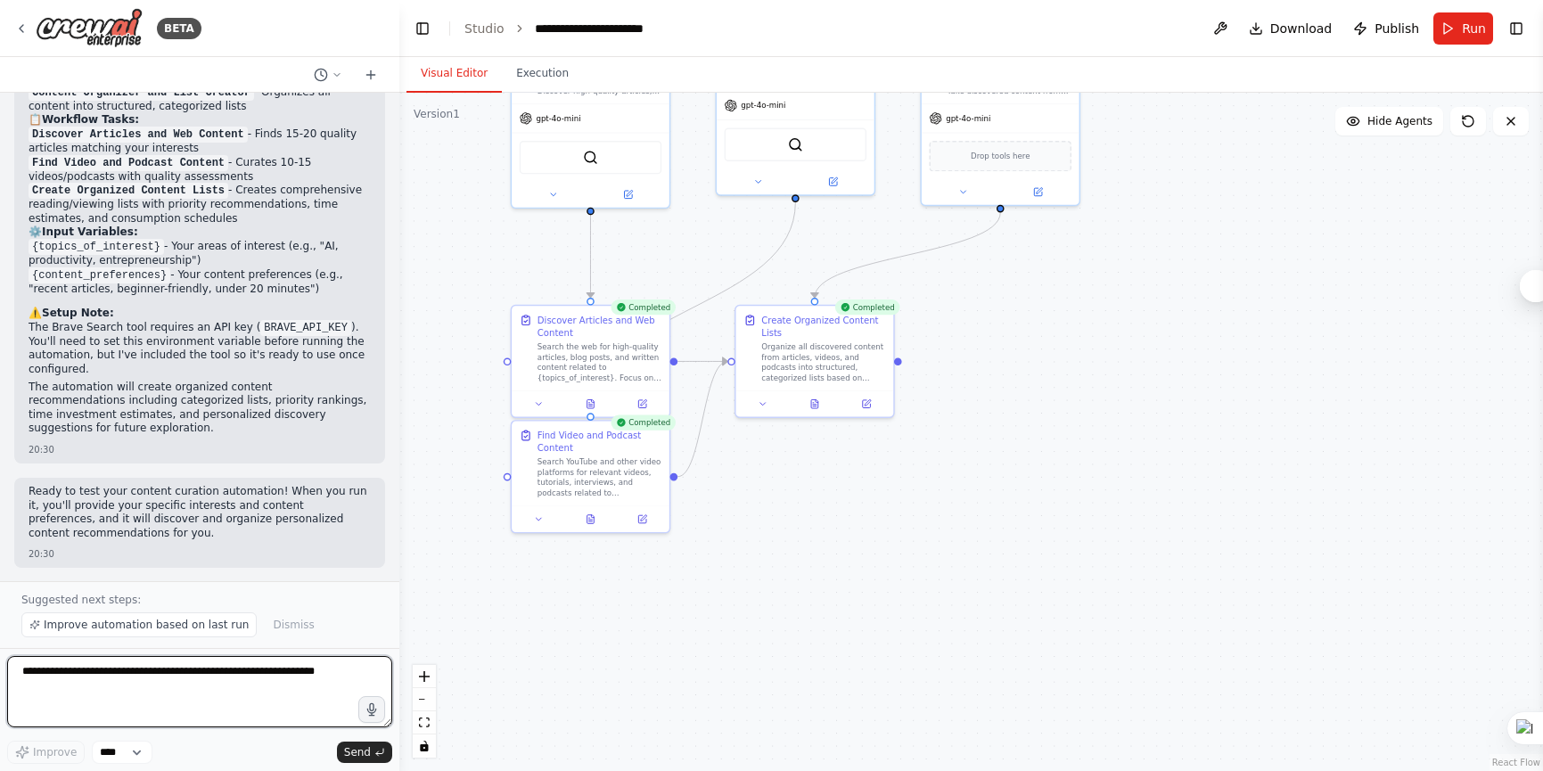
click at [174, 705] on textarea at bounding box center [199, 691] width 385 height 71
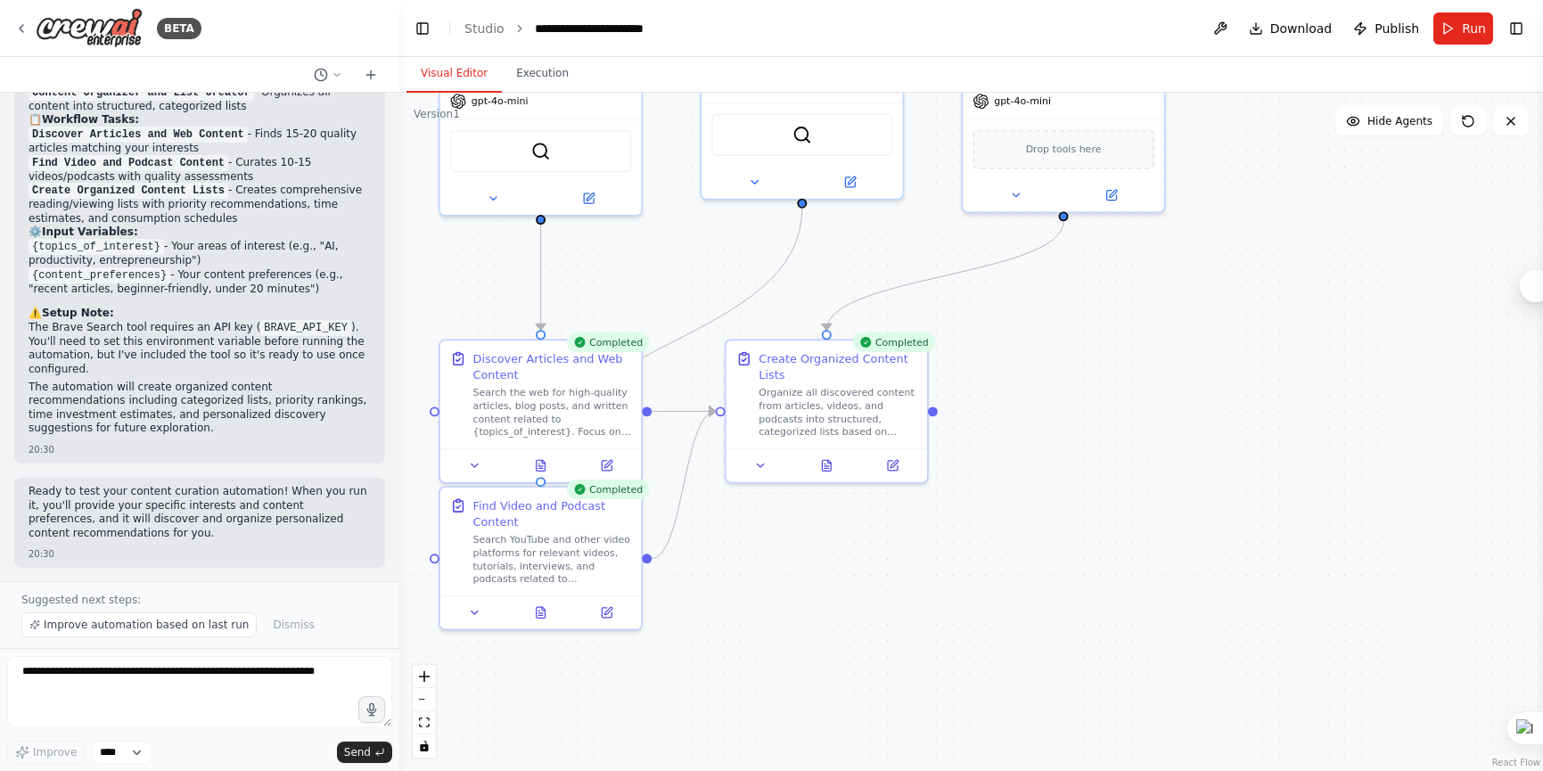
drag, startPoint x: 1171, startPoint y: 452, endPoint x: 1073, endPoint y: 509, distance: 113.4
click at [1073, 509] on div ".deletable-edge-delete-btn { width: 20px; height: 20px; border: 0px solid #ffff…" at bounding box center [971, 432] width 1144 height 678
click at [495, 31] on link "Studio" at bounding box center [484, 28] width 40 height 14
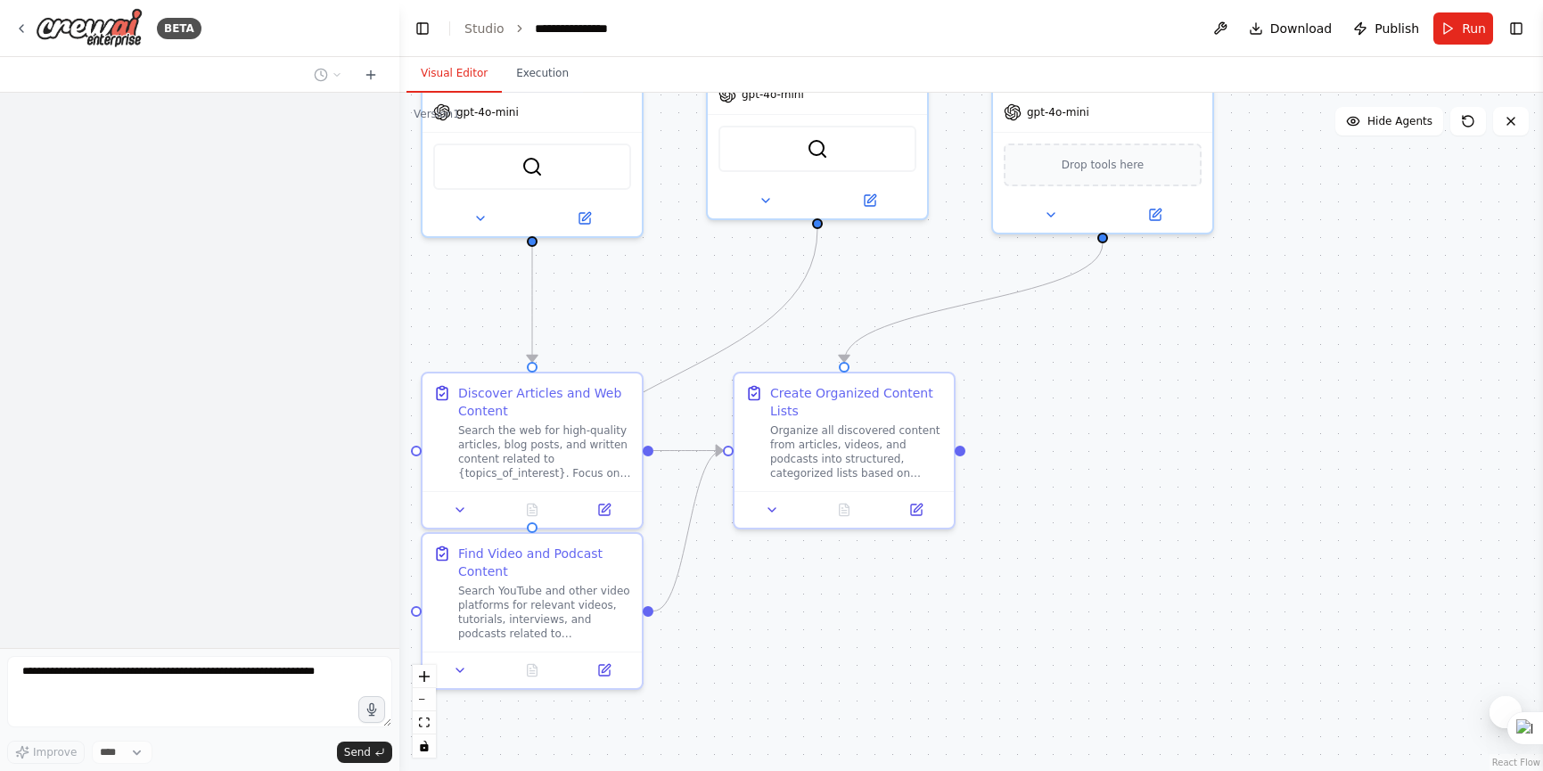
drag, startPoint x: 1346, startPoint y: 463, endPoint x: 1282, endPoint y: 261, distance: 212.3
click at [1282, 261] on div ".deletable-edge-delete-btn { width: 20px; height: 20px; border: 0px solid #ffff…" at bounding box center [971, 432] width 1144 height 678
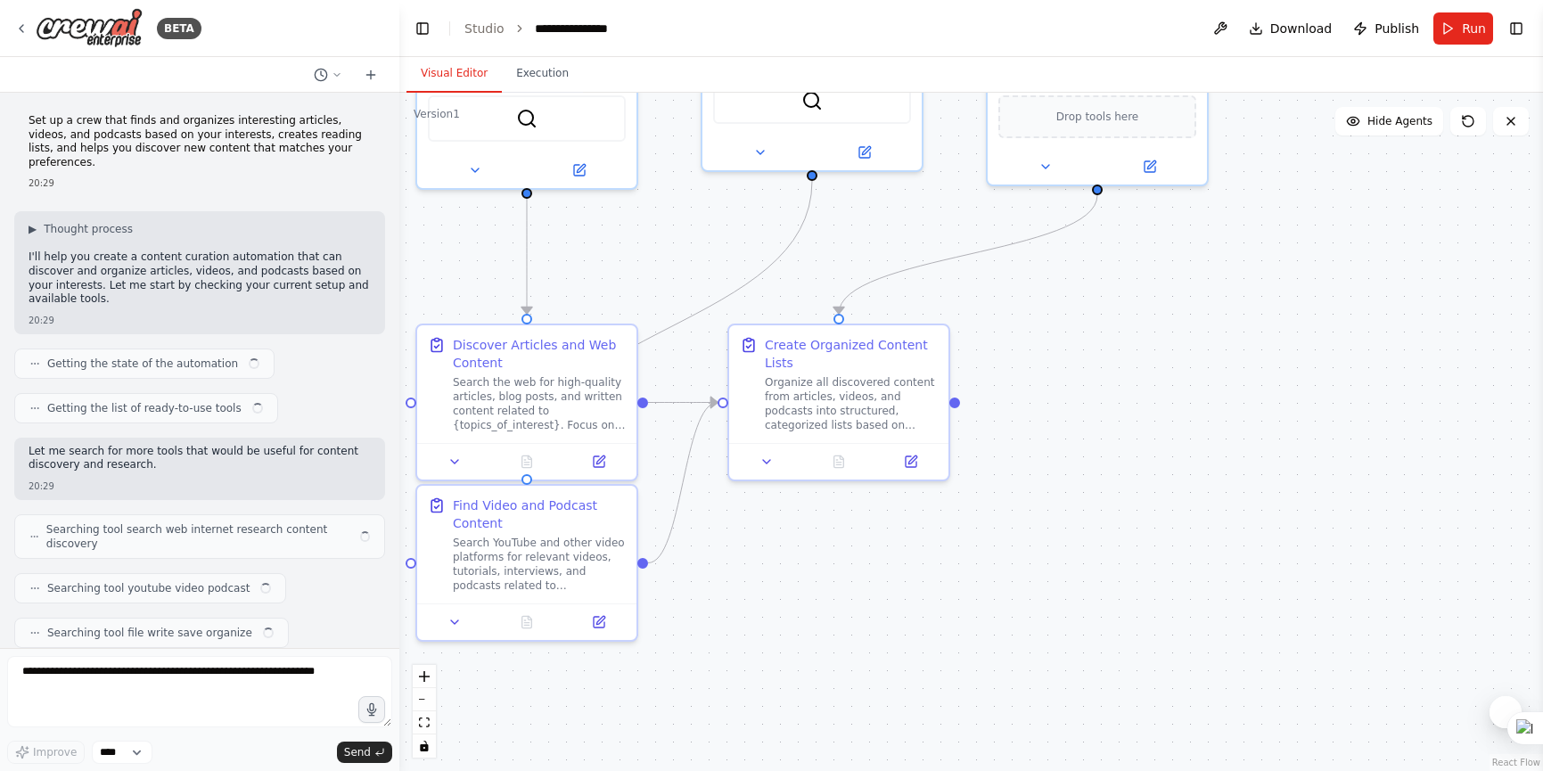
scroll to position [1004, 0]
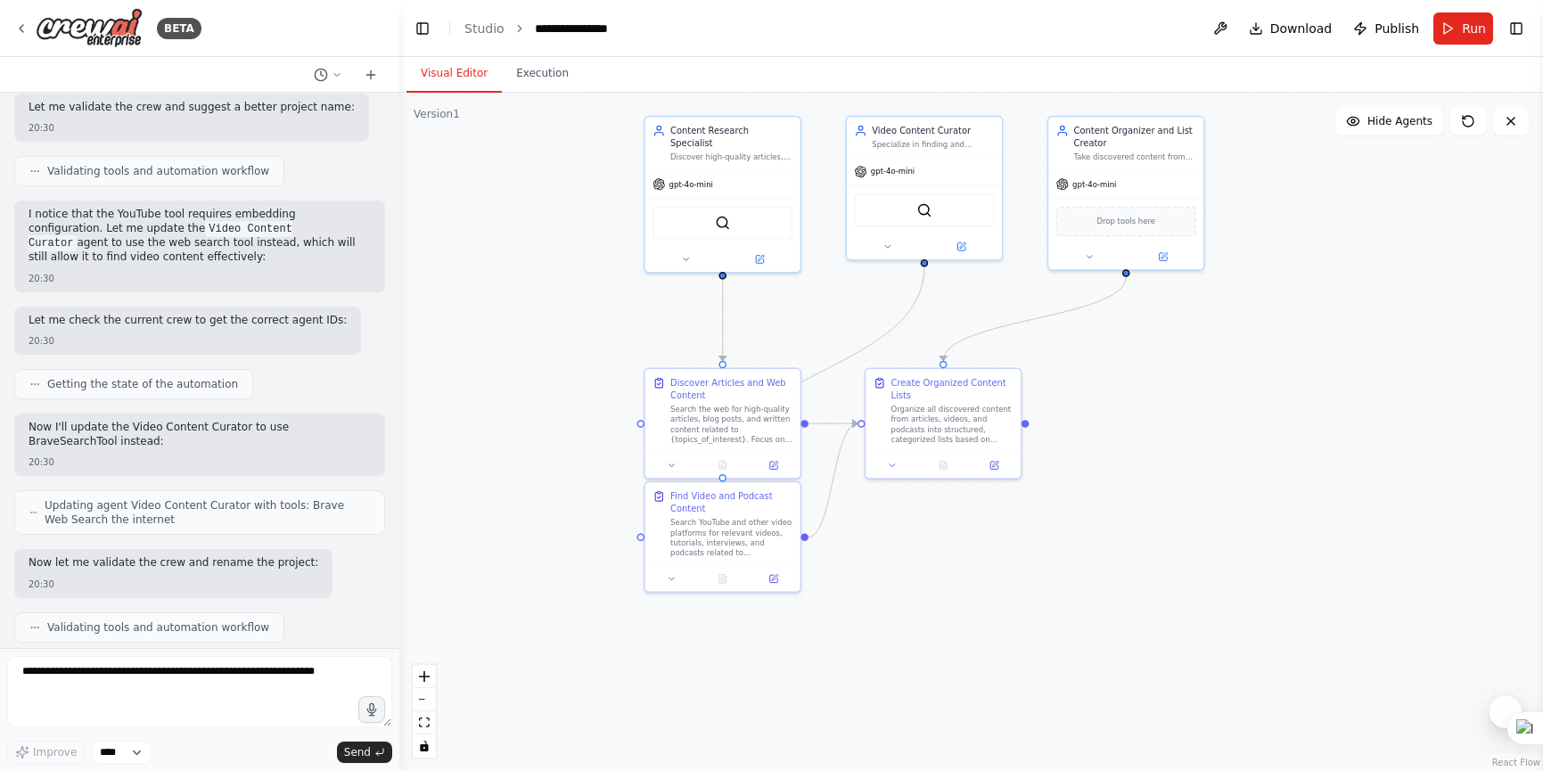
drag, startPoint x: 563, startPoint y: 553, endPoint x: 548, endPoint y: 562, distance: 17.6
click at [548, 562] on div ".deletable-edge-delete-btn { width: 20px; height: 20px; border: 0px solid #ffff…" at bounding box center [971, 432] width 1144 height 678
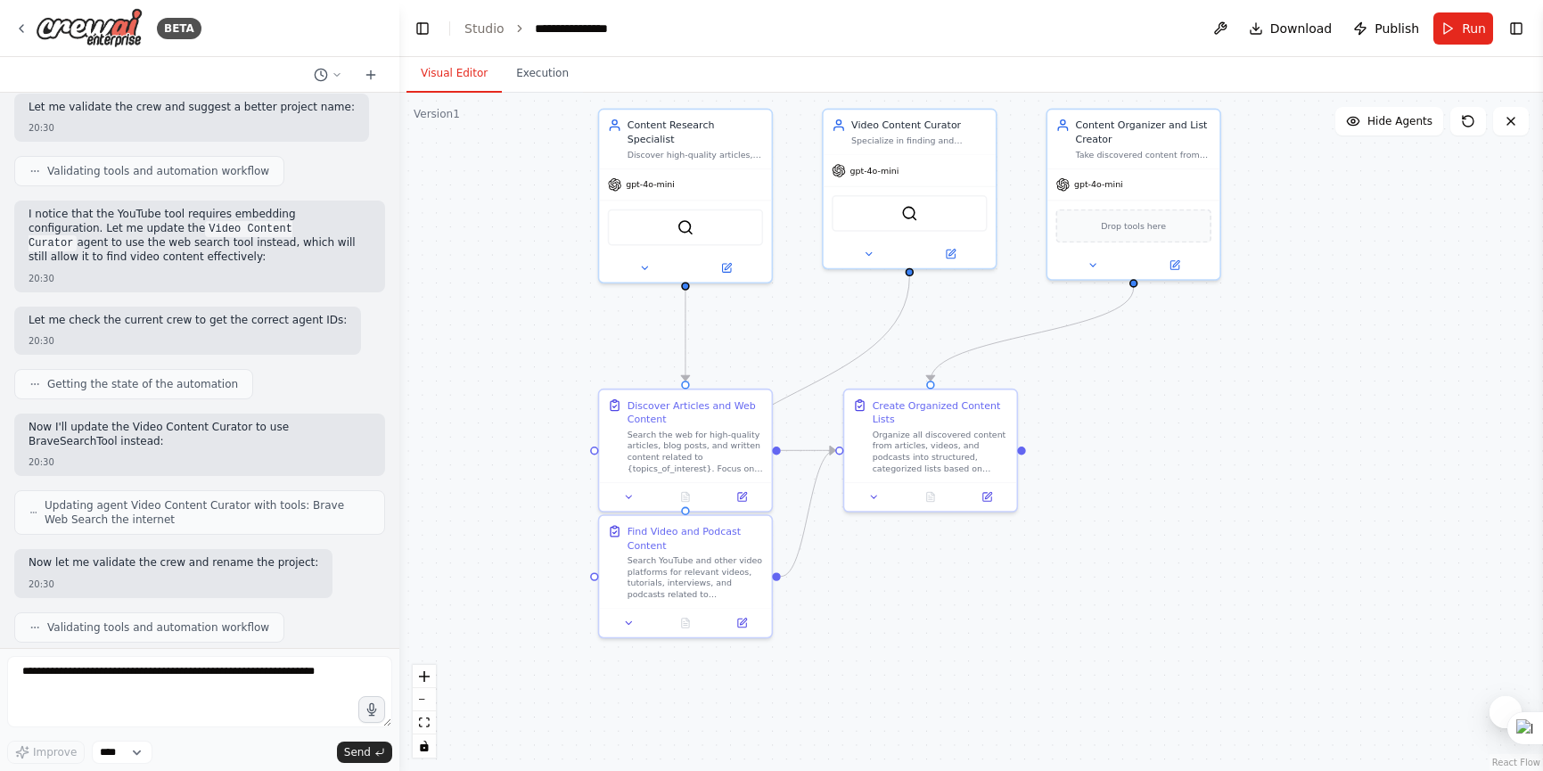
drag, startPoint x: 1218, startPoint y: 477, endPoint x: 1223, endPoint y: 521, distance: 43.9
click at [1223, 521] on div ".deletable-edge-delete-btn { width: 20px; height: 20px; border: 0px solid #ffff…" at bounding box center [971, 432] width 1144 height 678
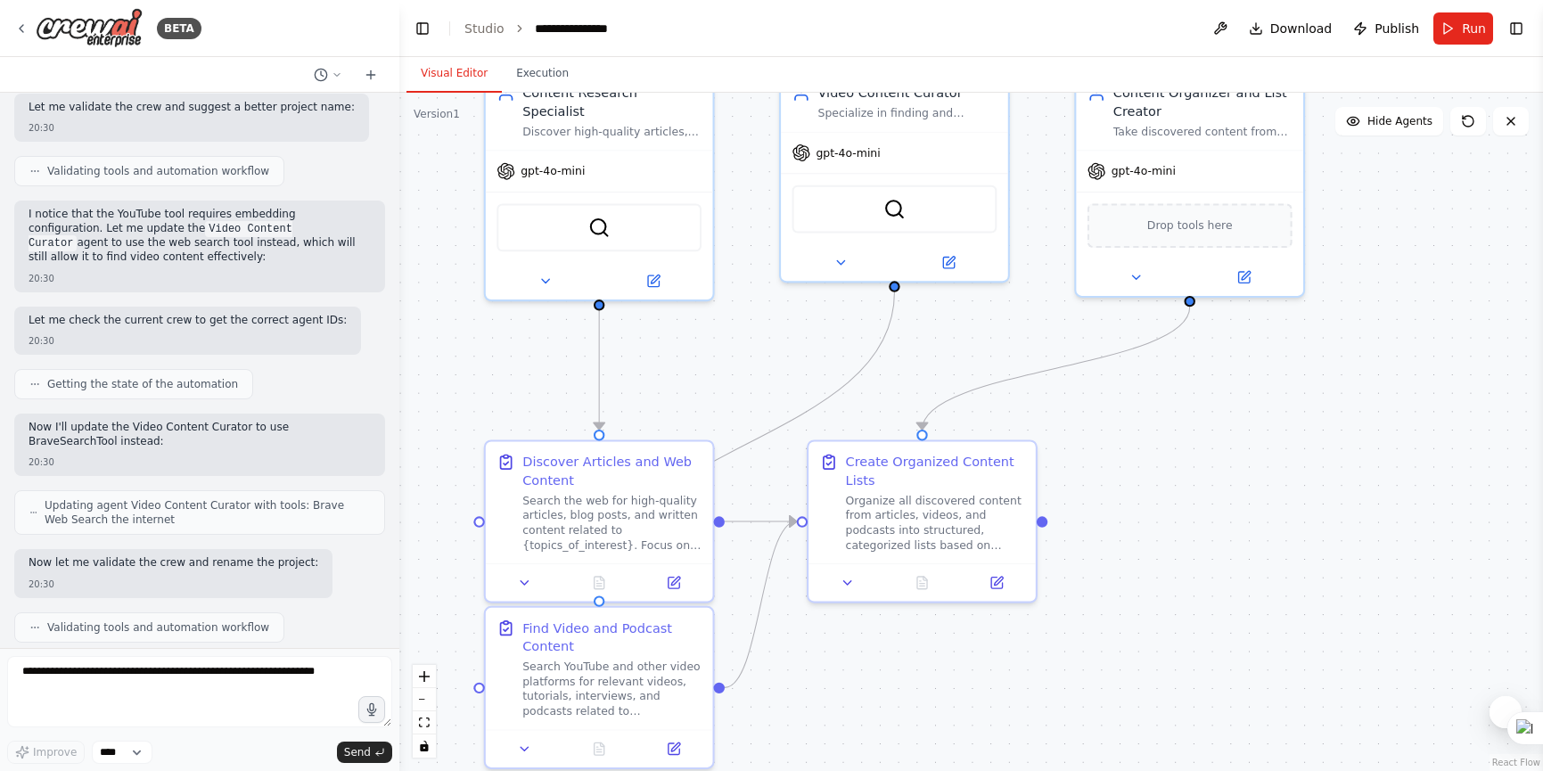
drag, startPoint x: 1182, startPoint y: 474, endPoint x: 1255, endPoint y: 534, distance: 94.4
click at [1255, 553] on div ".deletable-edge-delete-btn { width: 20px; height: 20px; border: 0px solid #ffff…" at bounding box center [971, 432] width 1144 height 678
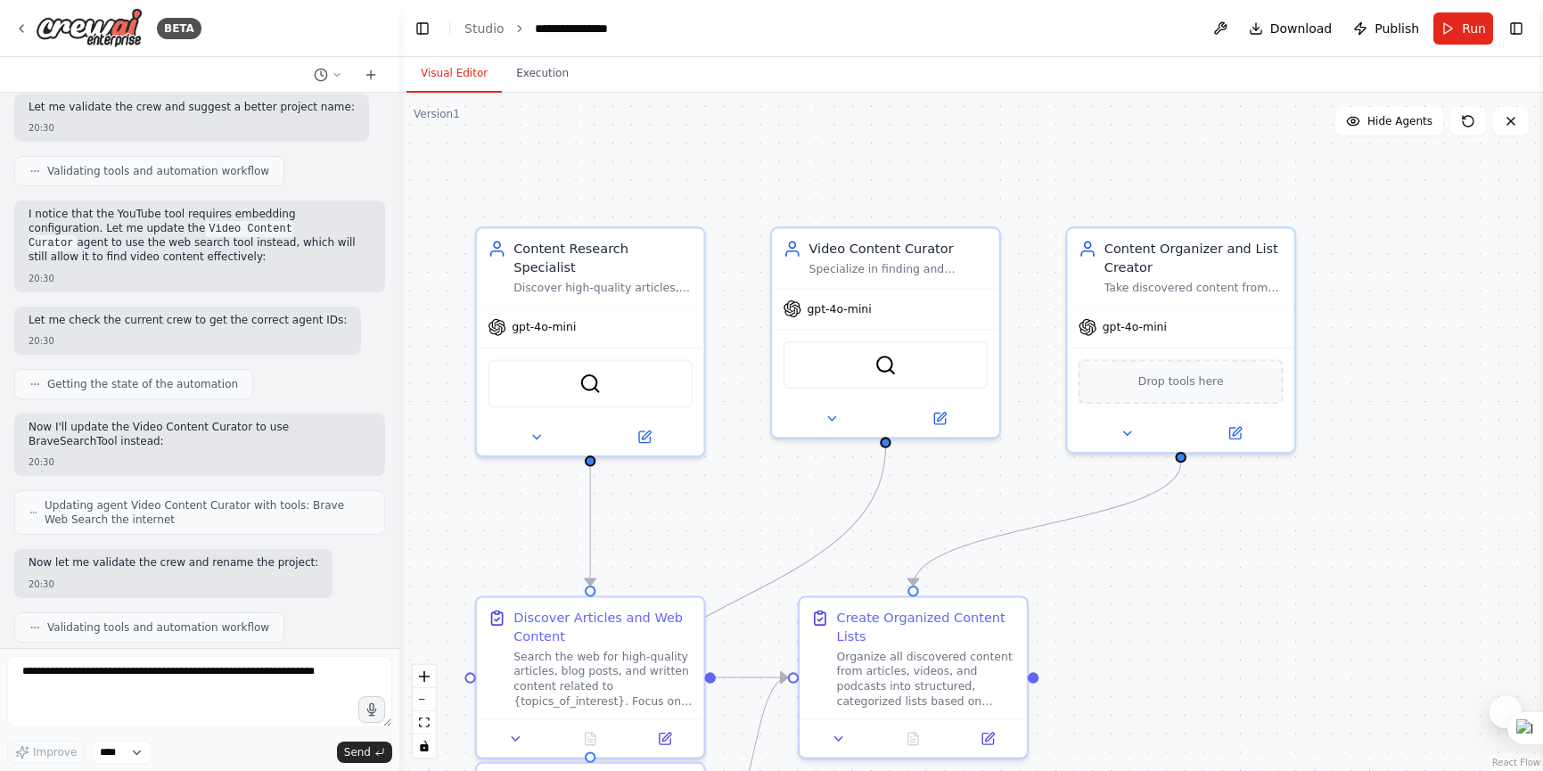
drag, startPoint x: 1266, startPoint y: 415, endPoint x: 1257, endPoint y: 579, distance: 164.2
click at [1257, 579] on div ".deletable-edge-delete-btn { width: 20px; height: 20px; border: 0px solid #ffff…" at bounding box center [971, 432] width 1144 height 678
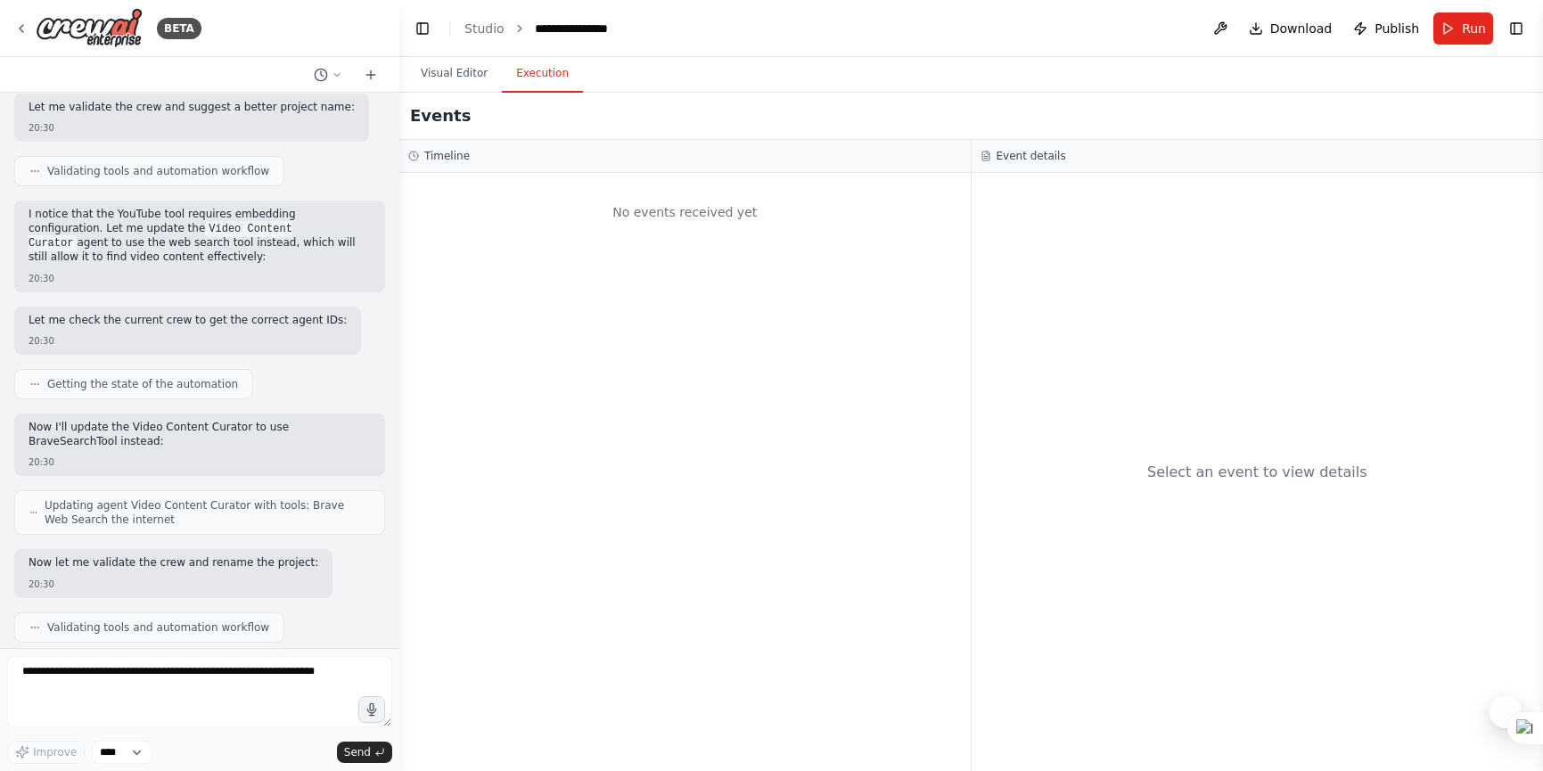
click at [538, 64] on button "Execution" at bounding box center [542, 73] width 81 height 37
click at [464, 70] on button "Visual Editor" at bounding box center [453, 73] width 95 height 37
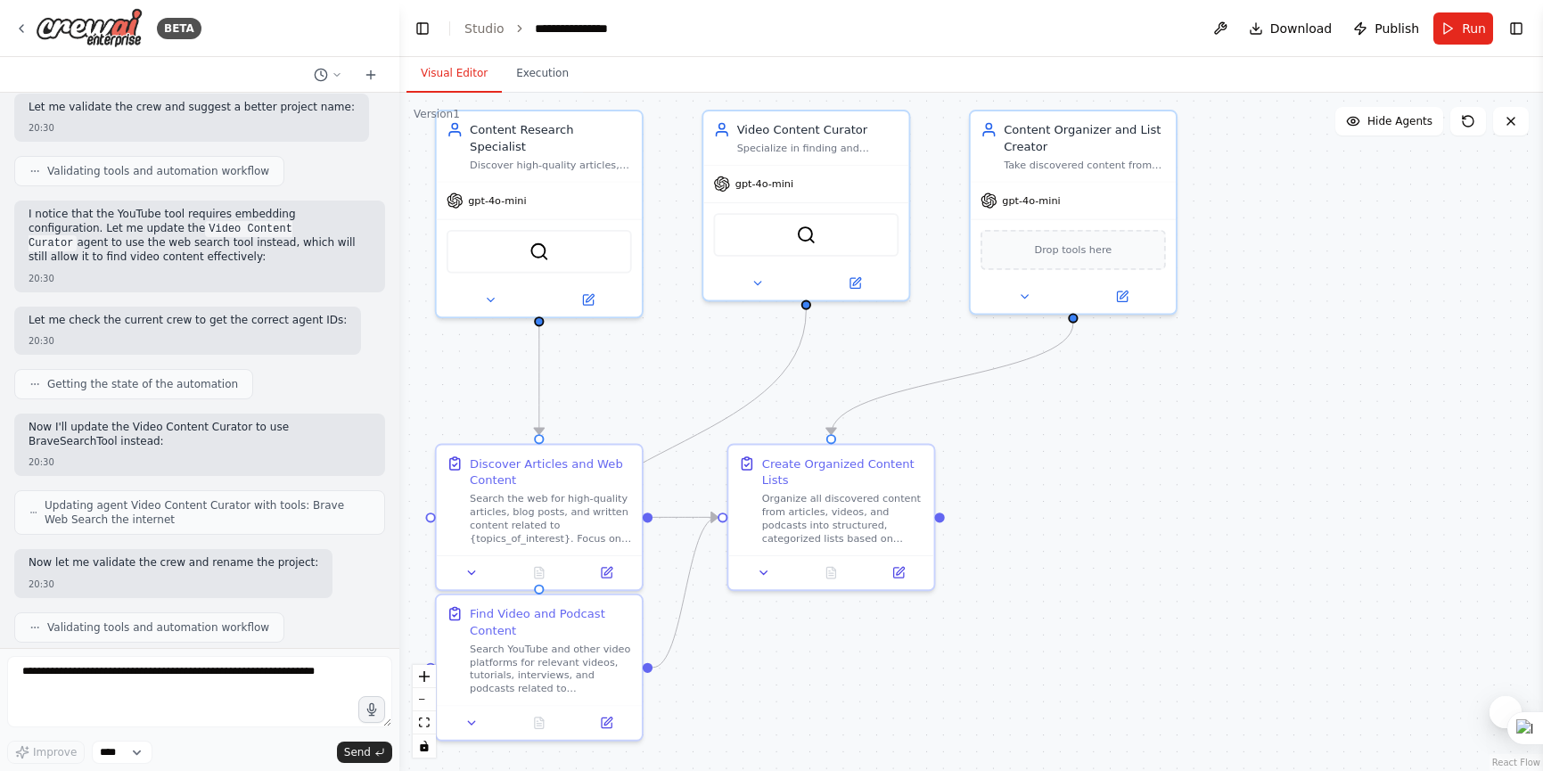
drag, startPoint x: 1351, startPoint y: 320, endPoint x: 1297, endPoint y: 235, distance: 100.6
click at [1297, 235] on div ".deletable-edge-delete-btn { width: 20px; height: 20px; border: 0px solid #ffff…" at bounding box center [971, 432] width 1144 height 678
click at [1232, 29] on button at bounding box center [1220, 28] width 29 height 32
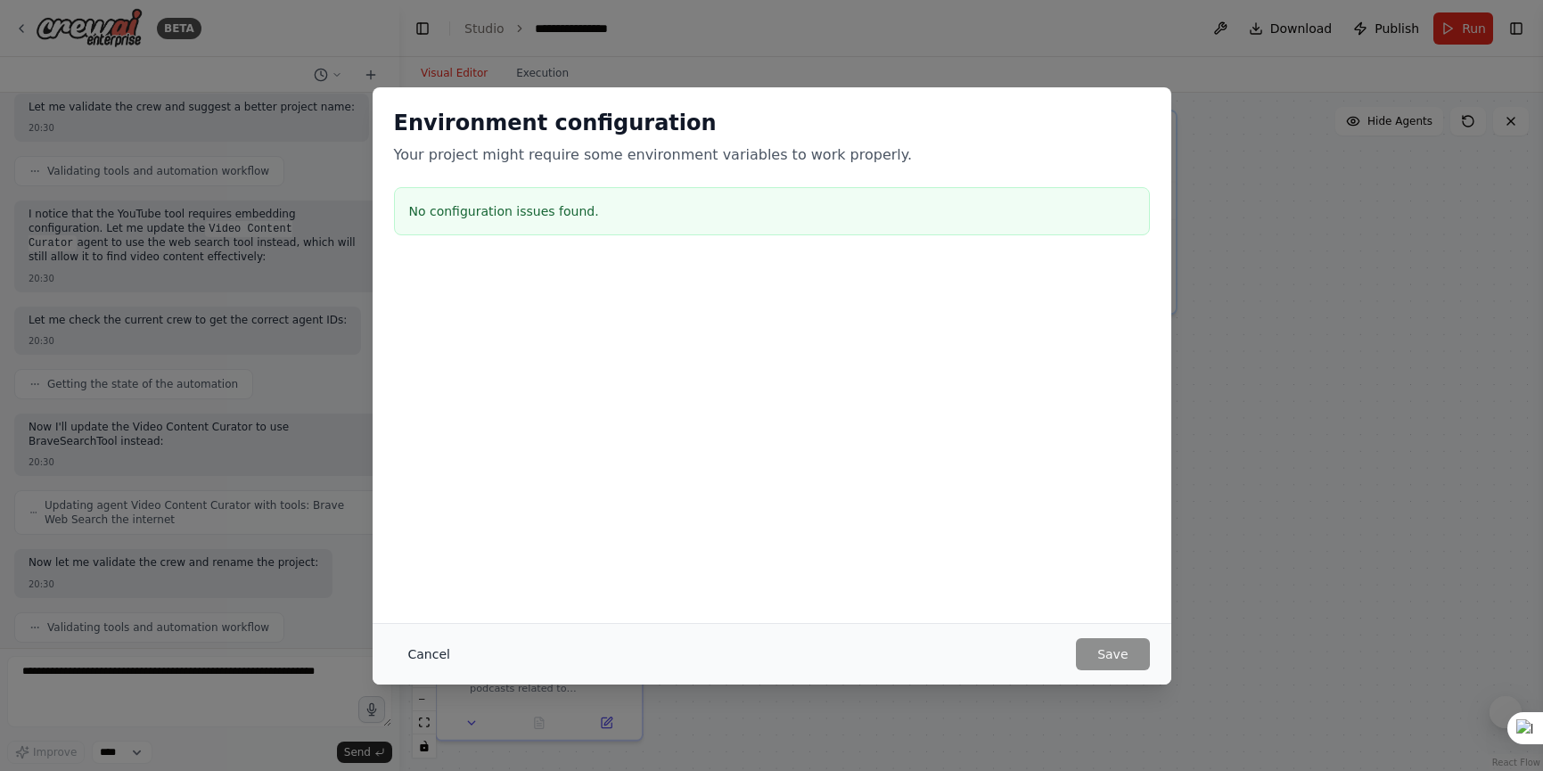
click at [430, 654] on button "Cancel" at bounding box center [429, 654] width 70 height 32
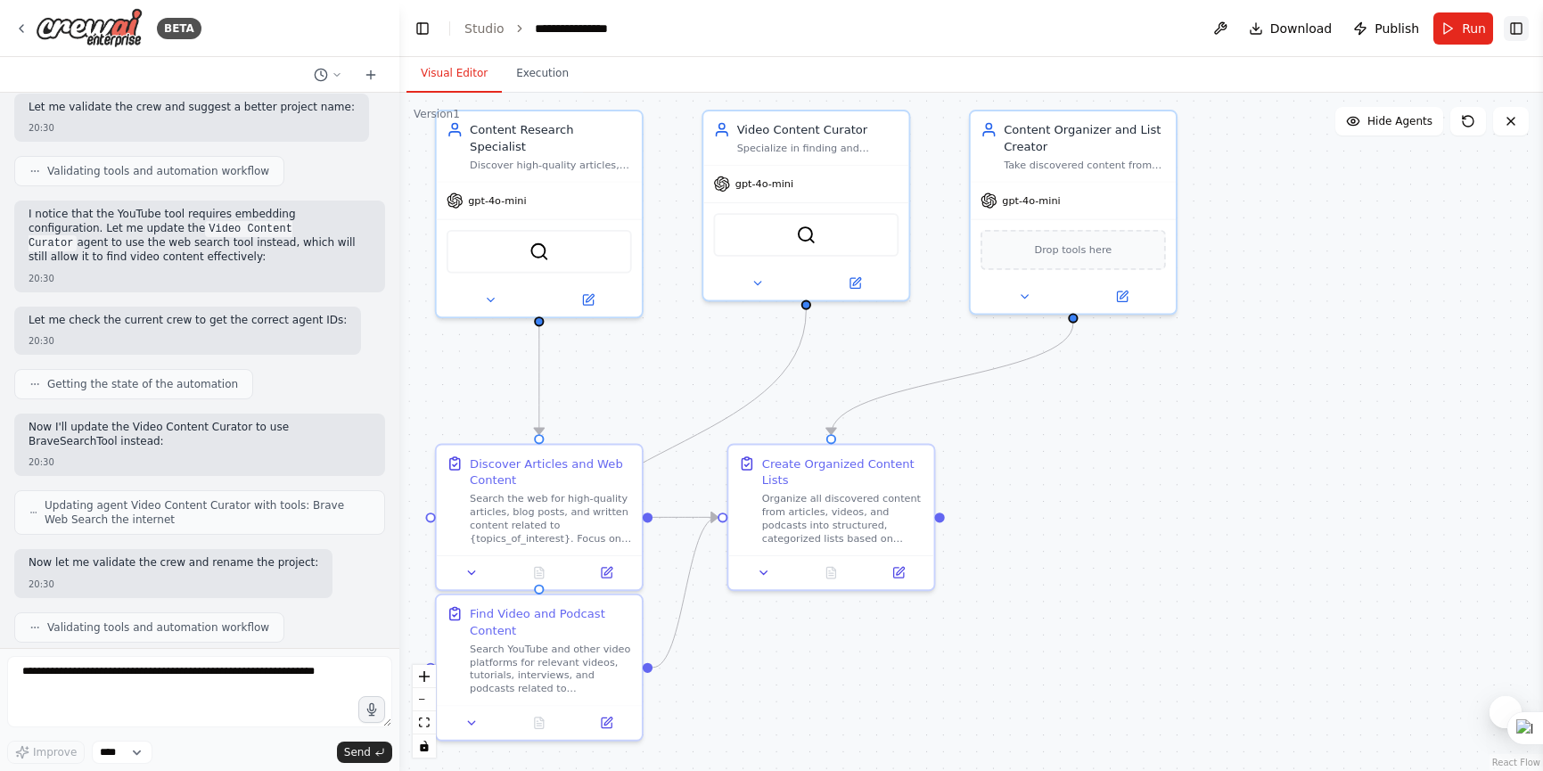
click at [1512, 23] on button "Toggle Right Sidebar" at bounding box center [1516, 28] width 25 height 25
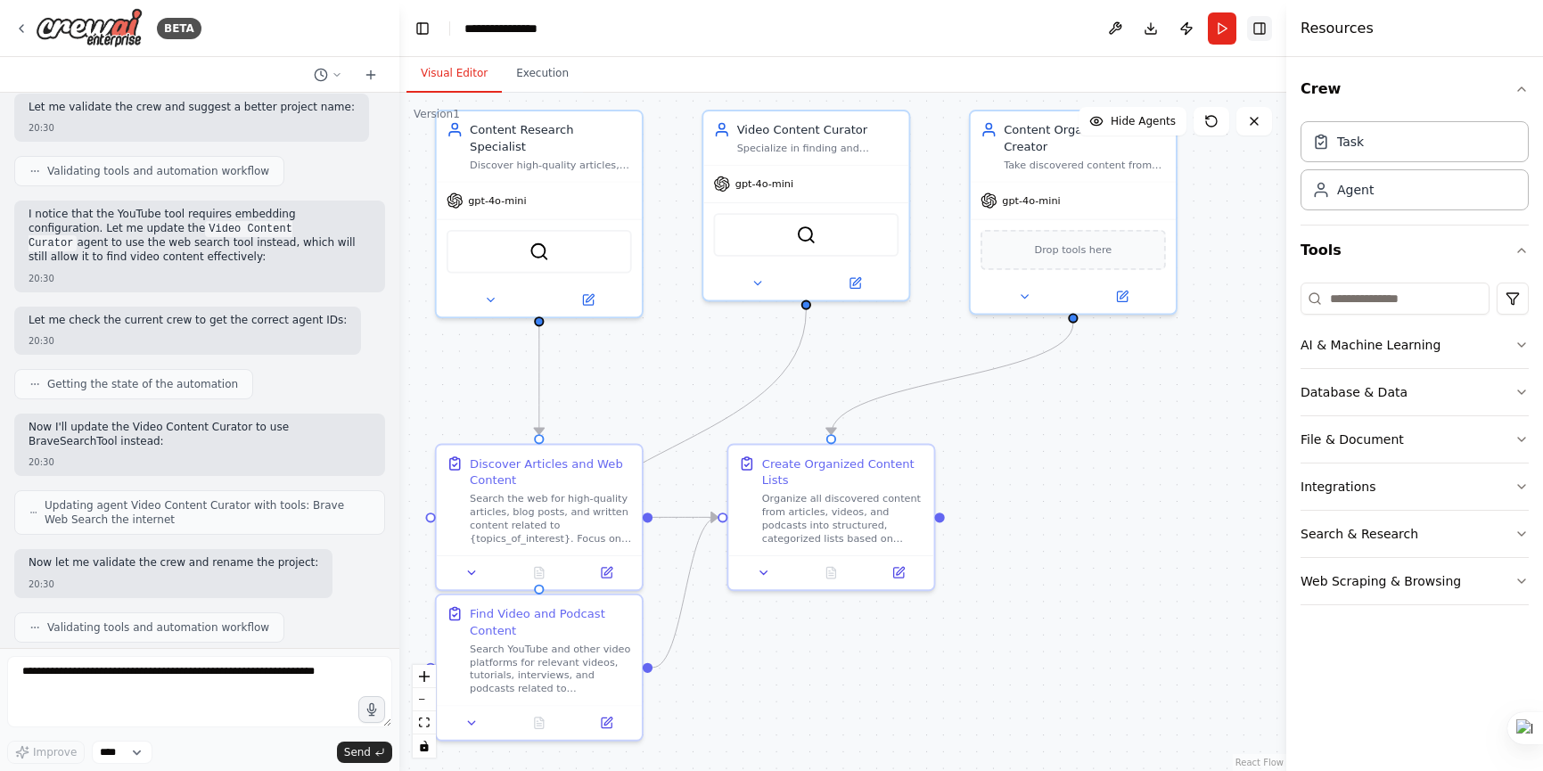
click at [1259, 33] on button "Toggle Right Sidebar" at bounding box center [1259, 28] width 25 height 25
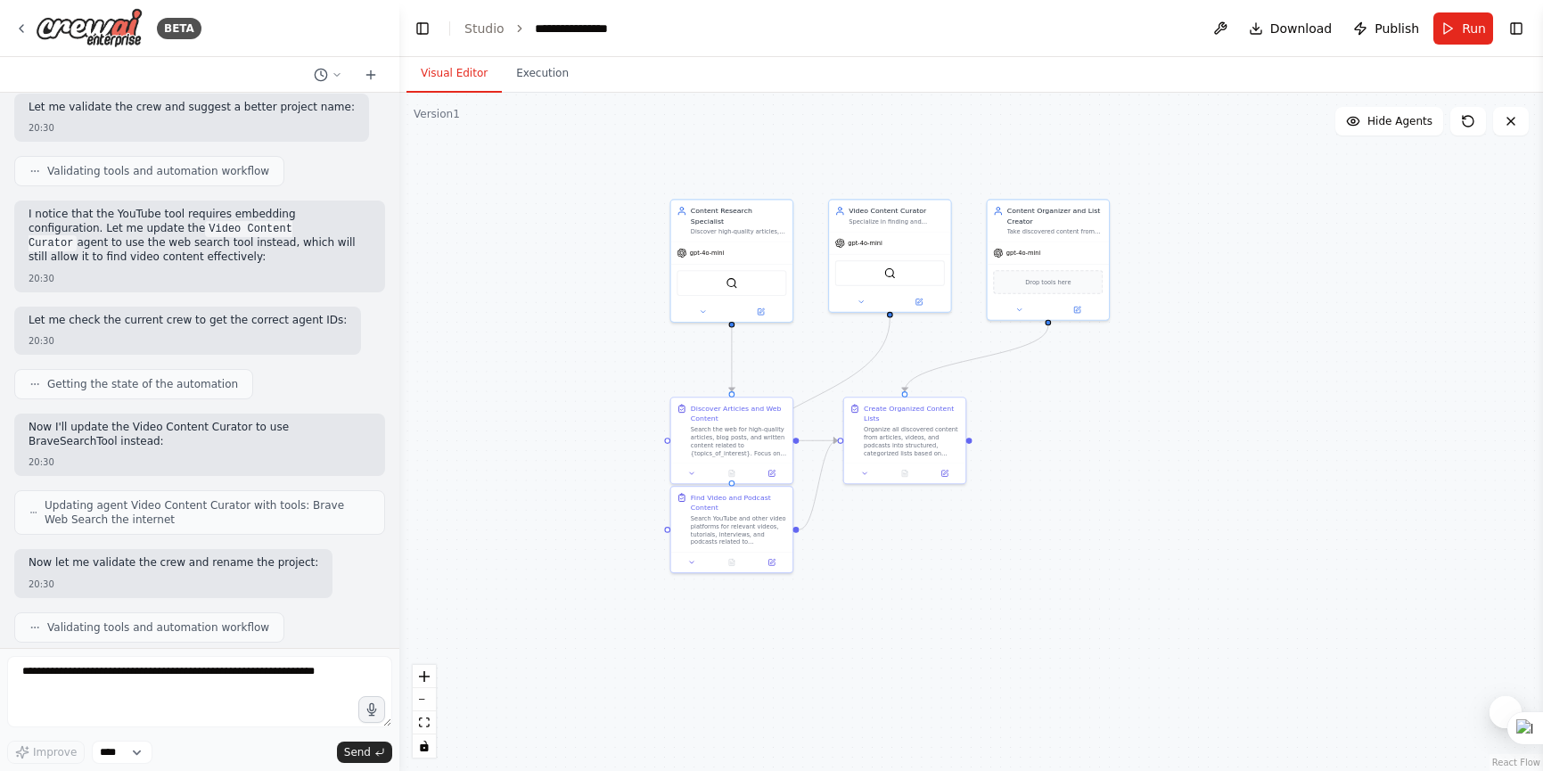
drag, startPoint x: 1111, startPoint y: 418, endPoint x: 1153, endPoint y: 382, distance: 55.7
click at [1153, 382] on div ".deletable-edge-delete-btn { width: 20px; height: 20px; border: 0px solid #ffff…" at bounding box center [971, 432] width 1144 height 678
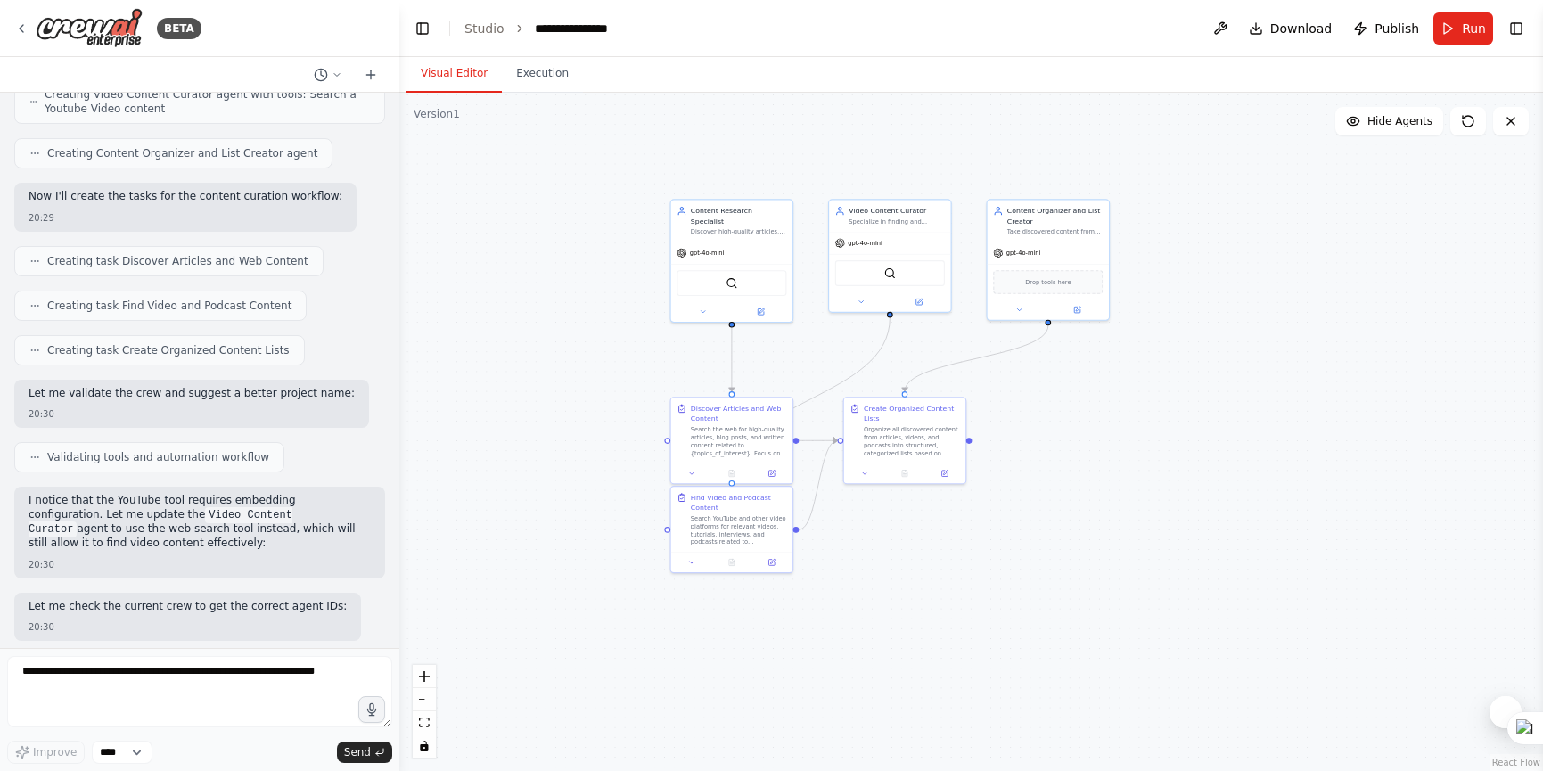
scroll to position [0, 0]
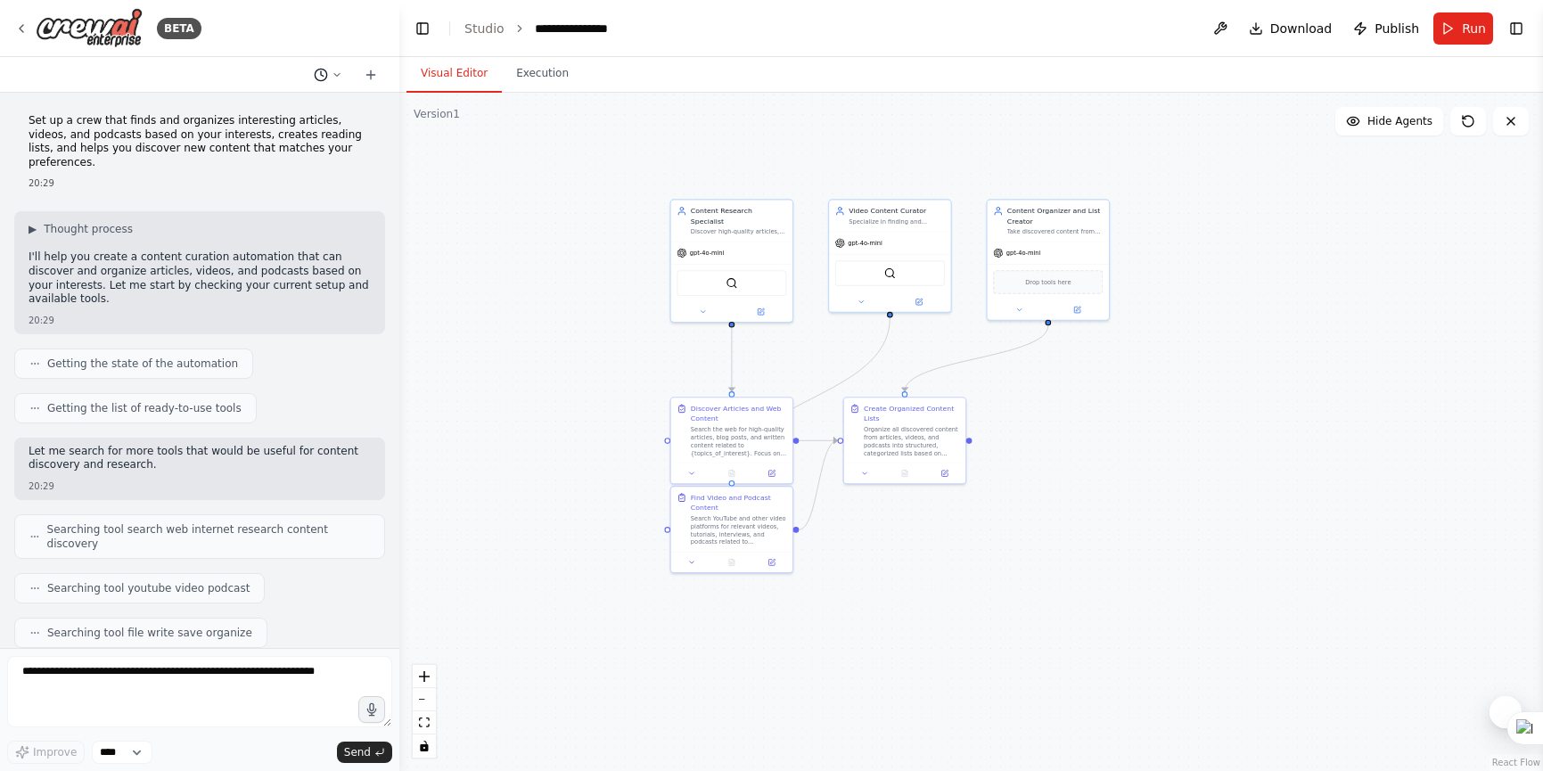
click at [338, 72] on icon at bounding box center [337, 75] width 11 height 11
click at [338, 72] on div at bounding box center [199, 385] width 399 height 771
click at [189, 77] on div at bounding box center [199, 75] width 399 height 36
click at [1235, 185] on div ".deletable-edge-delete-btn { width: 20px; height: 20px; border: 0px solid #ffff…" at bounding box center [971, 432] width 1144 height 678
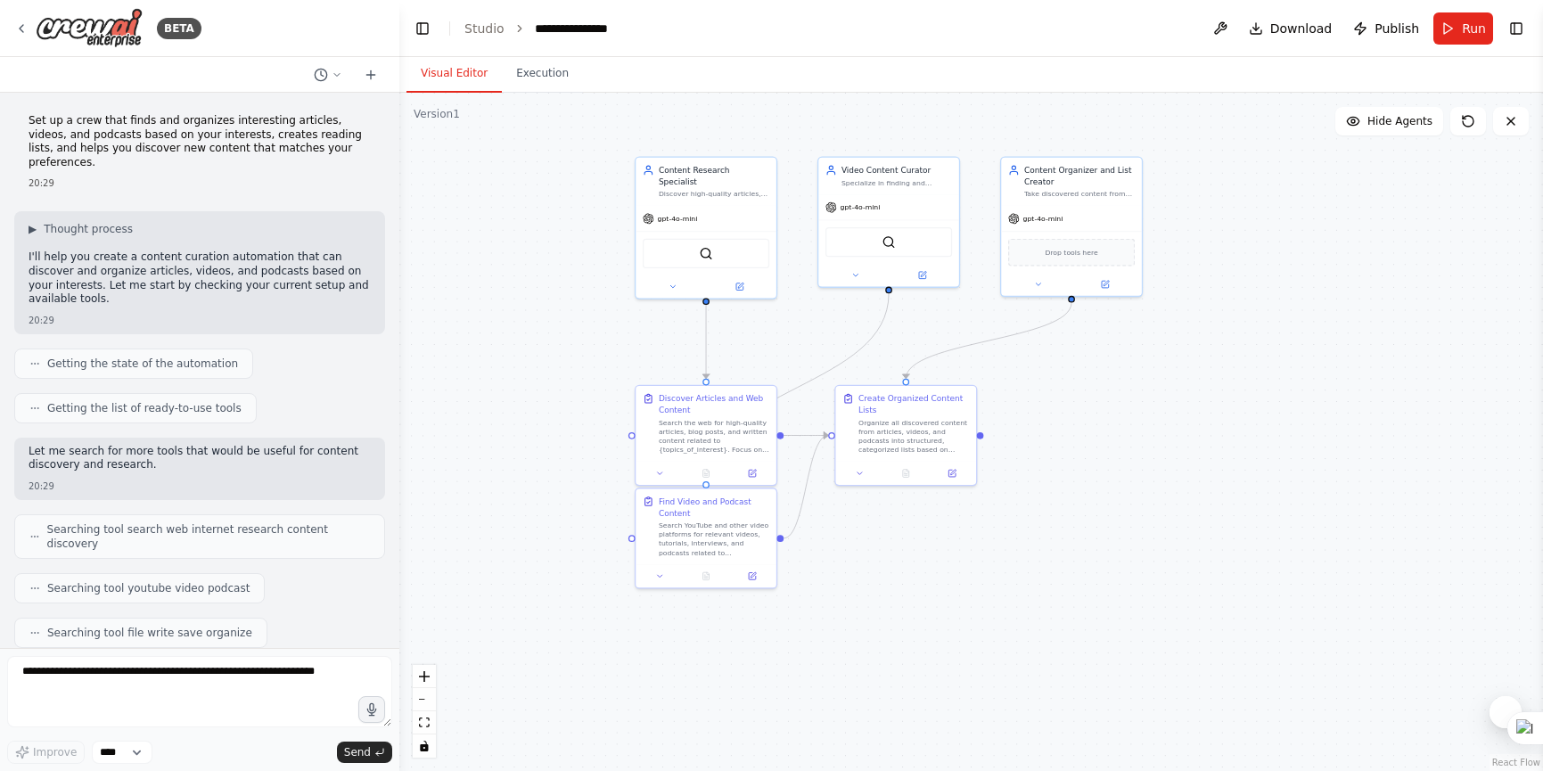
click at [1516, 763] on link "React Flow" at bounding box center [1516, 763] width 48 height 10
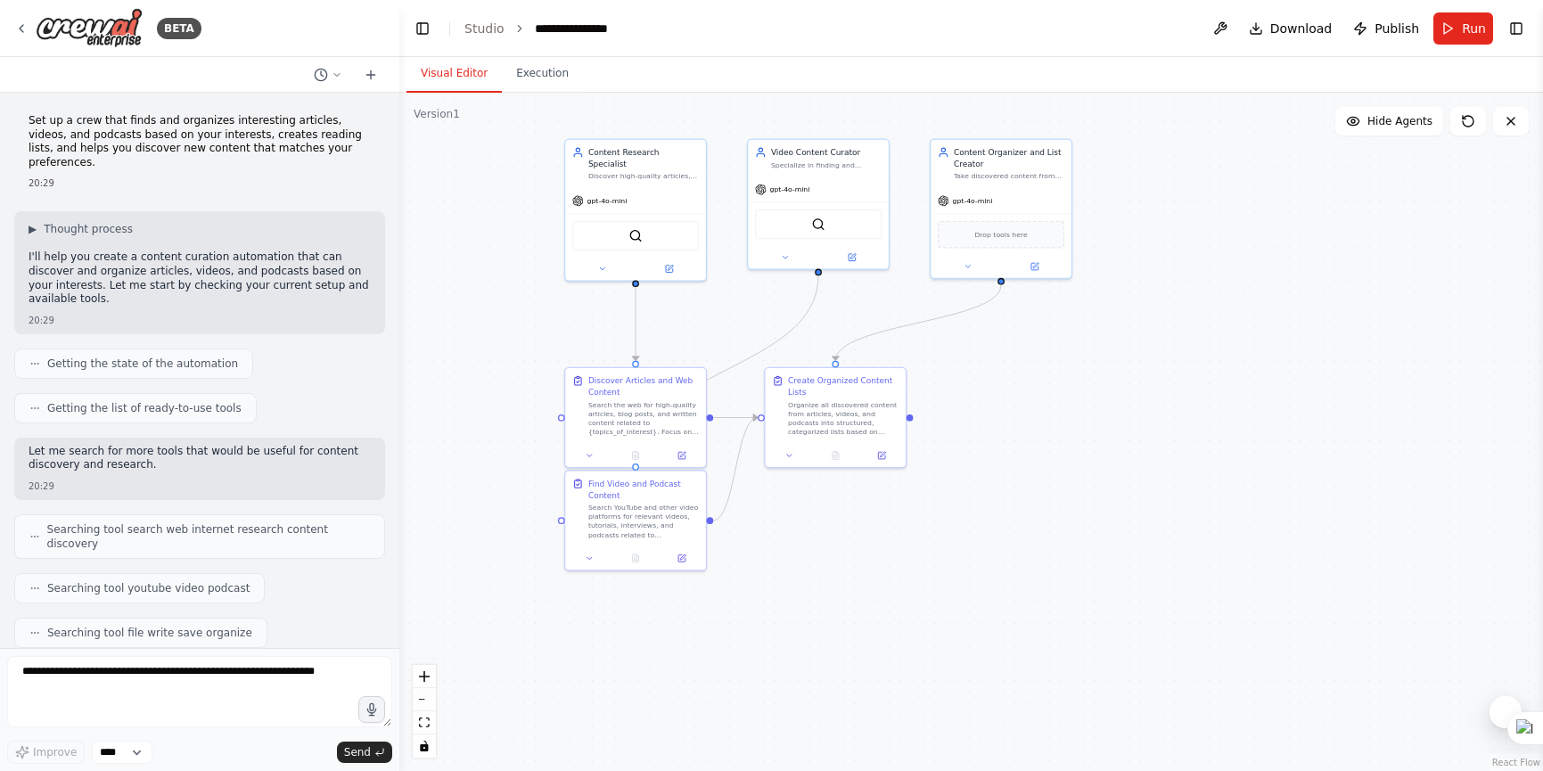
drag, startPoint x: 1312, startPoint y: 317, endPoint x: 1242, endPoint y: 299, distance: 72.6
click at [1242, 299] on div ".deletable-edge-delete-btn { width: 20px; height: 20px; border: 0px solid #ffff…" at bounding box center [971, 432] width 1144 height 678
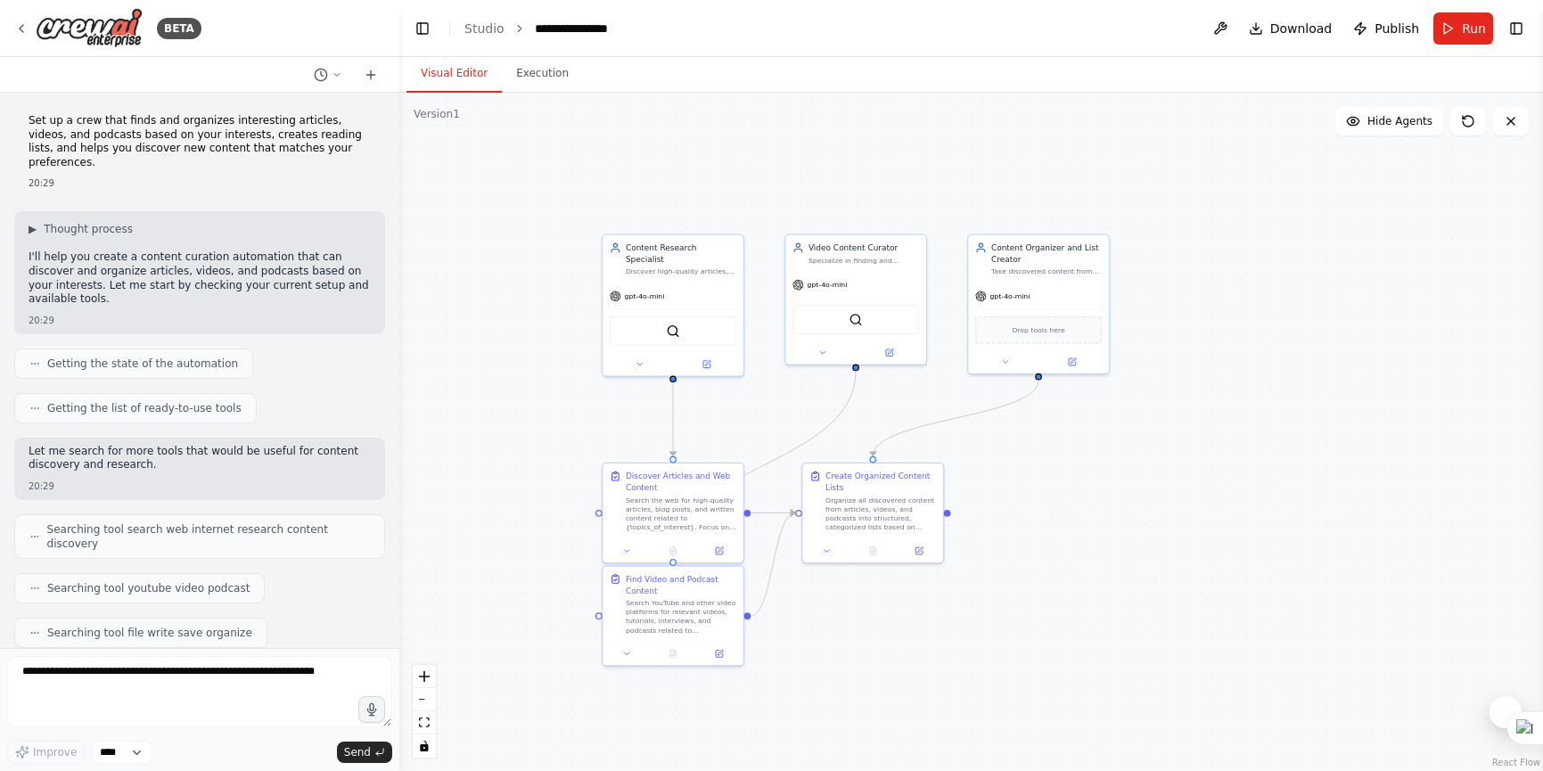
drag, startPoint x: 1226, startPoint y: 334, endPoint x: 1238, endPoint y: 375, distance: 42.9
click at [1238, 375] on div ".deletable-edge-delete-btn { width: 20px; height: 20px; border: 0px solid #ffff…" at bounding box center [971, 432] width 1144 height 678
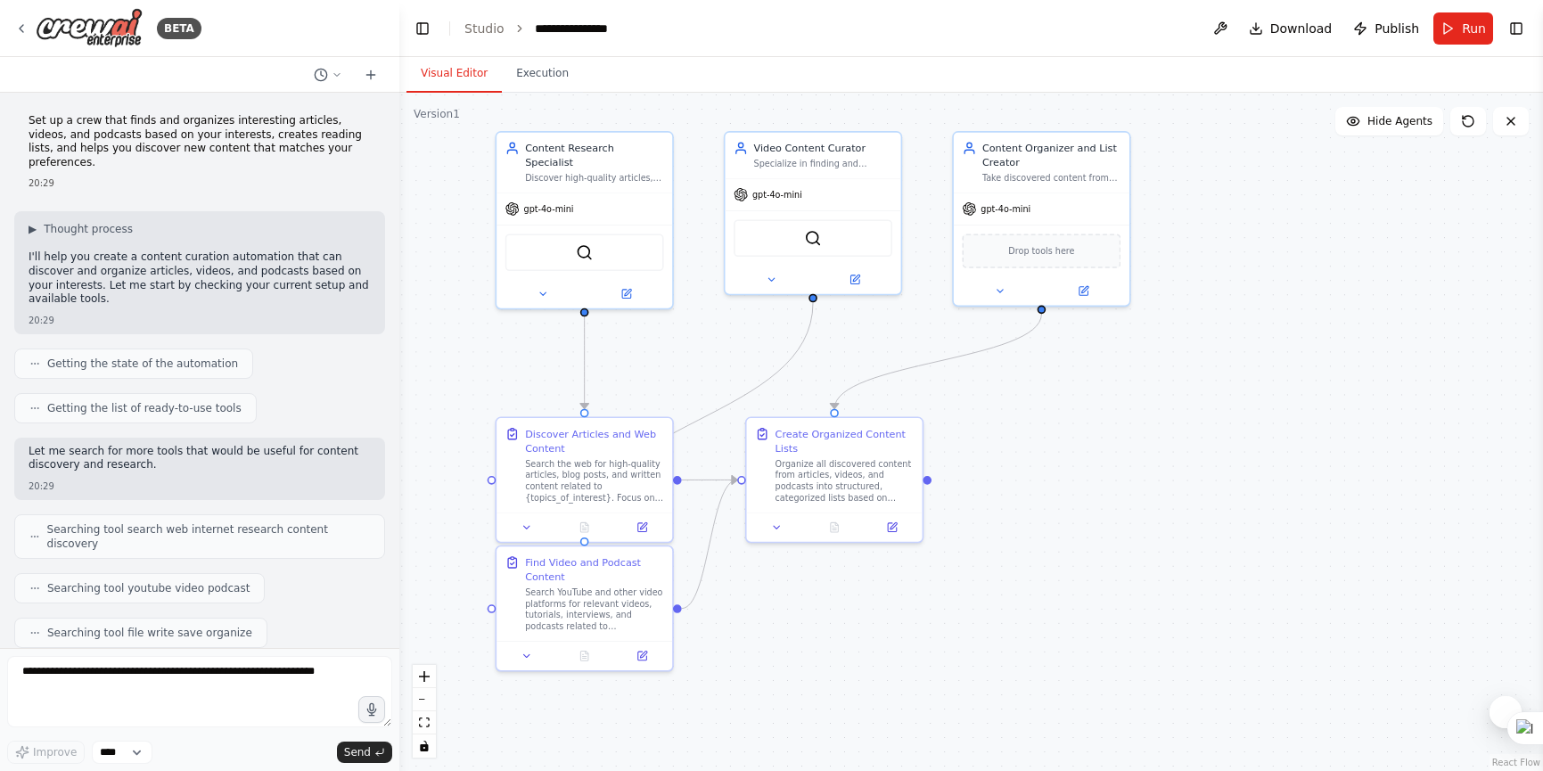
drag, startPoint x: 1196, startPoint y: 413, endPoint x: 1290, endPoint y: 395, distance: 95.3
click at [1290, 395] on div ".deletable-edge-delete-btn { width: 20px; height: 20px; border: 0px solid #ffff…" at bounding box center [971, 432] width 1144 height 678
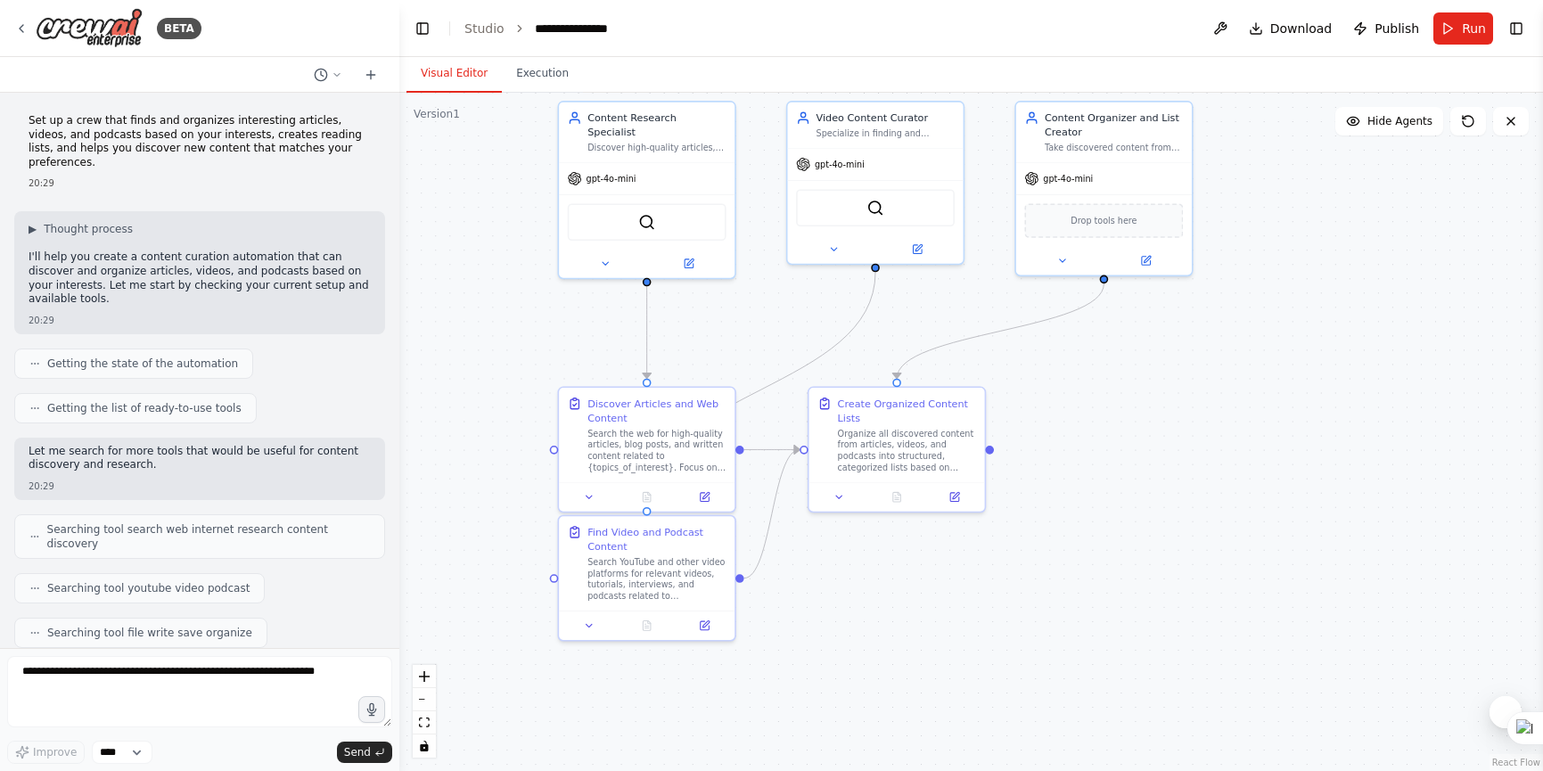
drag, startPoint x: 1254, startPoint y: 424, endPoint x: 1316, endPoint y: 394, distance: 69.4
click at [1316, 394] on div ".deletable-edge-delete-btn { width: 20px; height: 20px; border: 0px solid #ffff…" at bounding box center [971, 432] width 1144 height 678
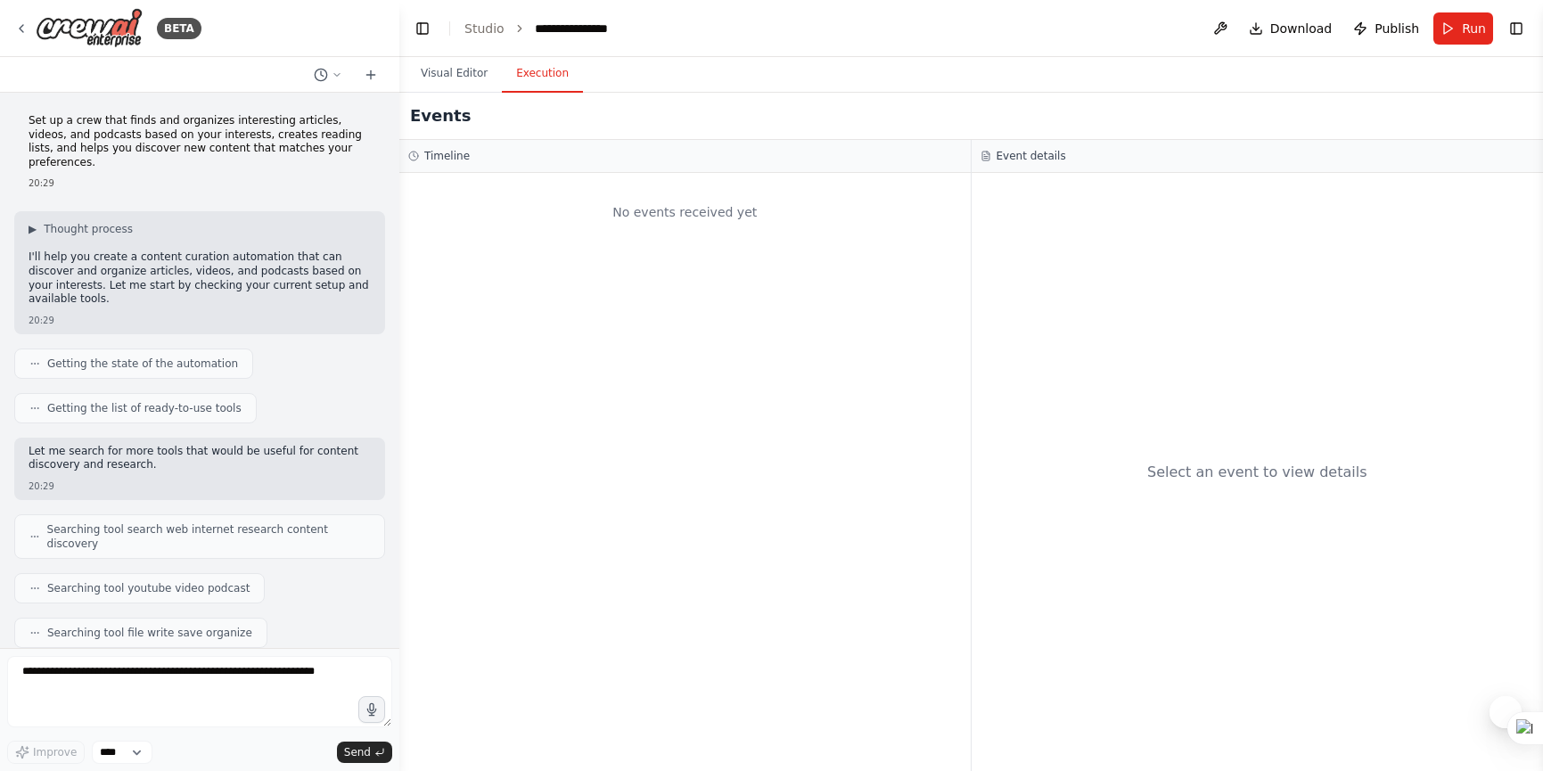
click at [551, 79] on button "Execution" at bounding box center [542, 73] width 81 height 37
click at [467, 81] on button "Visual Editor" at bounding box center [453, 73] width 95 height 37
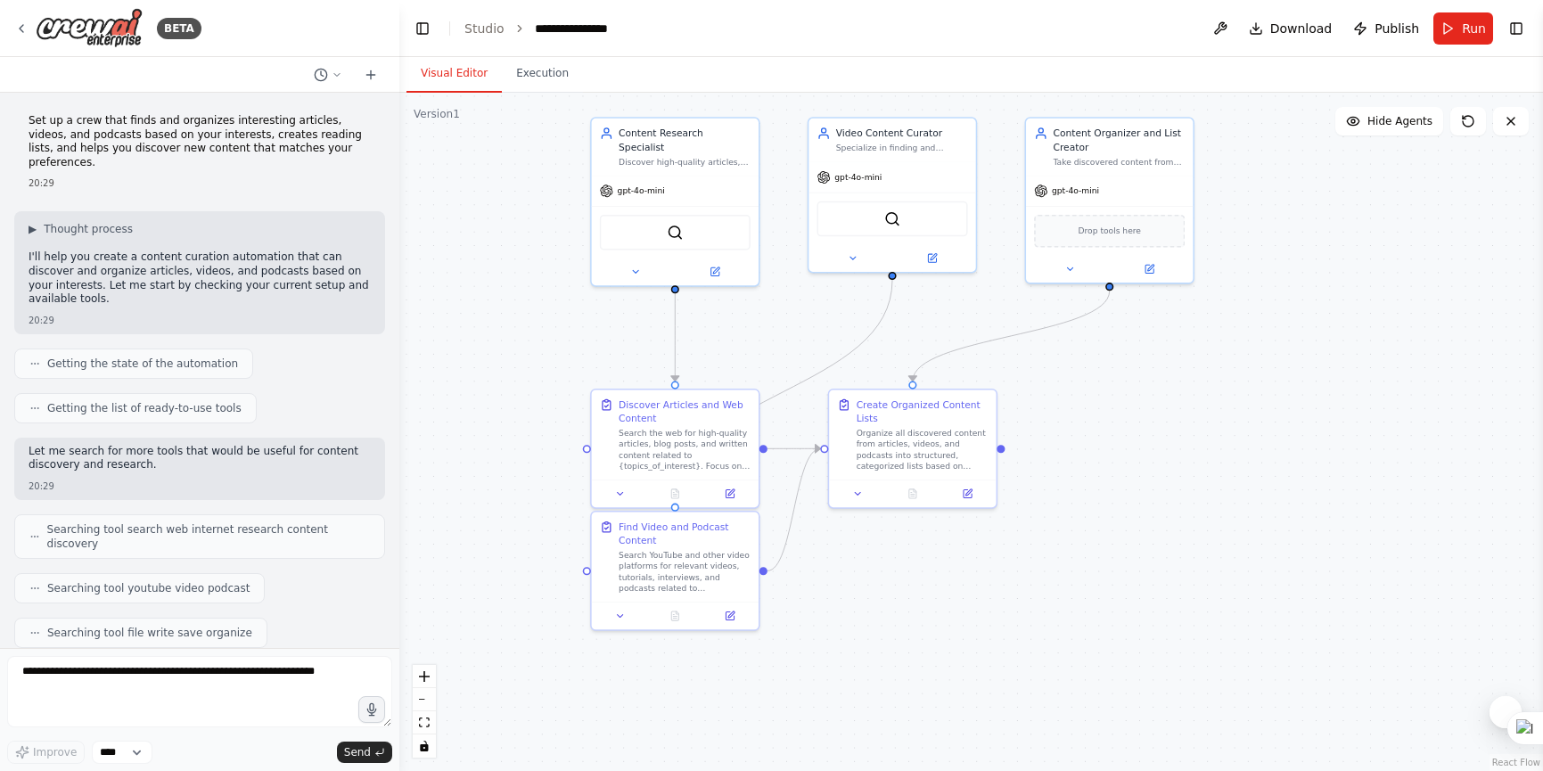
drag, startPoint x: 1226, startPoint y: 330, endPoint x: 1199, endPoint y: 337, distance: 28.5
click at [1199, 337] on div ".deletable-edge-delete-btn { width: 20px; height: 20px; border: 0px solid #ffff…" at bounding box center [971, 432] width 1144 height 678
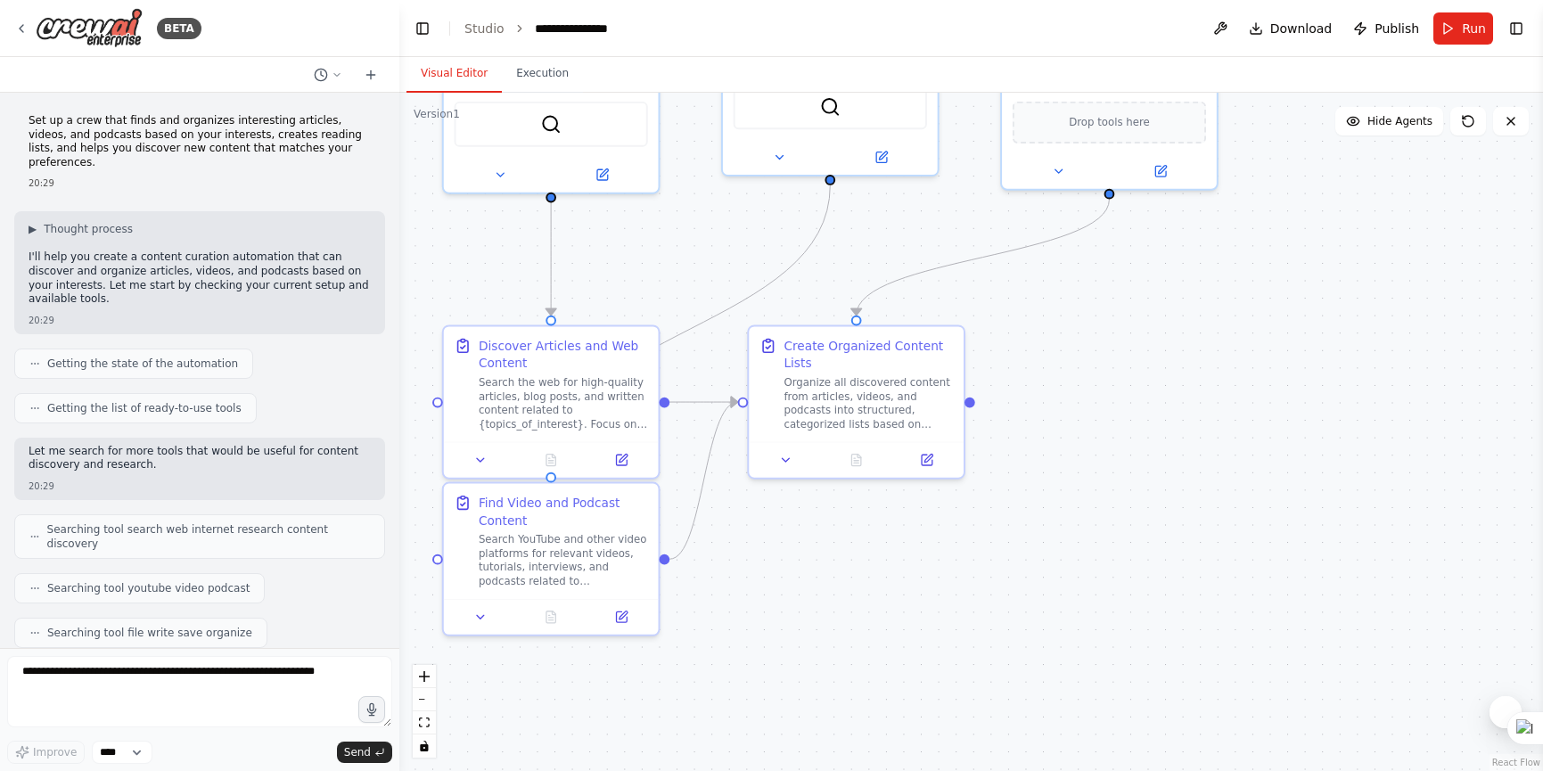
drag, startPoint x: 1176, startPoint y: 415, endPoint x: 1232, endPoint y: 333, distance: 99.4
click at [1232, 333] on div ".deletable-edge-delete-btn { width: 20px; height: 20px; border: 0px solid #ffff…" at bounding box center [971, 432] width 1144 height 678
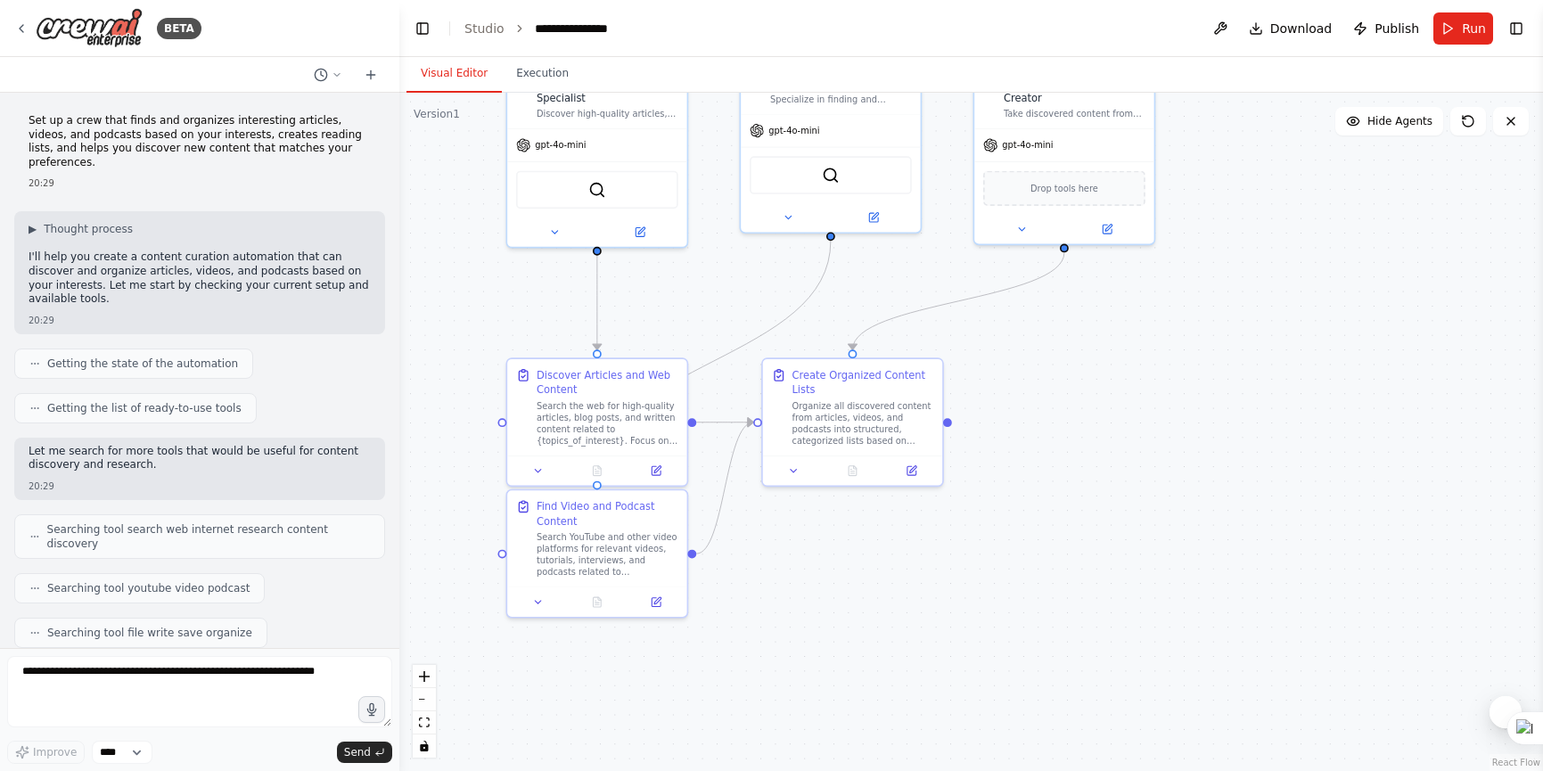
drag, startPoint x: 1116, startPoint y: 386, endPoint x: 1094, endPoint y: 414, distance: 36.2
click at [1094, 414] on div ".deletable-edge-delete-btn { width: 20px; height: 20px; border: 0px solid #ffff…" at bounding box center [971, 432] width 1144 height 678
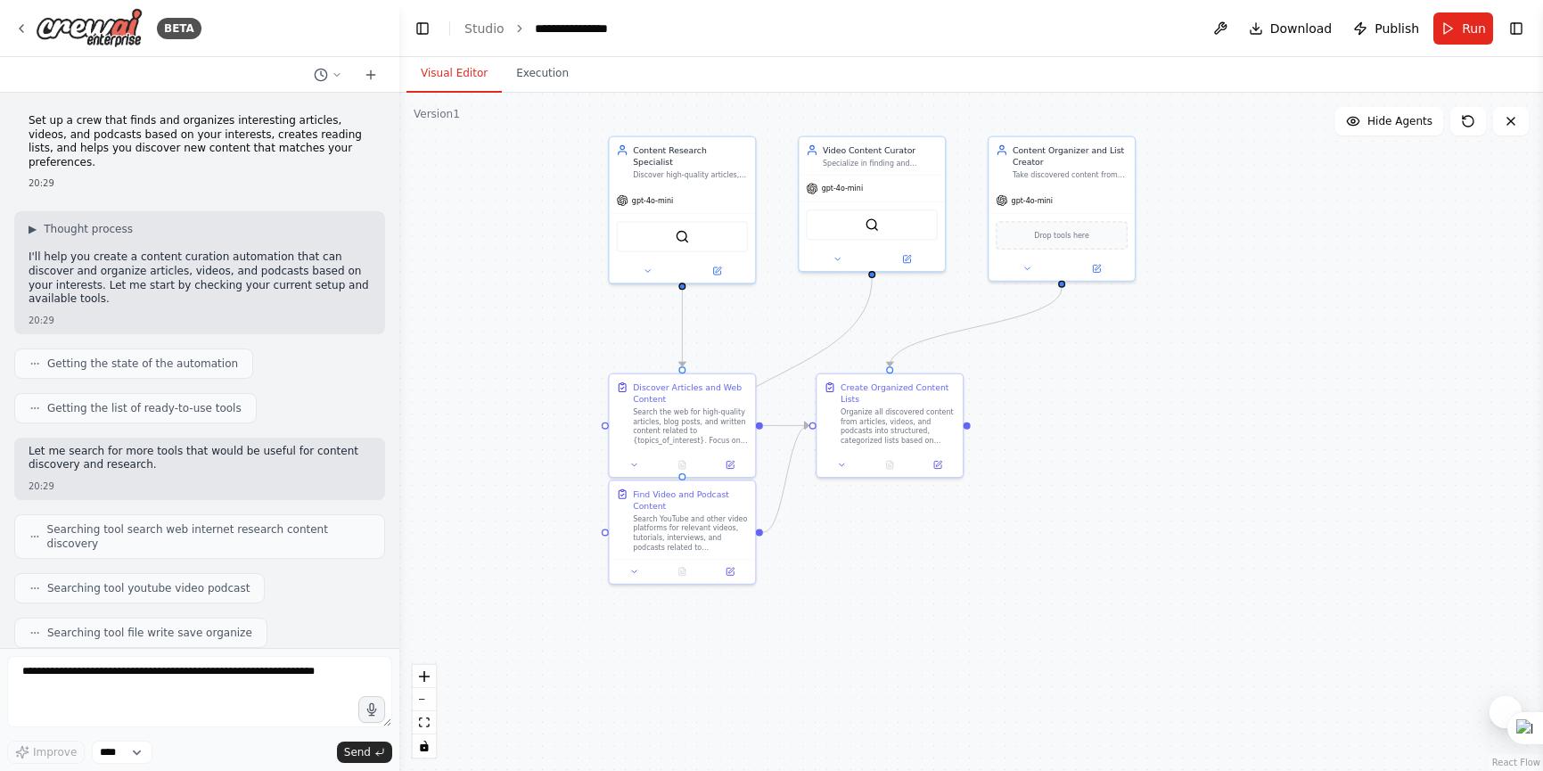
drag, startPoint x: 1189, startPoint y: 404, endPoint x: 1167, endPoint y: 409, distance: 22.9
click at [1167, 409] on div ".deletable-edge-delete-btn { width: 20px; height: 20px; border: 0px solid #ffff…" at bounding box center [971, 432] width 1144 height 678
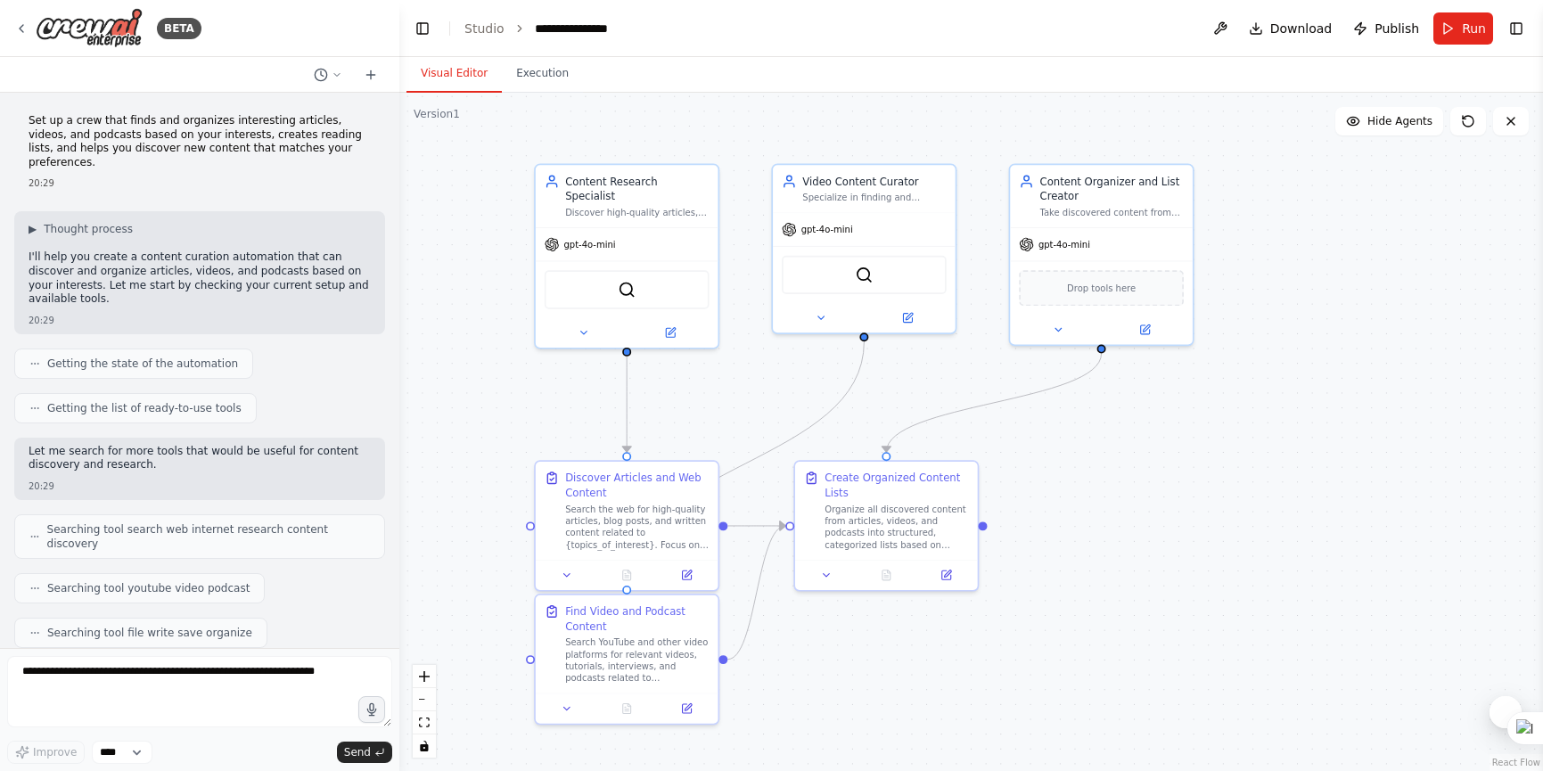
drag, startPoint x: 1127, startPoint y: 409, endPoint x: 1192, endPoint y: 505, distance: 116.2
click at [1192, 505] on div ".deletable-edge-delete-btn { width: 20px; height: 20px; border: 0px solid #ffff…" at bounding box center [971, 432] width 1144 height 678
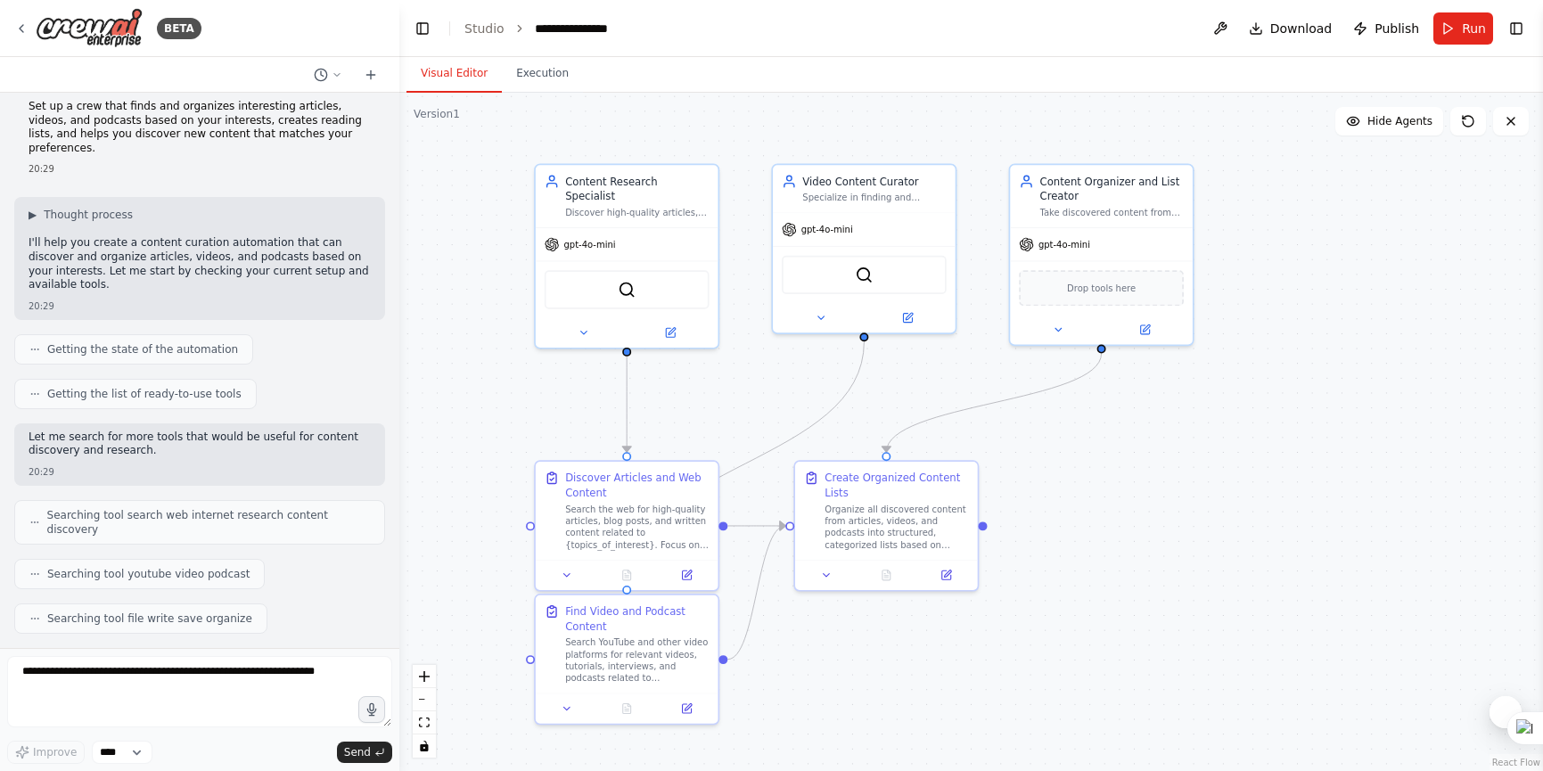
scroll to position [29, 0]
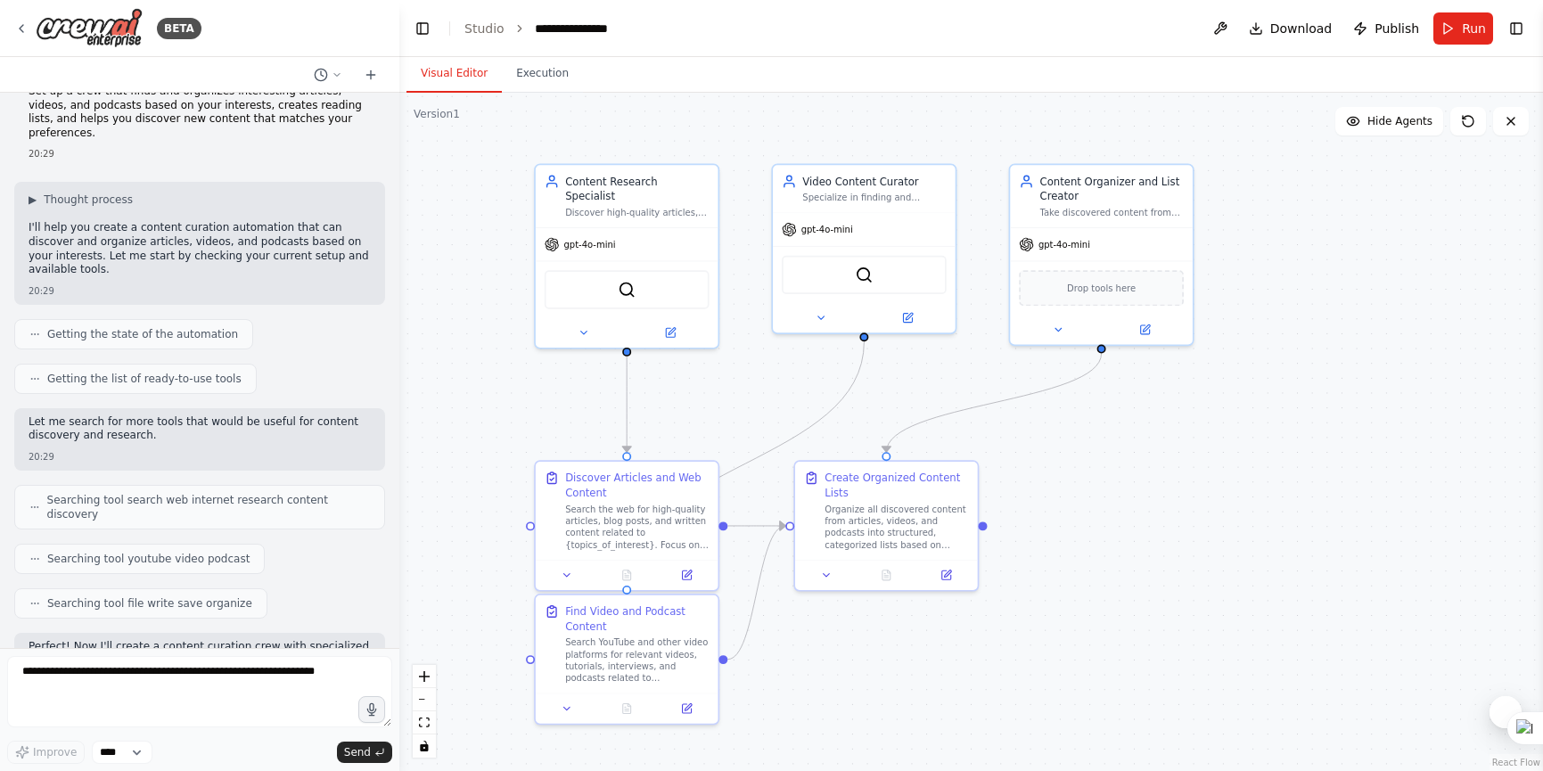
drag, startPoint x: 32, startPoint y: 197, endPoint x: 111, endPoint y: 275, distance: 110.9
click at [84, 266] on div "▶ Thought process I'll help you create a content curation automation that can d…" at bounding box center [200, 236] width 342 height 87
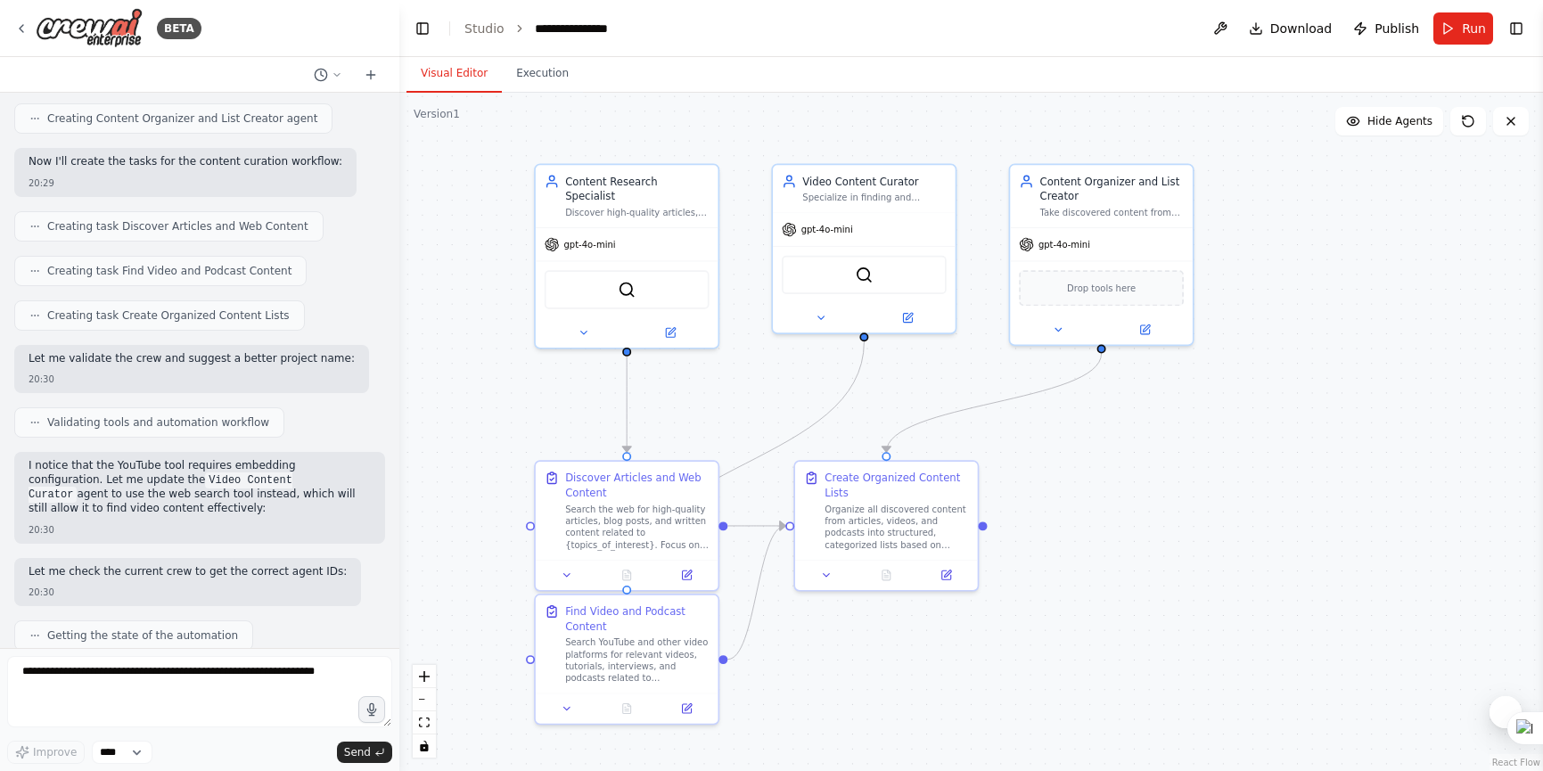
scroll to position [0, 0]
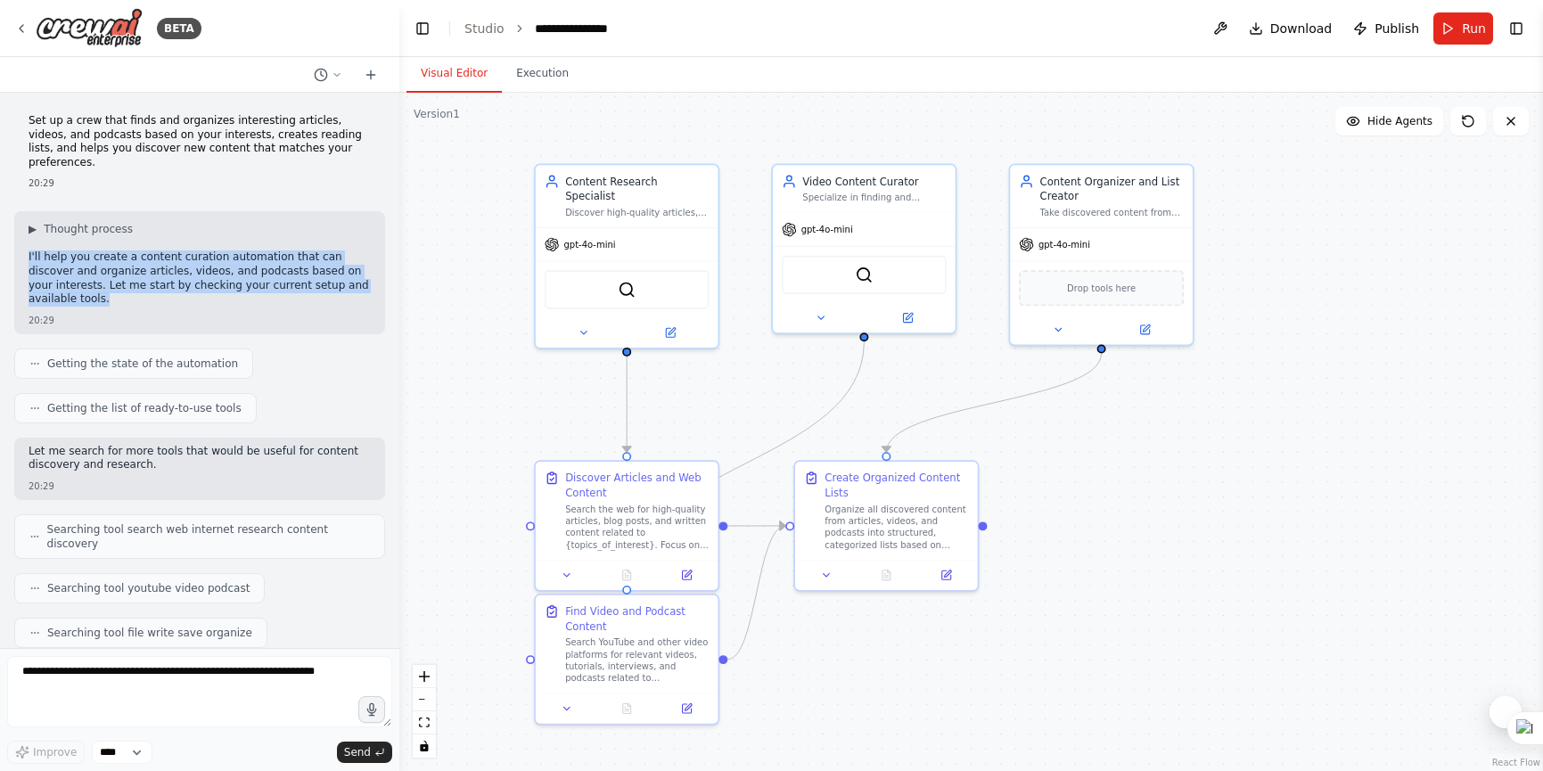
drag, startPoint x: 142, startPoint y: 299, endPoint x: 25, endPoint y: 261, distance: 122.9
click at [25, 261] on div "▶ Thought process I'll help you create a content curation automation that can d…" at bounding box center [199, 272] width 371 height 122
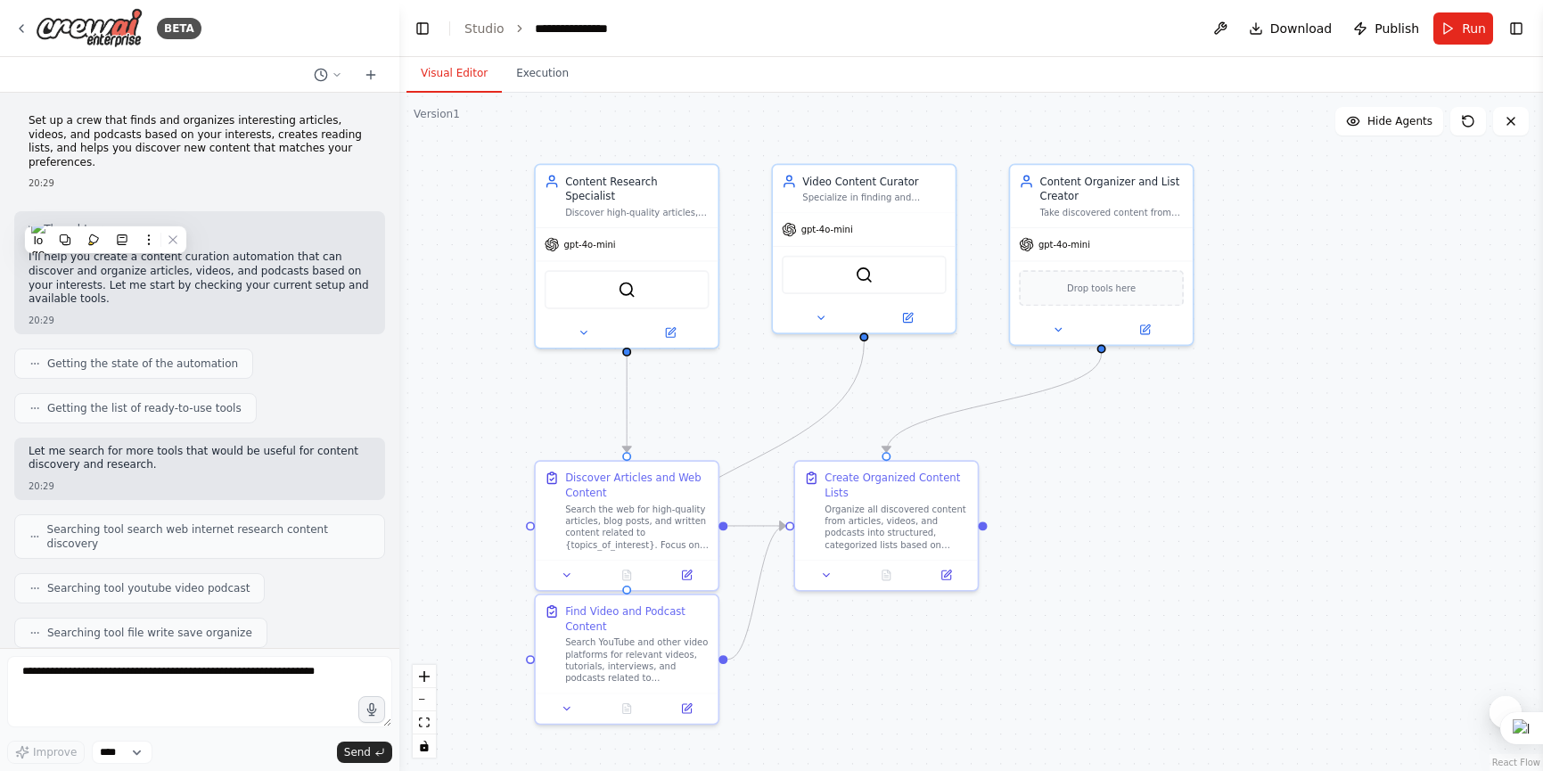
click at [220, 331] on div "▶ Thought process I'll help you create a content curation automation that can d…" at bounding box center [199, 272] width 371 height 122
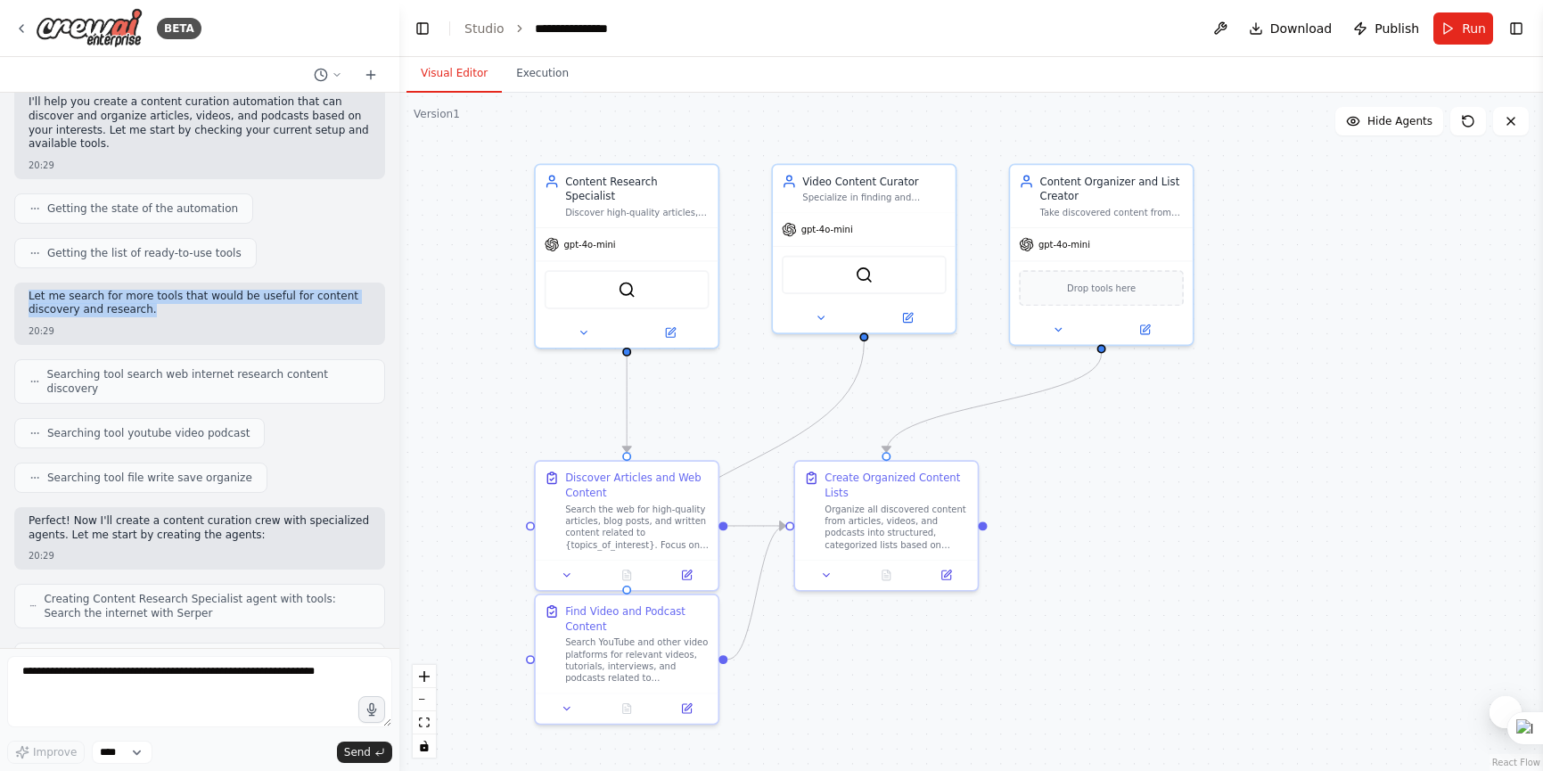
drag, startPoint x: 170, startPoint y: 314, endPoint x: 20, endPoint y: 289, distance: 152.7
click at [20, 289] on div "Let me search for more tools that would be useful for content discovery and res…" at bounding box center [199, 314] width 371 height 62
click at [148, 305] on p "Let me search for more tools that would be useful for content discovery and res…" at bounding box center [200, 304] width 342 height 28
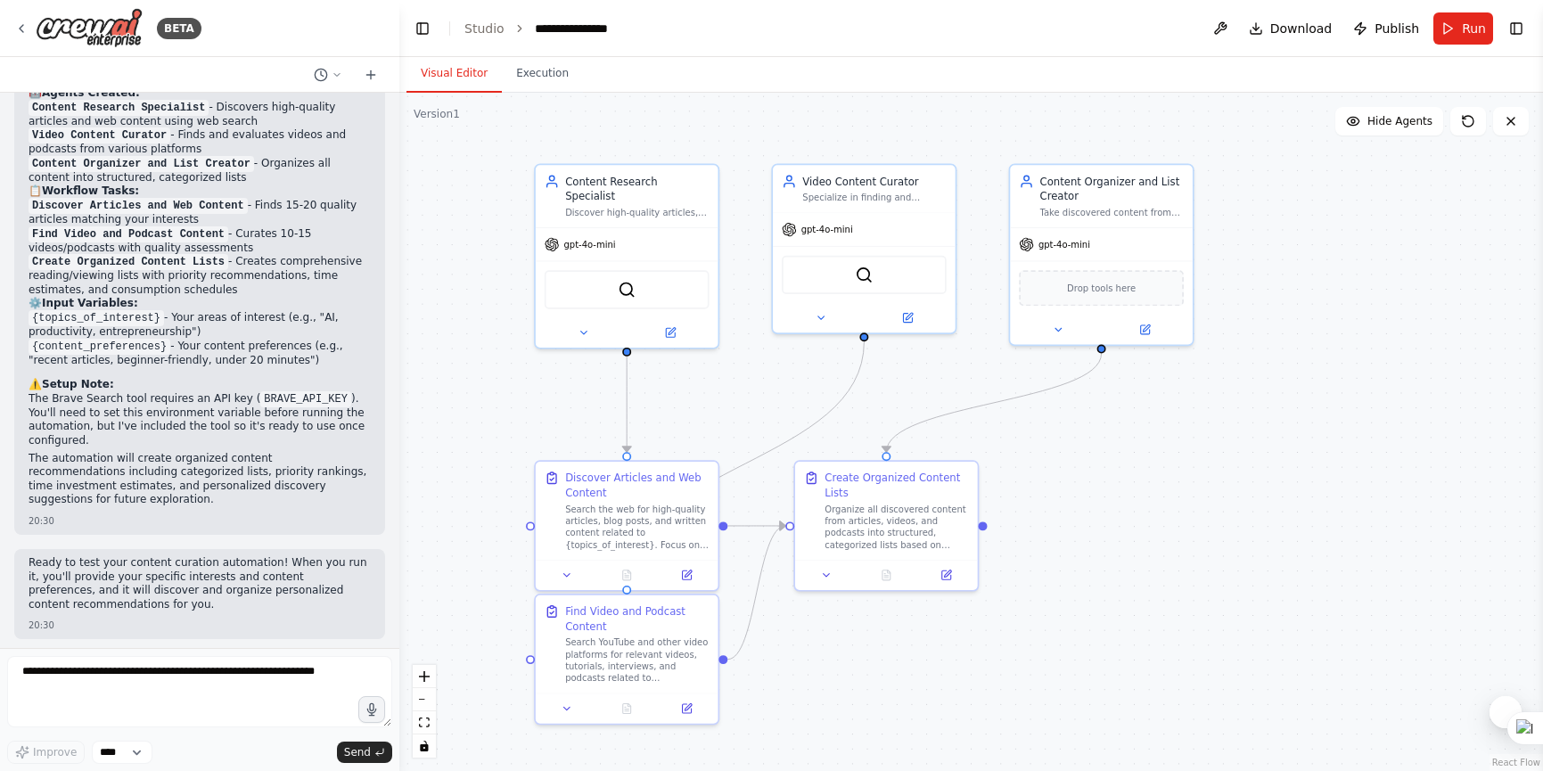
scroll to position [1662, 0]
click at [553, 87] on button "Execution" at bounding box center [542, 73] width 81 height 37
click at [457, 72] on button "Visual Editor" at bounding box center [453, 73] width 95 height 37
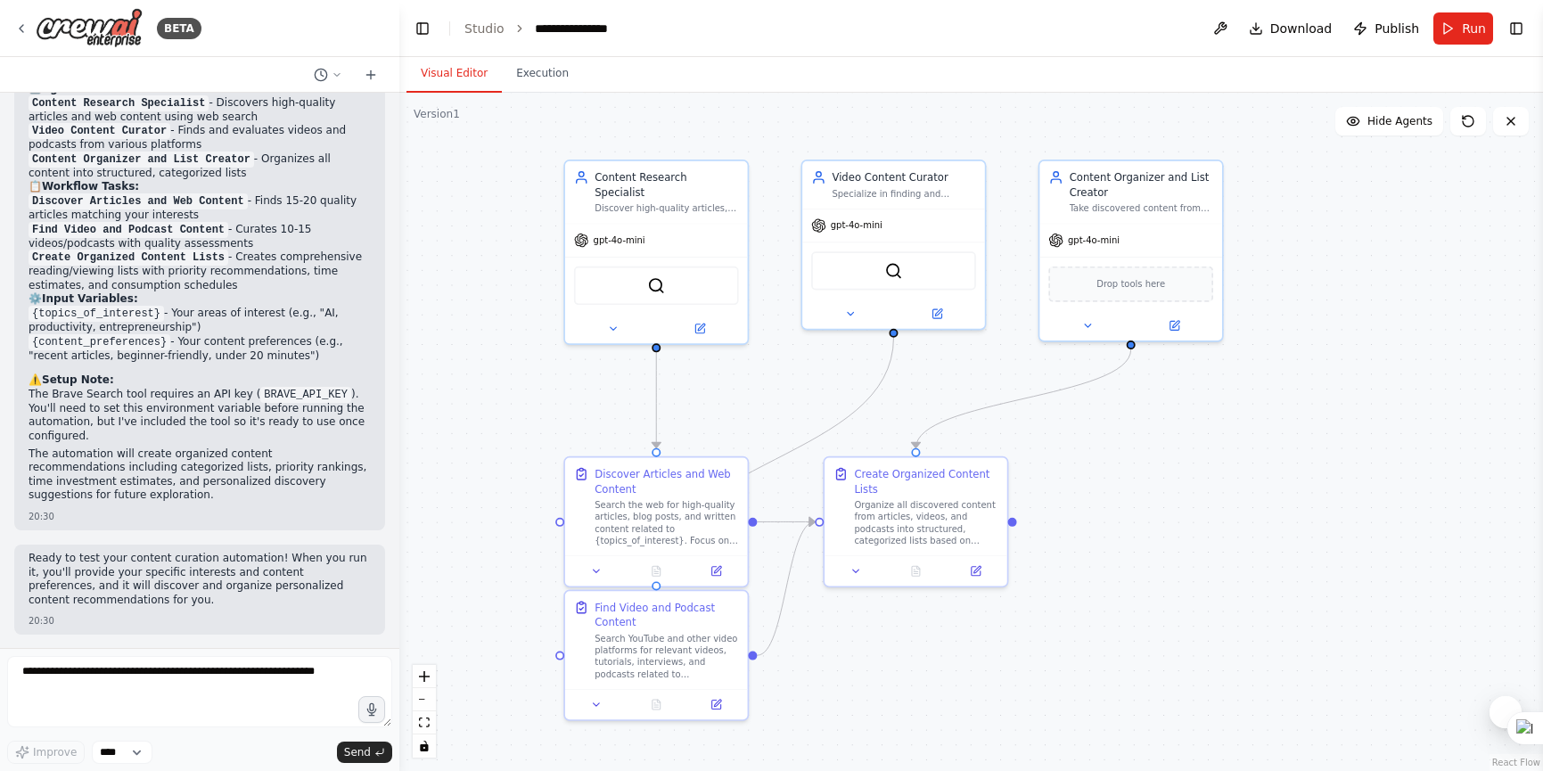
click at [1313, 445] on div ".deletable-edge-delete-btn { width: 20px; height: 20px; border: 0px solid #ffff…" at bounding box center [971, 432] width 1144 height 678
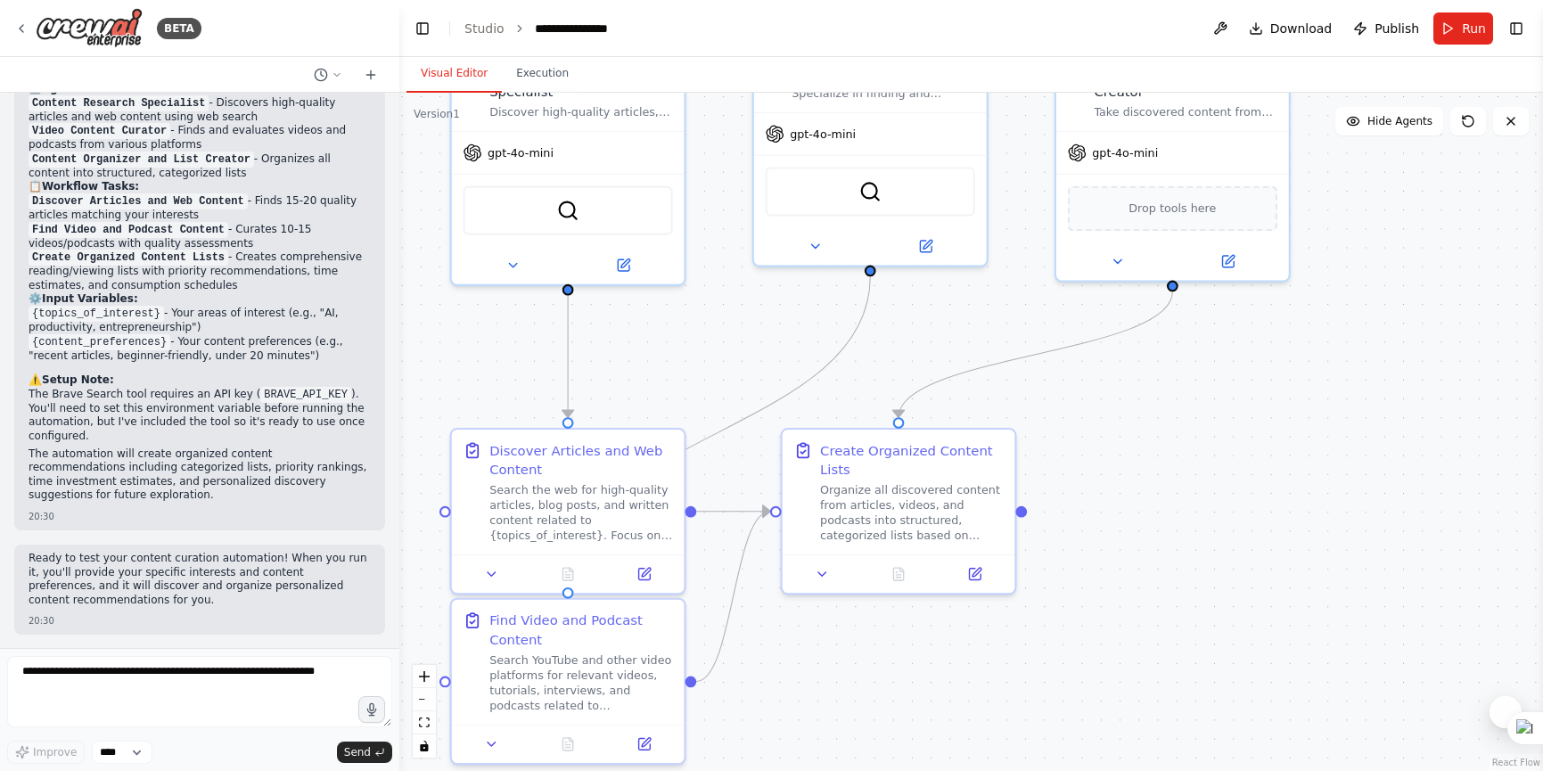
drag, startPoint x: 1213, startPoint y: 455, endPoint x: 1279, endPoint y: 417, distance: 76.3
click at [1279, 417] on div ".deletable-edge-delete-btn { width: 20px; height: 20px; border: 0px solid #ffff…" at bounding box center [971, 432] width 1144 height 678
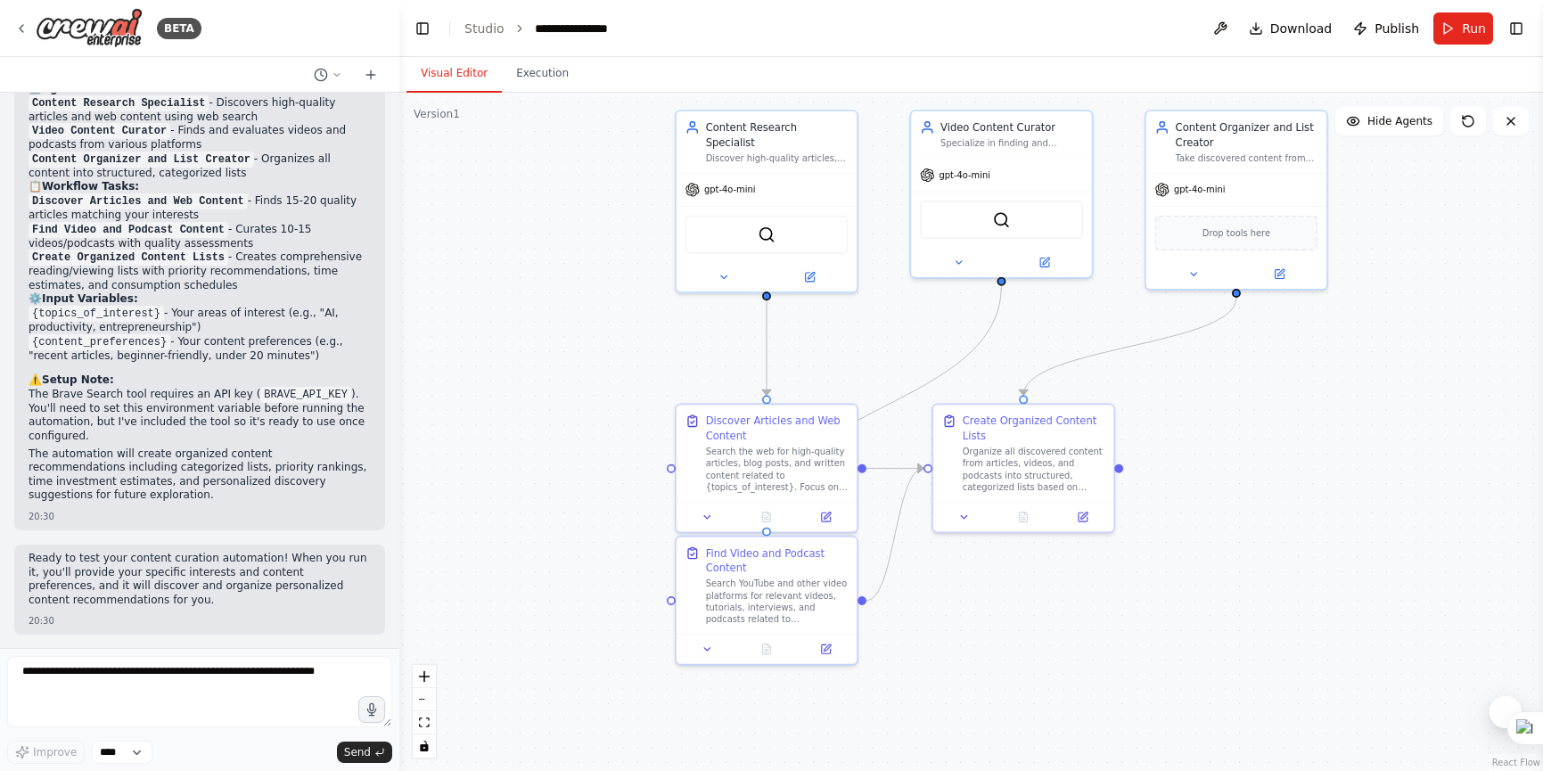
click at [1234, 453] on div ".deletable-edge-delete-btn { width: 20px; height: 20px; border: 0px solid #ffff…" at bounding box center [971, 432] width 1144 height 678
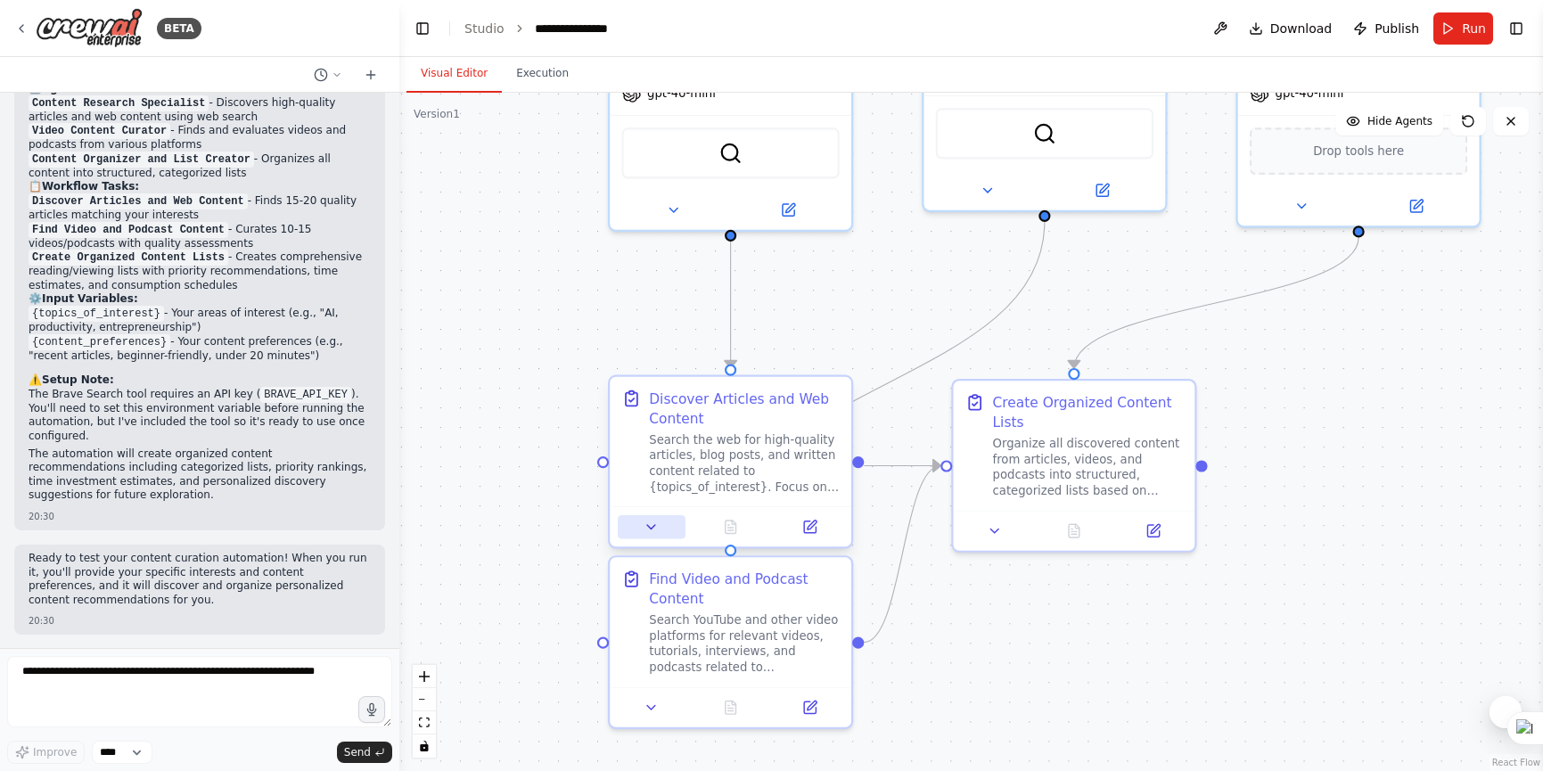
click at [650, 528] on icon at bounding box center [651, 527] width 8 height 4
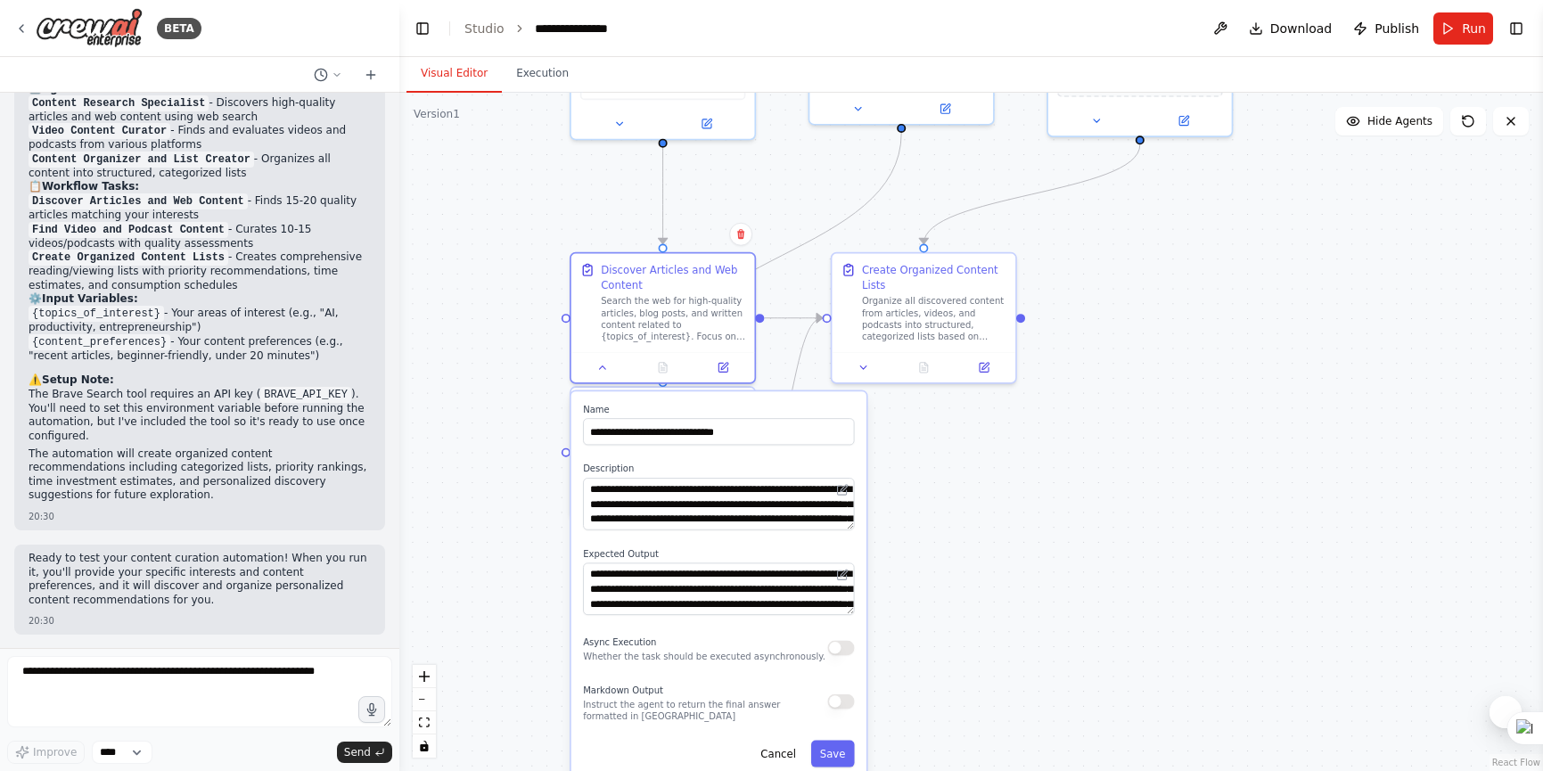
drag, startPoint x: 988, startPoint y: 594, endPoint x: 1037, endPoint y: 418, distance: 183.4
click at [1037, 418] on div ".deletable-edge-delete-btn { width: 20px; height: 20px; border: 0px solid #ffff…" at bounding box center [971, 432] width 1144 height 678
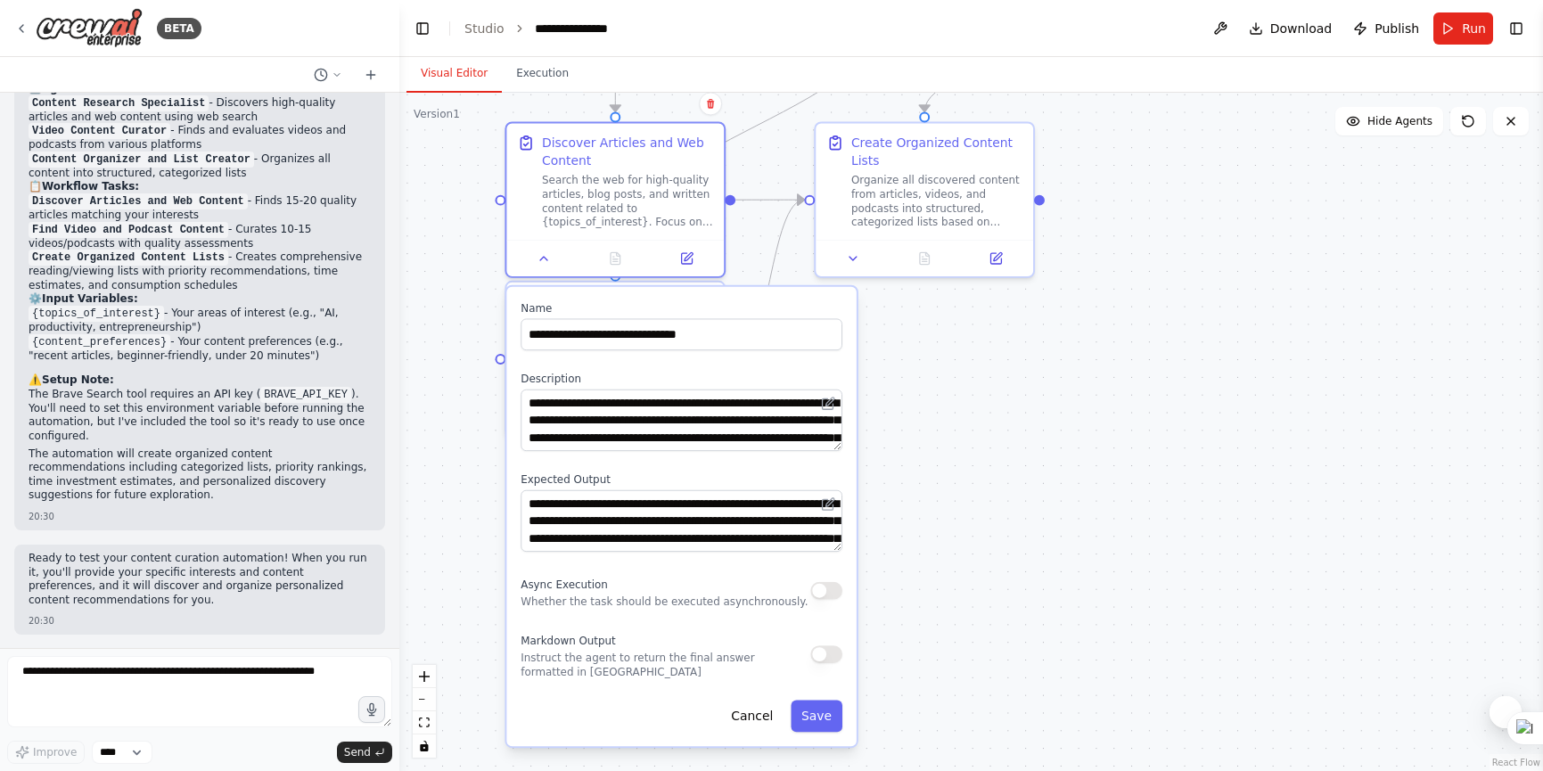
drag, startPoint x: 1016, startPoint y: 476, endPoint x: 1035, endPoint y: 425, distance: 54.1
click at [1035, 425] on div ".deletable-edge-delete-btn { width: 20px; height: 20px; border: 0px solid #ffff…" at bounding box center [971, 432] width 1144 height 678
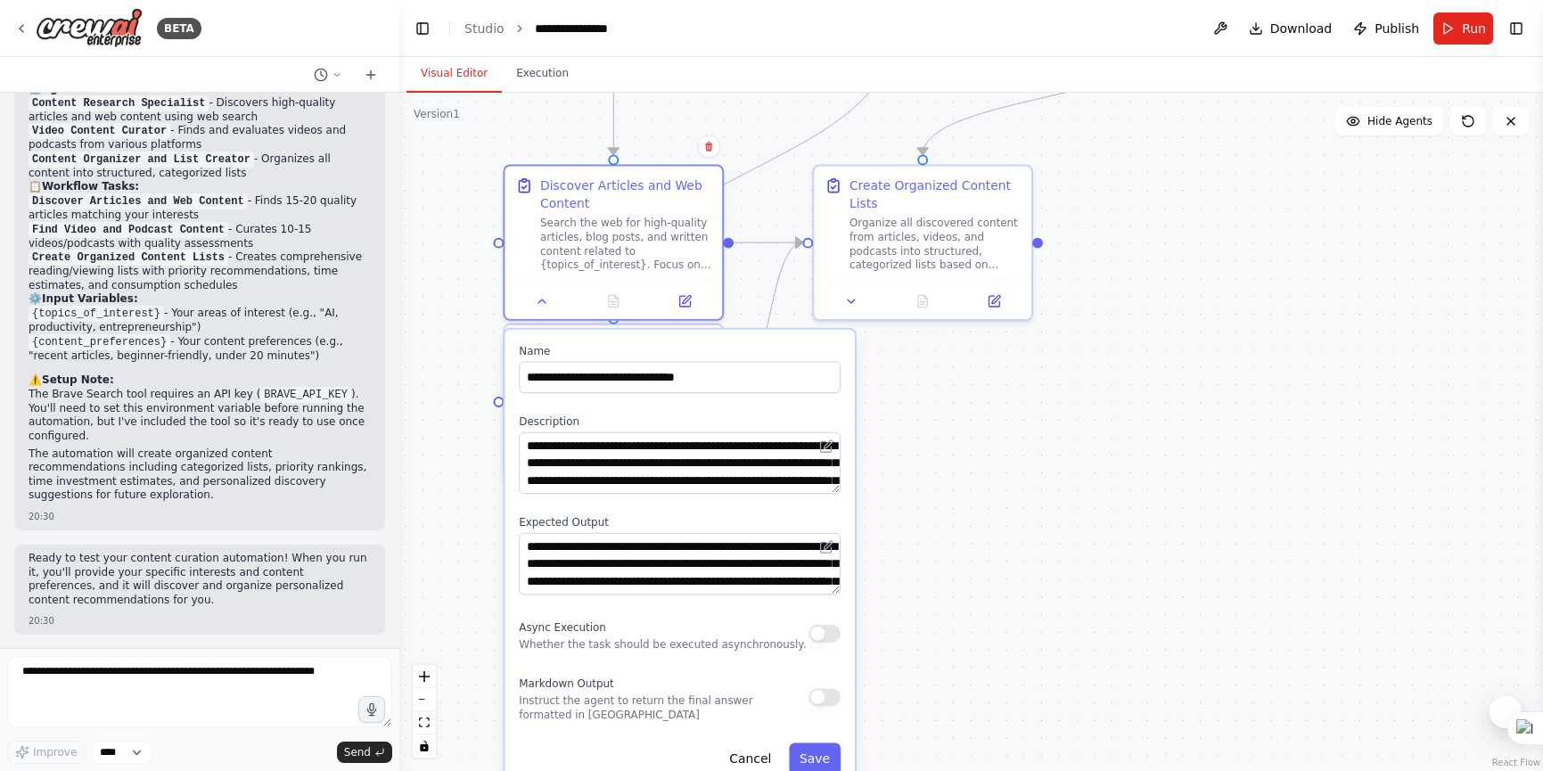
drag, startPoint x: 1035, startPoint y: 425, endPoint x: 1034, endPoint y: 478, distance: 52.6
click at [1034, 478] on div ".deletable-edge-delete-btn { width: 20px; height: 20px; border: 0px solid #ffff…" at bounding box center [971, 432] width 1144 height 678
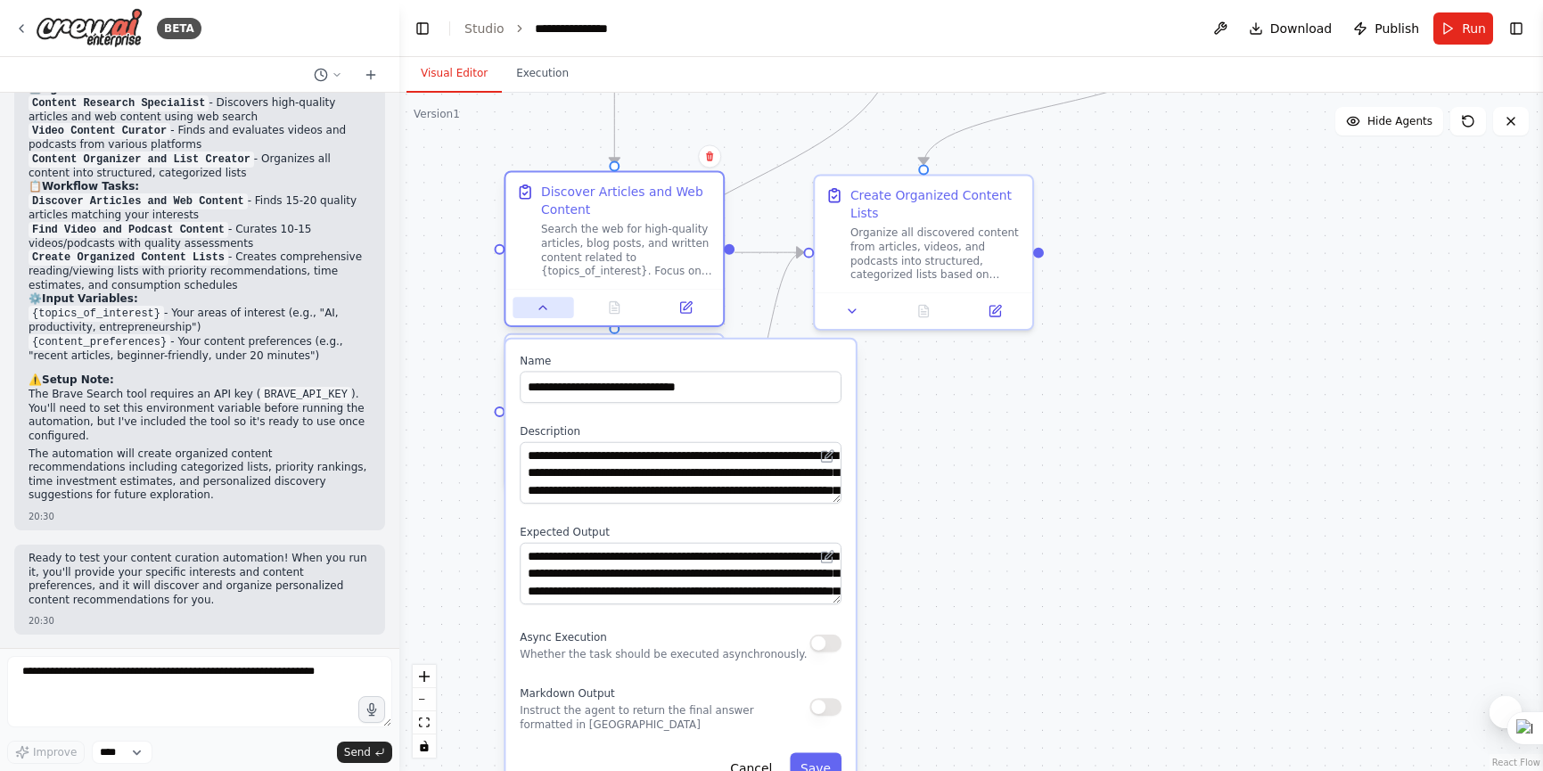
click at [537, 309] on icon at bounding box center [543, 307] width 14 height 14
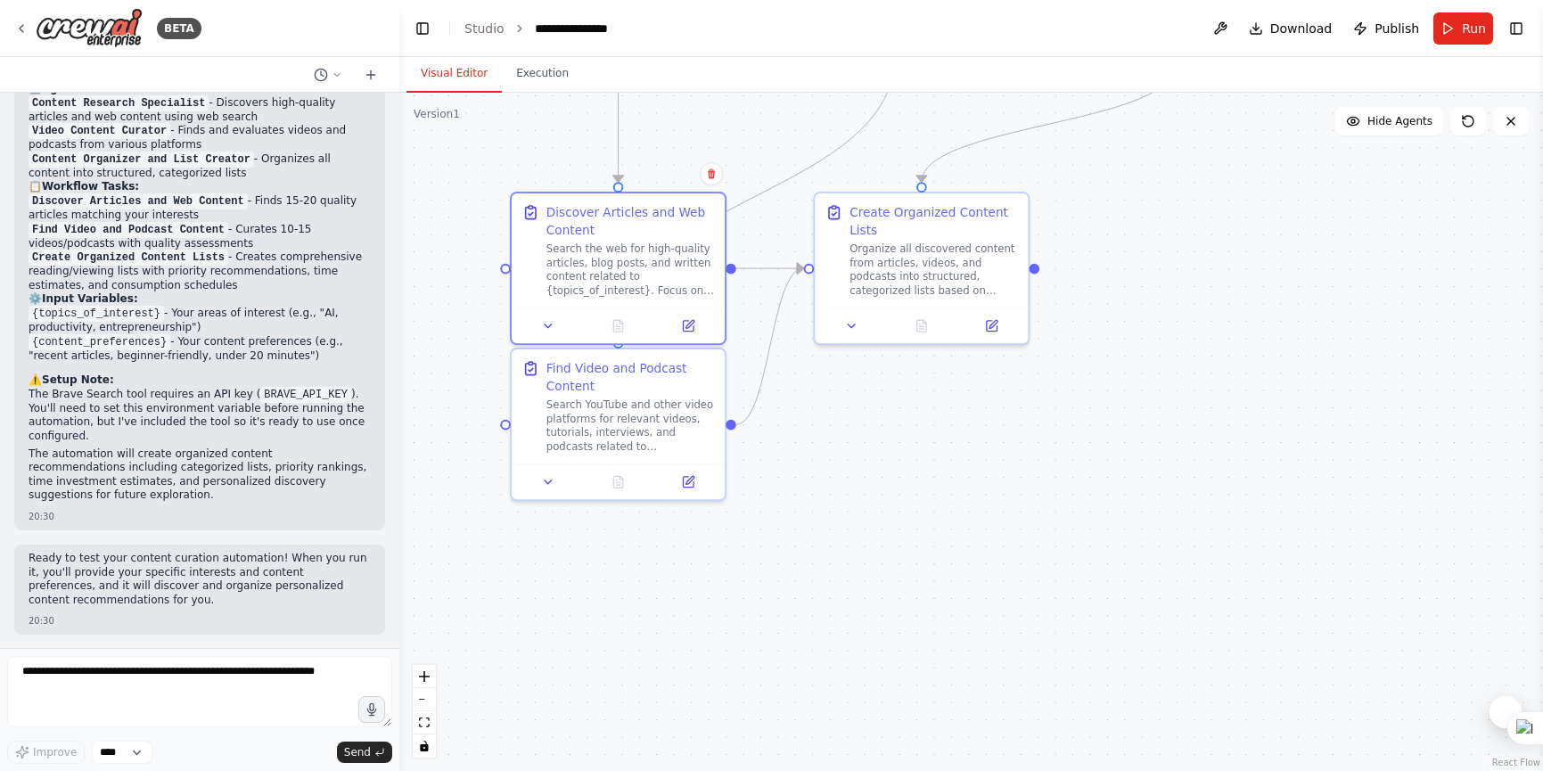
drag, startPoint x: 1038, startPoint y: 467, endPoint x: 1032, endPoint y: 496, distance: 30.1
click at [1032, 496] on div ".deletable-edge-delete-btn { width: 20px; height: 20px; border: 0px solid #ffff…" at bounding box center [971, 432] width 1144 height 678
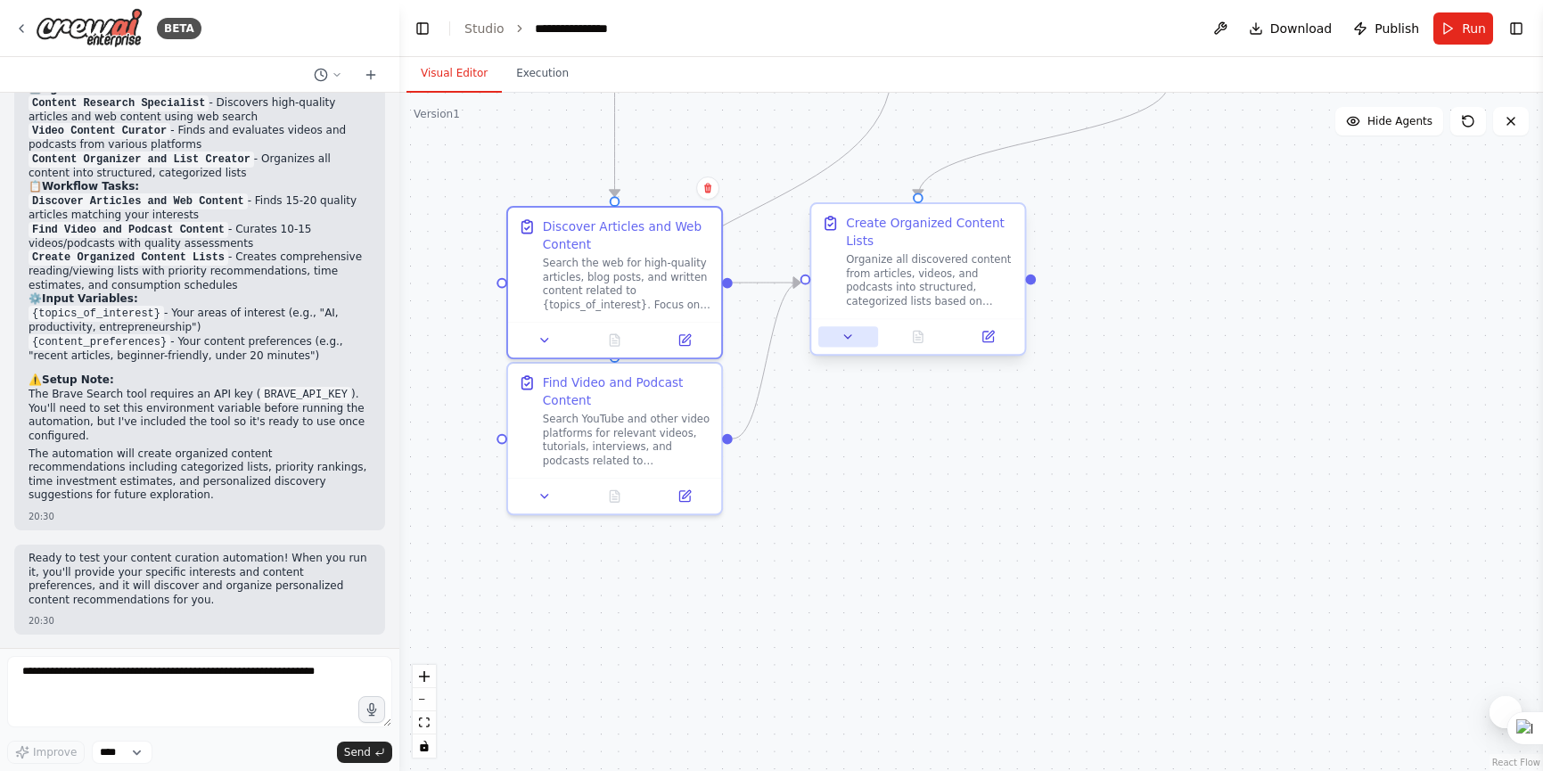
click at [852, 336] on icon at bounding box center [848, 337] width 14 height 14
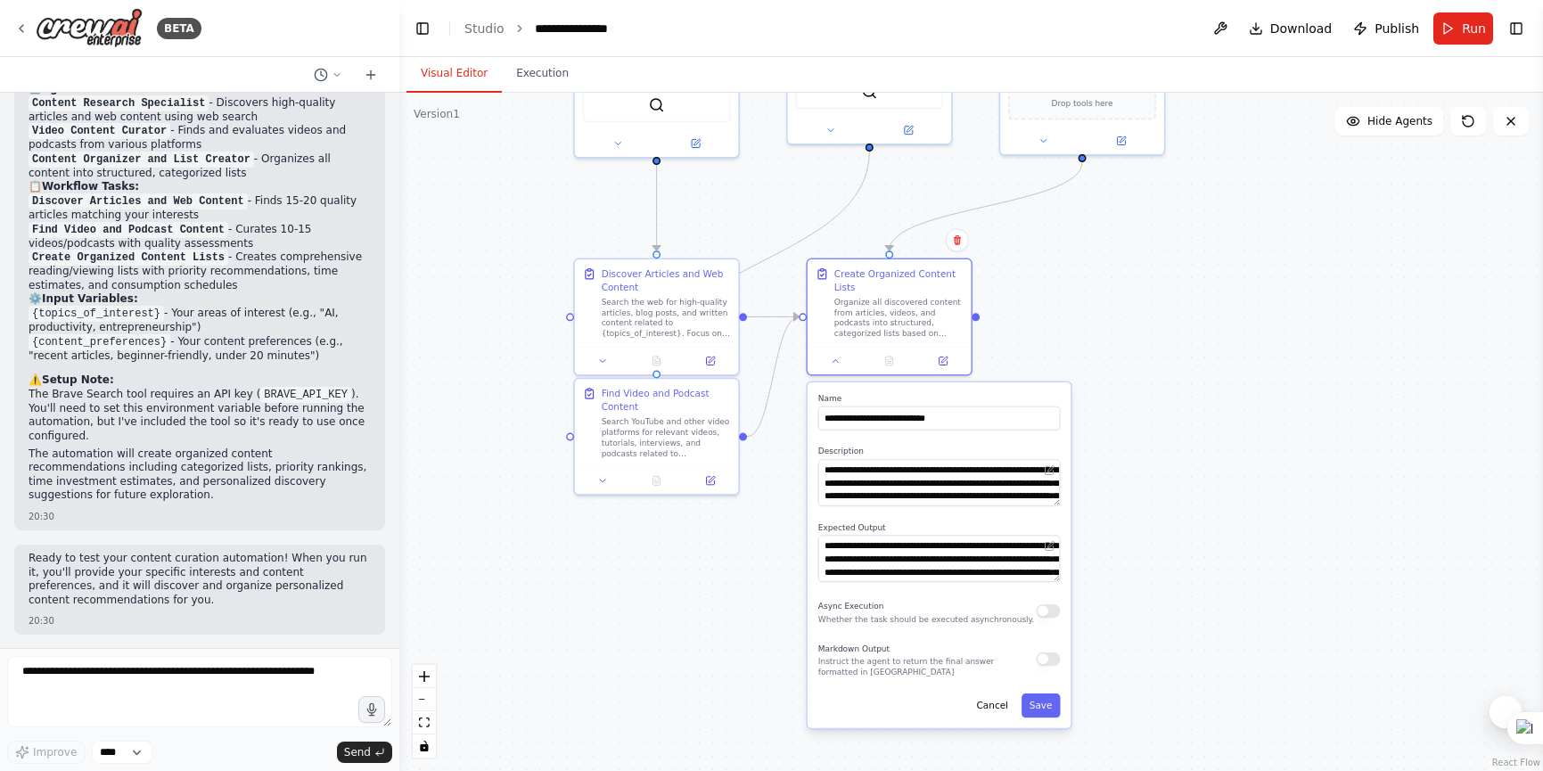
drag, startPoint x: 1211, startPoint y: 520, endPoint x: 1176, endPoint y: 482, distance: 51.7
click at [1176, 482] on div ".deletable-edge-delete-btn { width: 20px; height: 20px; border: 0px solid #ffff…" at bounding box center [971, 432] width 1144 height 678
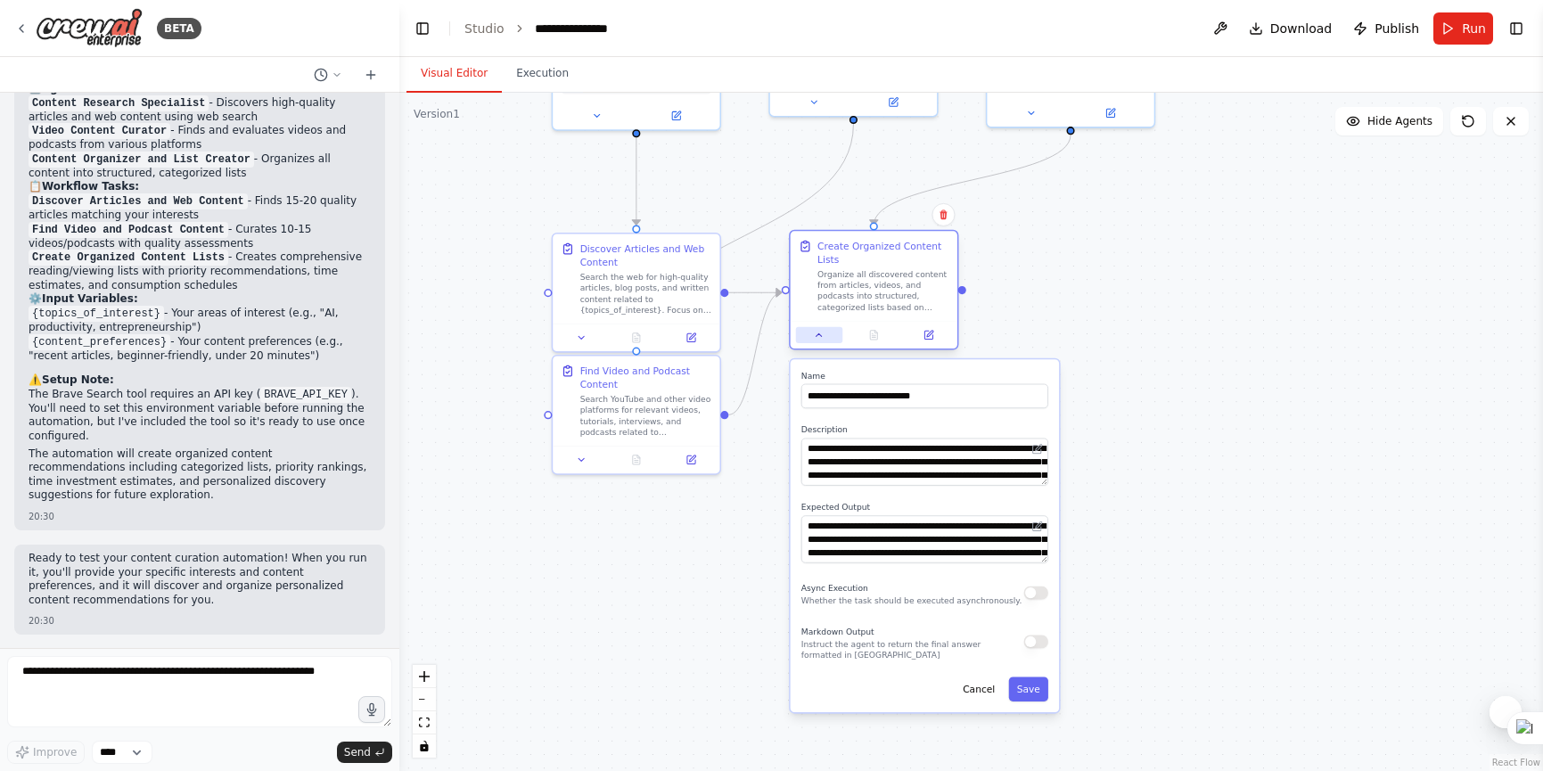
click at [812, 335] on button at bounding box center [819, 335] width 46 height 16
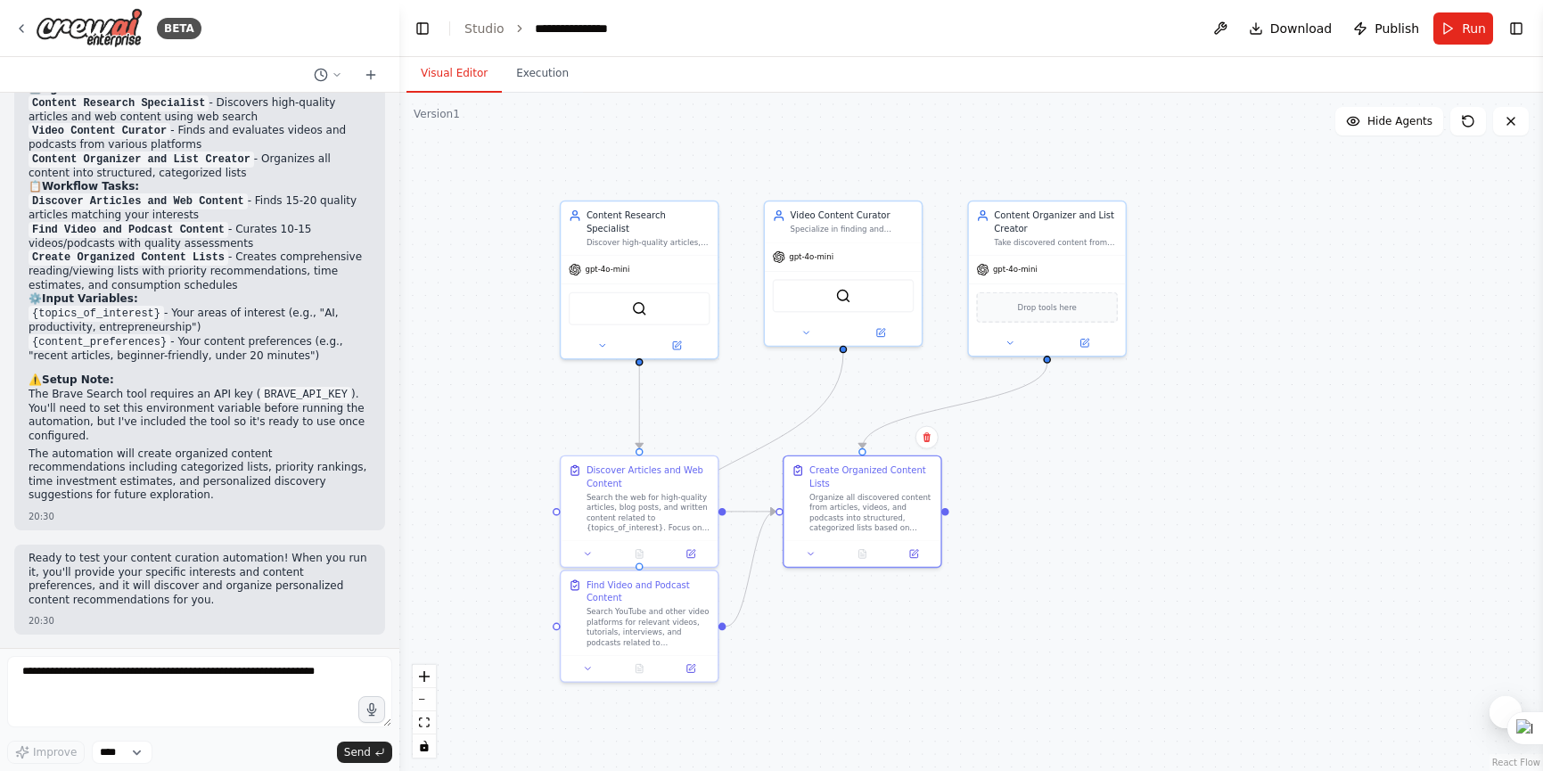
drag, startPoint x: 1124, startPoint y: 334, endPoint x: 1130, endPoint y: 556, distance: 222.0
click at [1130, 556] on div ".deletable-edge-delete-btn { width: 20px; height: 20px; border: 0px solid #ffff…" at bounding box center [971, 432] width 1144 height 678
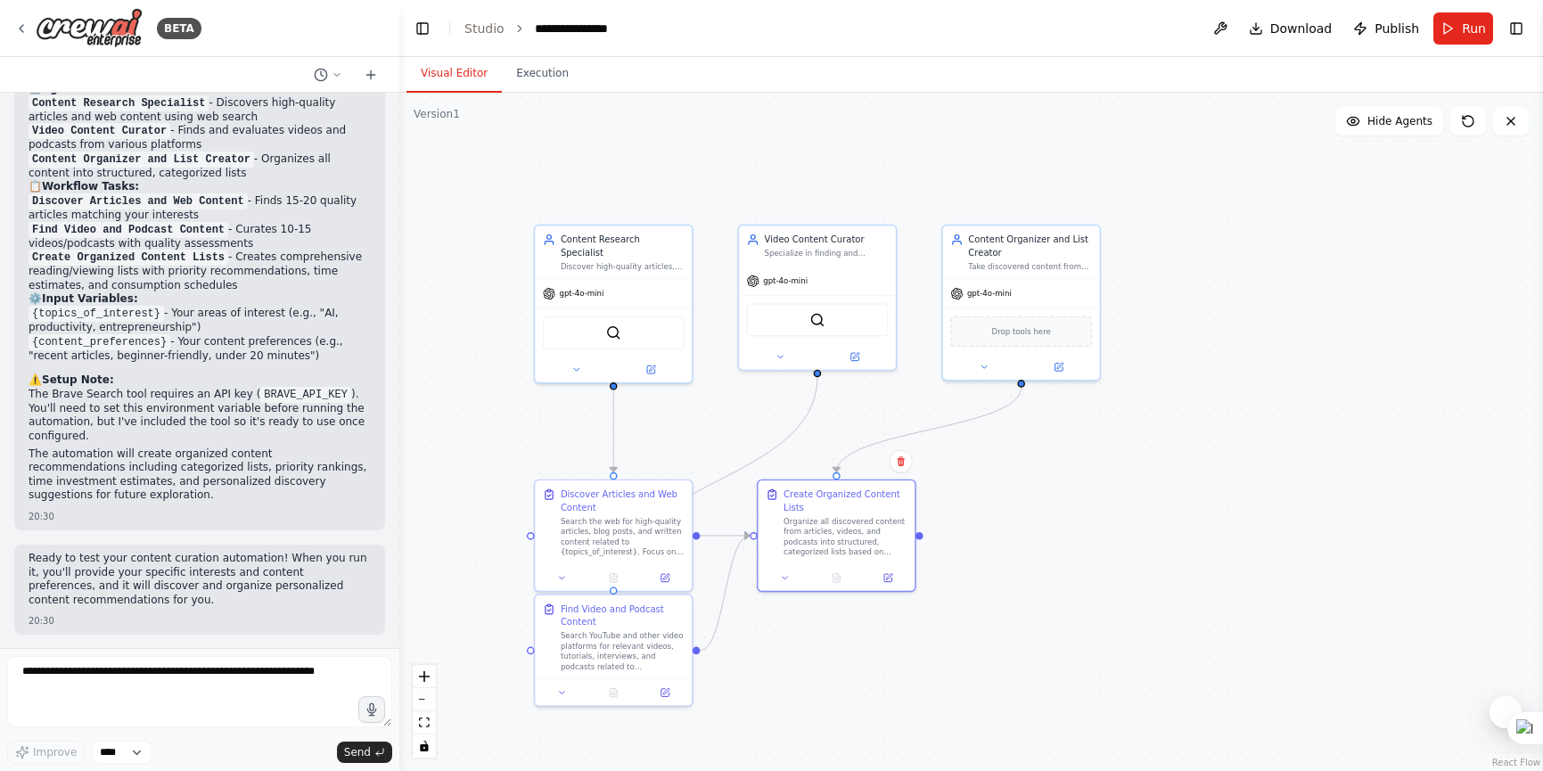
drag, startPoint x: 1168, startPoint y: 451, endPoint x: 1155, endPoint y: 463, distance: 17.7
click at [1155, 463] on div ".deletable-edge-delete-btn { width: 20px; height: 20px; border: 0px solid #ffff…" at bounding box center [971, 432] width 1144 height 678
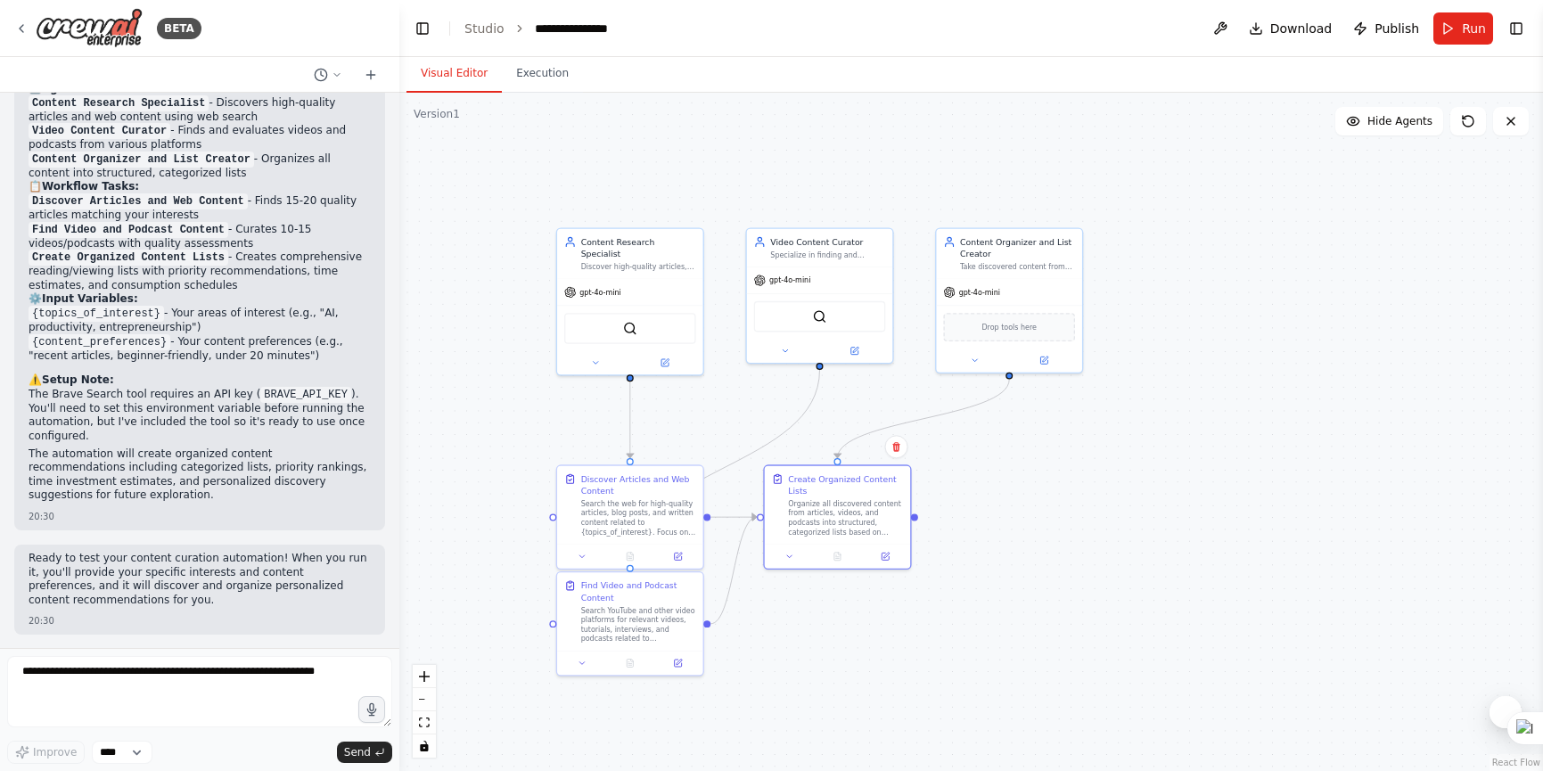
drag, startPoint x: 1179, startPoint y: 451, endPoint x: 1154, endPoint y: 430, distance: 32.9
click at [1154, 430] on div ".deletable-edge-delete-btn { width: 20px; height: 20px; border: 0px solid #ffff…" at bounding box center [971, 432] width 1144 height 678
click at [1479, 24] on span "Run" at bounding box center [1474, 29] width 24 height 18
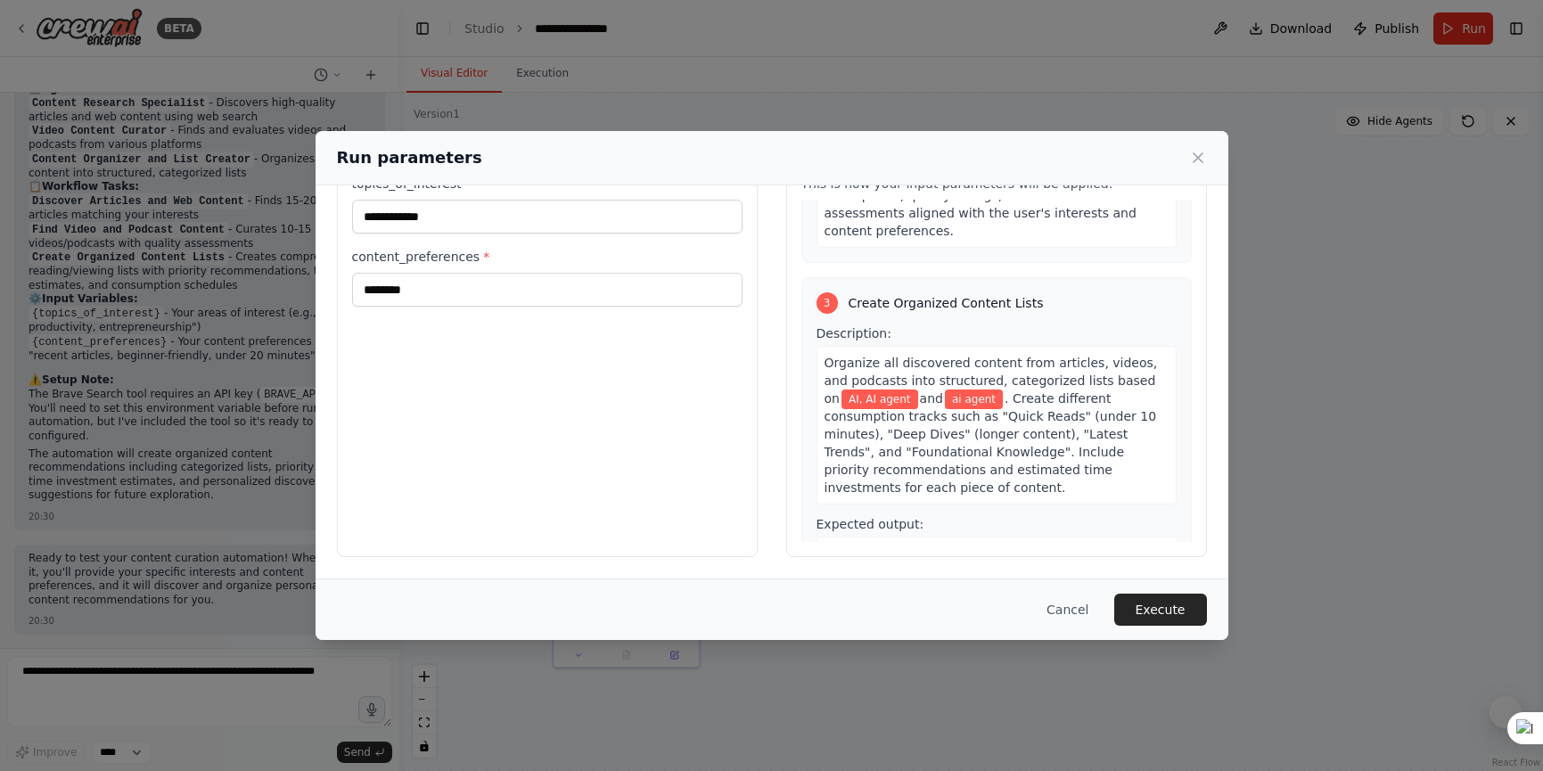
scroll to position [807, 0]
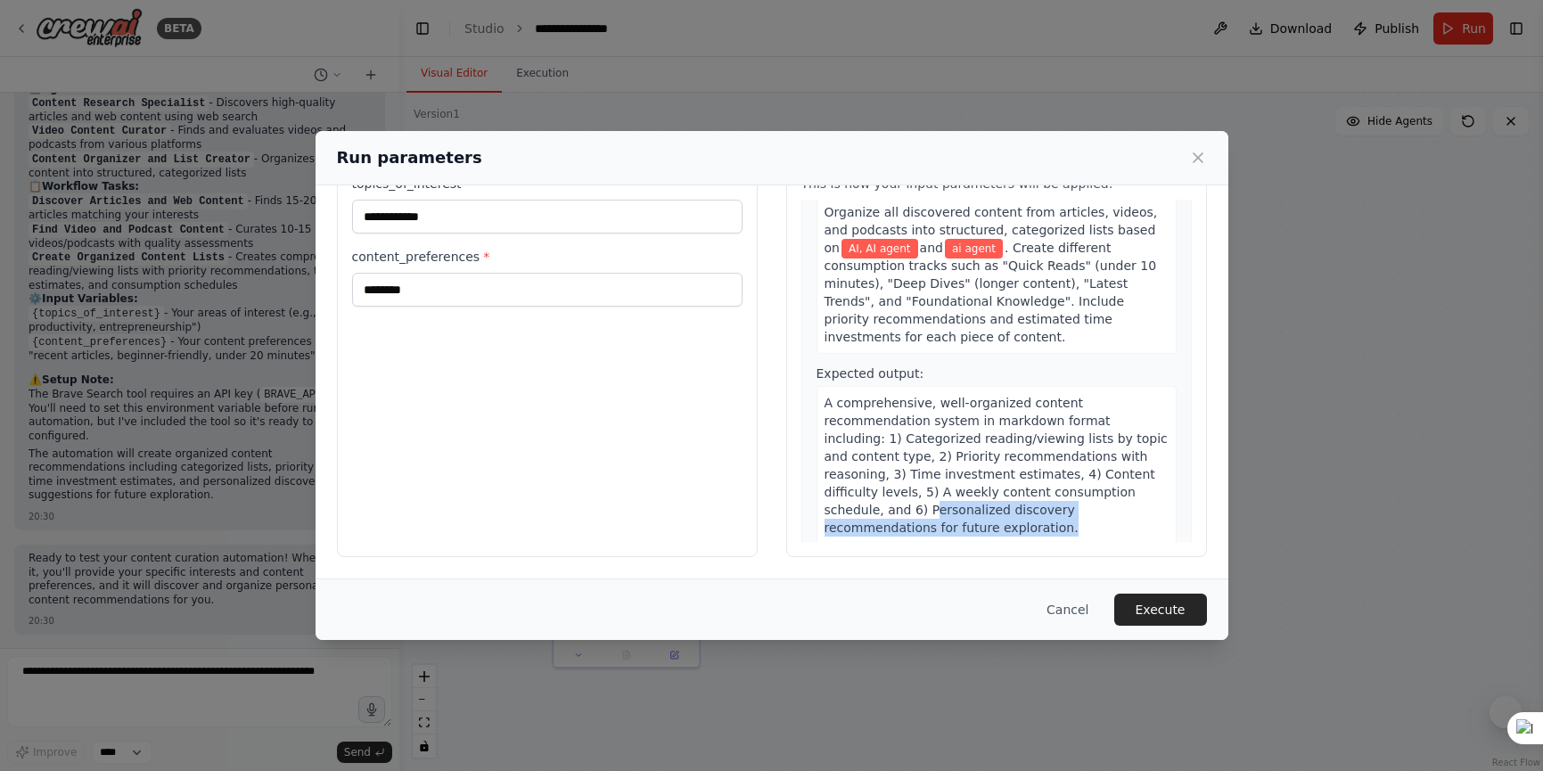
drag, startPoint x: 927, startPoint y: 487, endPoint x: 1083, endPoint y: 515, distance: 158.6
click at [1083, 515] on div "A comprehensive, well-organized content recommendation system in markdown forma…" at bounding box center [996, 465] width 360 height 159
drag, startPoint x: 1082, startPoint y: 514, endPoint x: 1073, endPoint y: 505, distance: 12.6
click at [1082, 514] on div "A comprehensive, well-organized content recommendation system in markdown forma…" at bounding box center [996, 465] width 360 height 159
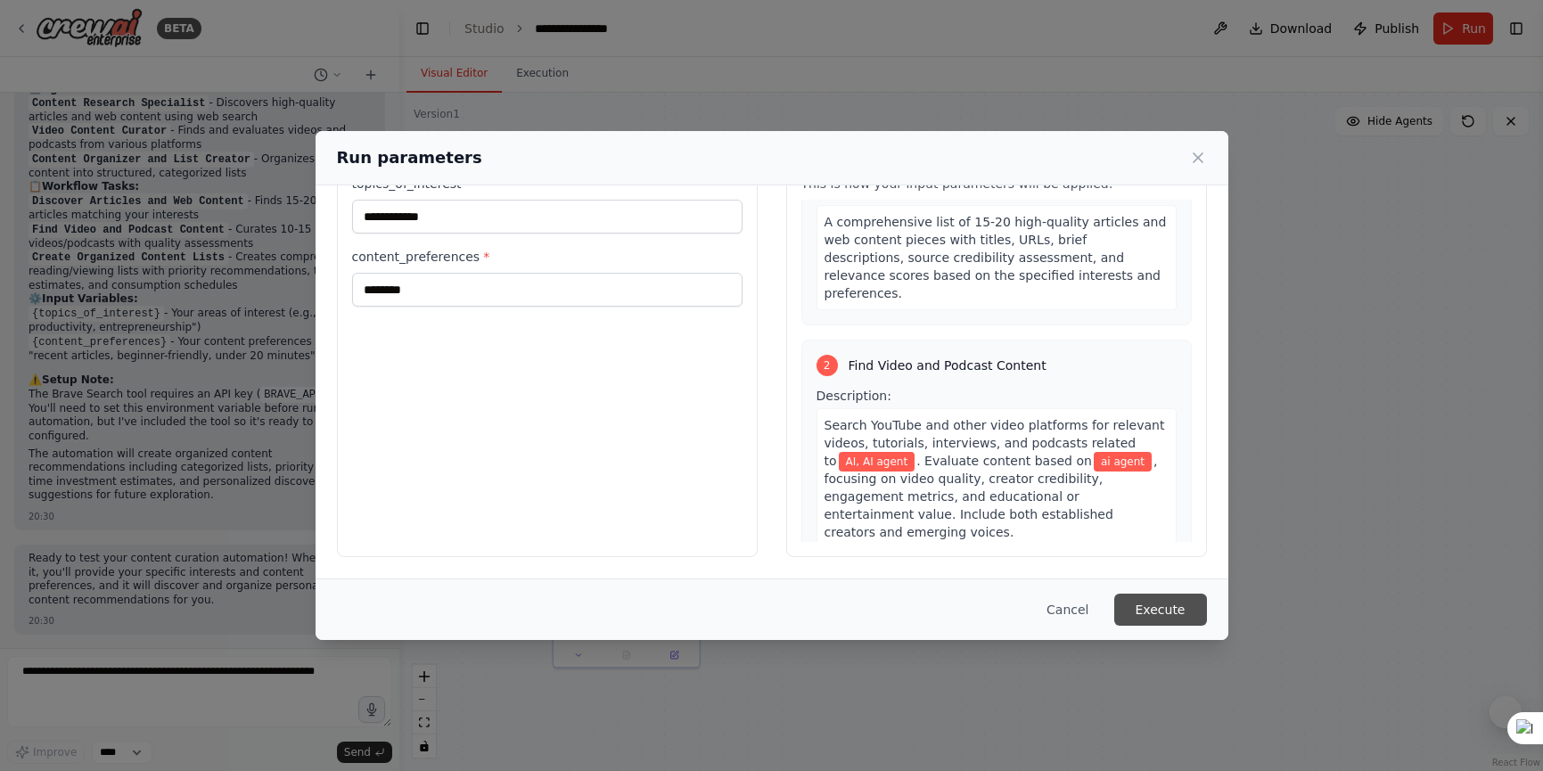
click at [1165, 611] on button "Execute" at bounding box center [1160, 610] width 93 height 32
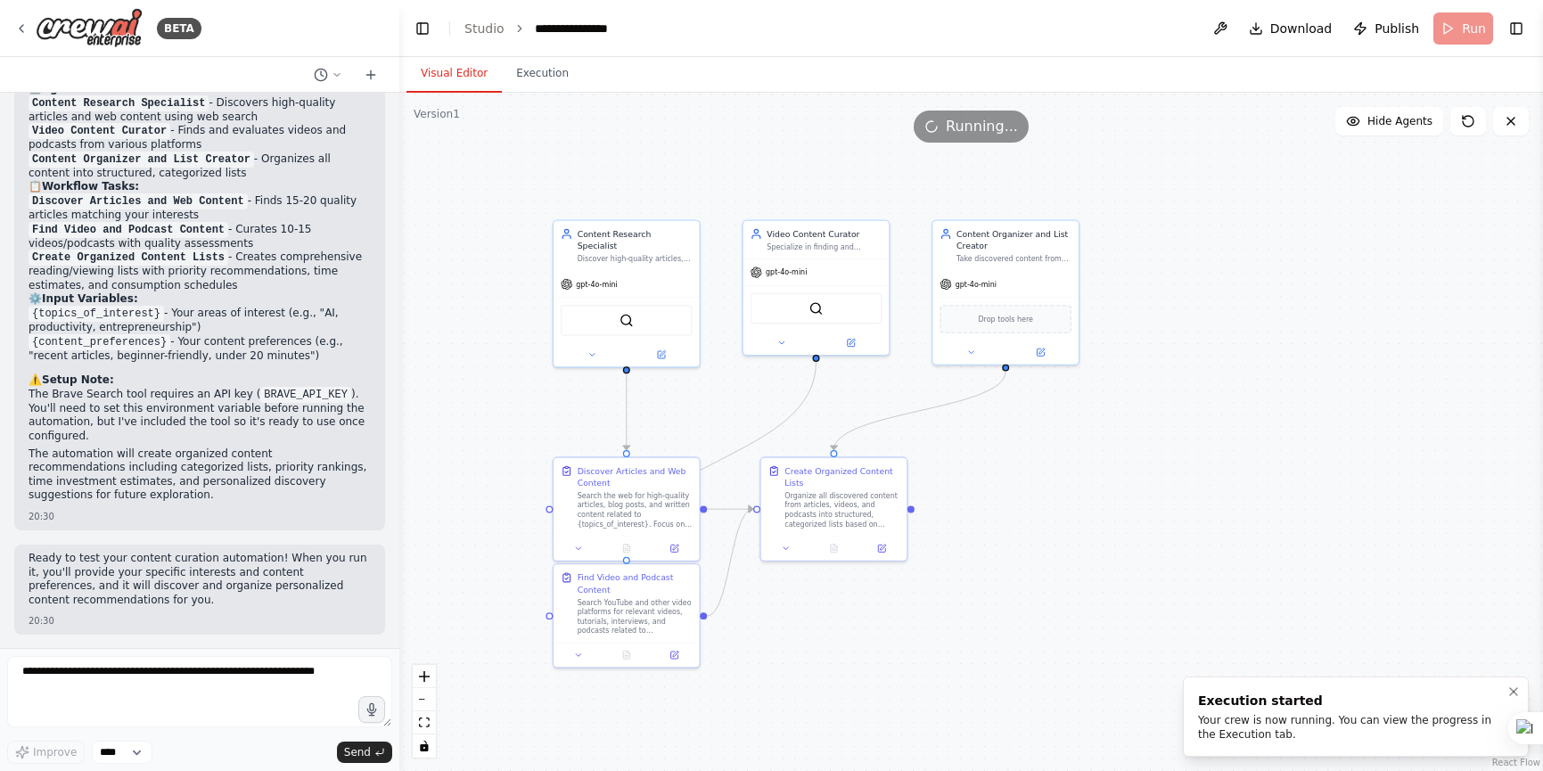
click at [1264, 726] on div "Your crew is now running. You can view the progress in the Execution tab." at bounding box center [1352, 727] width 308 height 29
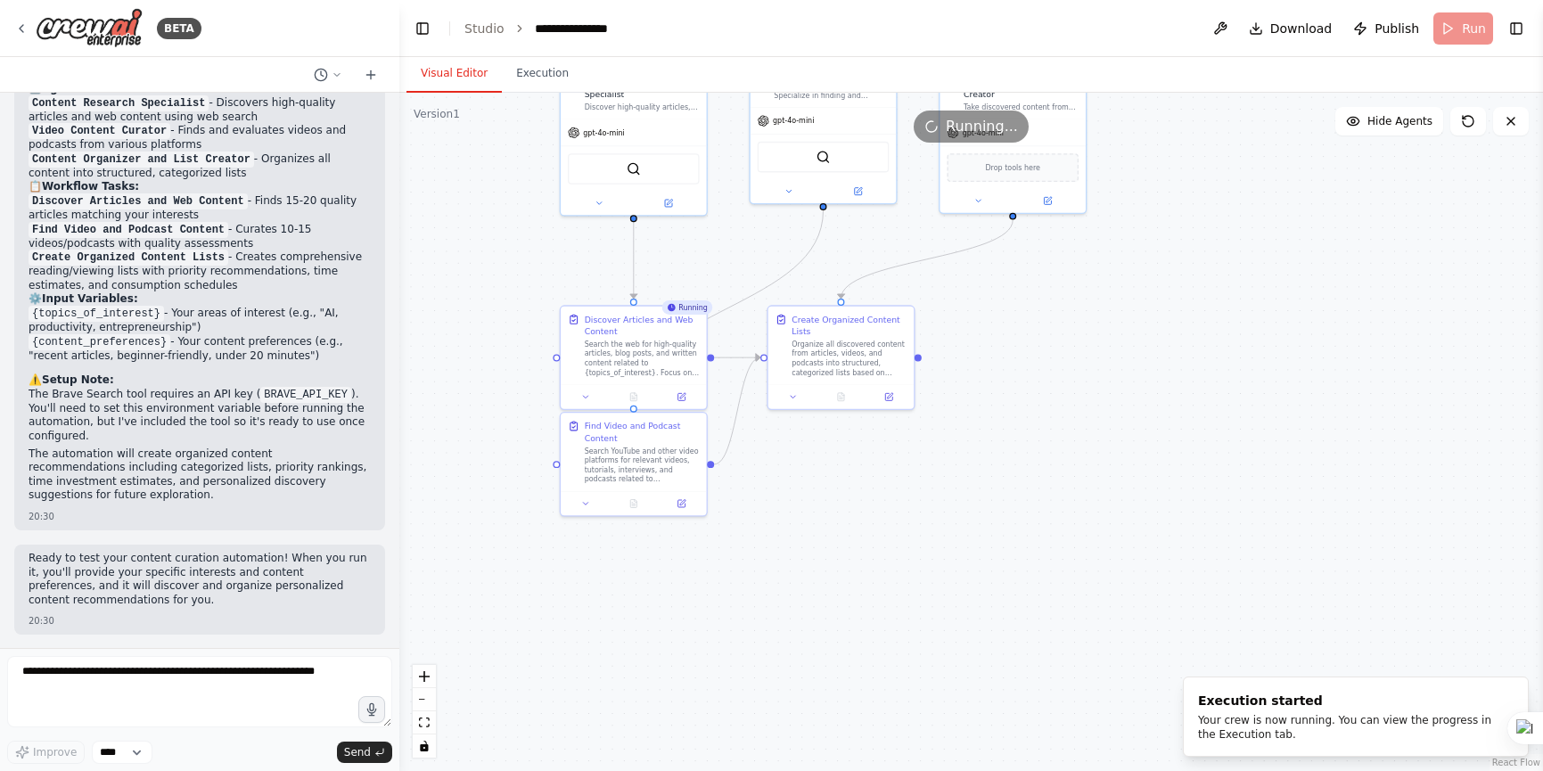
drag, startPoint x: 1250, startPoint y: 386, endPoint x: 1248, endPoint y: 168, distance: 218.4
click at [1249, 167] on div ".deletable-edge-delete-btn { width: 20px; height: 20px; border: 0px solid #ffff…" at bounding box center [971, 432] width 1144 height 678
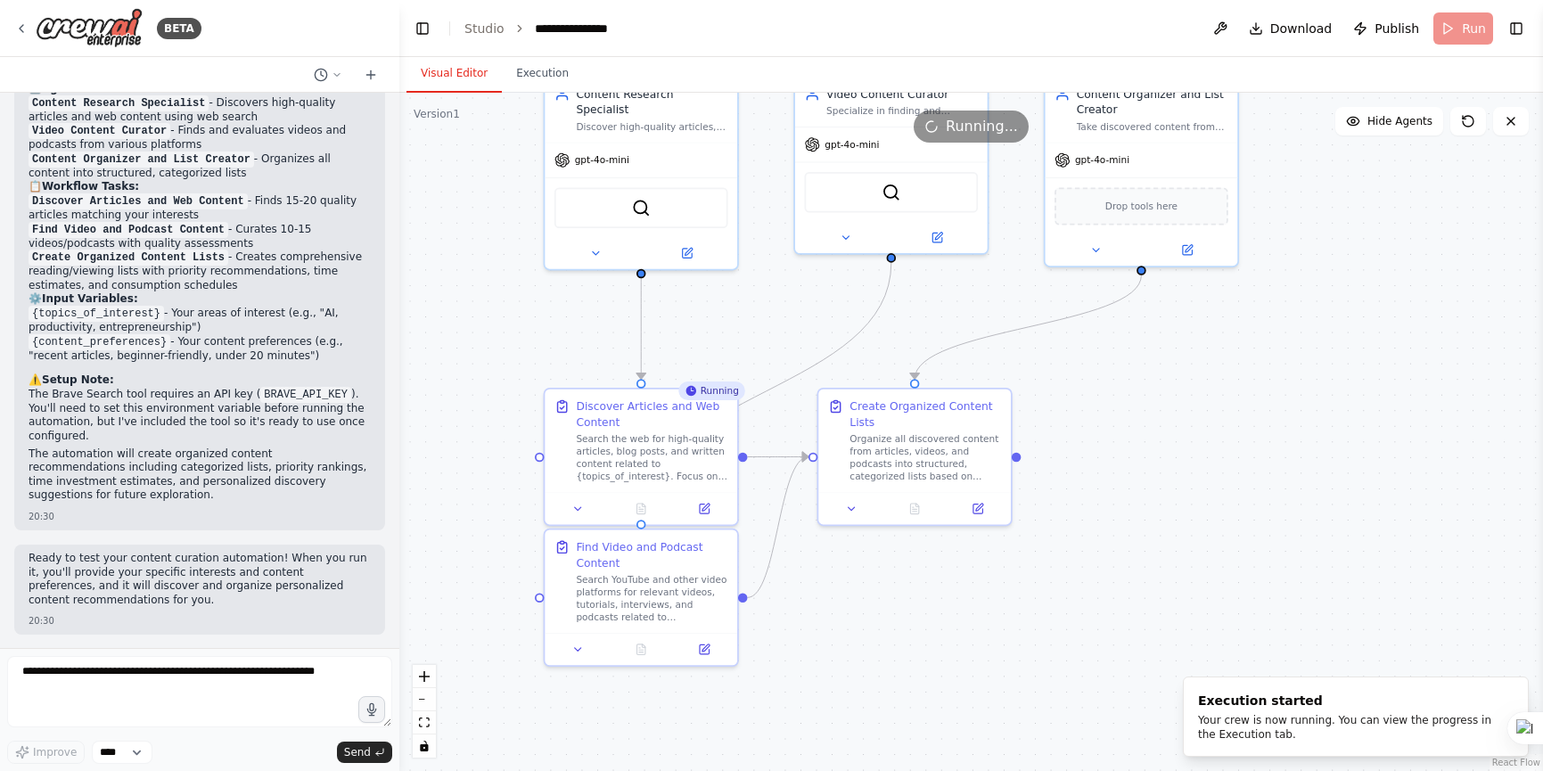
drag, startPoint x: 1152, startPoint y: 367, endPoint x: 1357, endPoint y: 551, distance: 275.9
click at [1370, 571] on div ".deletable-edge-delete-btn { width: 20px; height: 20px; border: 0px solid #ffff…" at bounding box center [971, 432] width 1144 height 678
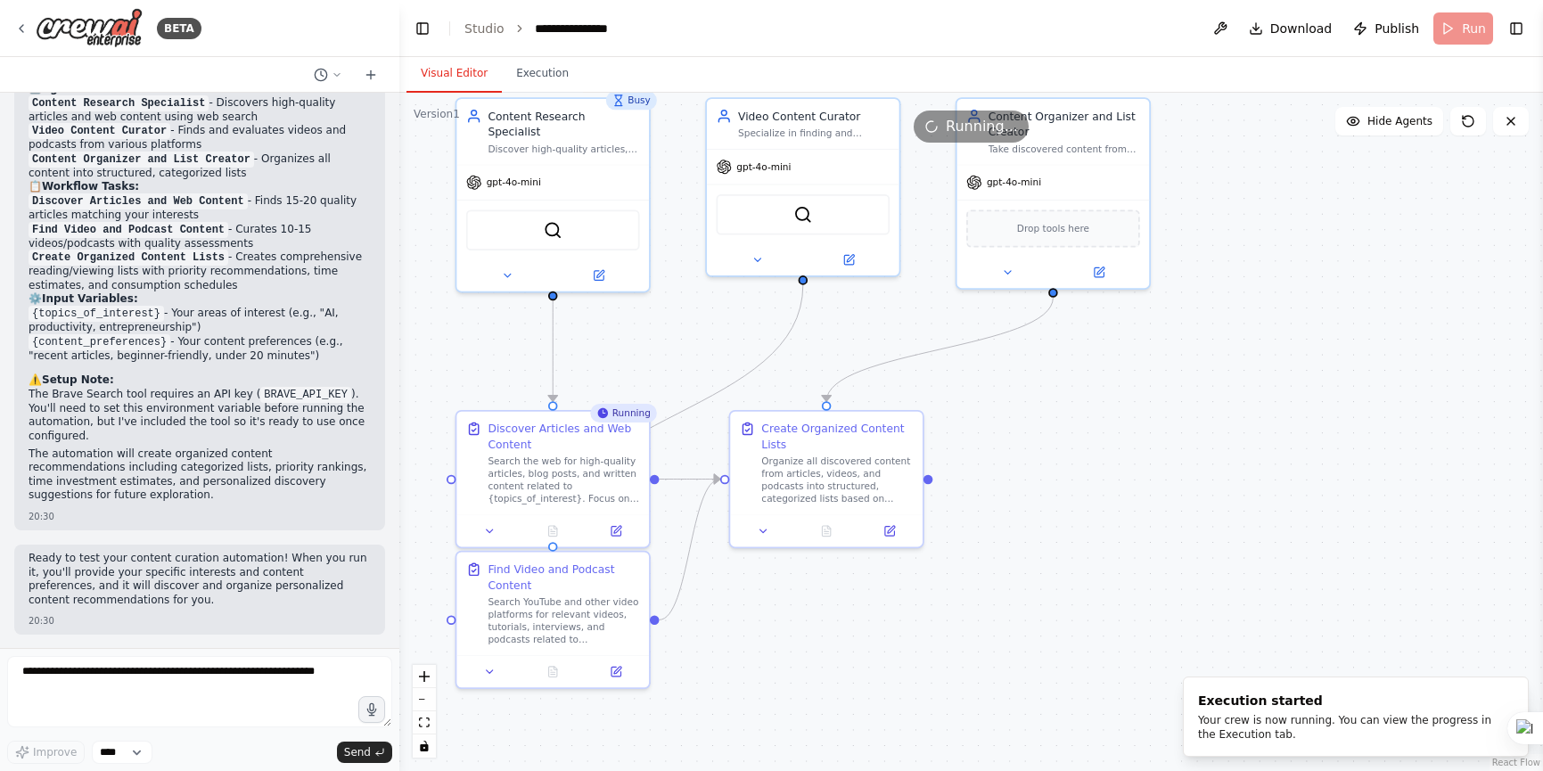
click at [1176, 463] on div ".deletable-edge-delete-btn { width: 20px; height: 20px; border: 0px solid #ffff…" at bounding box center [971, 432] width 1144 height 678
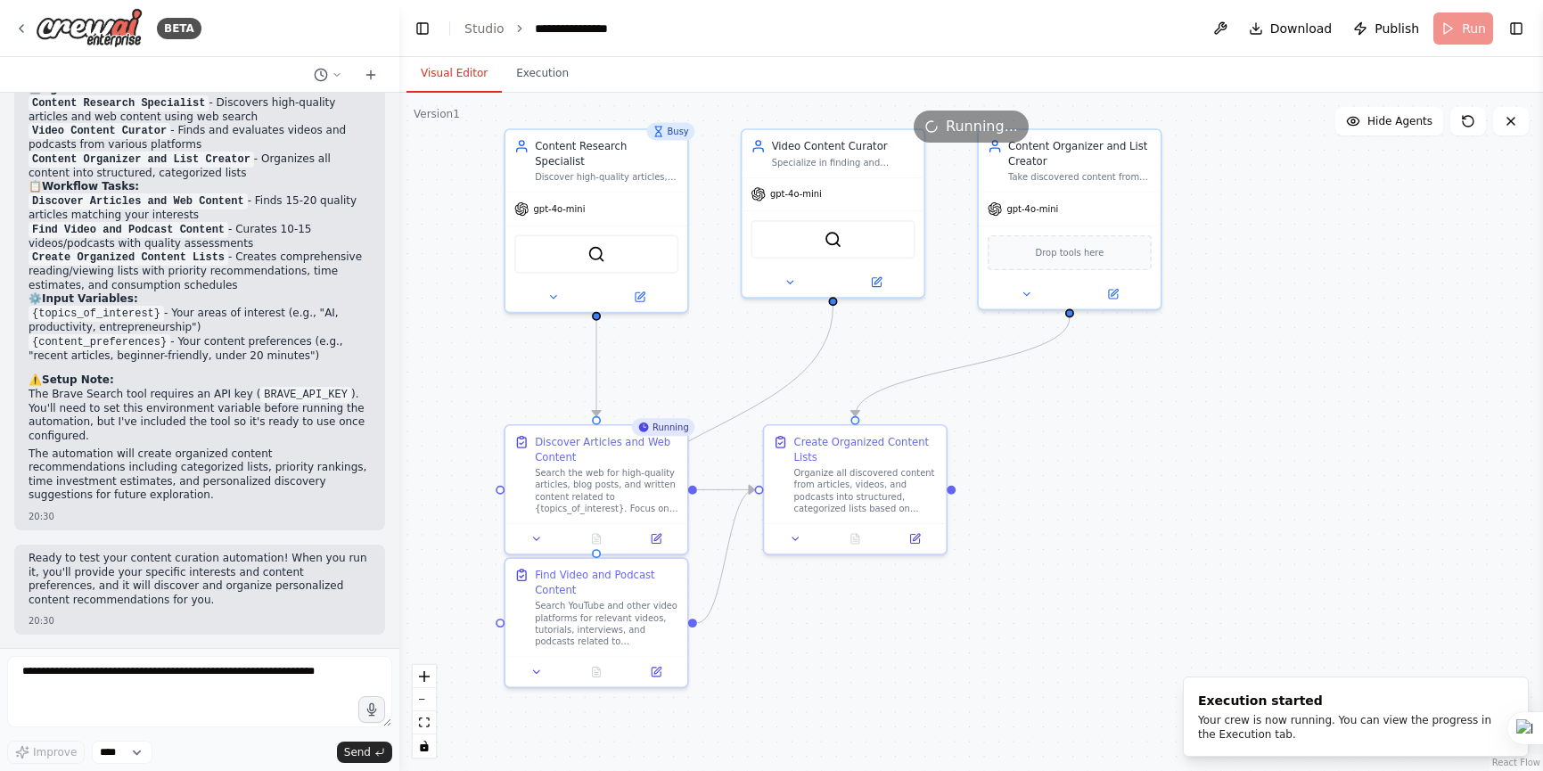
drag, startPoint x: 1173, startPoint y: 459, endPoint x: 1185, endPoint y: 466, distance: 13.6
click at [1185, 466] on div ".deletable-edge-delete-btn { width: 20px; height: 20px; border: 0px solid #ffff…" at bounding box center [971, 432] width 1144 height 678
drag, startPoint x: 1225, startPoint y: 470, endPoint x: 1216, endPoint y: 403, distance: 67.4
click at [1216, 403] on div ".deletable-edge-delete-btn { width: 20px; height: 20px; border: 0px solid #ffff…" at bounding box center [971, 432] width 1144 height 678
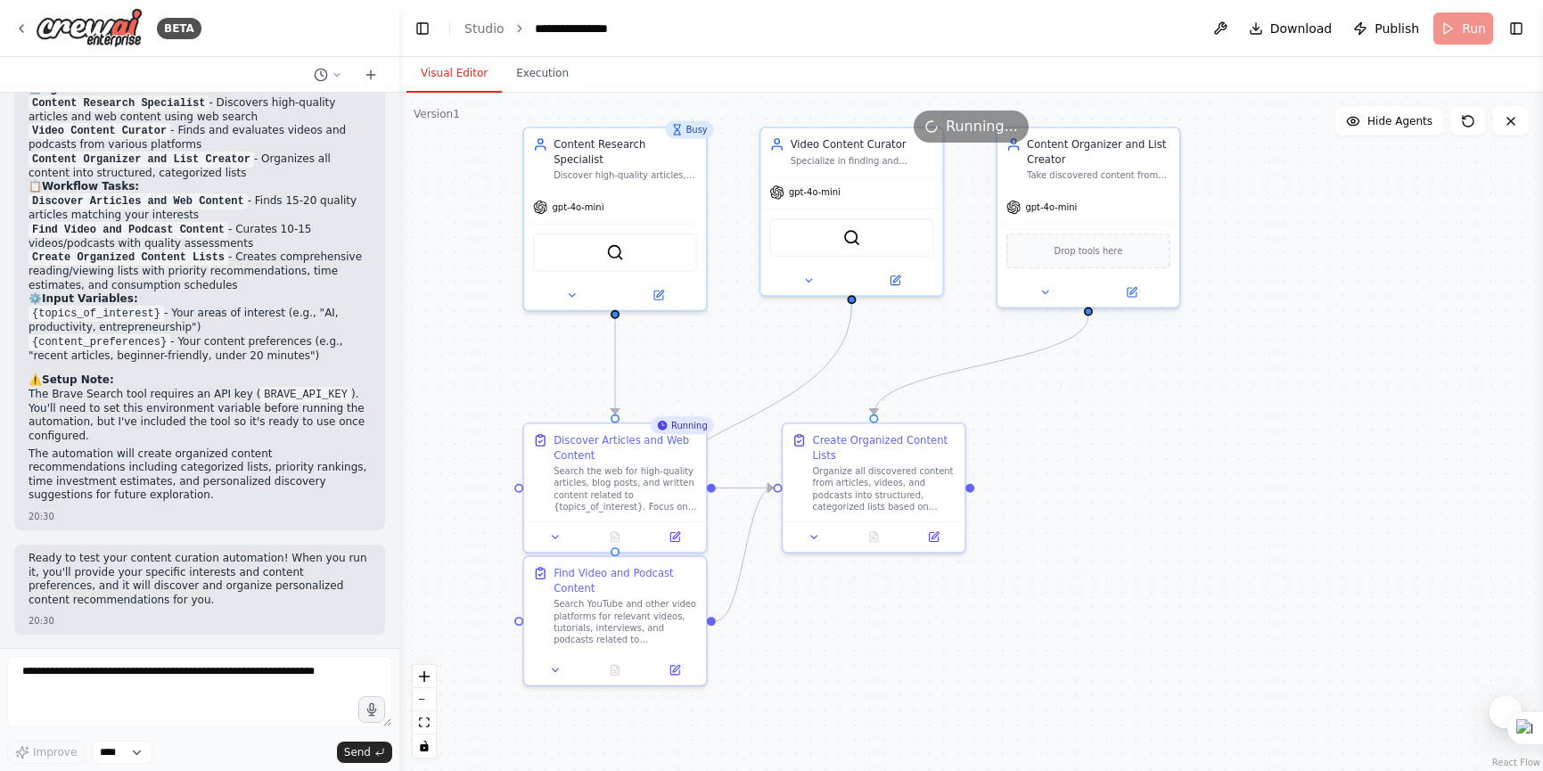
drag, startPoint x: 1116, startPoint y: 445, endPoint x: 1144, endPoint y: 510, distance: 70.7
click at [1144, 510] on div ".deletable-edge-delete-btn { width: 20px; height: 20px; border: 0px solid #ffff…" at bounding box center [971, 432] width 1144 height 678
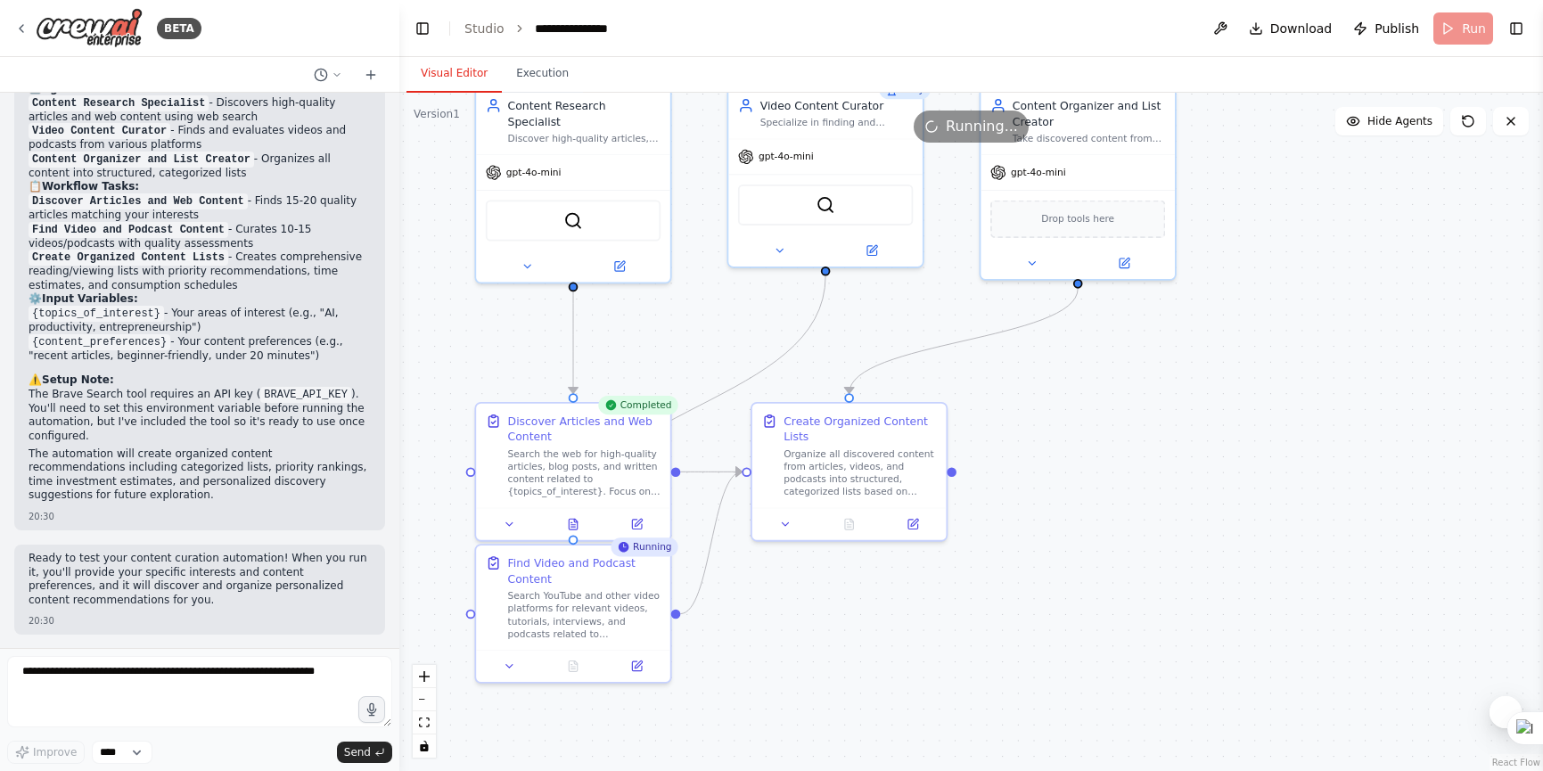
drag, startPoint x: 1316, startPoint y: 225, endPoint x: 1321, endPoint y: 193, distance: 33.4
click at [1321, 193] on div ".deletable-edge-delete-btn { width: 20px; height: 20px; border: 0px solid #ffff…" at bounding box center [971, 432] width 1144 height 678
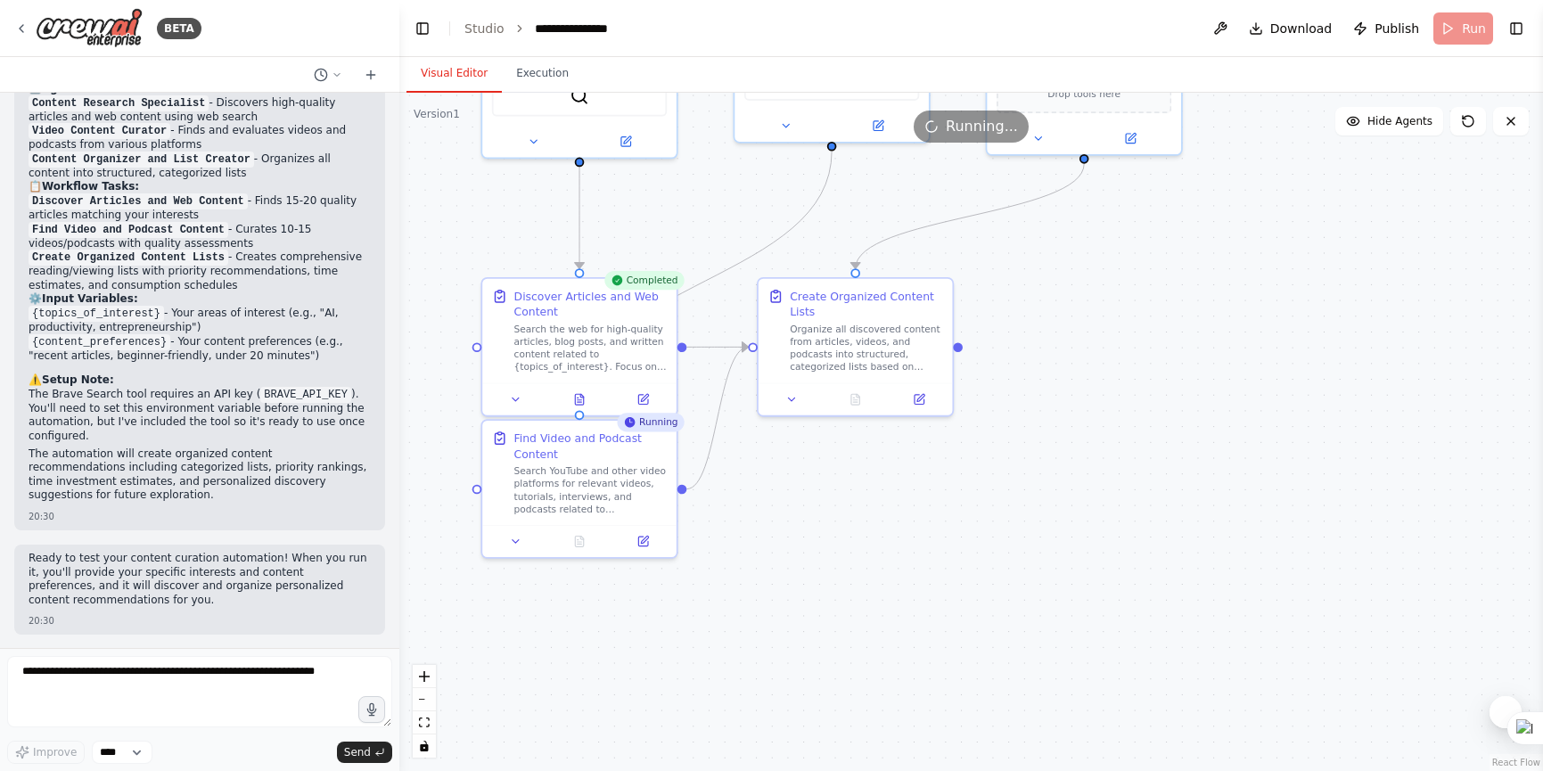
drag, startPoint x: 1321, startPoint y: 296, endPoint x: 1327, endPoint y: 171, distance: 124.9
click at [1327, 171] on div ".deletable-edge-delete-btn { width: 20px; height: 20px; border: 0px solid #ffff…" at bounding box center [971, 432] width 1144 height 678
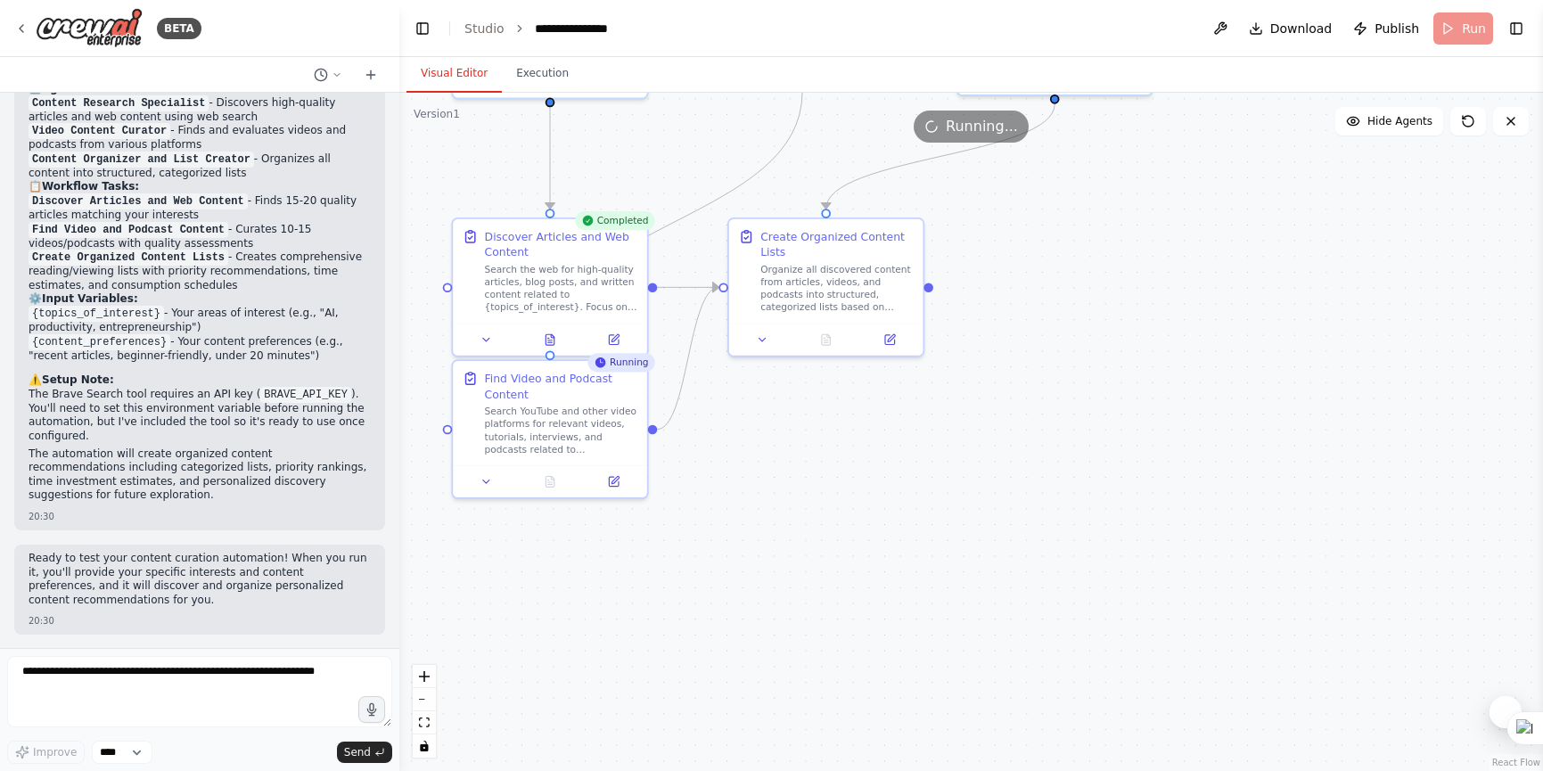
drag, startPoint x: 1294, startPoint y: 364, endPoint x: 1265, endPoint y: 306, distance: 65.0
click at [1265, 306] on div ".deletable-edge-delete-btn { width: 20px; height: 20px; border: 0px solid #ffff…" at bounding box center [971, 432] width 1144 height 678
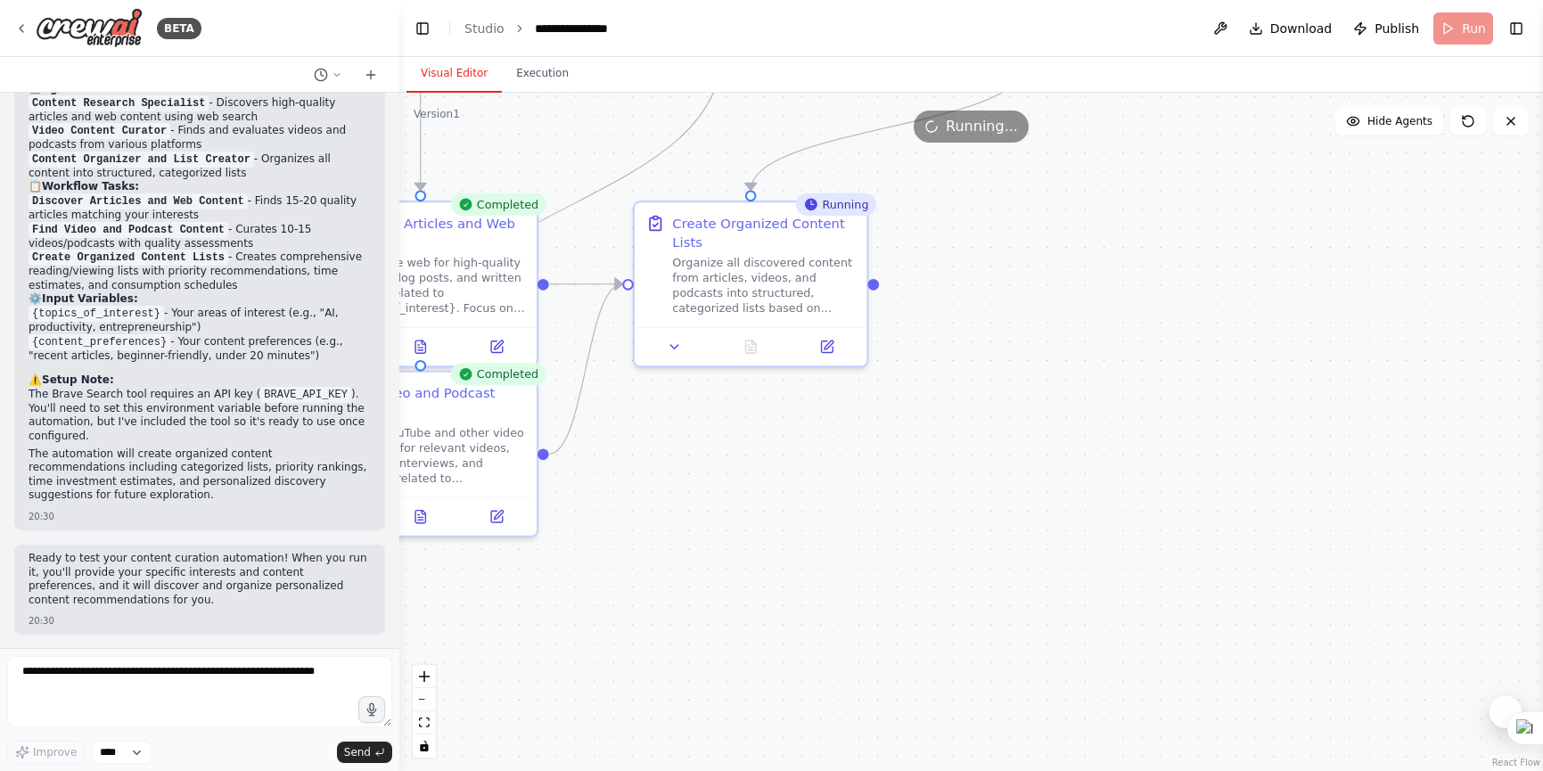
drag, startPoint x: 1131, startPoint y: 364, endPoint x: 1206, endPoint y: 544, distance: 195.0
click at [1207, 546] on div ".deletable-edge-delete-btn { width: 20px; height: 20px; border: 0px solid #ffff…" at bounding box center [971, 432] width 1144 height 678
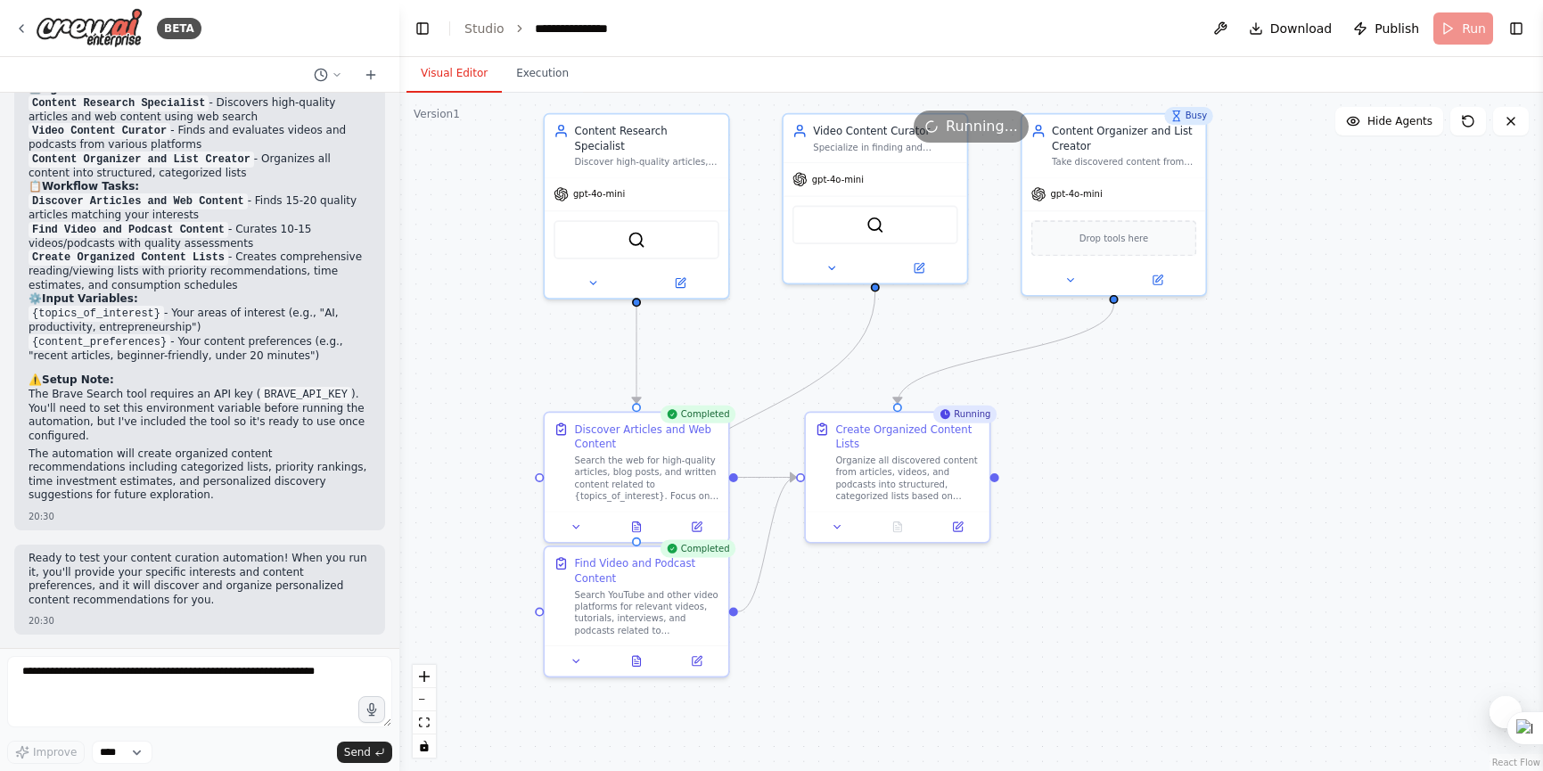
drag, startPoint x: 1181, startPoint y: 462, endPoint x: 1192, endPoint y: 506, distance: 45.8
click at [1192, 506] on div ".deletable-edge-delete-btn { width: 20px; height: 20px; border: 0px solid #ffff…" at bounding box center [971, 432] width 1144 height 678
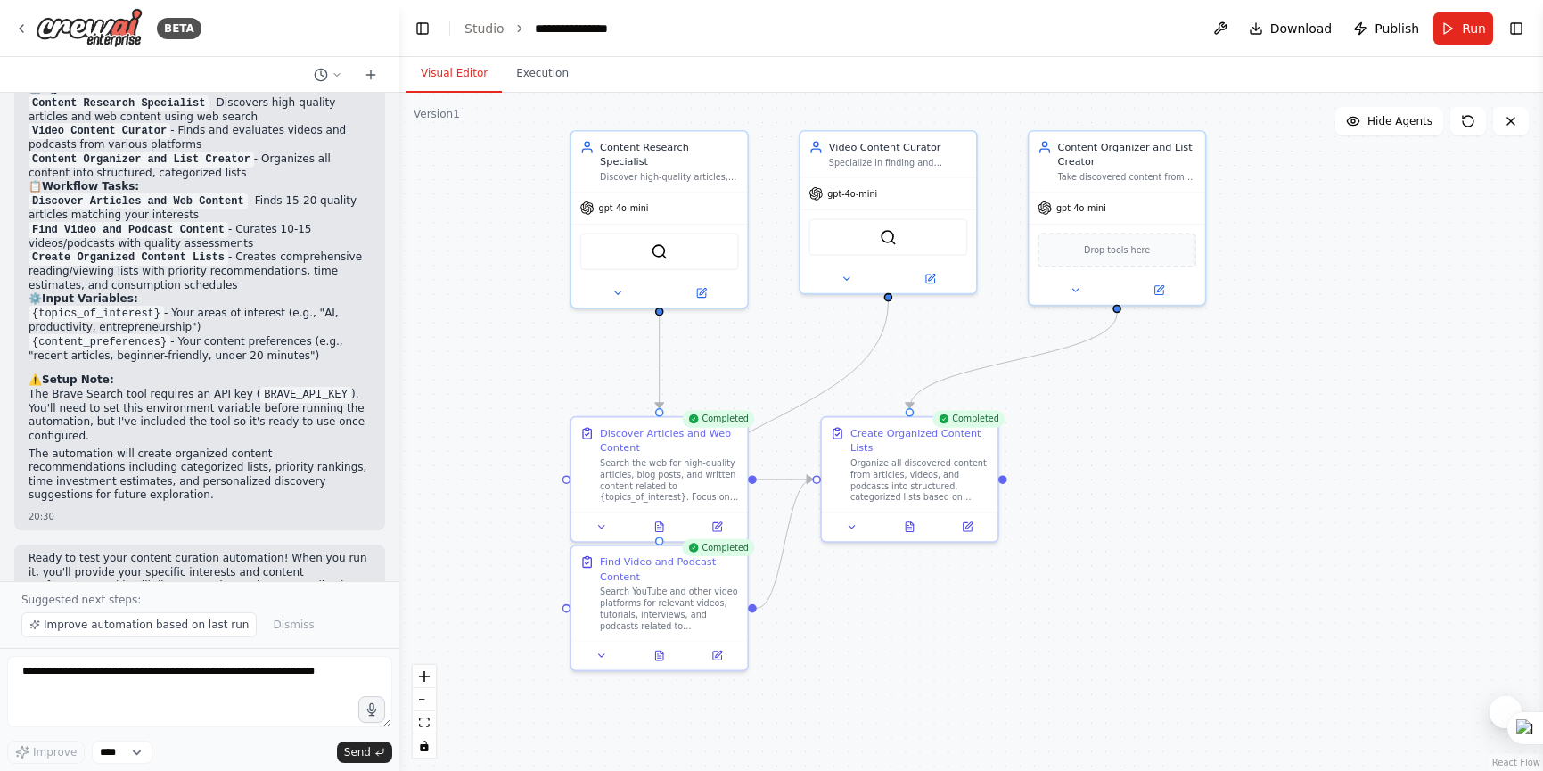
click at [1003, 484] on div ".deletable-edge-delete-btn { width: 20px; height: 20px; border: 0px solid #ffff…" at bounding box center [971, 432] width 1144 height 678
click at [961, 477] on div "Organize all discovered content from articles, videos, and podcasts into struct…" at bounding box center [919, 477] width 139 height 45
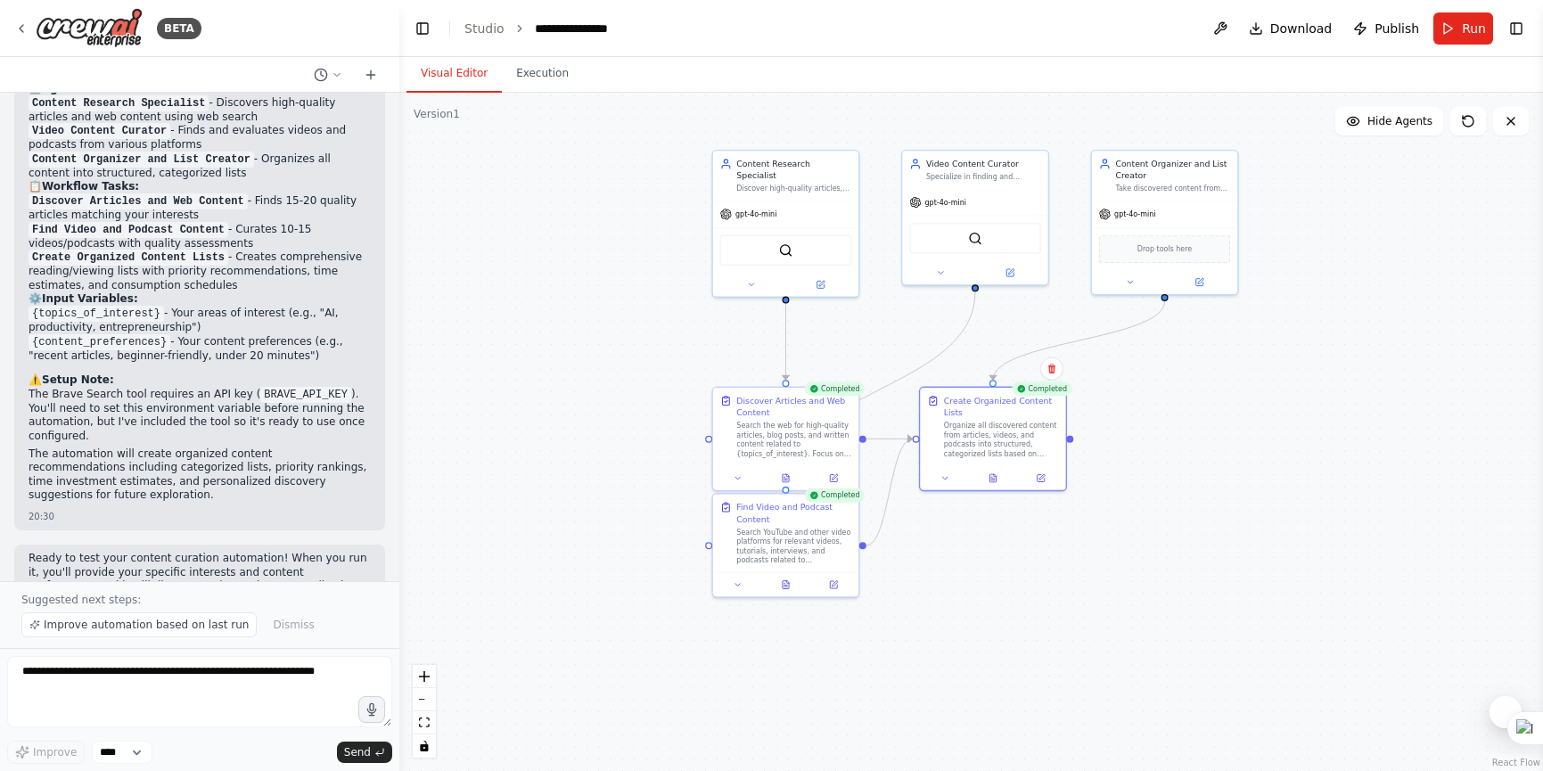
scroll to position [1729, 0]
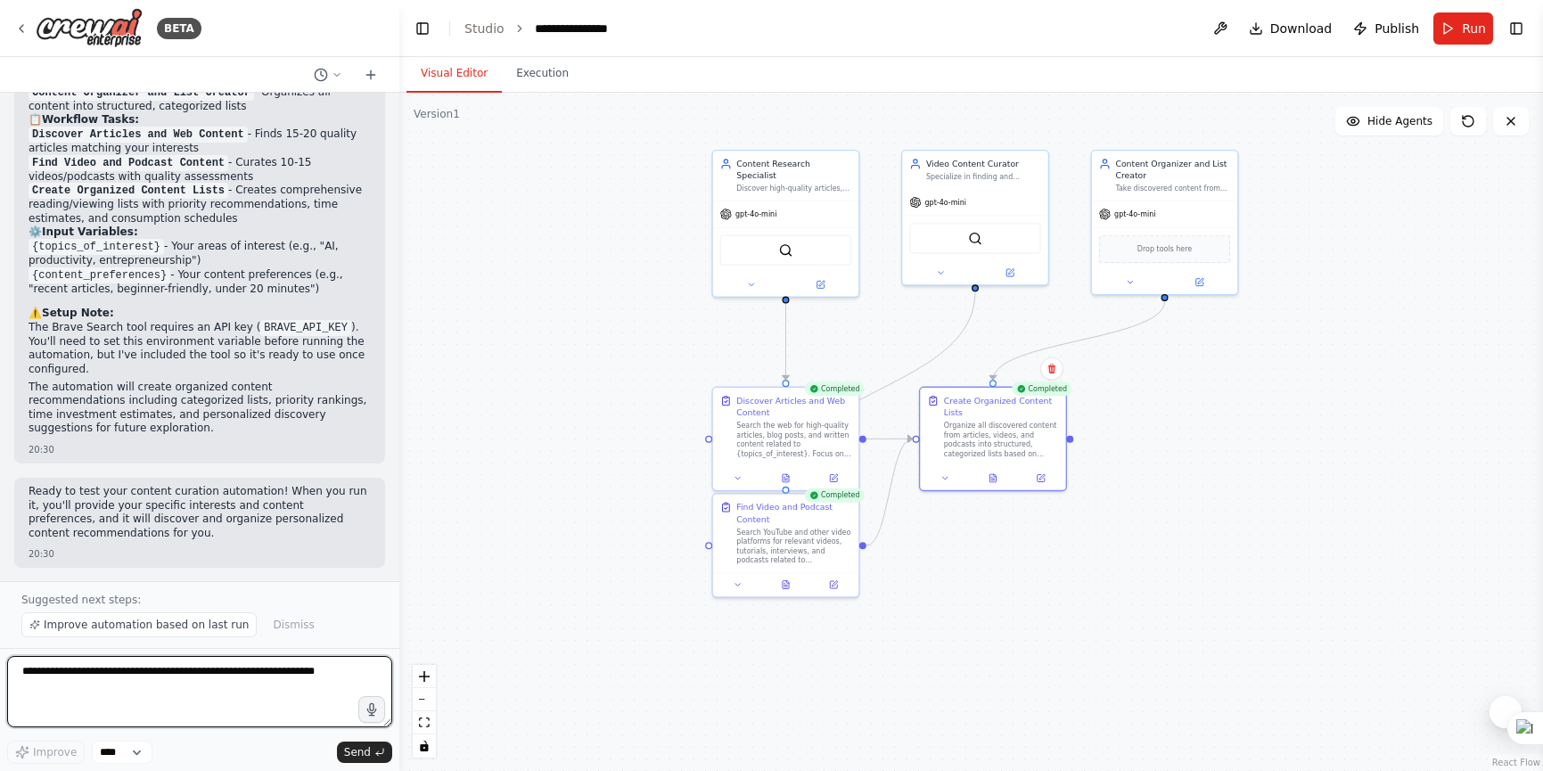
click at [225, 670] on textarea at bounding box center [199, 691] width 385 height 71
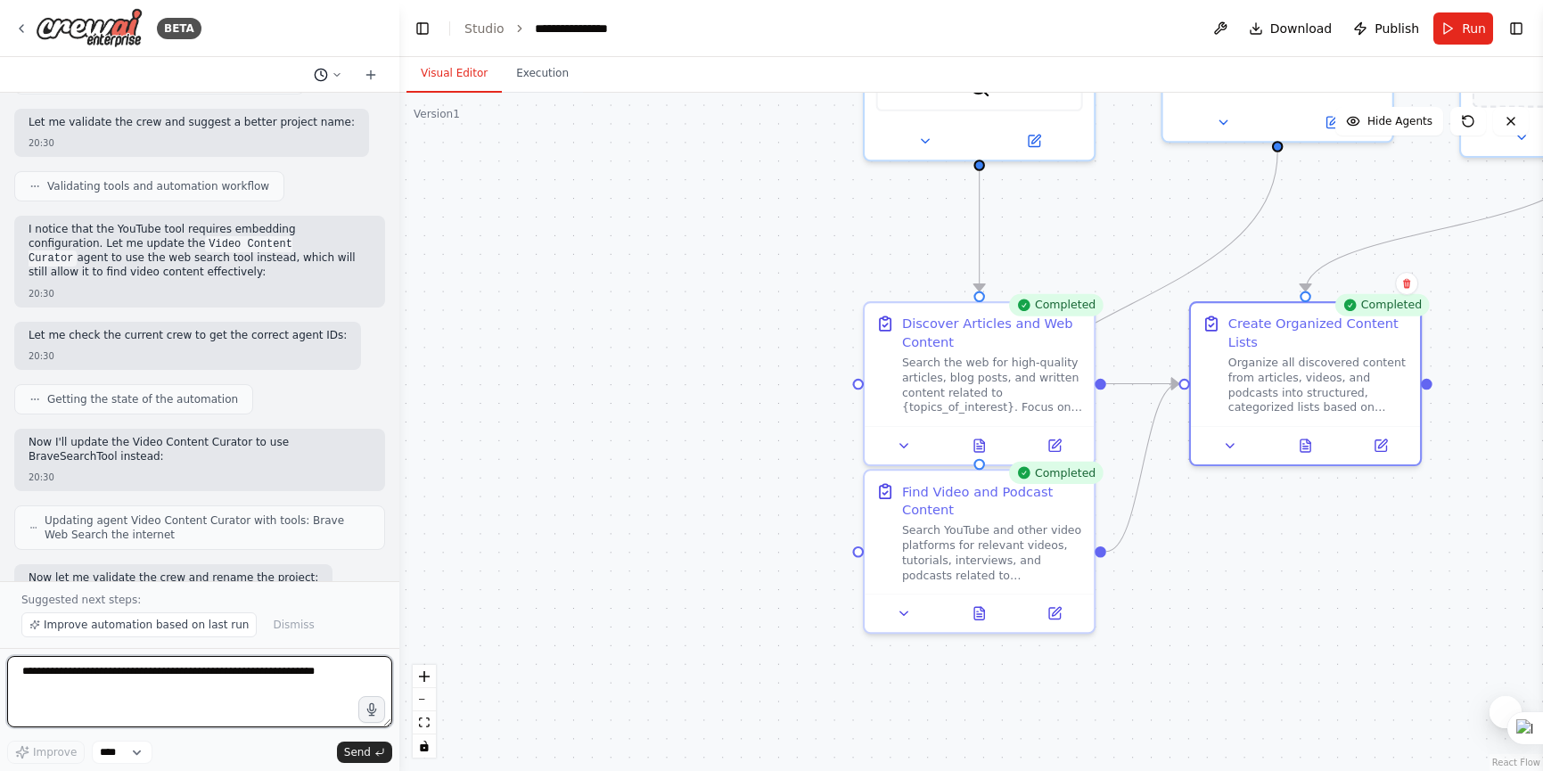
scroll to position [928, 0]
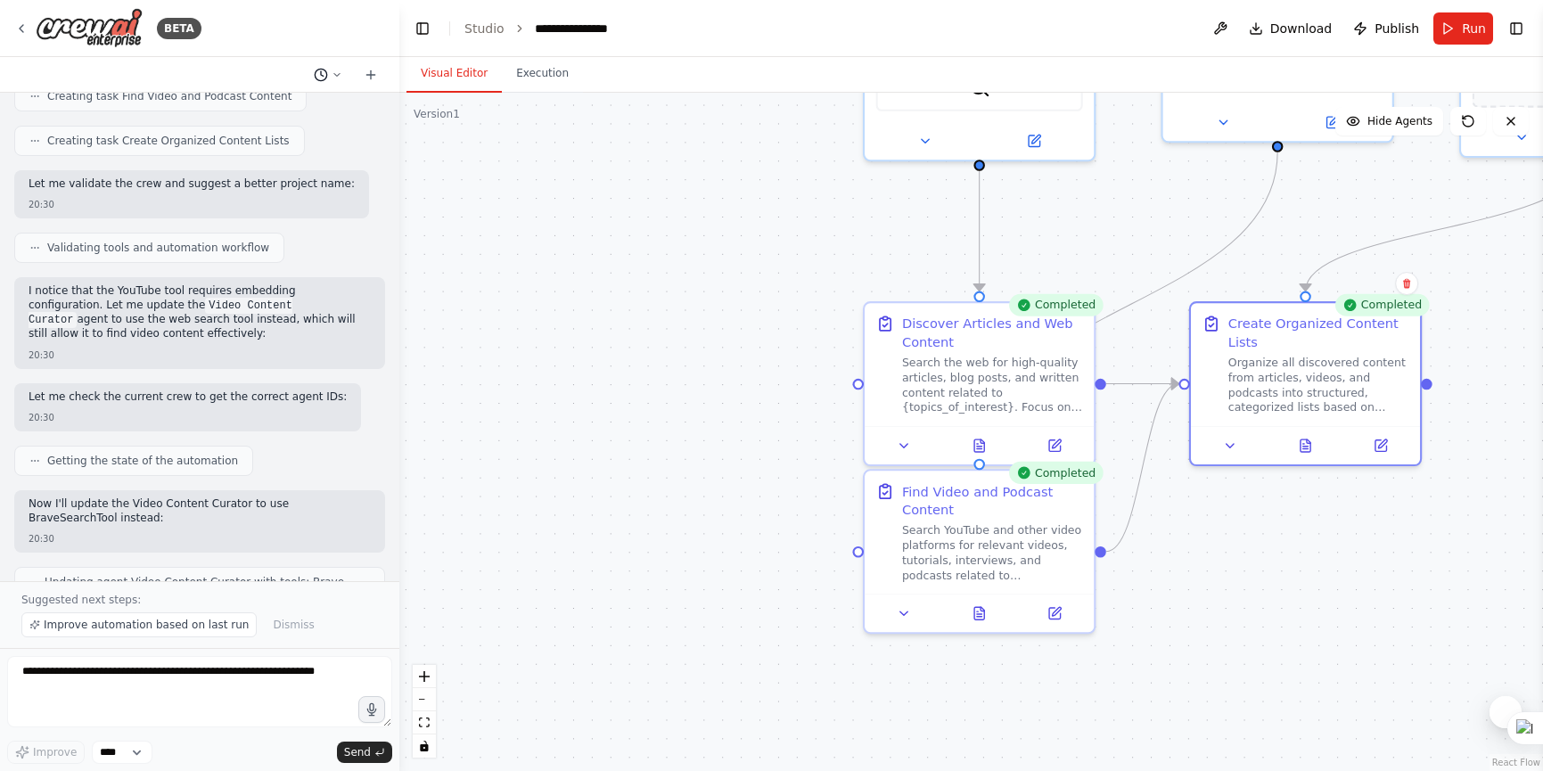
click at [344, 72] on button at bounding box center [328, 74] width 43 height 21
click at [341, 74] on div at bounding box center [199, 385] width 399 height 771
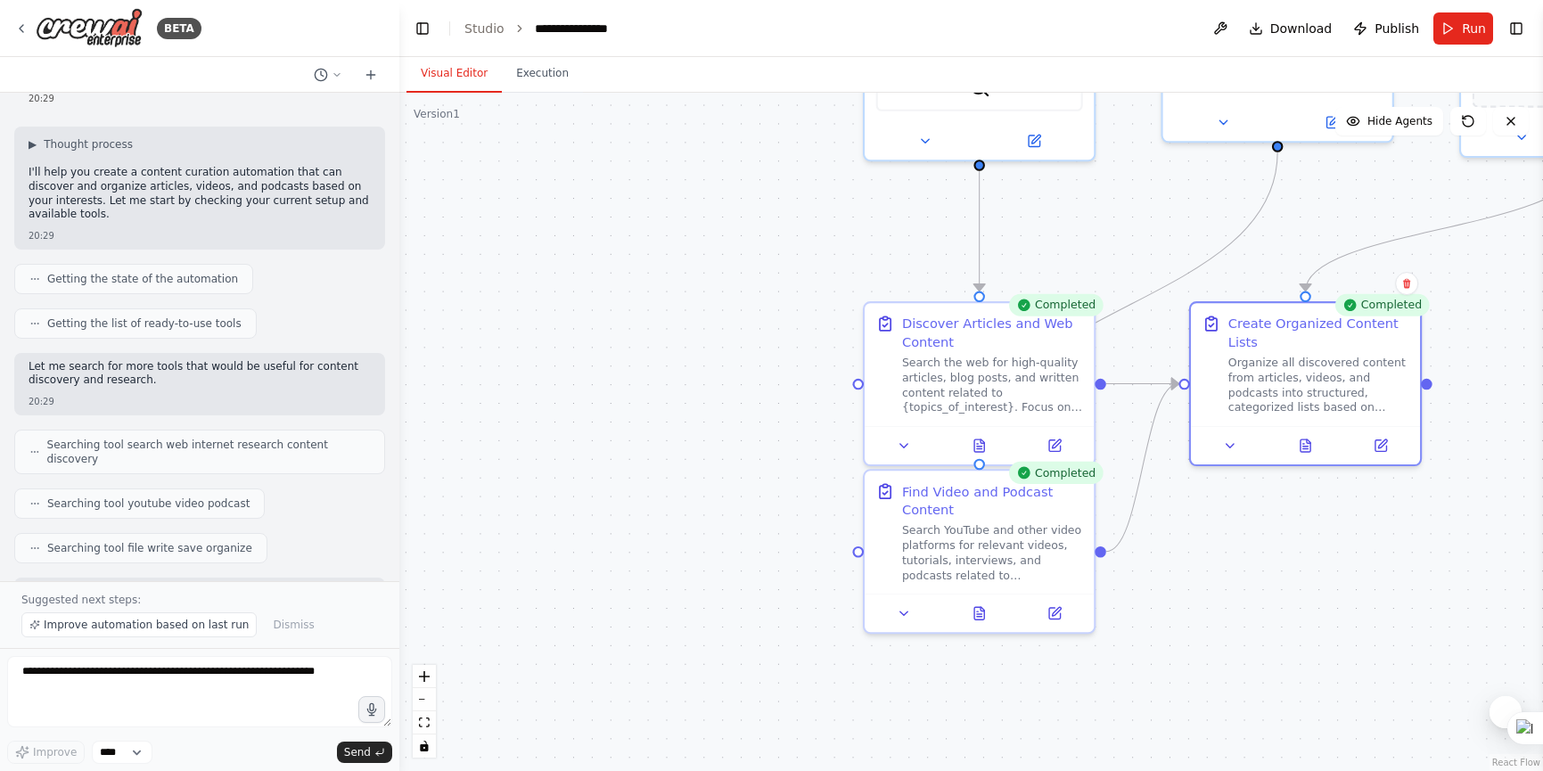
scroll to position [0, 0]
